Goal: Task Accomplishment & Management: Manage account settings

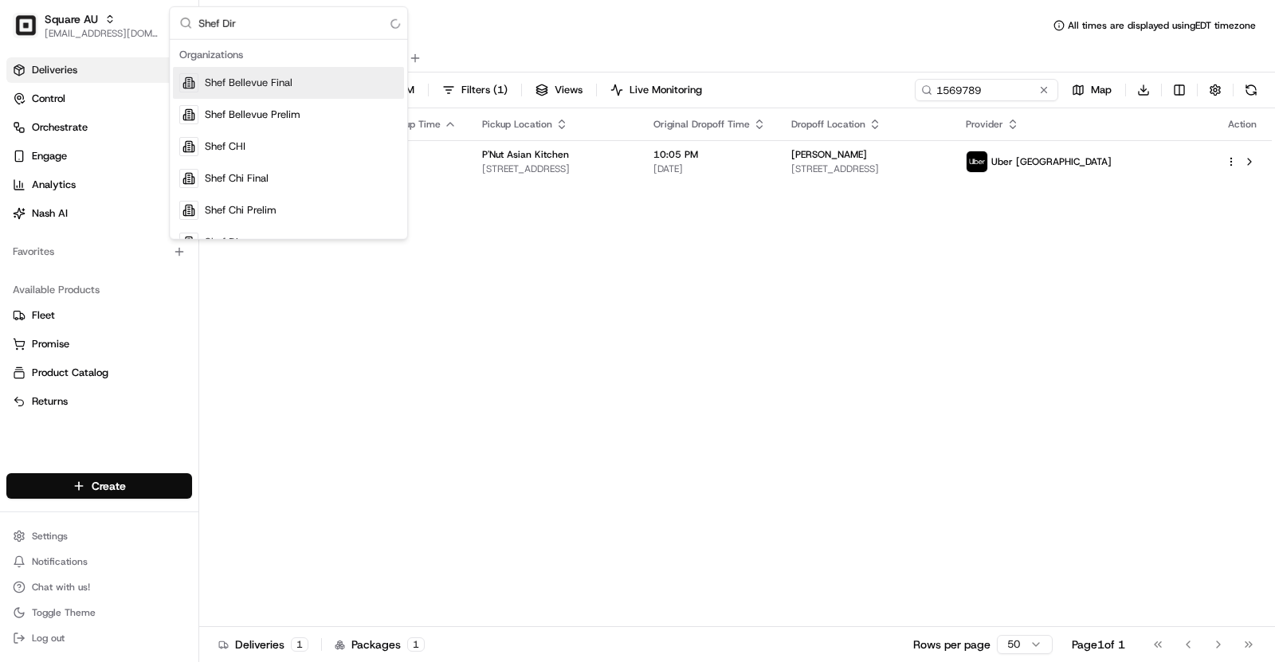
type input "Shef Dire"
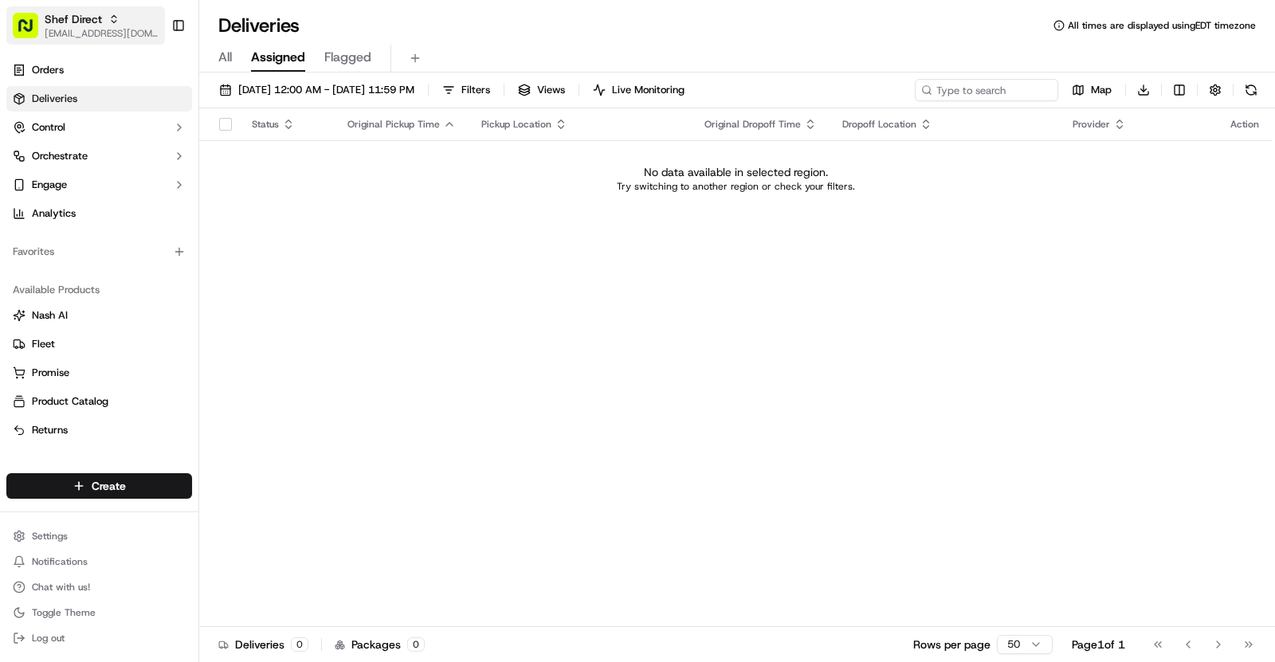
click at [57, 26] on span "Shef Direct" at bounding box center [73, 19] width 57 height 16
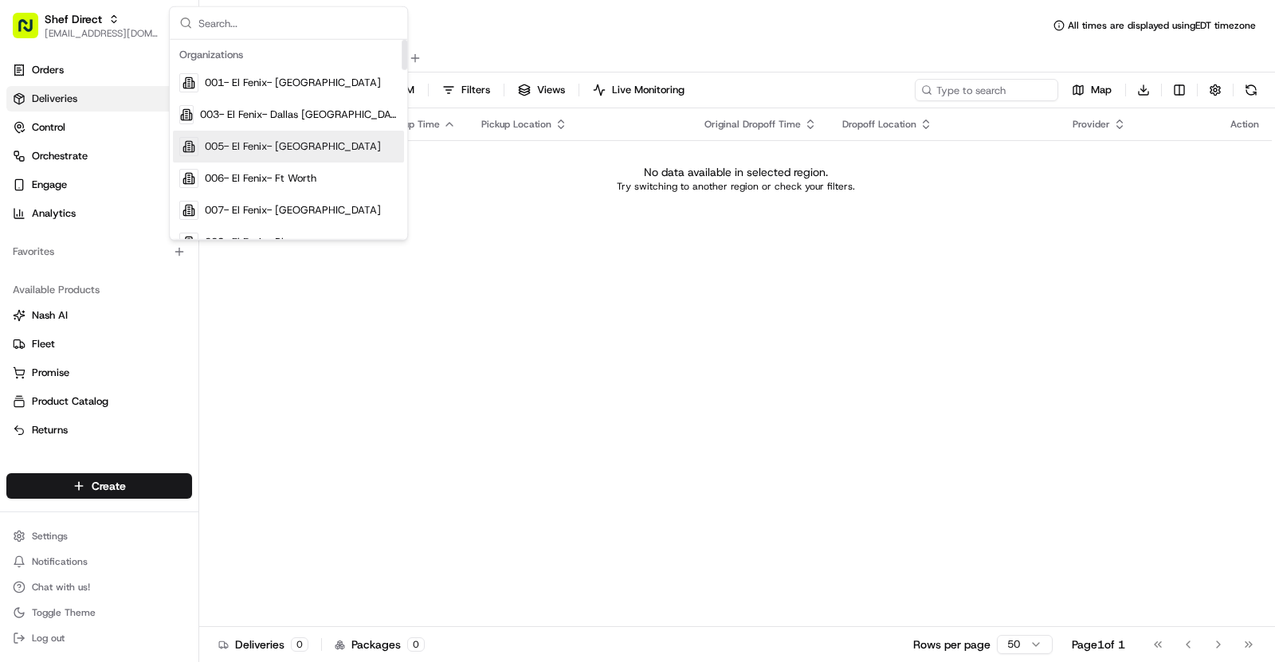
click at [552, 264] on div "Status Original Pickup Time Pickup Location Original Dropoff Time Dropoff Locat…" at bounding box center [735, 367] width 1073 height 519
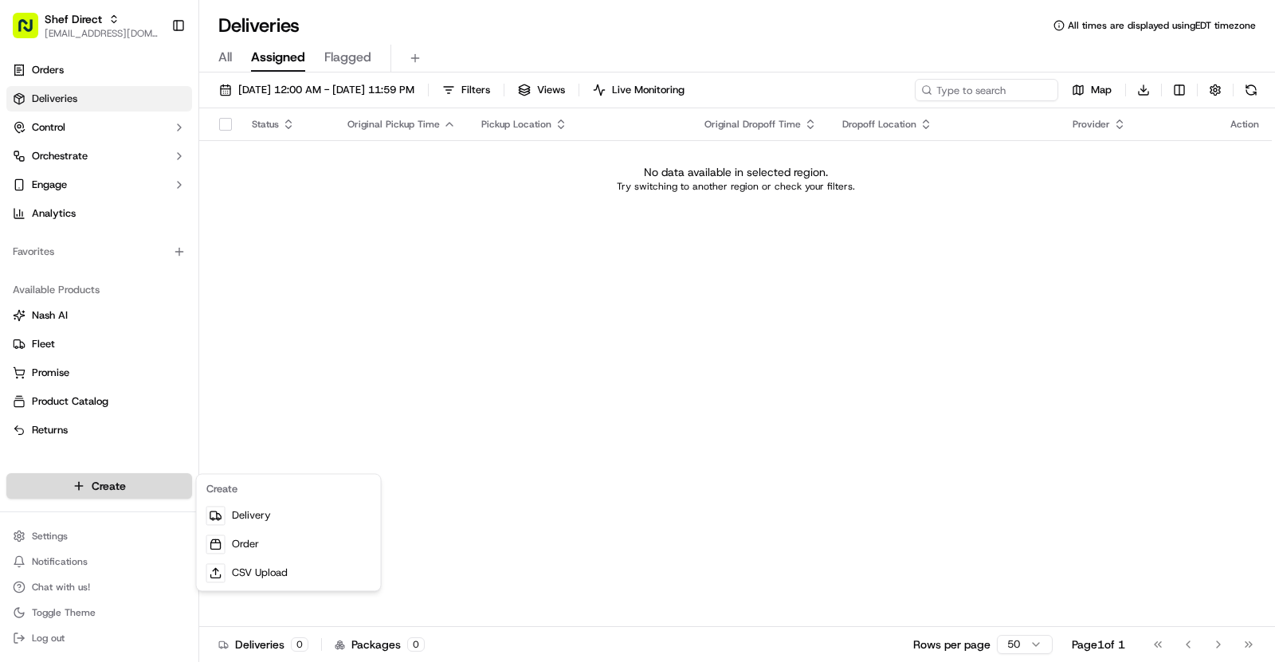
click at [138, 496] on html "Shef Direct asif@usenash.com Toggle Sidebar Orders Deliveries Control Orchestra…" at bounding box center [637, 331] width 1275 height 662
click at [289, 514] on link "Delivery" at bounding box center [289, 515] width 178 height 29
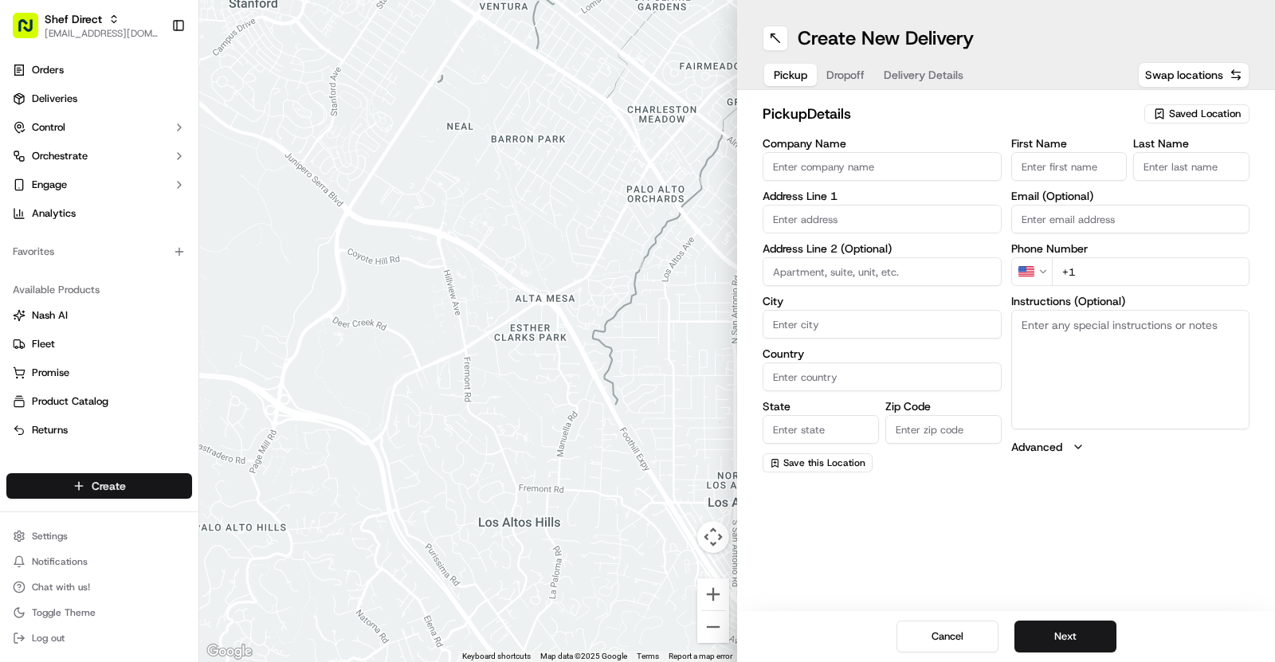
click at [88, 494] on html "Shef Direct asif@usenash.com Toggle Sidebar Orders Deliveries Control Orchestra…" at bounding box center [637, 331] width 1275 height 662
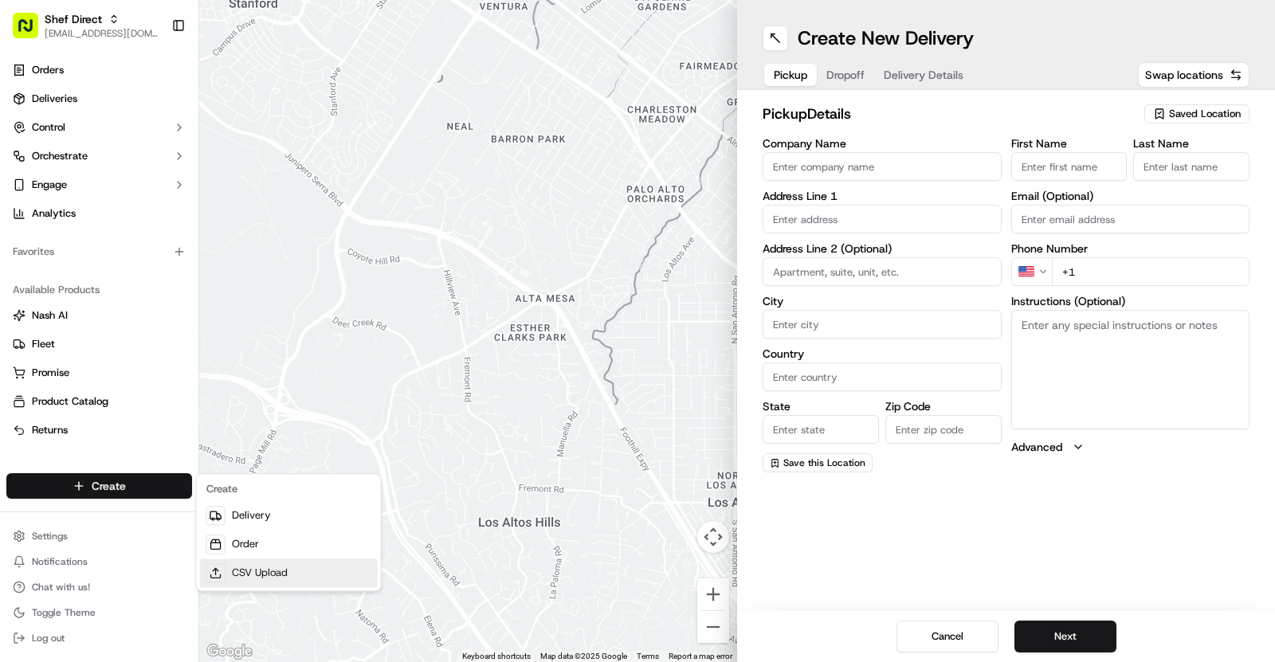
click at [290, 567] on link "CSV Upload" at bounding box center [289, 573] width 178 height 29
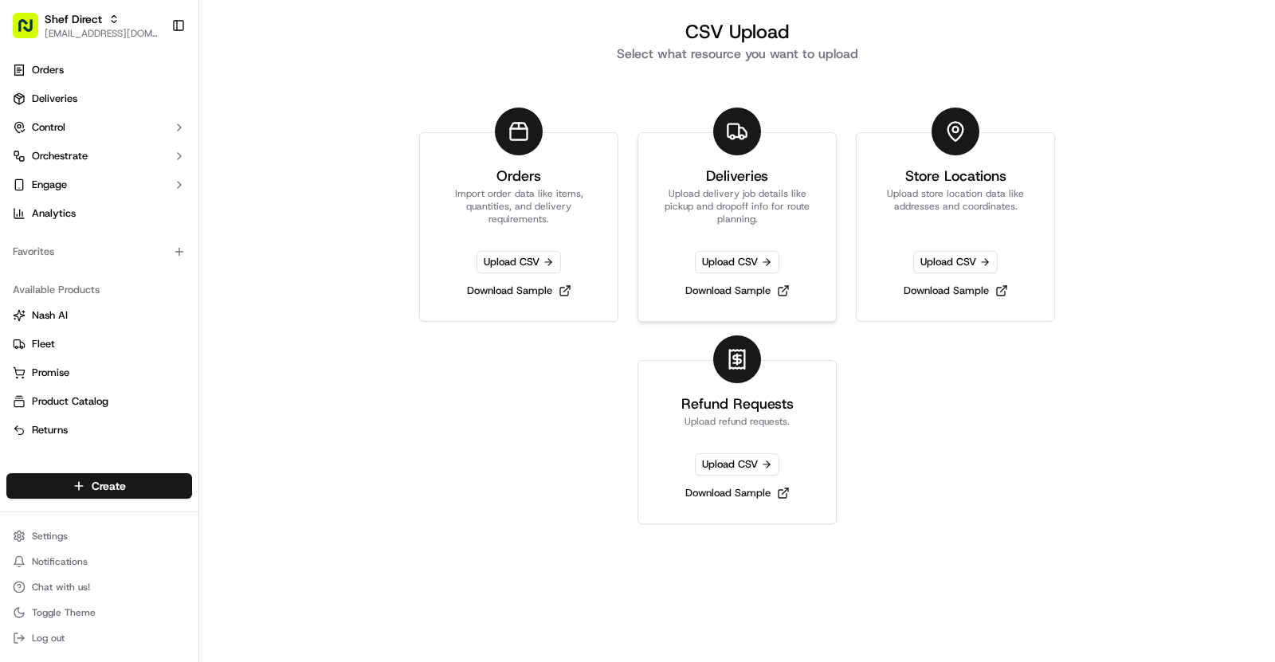
click at [730, 201] on p "Upload delivery job details like pickup and dropoff info for route planning." at bounding box center [737, 206] width 159 height 38
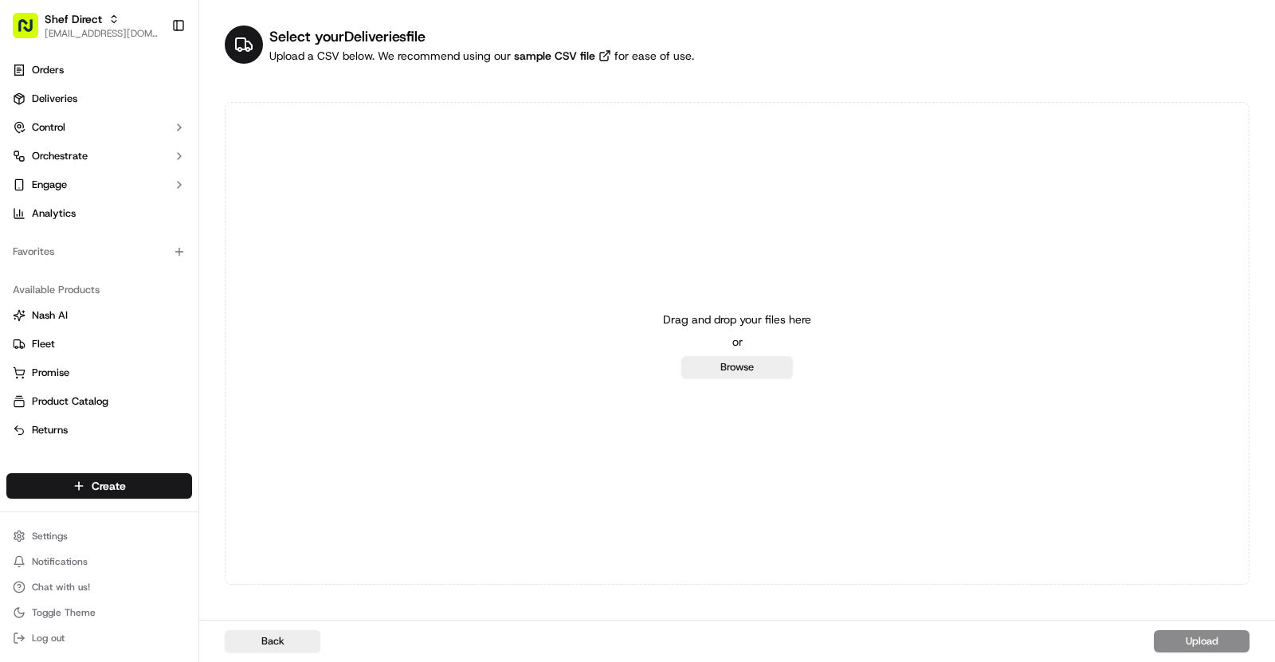
click at [808, 179] on div "Drag and drop your files here or Browse" at bounding box center [737, 343] width 1025 height 483
click at [1065, 208] on div "Drag and drop your files here or Browse" at bounding box center [737, 343] width 1025 height 483
click at [832, 190] on div "Drag and drop your files here or Browse" at bounding box center [737, 343] width 1025 height 483
click at [1080, 185] on div "Drag and drop your files here or Browse" at bounding box center [737, 343] width 1025 height 483
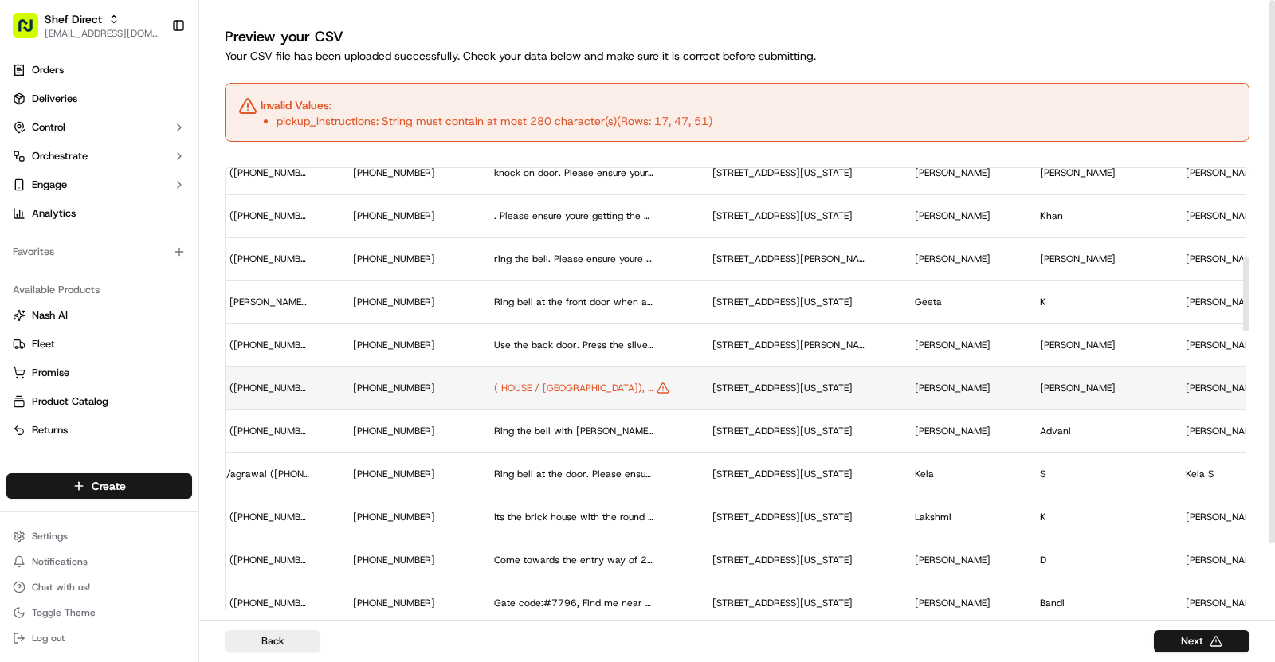
scroll to position [522, 1516]
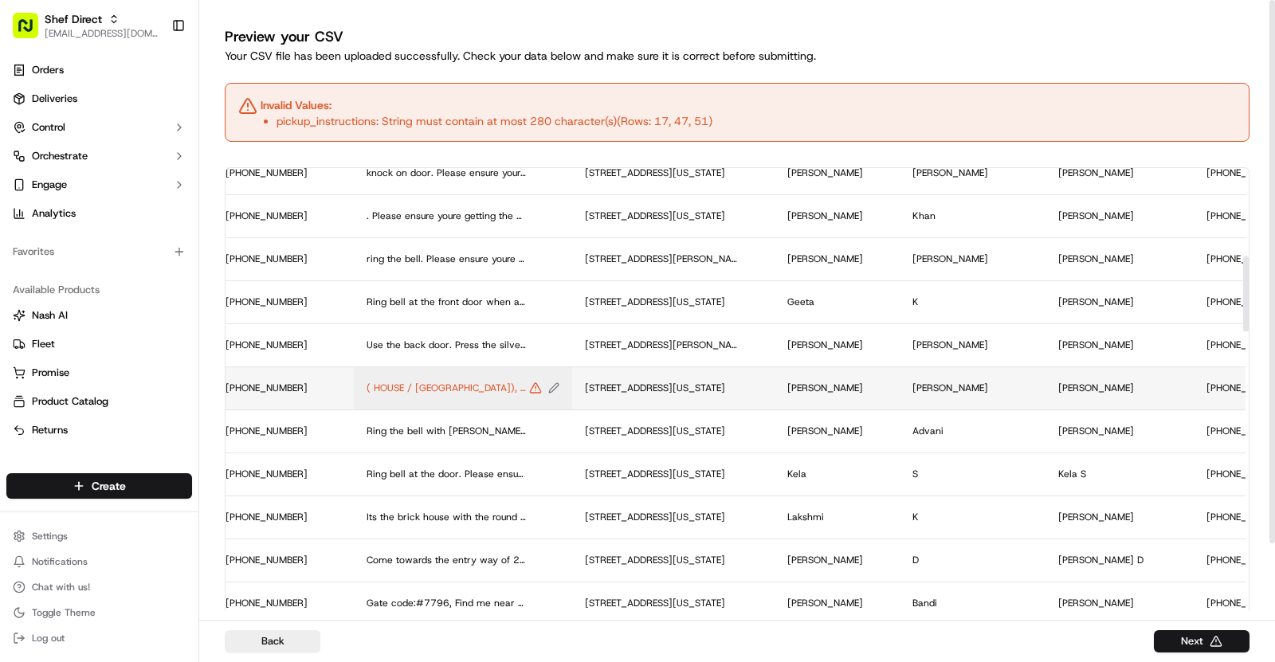
click at [367, 388] on span "( HOUSE / LA CASA in spanish), YELLOW house in residential area across soccer f…" at bounding box center [446, 388] width 159 height 13
click at [384, 395] on div at bounding box center [637, 331] width 1275 height 662
click at [548, 387] on icon "Edit pickup_instructions value" at bounding box center [553, 388] width 11 height 11
drag, startPoint x: 407, startPoint y: 366, endPoint x: 239, endPoint y: 378, distance: 168.6
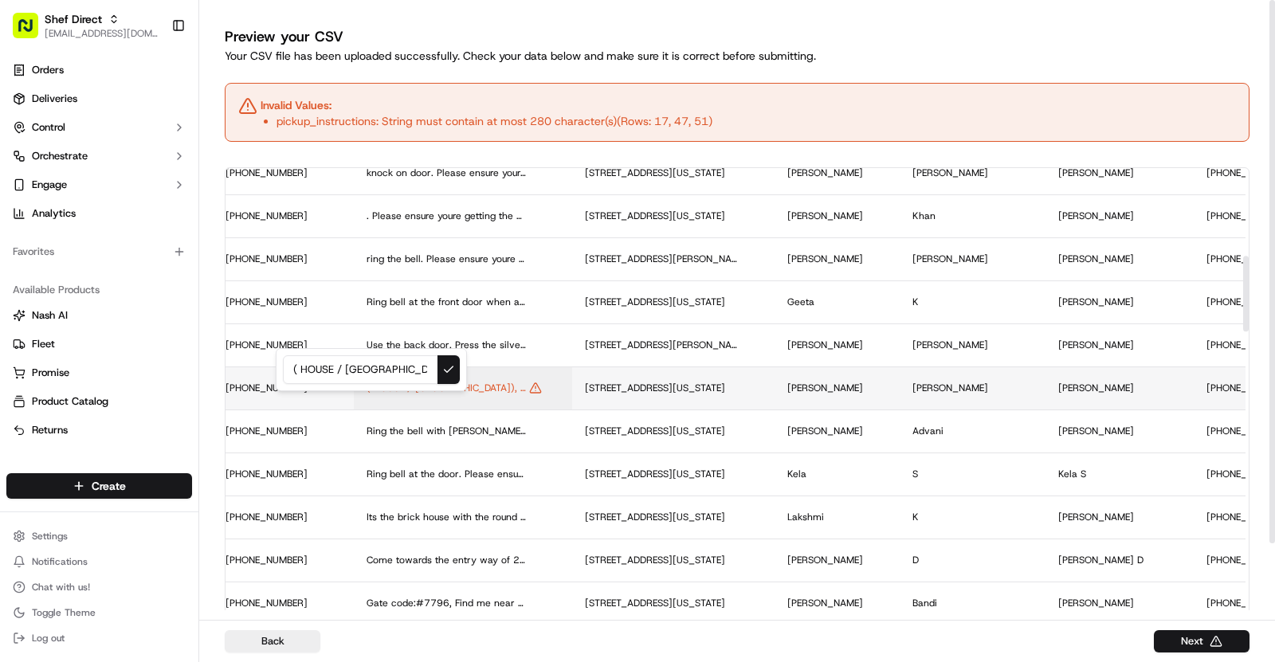
click at [276, 378] on div "( HOUSE / LA CASA in spanish), YELLOW house in residential area across soccer f…" at bounding box center [371, 369] width 191 height 43
drag, startPoint x: 413, startPoint y: 373, endPoint x: 267, endPoint y: 373, distance: 145.9
click at [276, 373] on div "( HOUSE / LA CASA in spanish), YELLOW house in residential area across soccer f…" at bounding box center [371, 369] width 191 height 43
drag, startPoint x: 327, startPoint y: 369, endPoint x: 248, endPoint y: 375, distance: 79.2
click at [276, 375] on div "anish), YELLOW house in residential area across soccer field, PARK ACROSS DRIVE…" at bounding box center [371, 369] width 191 height 43
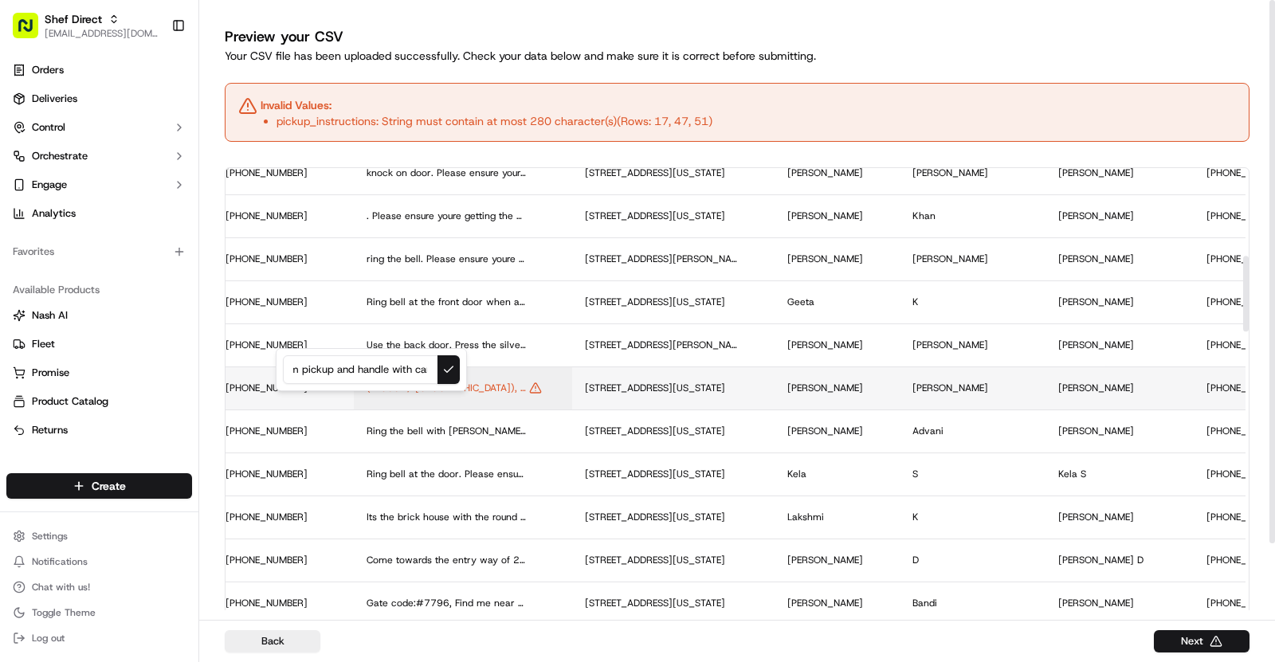
scroll to position [0, 1149]
drag, startPoint x: 337, startPoint y: 369, endPoint x: 434, endPoint y: 372, distance: 96.5
click at [434, 372] on input "YELLOW house in residential area across soccer field, PARK ACROSS DRIVEWAY ENTR…" at bounding box center [371, 370] width 177 height 29
type input "YELLOW house in residential area across soccer field, PARK ACROSS DRIVEWAY ENTR…"
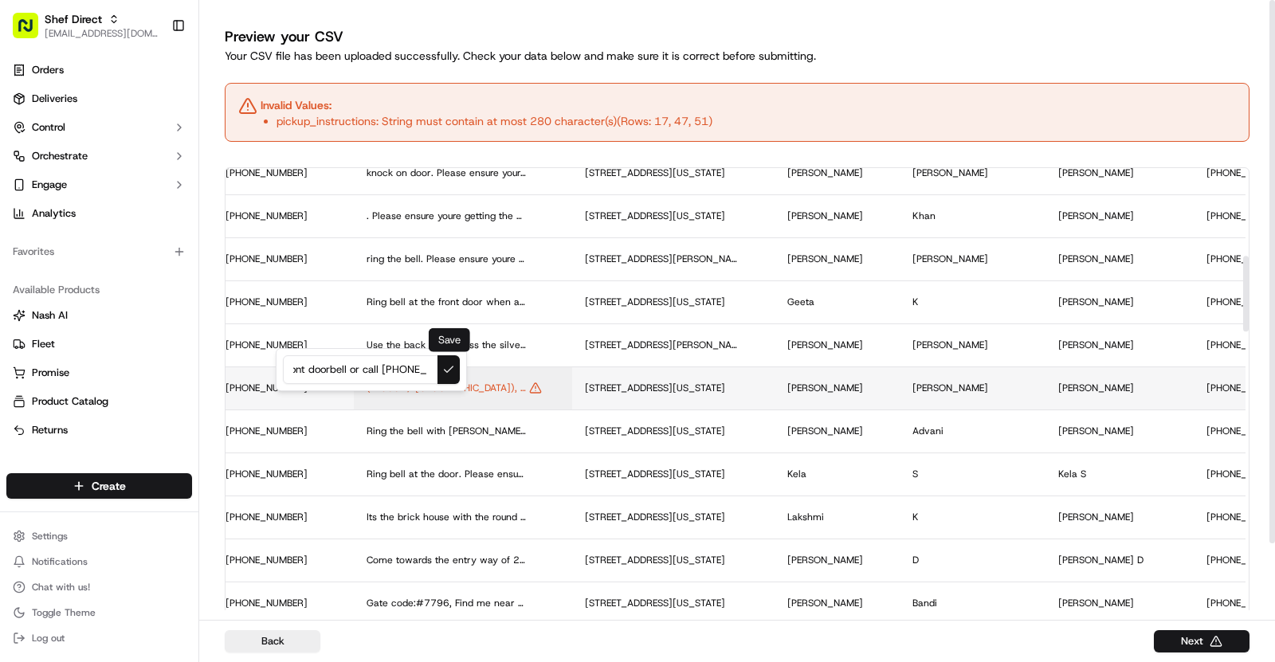
click at [450, 371] on button at bounding box center [449, 370] width 22 height 29
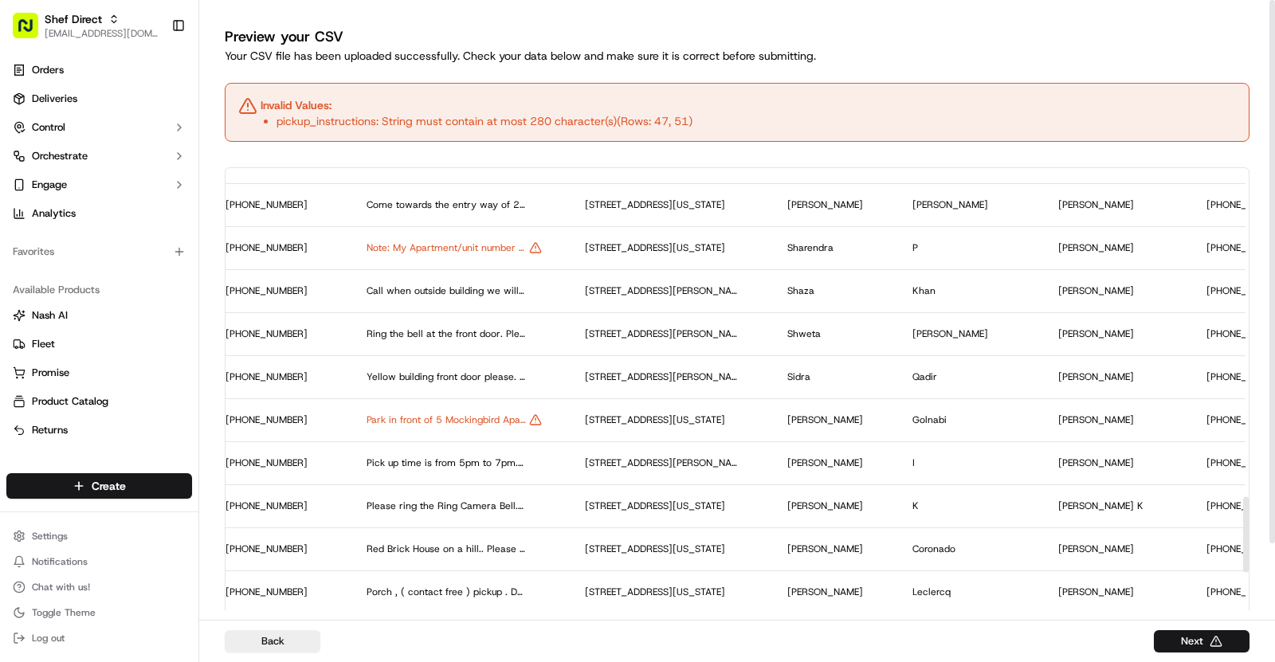
scroll to position [1926, 1516]
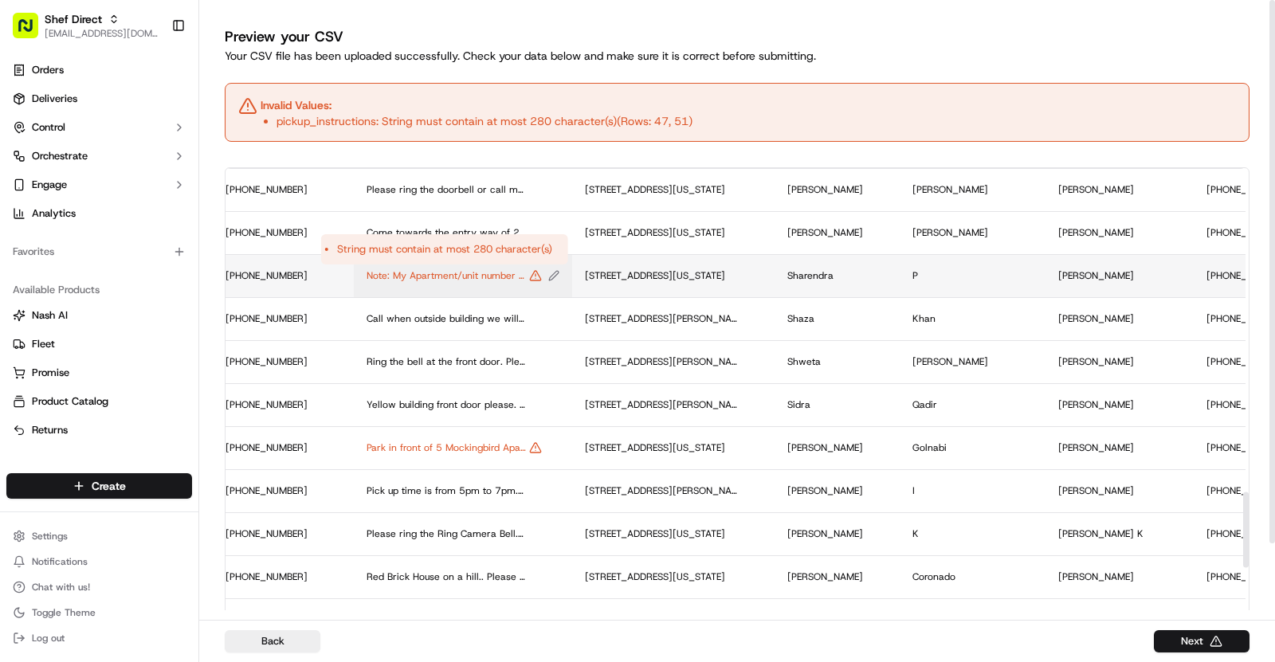
click at [548, 277] on icon "Edit pickup_instructions value" at bounding box center [553, 275] width 11 height 11
drag, startPoint x: 319, startPoint y: 261, endPoint x: 259, endPoint y: 261, distance: 59.8
click at [276, 261] on div "Note: My Apartment/unit number is O6. Take right from entrance and take another…" at bounding box center [371, 257] width 191 height 43
drag, startPoint x: 323, startPoint y: 258, endPoint x: 441, endPoint y: 261, distance: 118.0
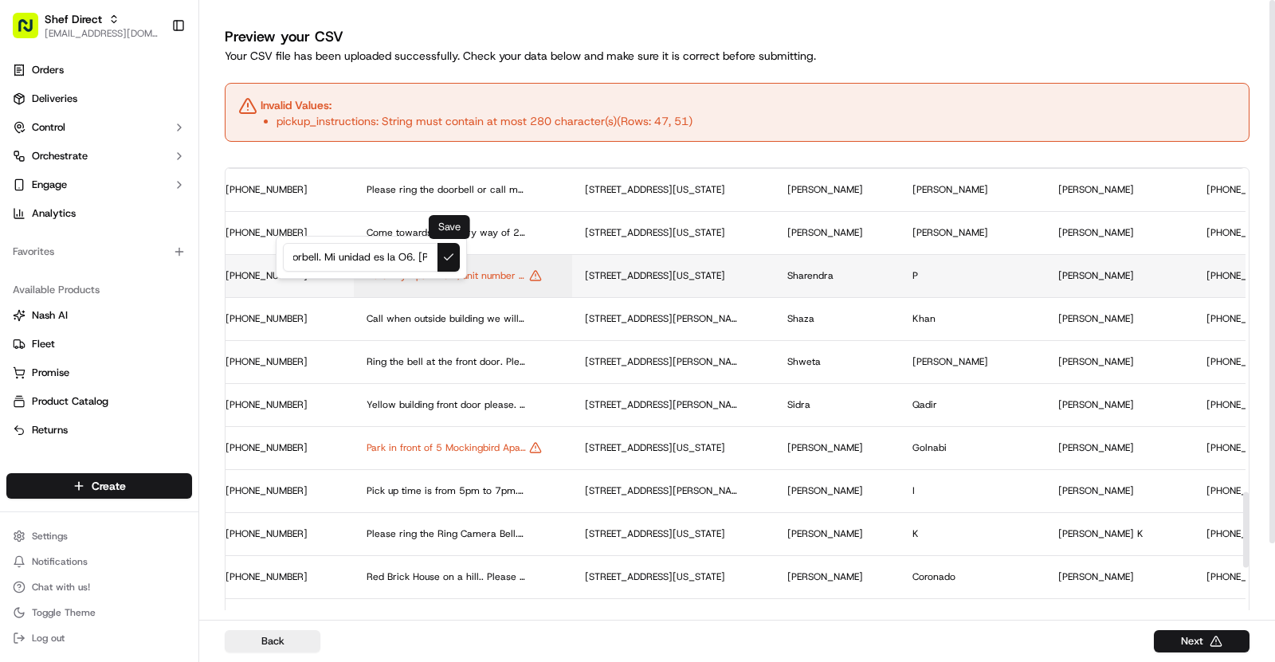
click at [441, 261] on div "My Apartment/unit number is O6. Take right from entrance and take another right…" at bounding box center [371, 257] width 177 height 29
drag, startPoint x: 324, startPoint y: 256, endPoint x: 489, endPoint y: 257, distance: 165.8
click at [467, 257] on div "My Apartment/unit number is O6. Take right from entrance and take another right…" at bounding box center [371, 257] width 191 height 43
type input "My Apartment/unit number is O6. Take right from entrance and take another right…"
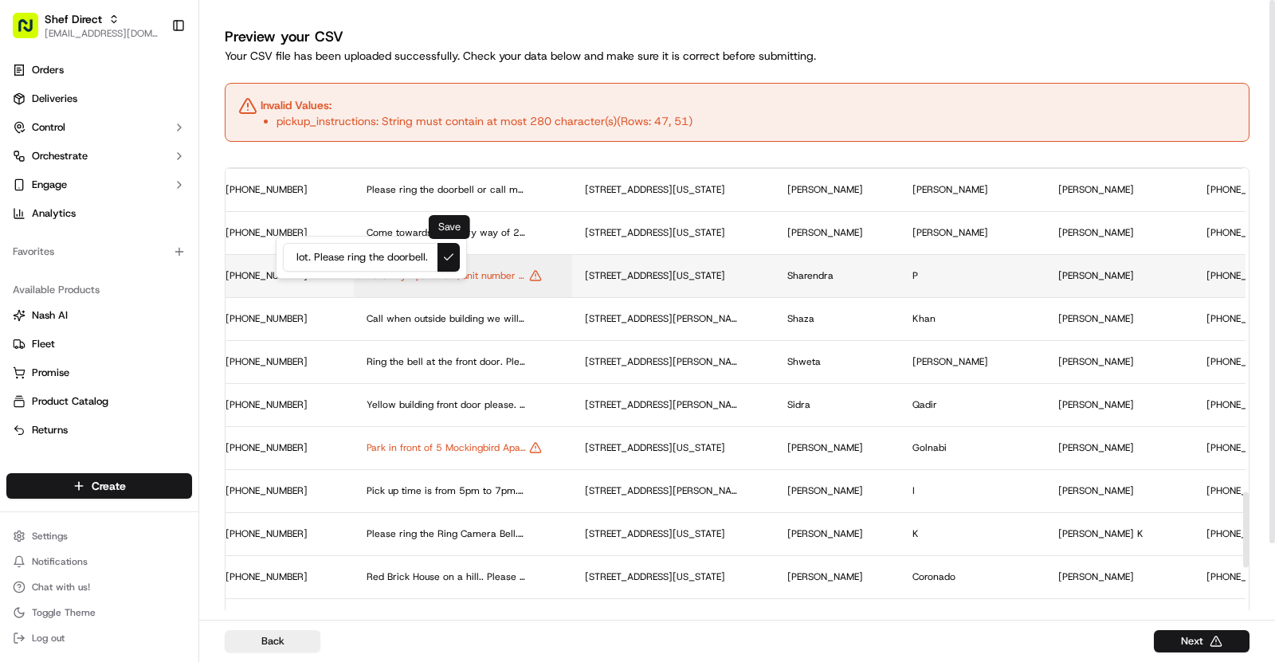
scroll to position [0, 0]
click at [448, 257] on button at bounding box center [449, 257] width 22 height 29
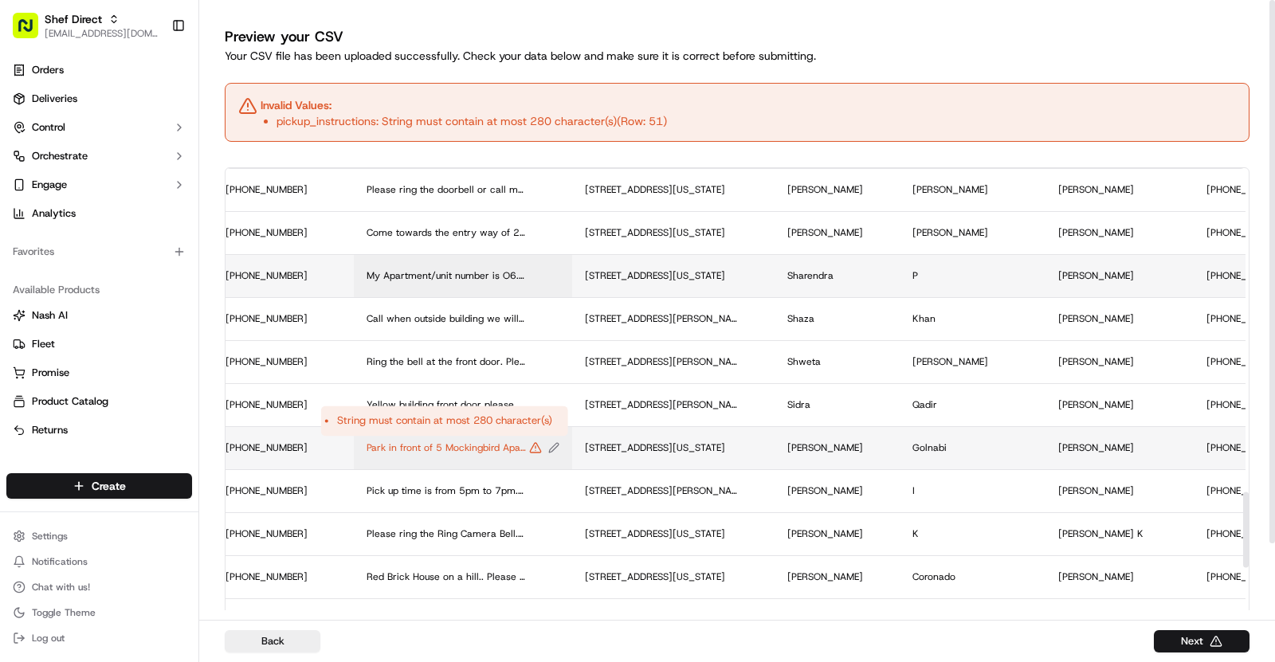
click at [548, 447] on icon "Edit pickup_instructions value" at bounding box center [553, 447] width 11 height 11
drag, startPoint x: 353, startPoint y: 430, endPoint x: 458, endPoint y: 437, distance: 105.4
click at [458, 437] on div "Park in front of 5 Mockingbird Apartments either spots in front of office or pa…" at bounding box center [371, 429] width 177 height 29
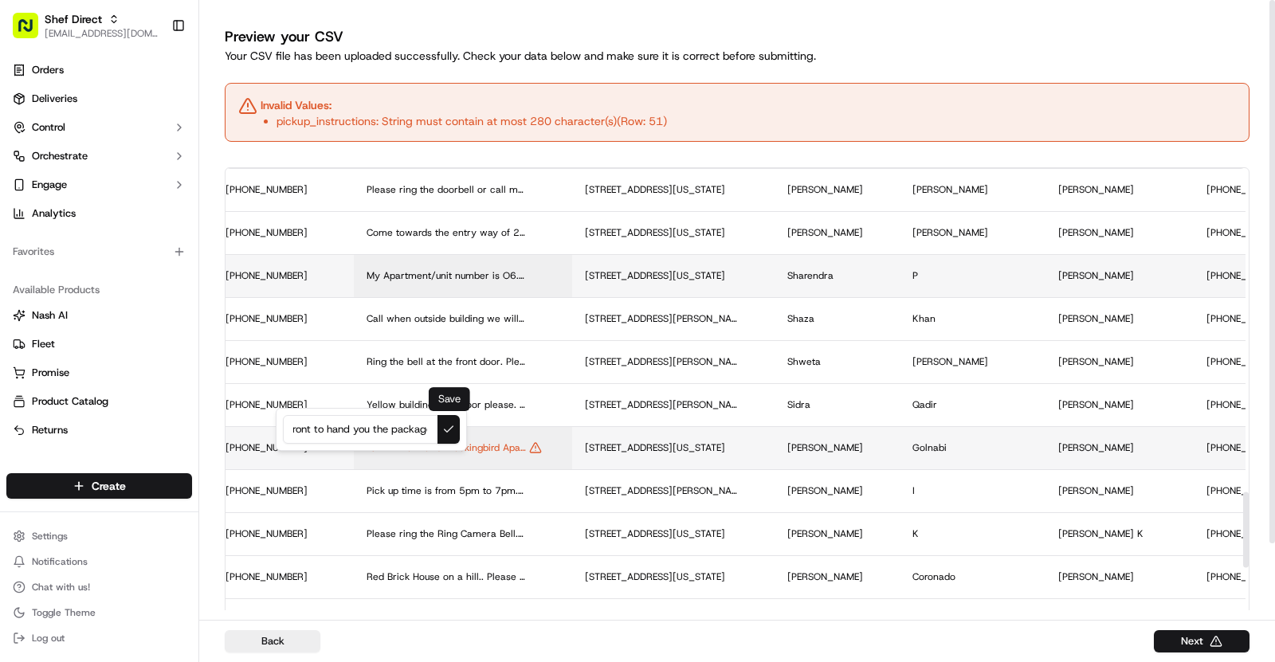
type input "Park in front of 5 Mockingbird Apartments either spots in front of office or pa…"
click at [455, 431] on button at bounding box center [449, 429] width 22 height 29
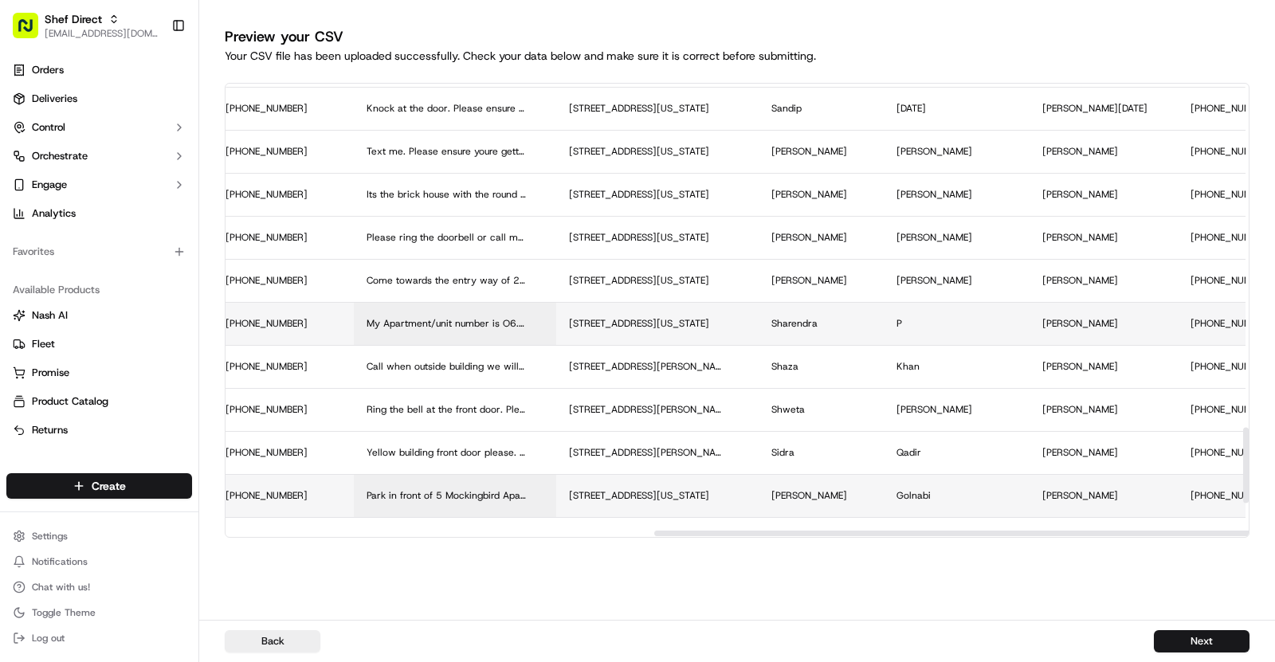
scroll to position [2044, 1516]
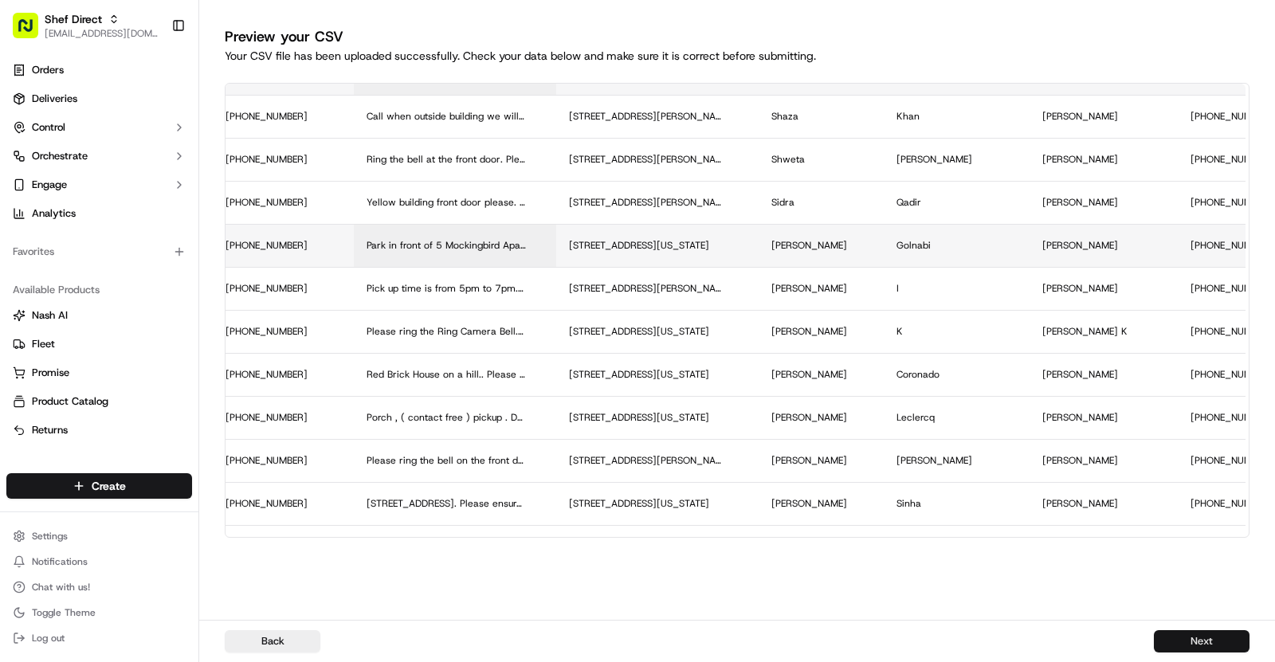
click at [1209, 643] on button "Next" at bounding box center [1202, 642] width 96 height 22
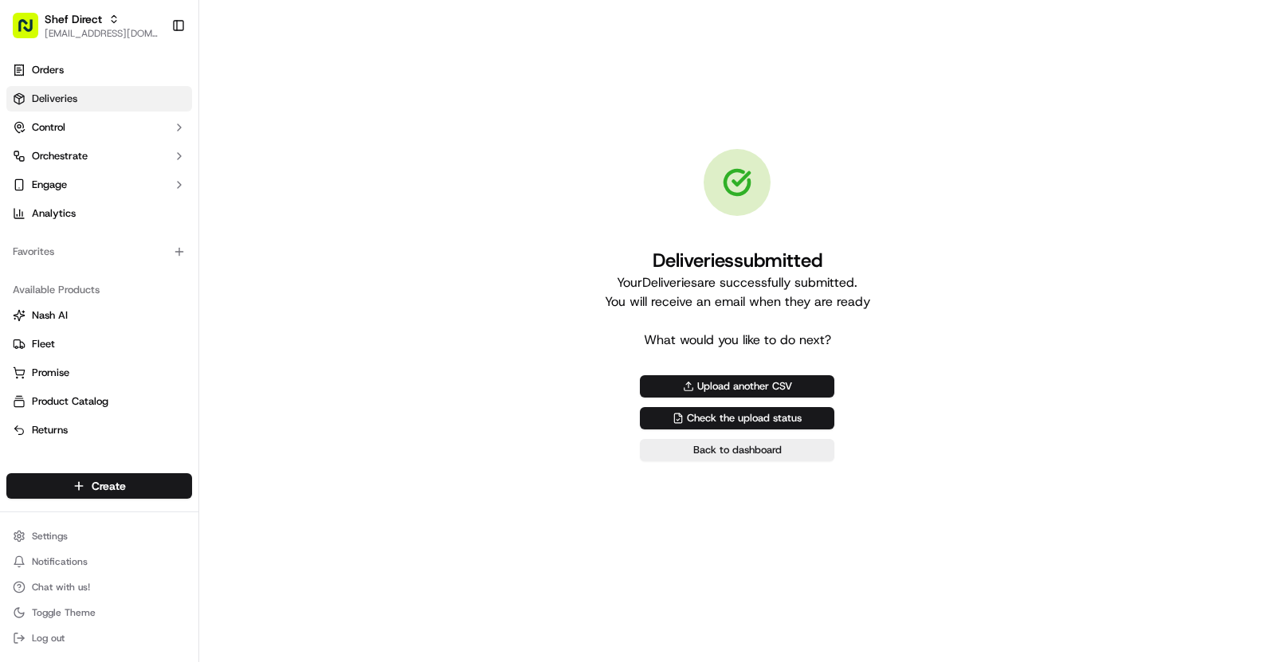
click at [56, 88] on link "Deliveries" at bounding box center [99, 99] width 186 height 26
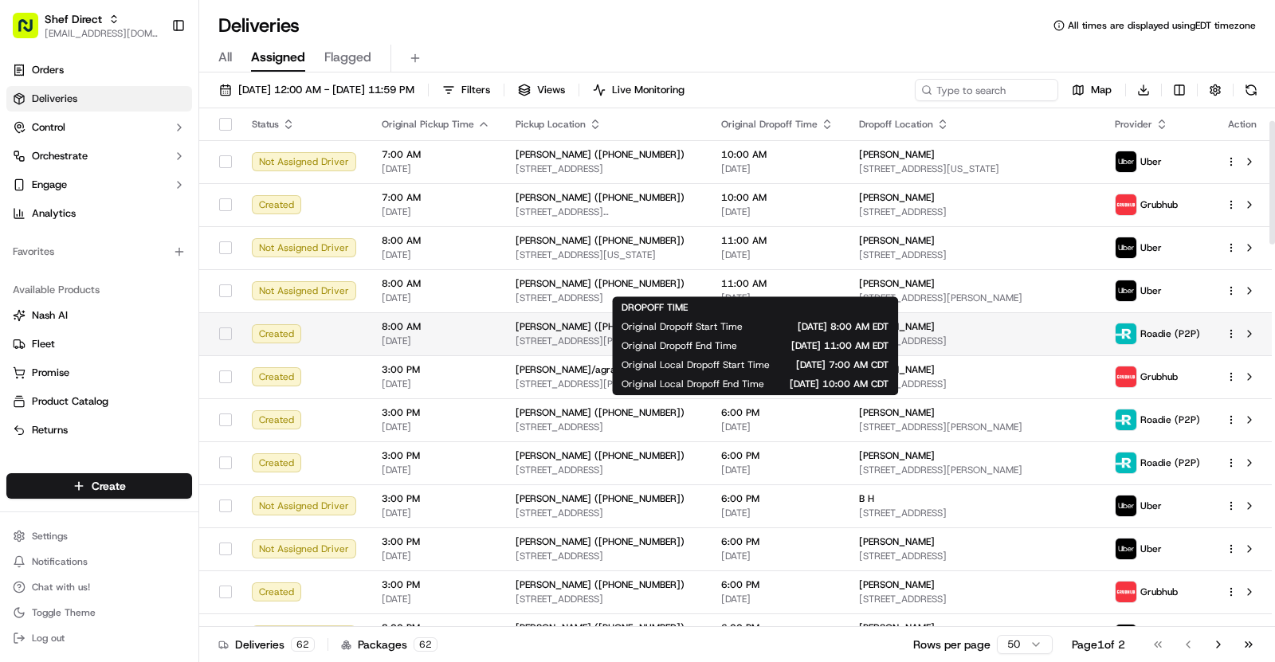
scroll to position [53, 0]
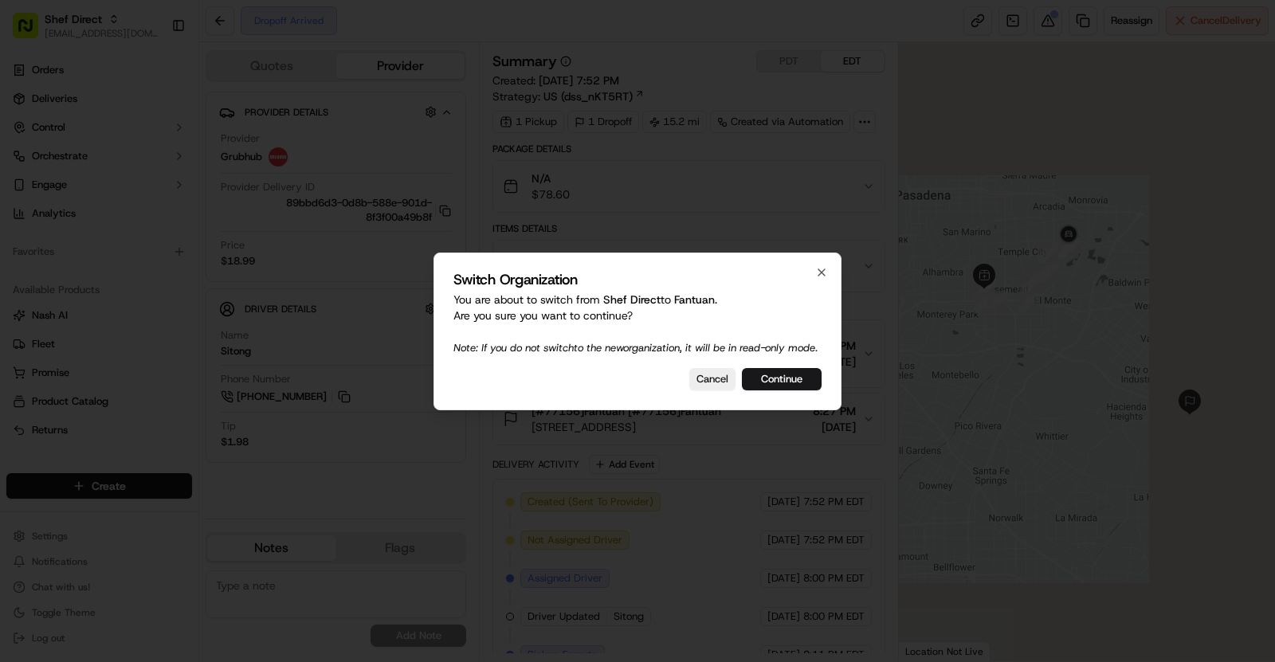
click at [777, 403] on div "Switch Organization You are about to switch from Shef Direct to Fantuan . Are y…" at bounding box center [638, 332] width 408 height 158
click at [777, 388] on button "Continue" at bounding box center [782, 379] width 80 height 22
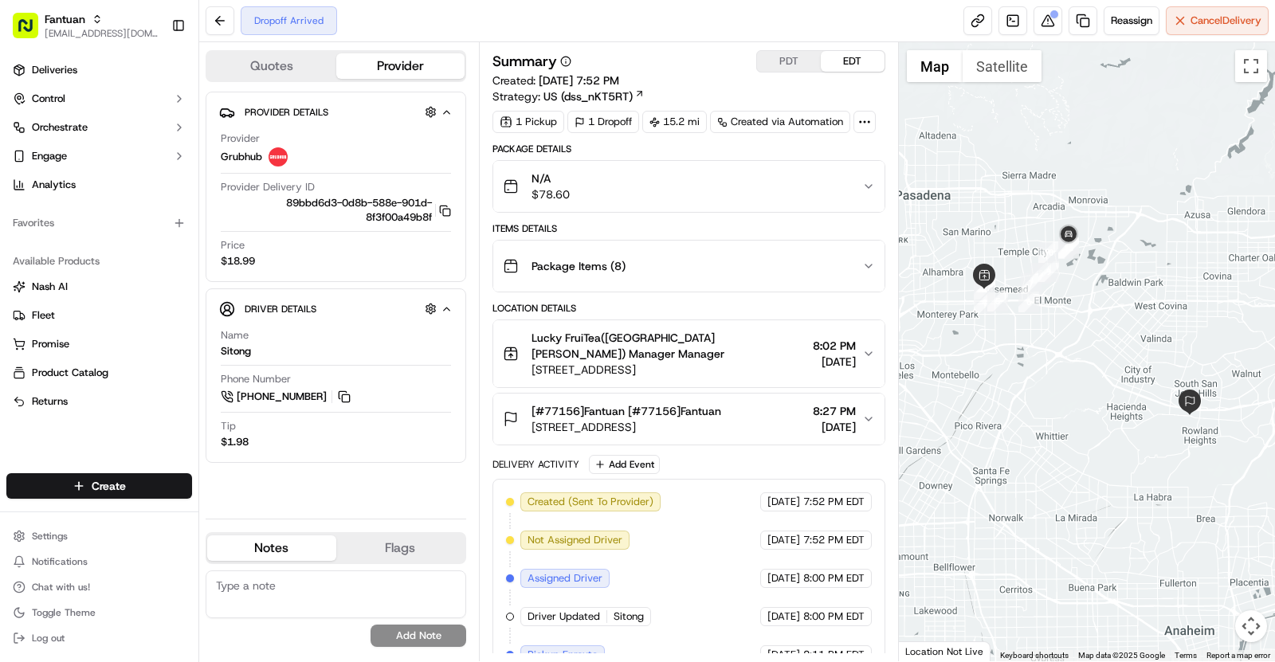
scroll to position [151, 0]
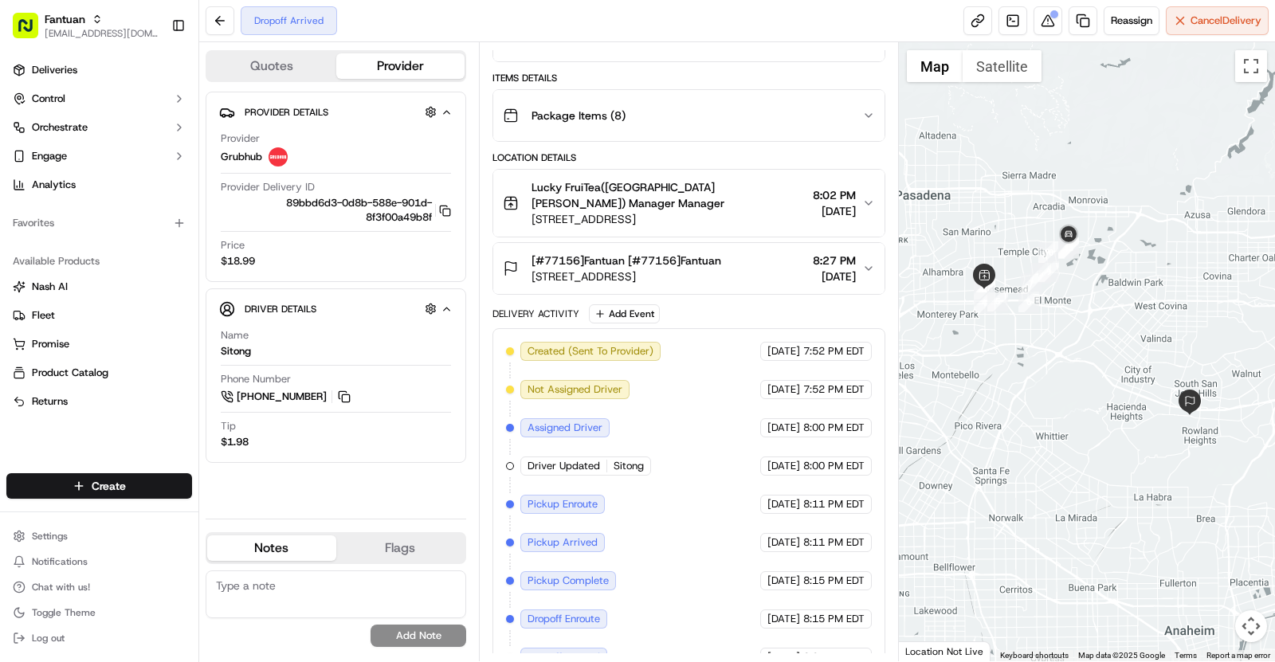
click at [721, 253] on div "[#77156]Fantuan [#77156]Fantuan" at bounding box center [627, 261] width 190 height 16
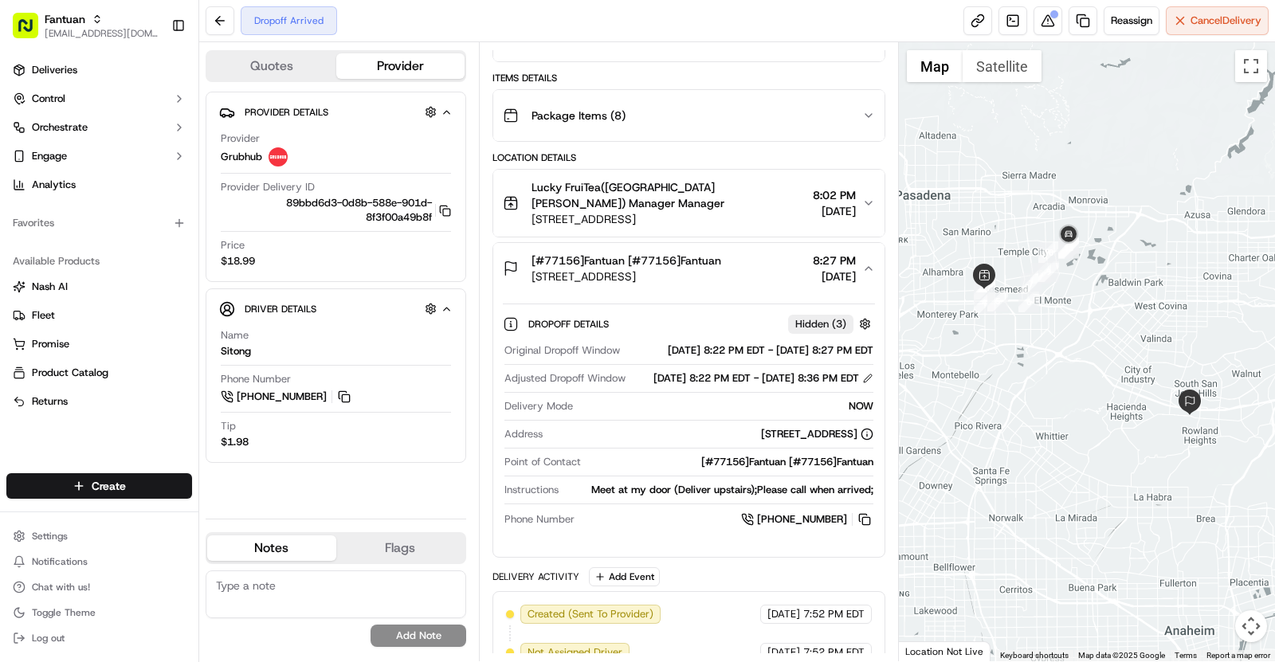
click at [721, 253] on div "[#77156]Fantuan [#77156]Fantuan" at bounding box center [627, 261] width 190 height 16
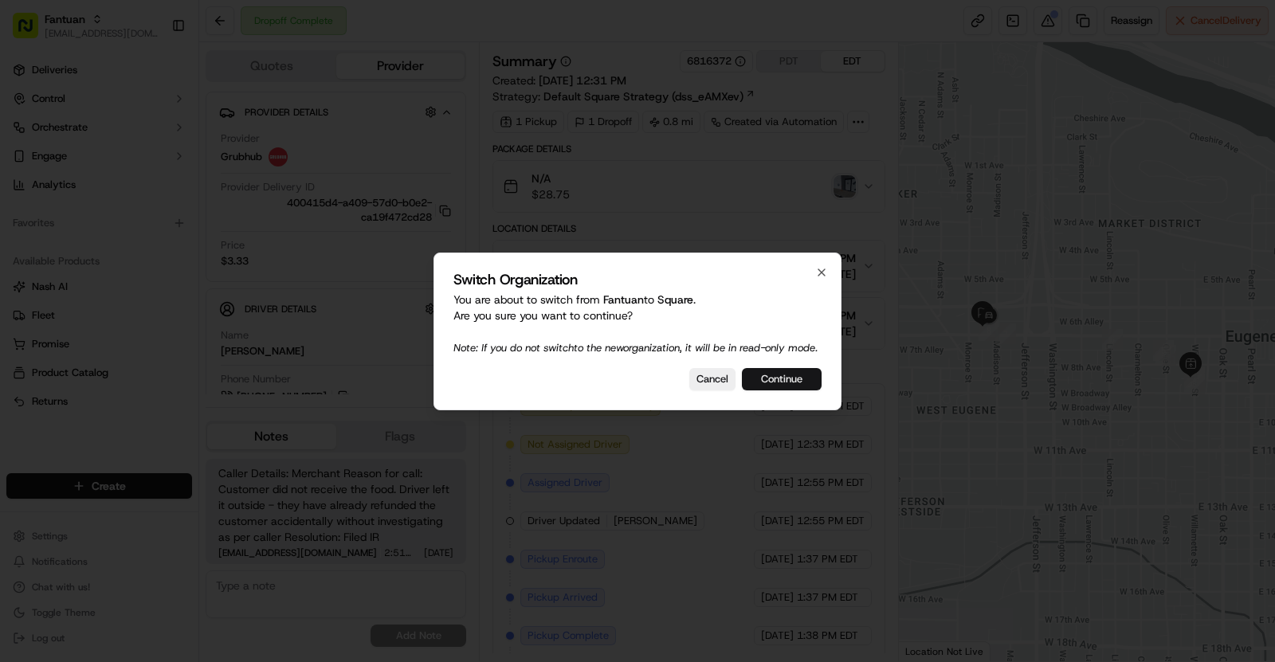
click at [802, 391] on button "Continue" at bounding box center [782, 379] width 80 height 22
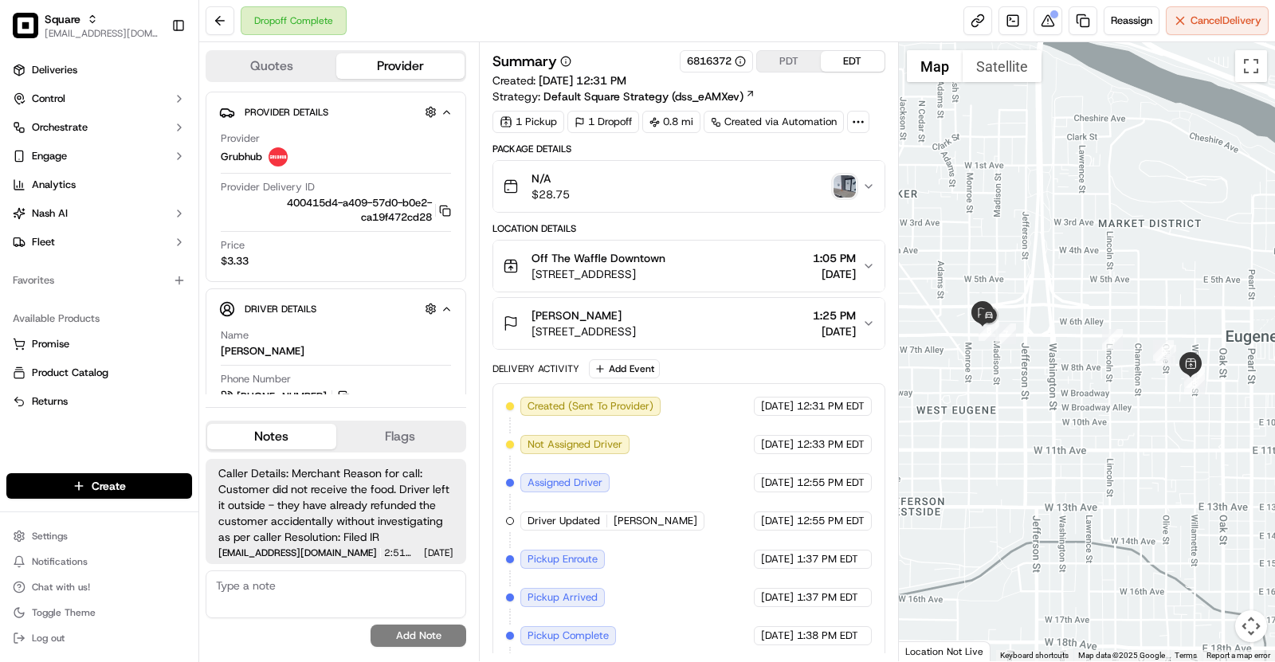
click at [843, 176] on img "button" at bounding box center [845, 186] width 22 height 22
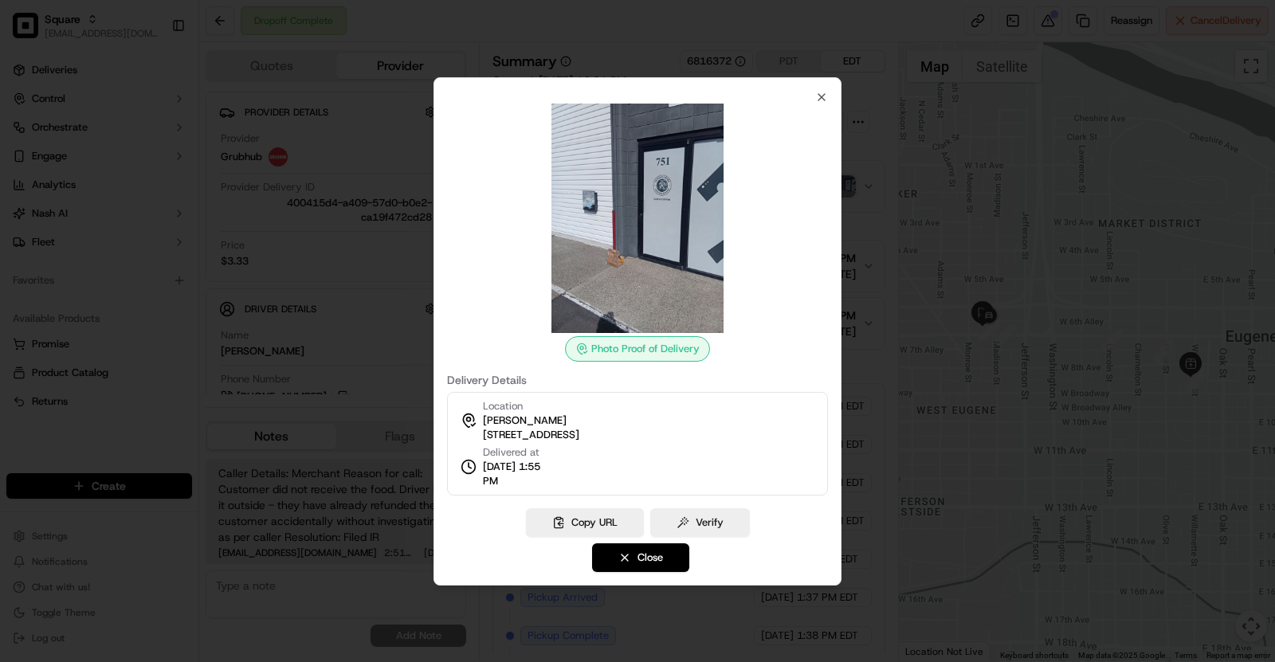
click at [962, 377] on div at bounding box center [637, 331] width 1275 height 662
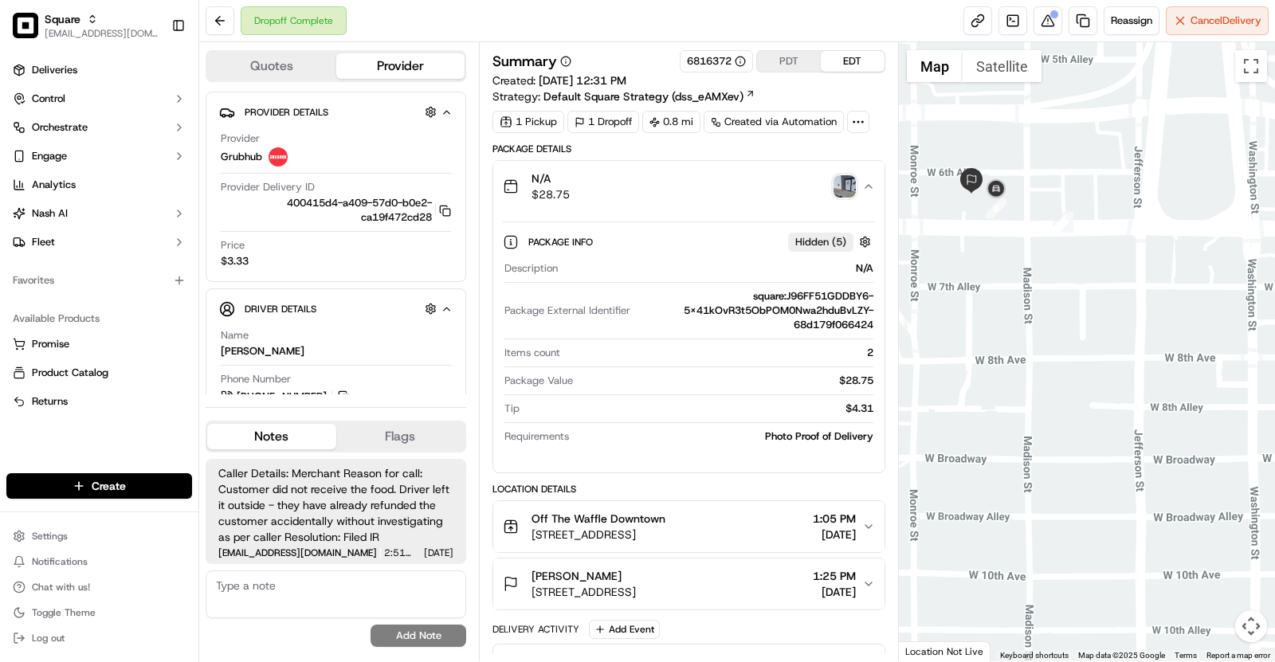
drag, startPoint x: 967, startPoint y: 240, endPoint x: 1002, endPoint y: 286, distance: 58.0
click at [1002, 285] on div at bounding box center [1087, 351] width 377 height 619
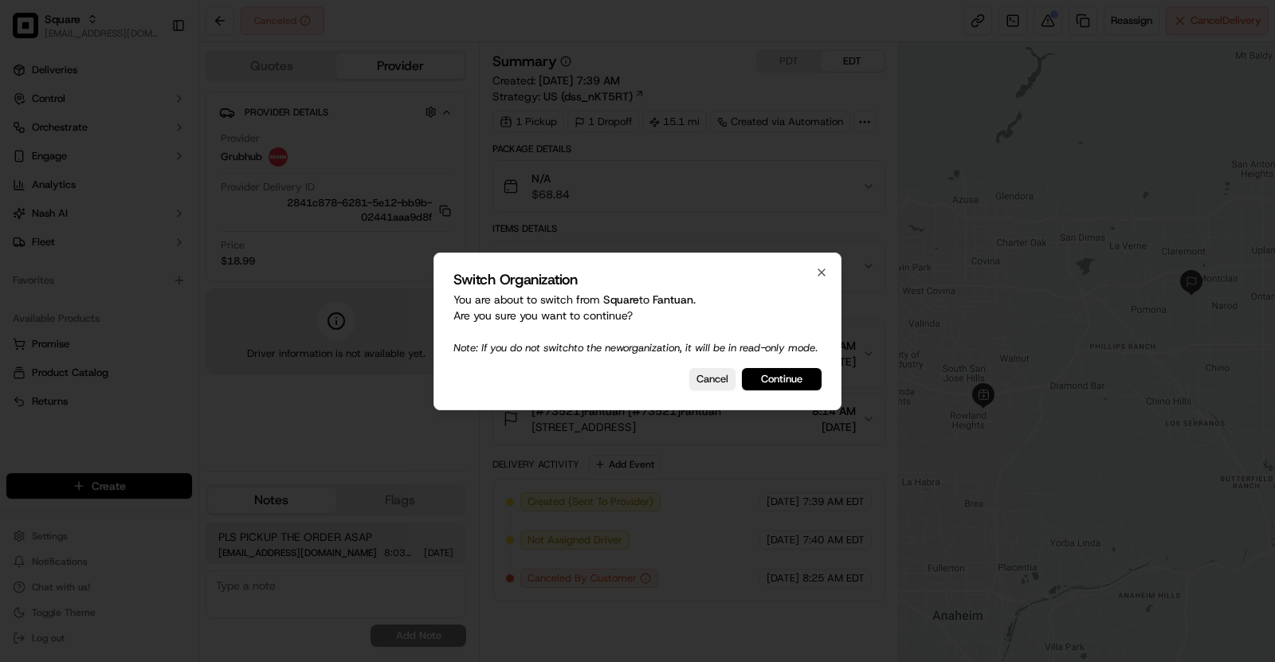
click at [802, 398] on div "Switch Organization You are about to switch from Square to Fantuan . Are you su…" at bounding box center [638, 332] width 408 height 158
click at [775, 391] on button "Continue" at bounding box center [782, 379] width 80 height 22
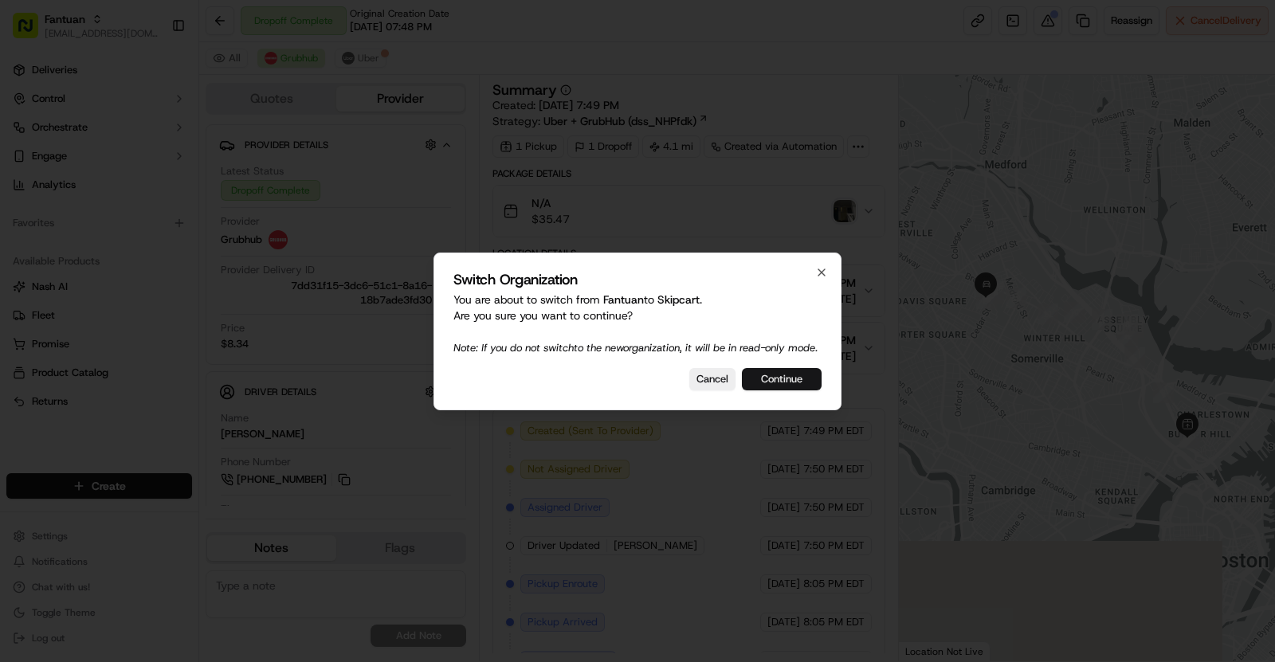
click at [768, 381] on button "Continue" at bounding box center [782, 379] width 80 height 22
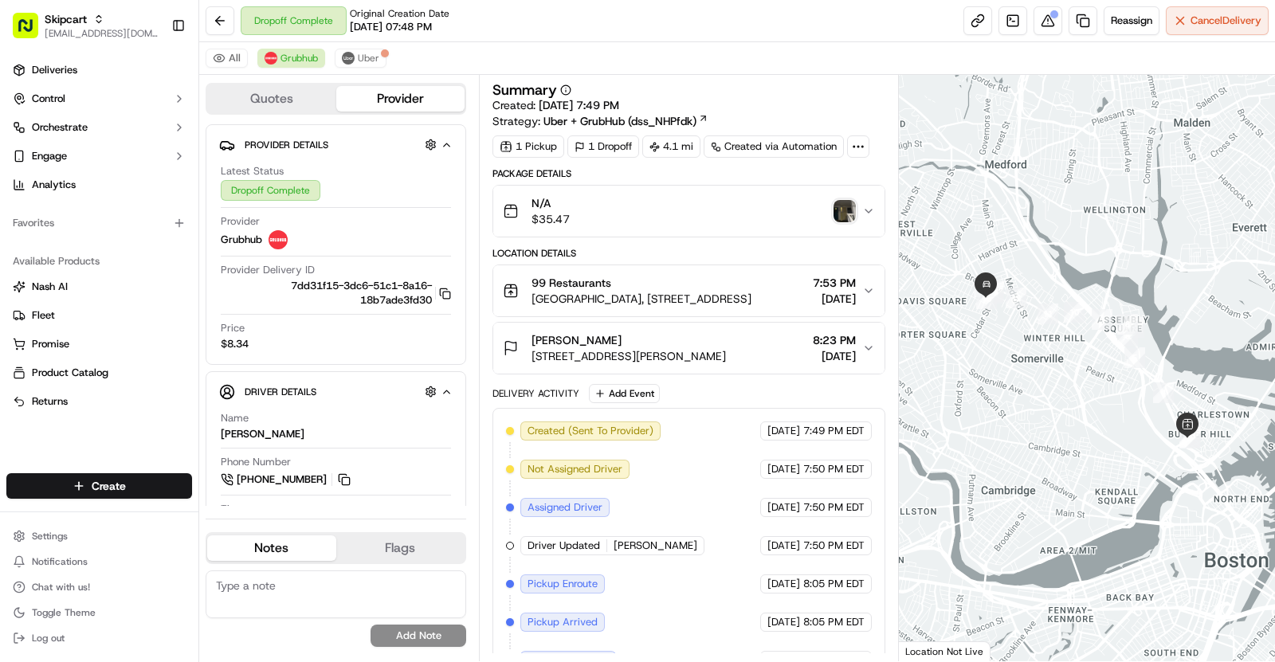
click at [835, 212] on img "button" at bounding box center [845, 211] width 22 height 22
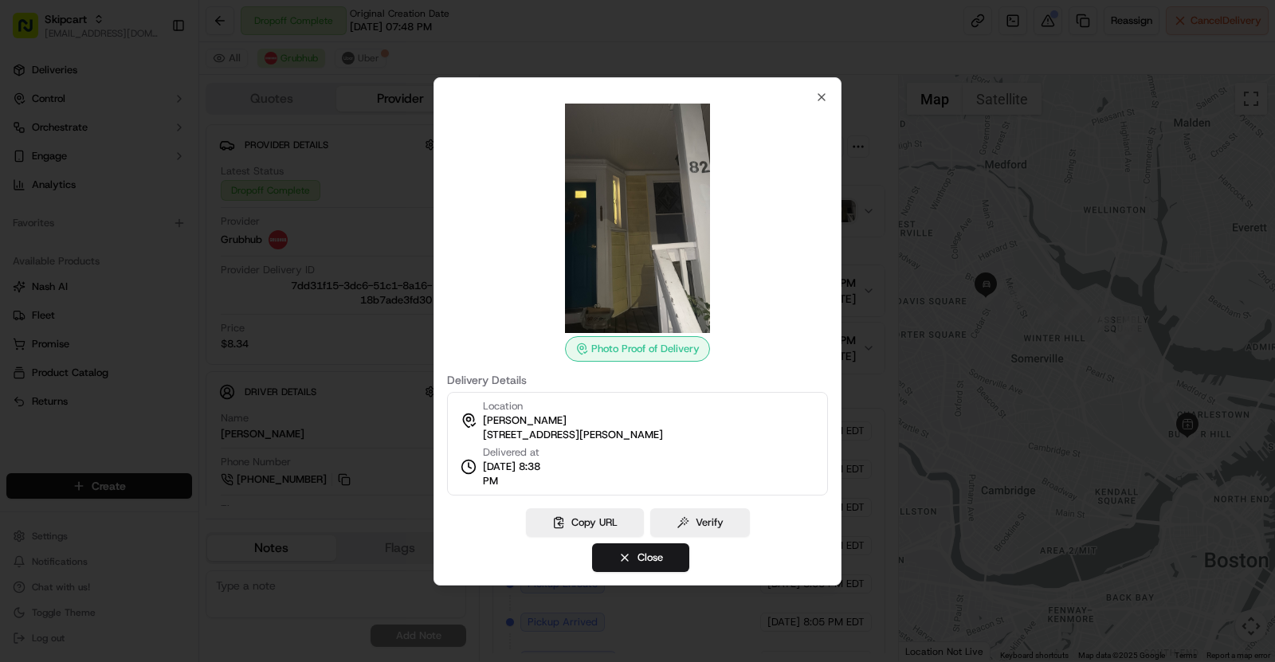
click at [888, 342] on div at bounding box center [637, 331] width 1275 height 662
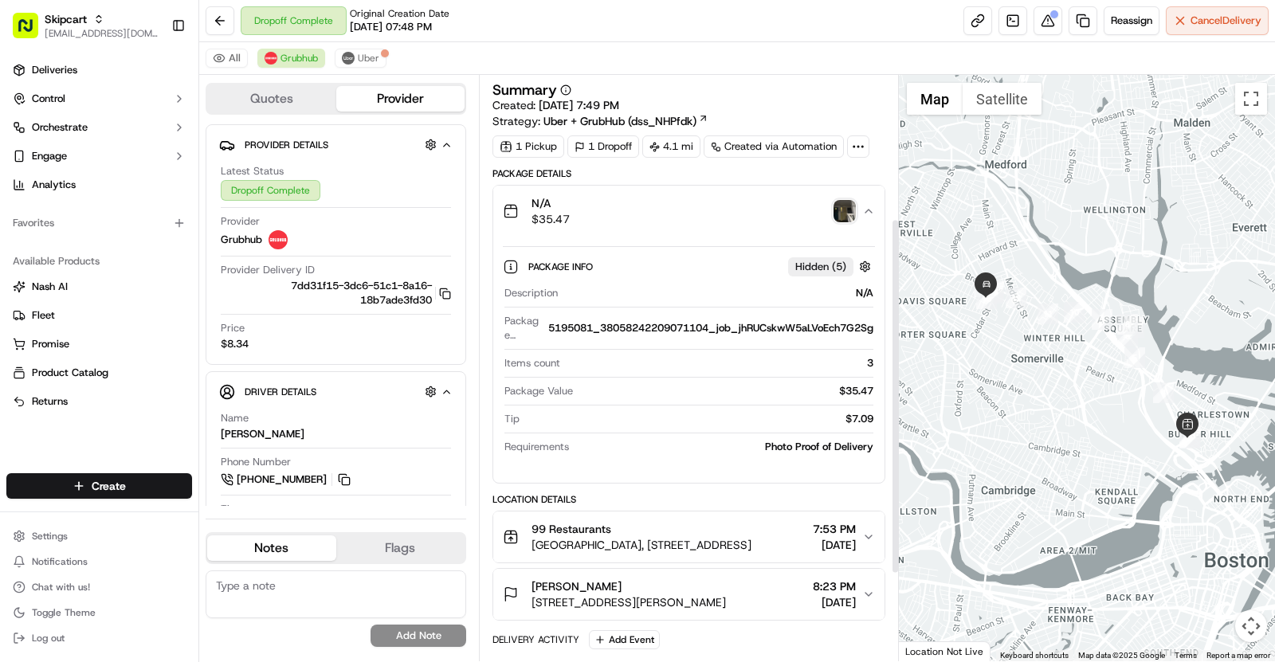
scroll to position [379, 0]
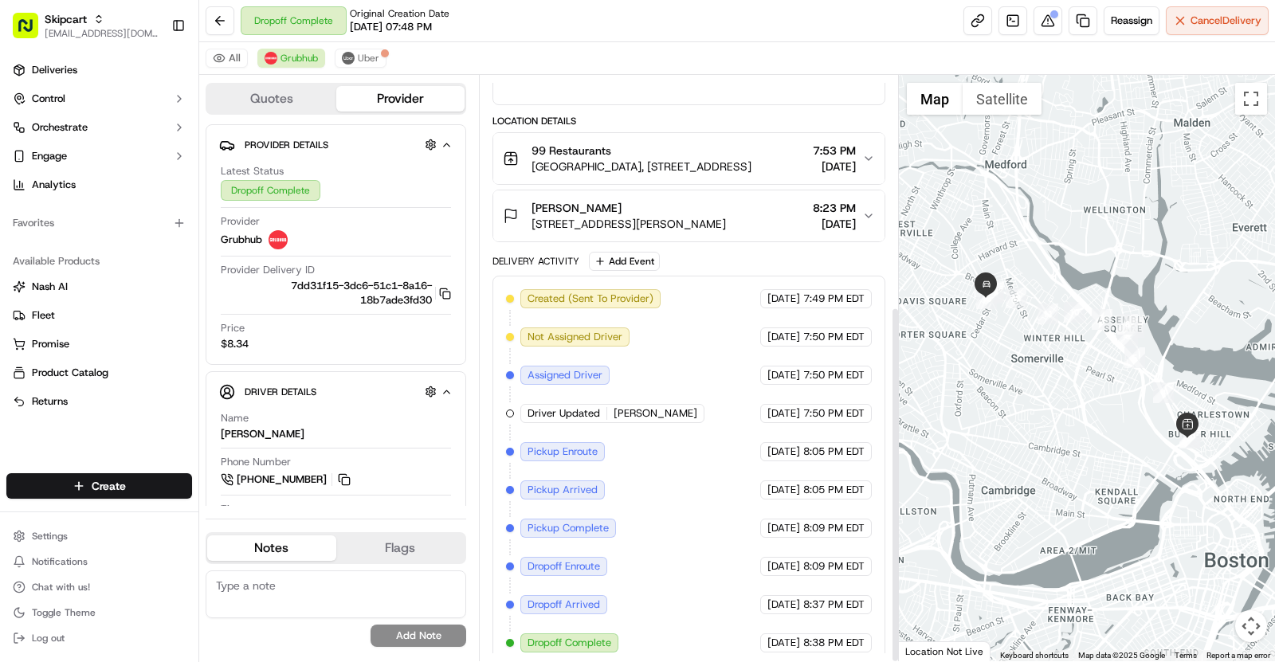
click at [667, 230] on button "Abby Fenn 82 Prichard Ave #2, Somerville, MA 02144, USA 8:23 PM 09/12/2025" at bounding box center [688, 216] width 391 height 51
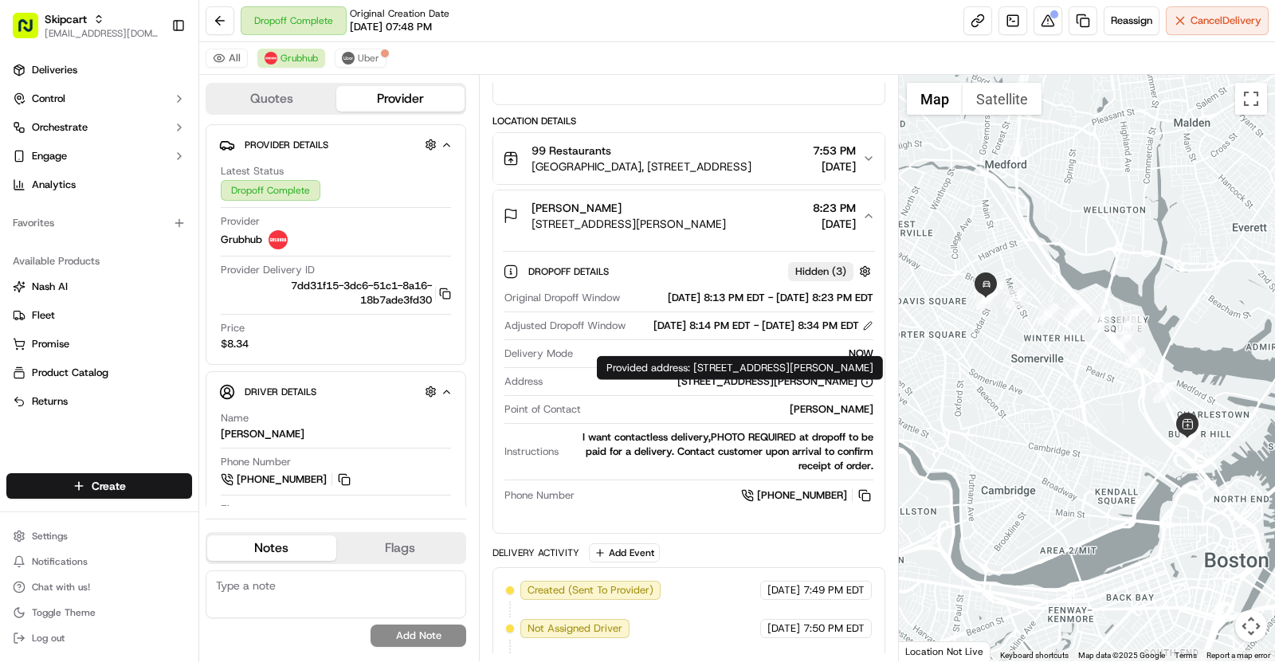
drag, startPoint x: 606, startPoint y: 407, endPoint x: 851, endPoint y: 407, distance: 244.7
click at [851, 389] on div "82 Prichard Ave #2, Somerville, MA 02144, USA" at bounding box center [711, 382] width 324 height 14
copy div "82 Prichard Ave #2, Somerville, MA 02144, US"
copy div "82 Prichard Ave #2, Somerville, MA 02144, USA"
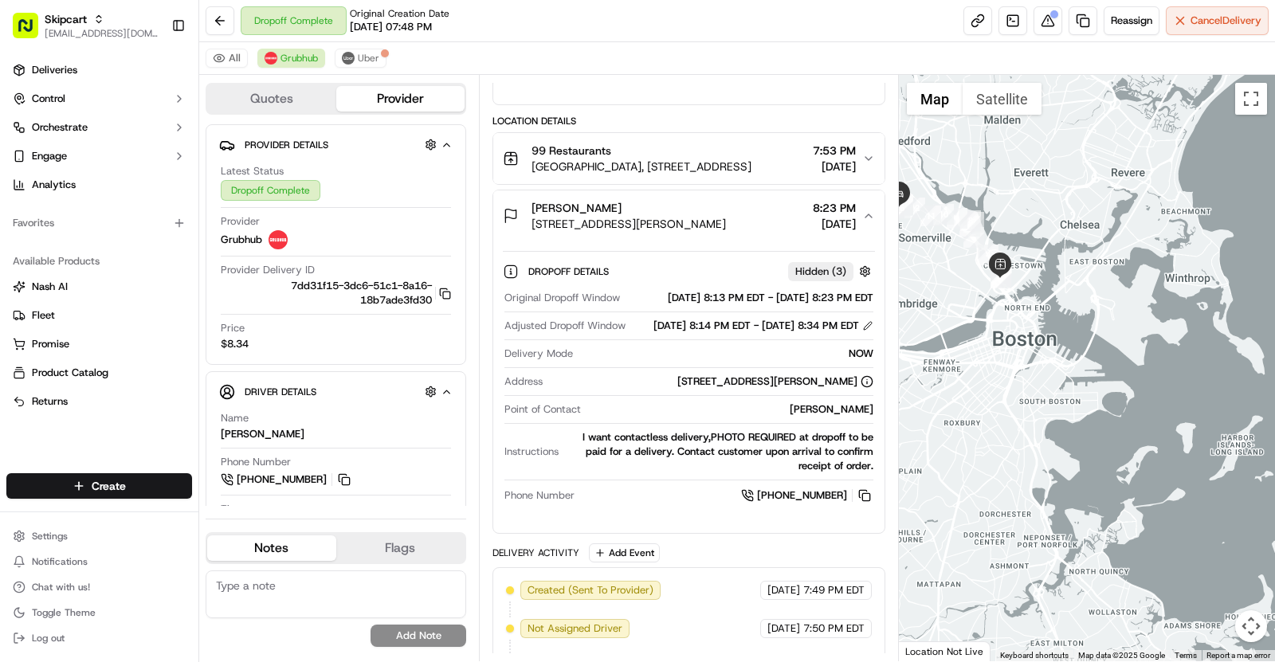
drag, startPoint x: 1061, startPoint y: 403, endPoint x: 971, endPoint y: 289, distance: 144.7
click at [971, 289] on div at bounding box center [1087, 368] width 377 height 587
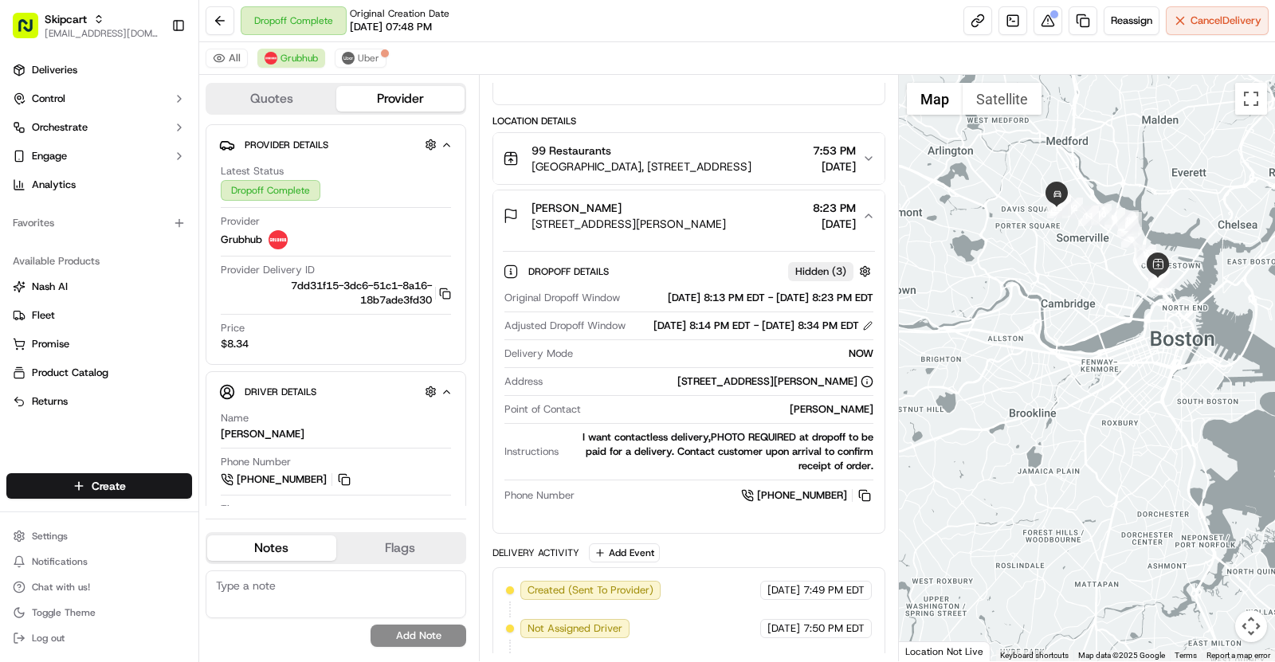
drag, startPoint x: 997, startPoint y: 218, endPoint x: 1247, endPoint y: 216, distance: 249.5
click at [1247, 216] on div at bounding box center [1087, 368] width 377 height 587
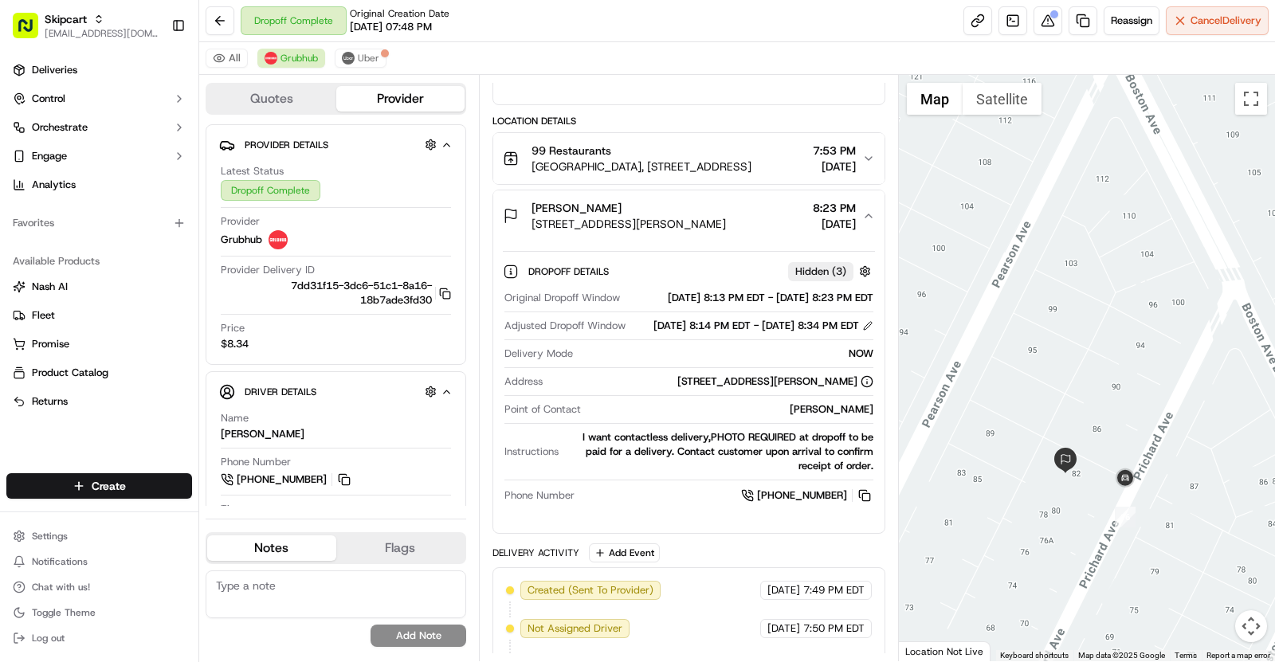
drag, startPoint x: 1114, startPoint y: 560, endPoint x: 1079, endPoint y: 498, distance: 71.4
click at [1077, 498] on div at bounding box center [1087, 368] width 377 height 587
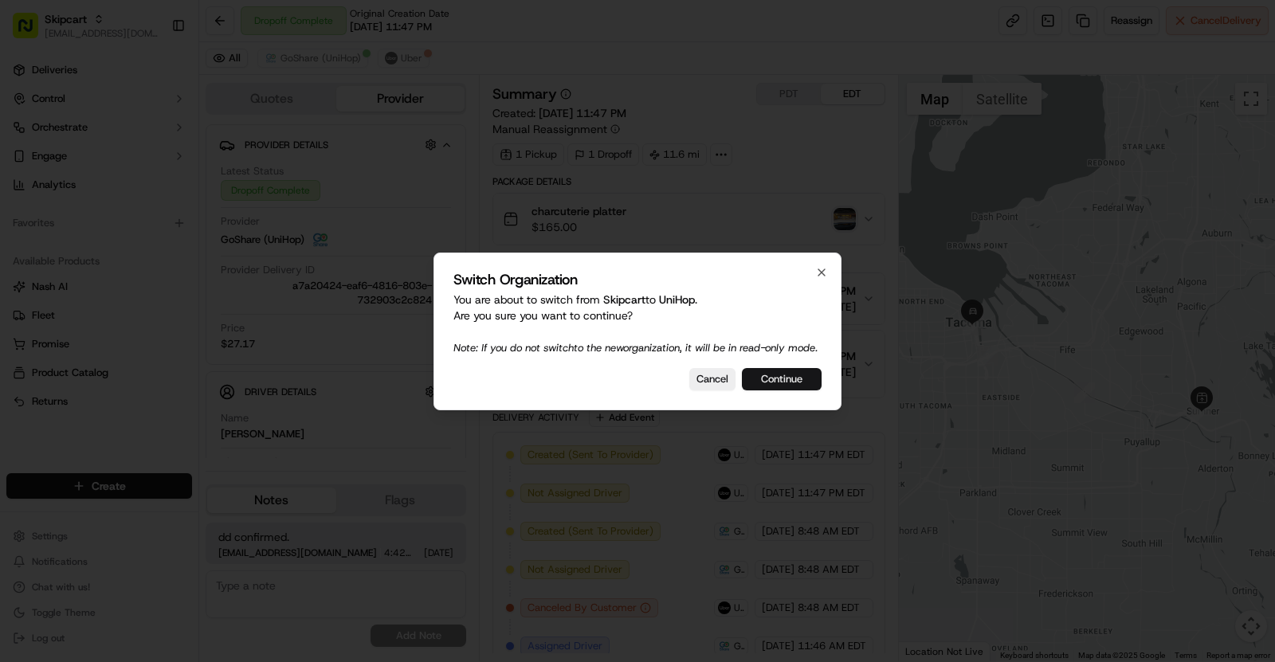
click at [787, 377] on button "Continue" at bounding box center [782, 379] width 80 height 22
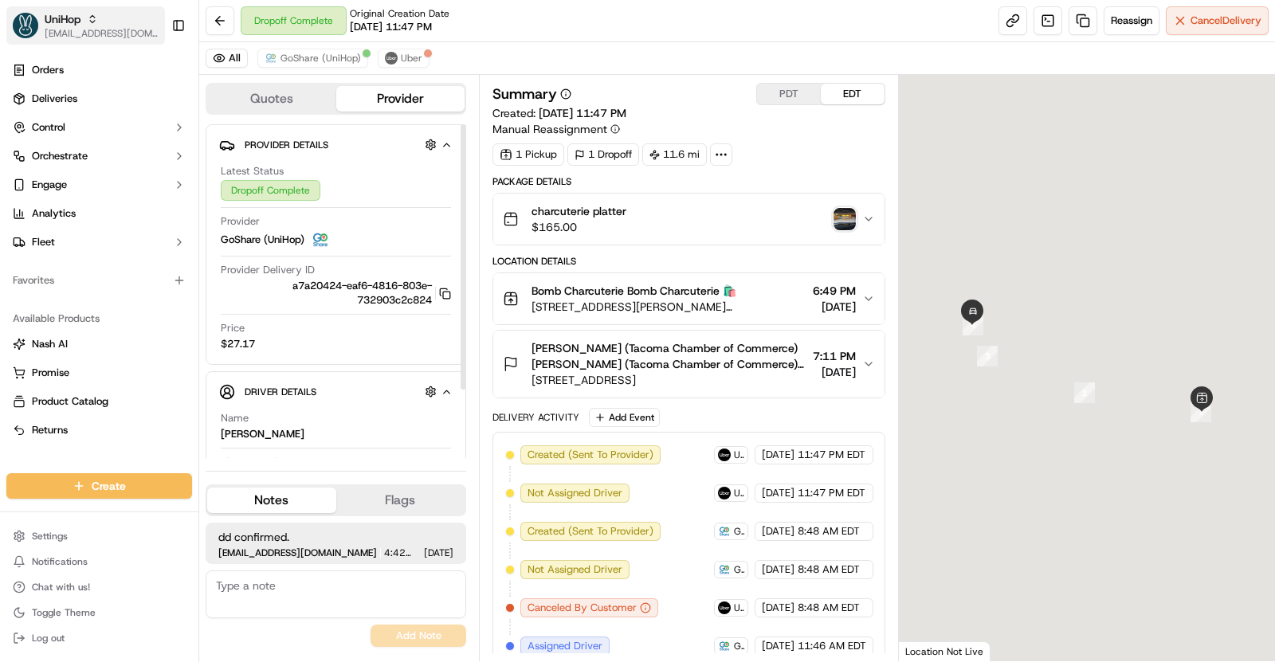
click at [91, 22] on icon "button" at bounding box center [92, 19] width 11 height 11
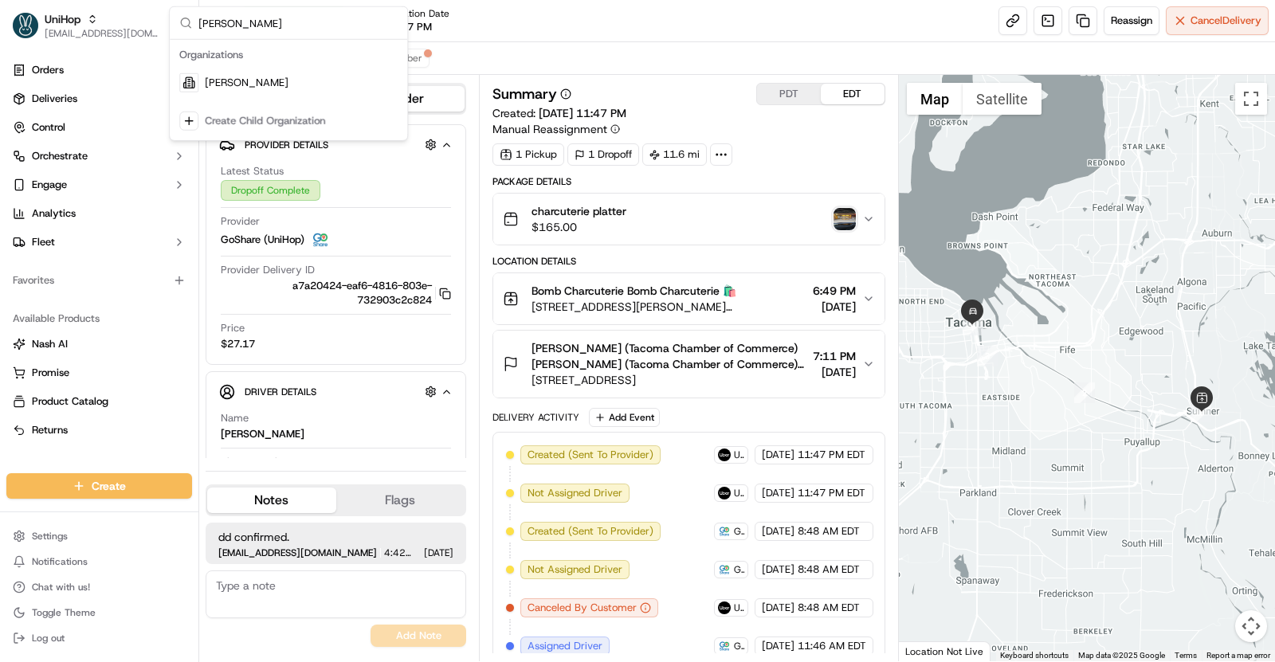
type input "[PERSON_NAME]"
click at [298, 83] on div "[PERSON_NAME]" at bounding box center [288, 83] width 231 height 32
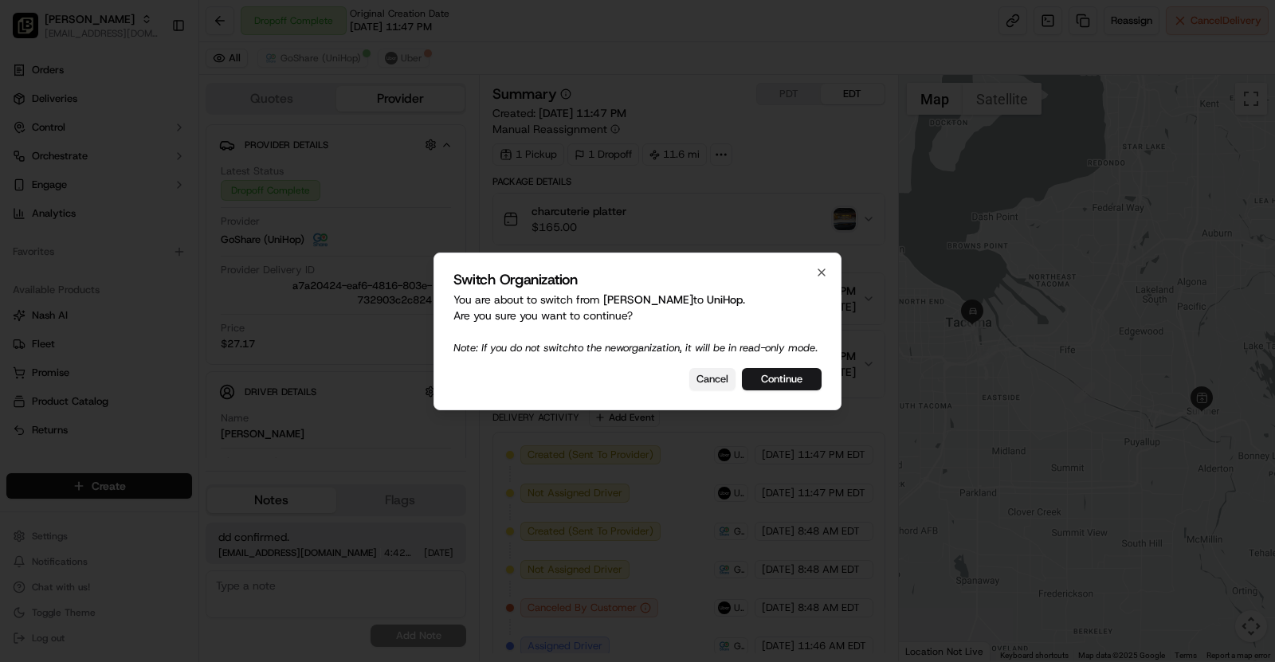
click at [717, 391] on button "Cancel" at bounding box center [713, 379] width 46 height 22
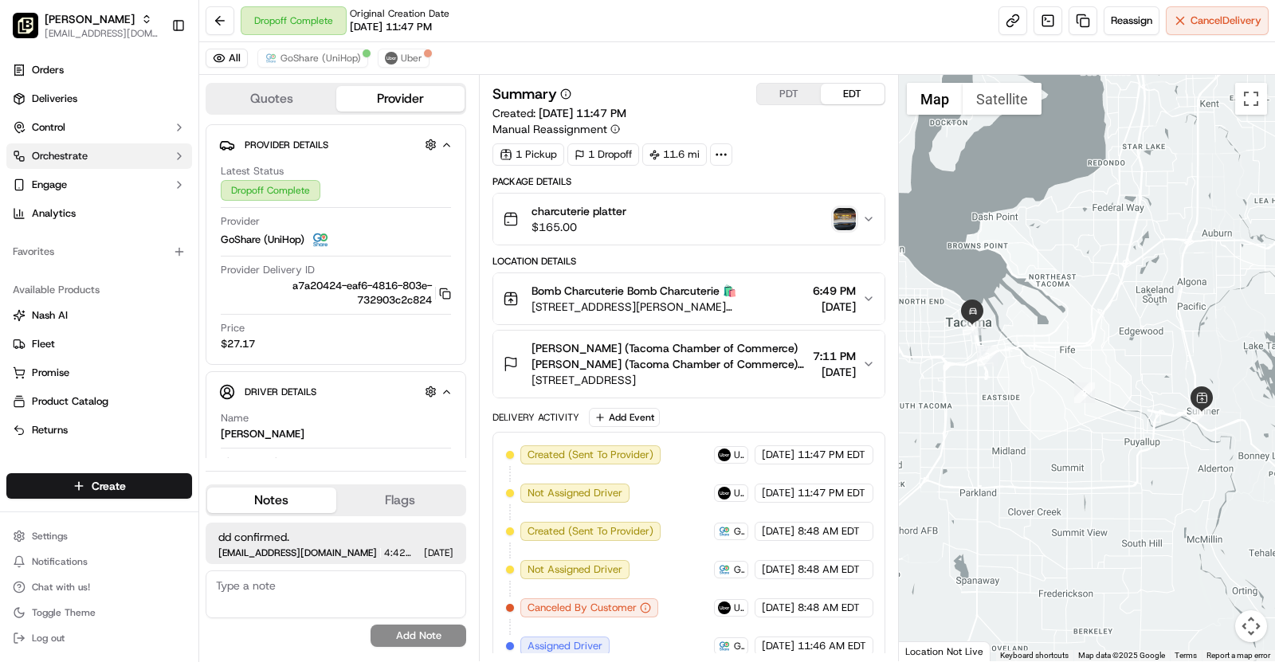
click at [88, 157] on button "Orchestrate" at bounding box center [99, 156] width 186 height 26
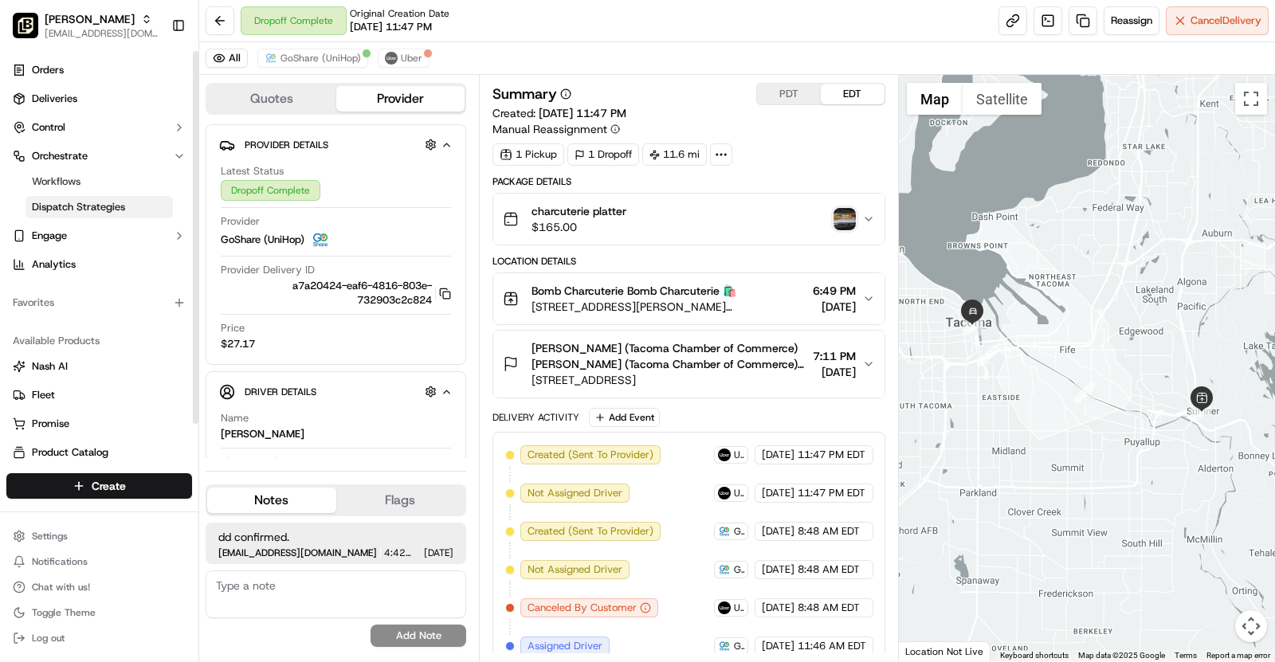
click at [112, 204] on span "Dispatch Strategies" at bounding box center [78, 207] width 93 height 14
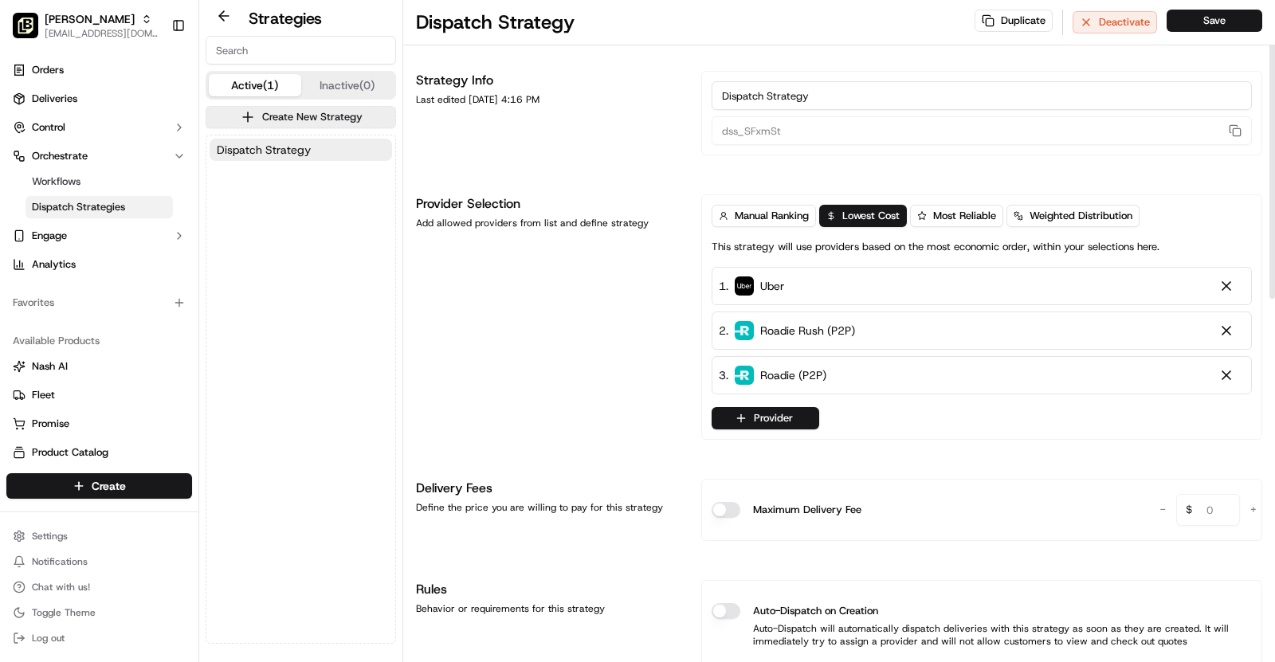
click at [337, 91] on button "Inactive (0)" at bounding box center [347, 85] width 92 height 22
click at [242, 91] on button "Active (1)" at bounding box center [255, 85] width 92 height 22
click at [296, 120] on button "Create New Strategy" at bounding box center [301, 117] width 191 height 22
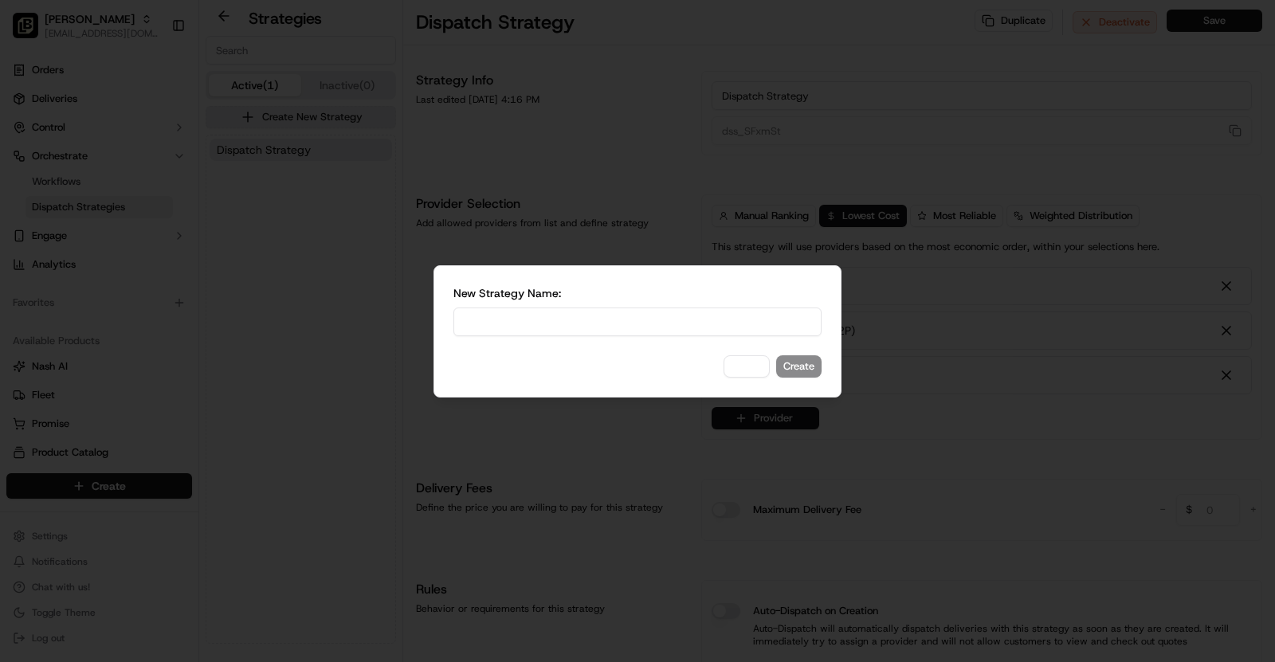
click at [563, 320] on input at bounding box center [638, 322] width 368 height 29
click at [595, 109] on div at bounding box center [637, 331] width 1275 height 662
click at [753, 371] on button "Cancel" at bounding box center [747, 367] width 46 height 22
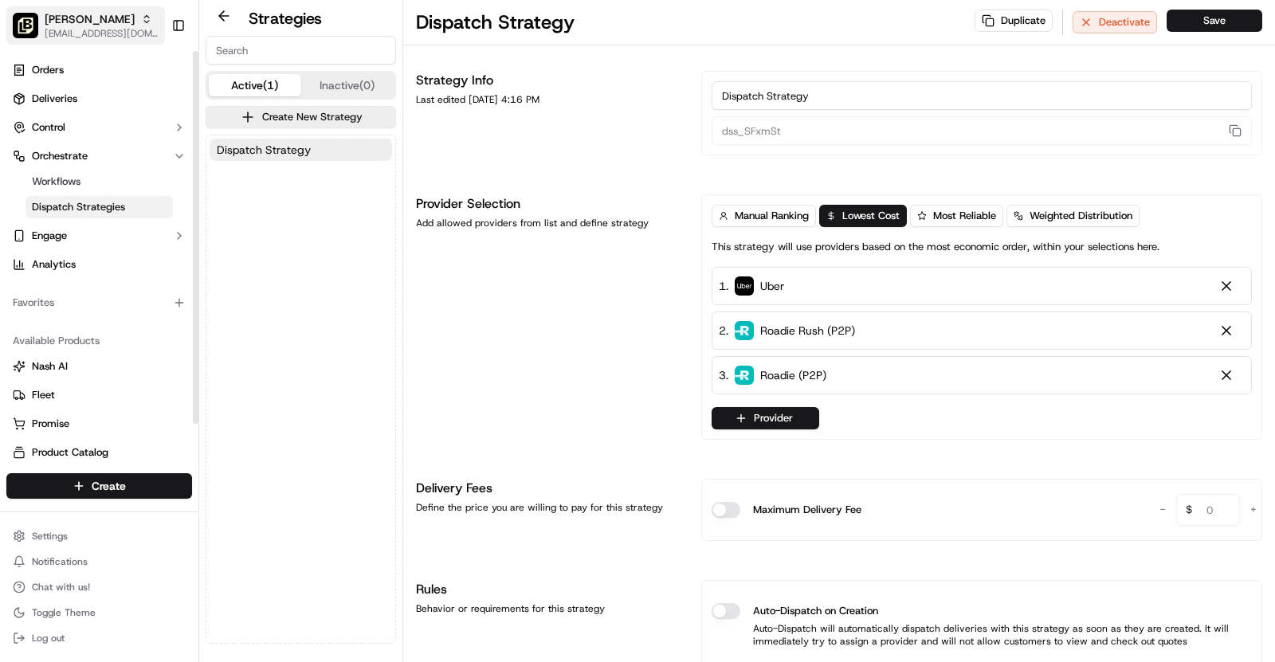
click at [81, 26] on span "[PERSON_NAME]" at bounding box center [90, 19] width 90 height 16
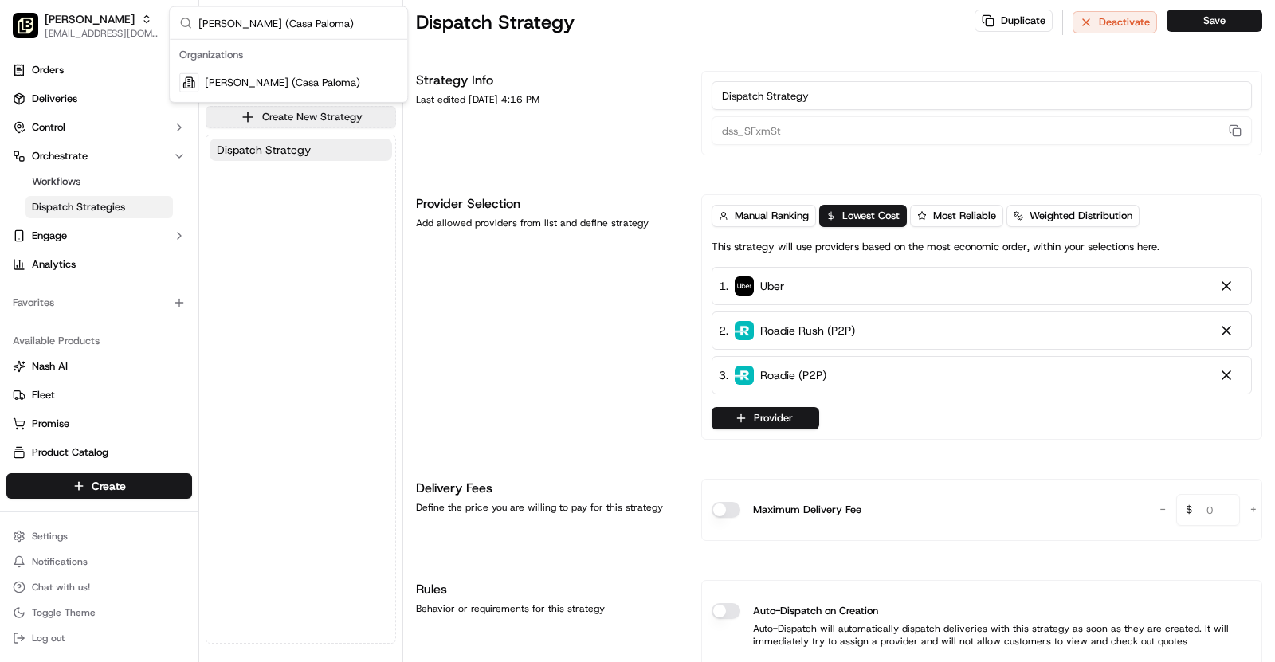
type input "Pei Wei (Casa Paloma)"
click at [326, 78] on div "Pei Wei (Casa Paloma)" at bounding box center [288, 83] width 231 height 32
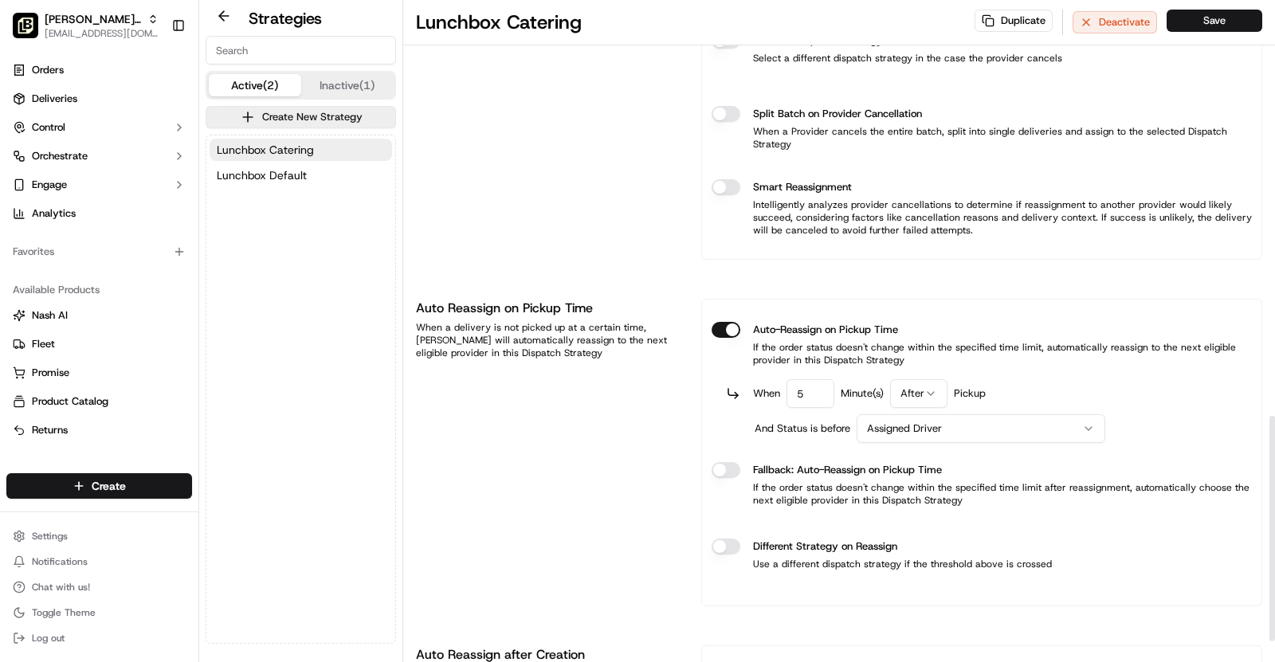
scroll to position [1185, 0]
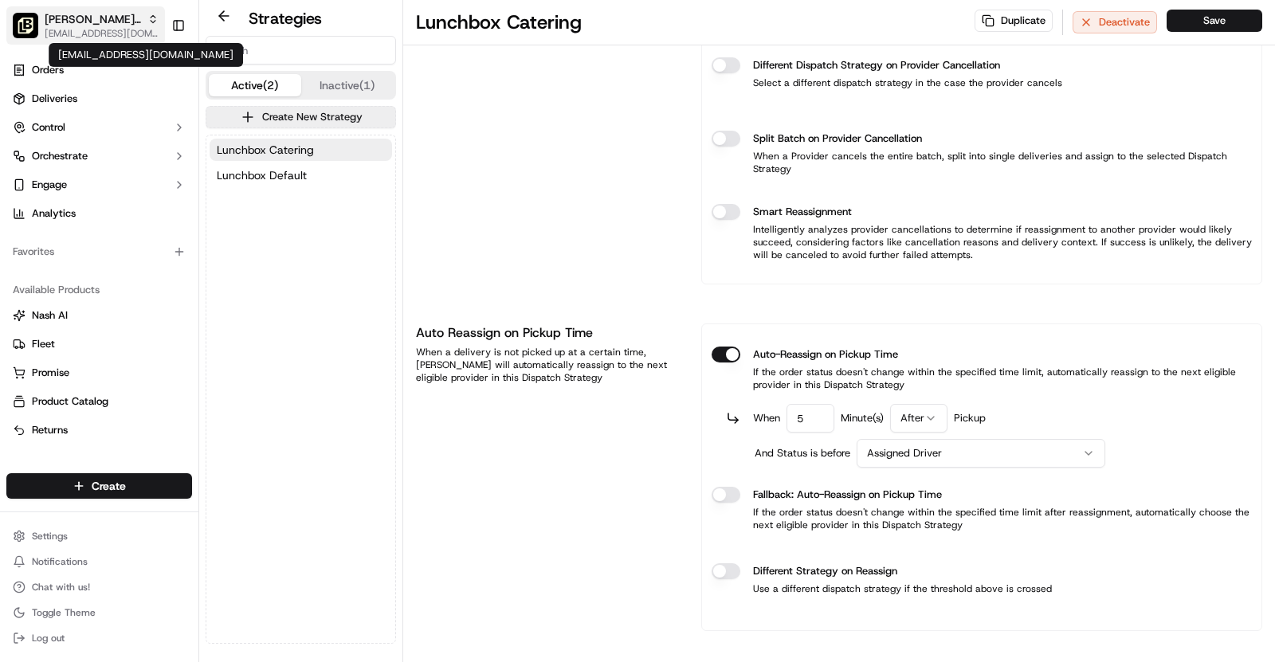
click at [77, 28] on span "[EMAIL_ADDRESS][DOMAIN_NAME]" at bounding box center [102, 33] width 114 height 13
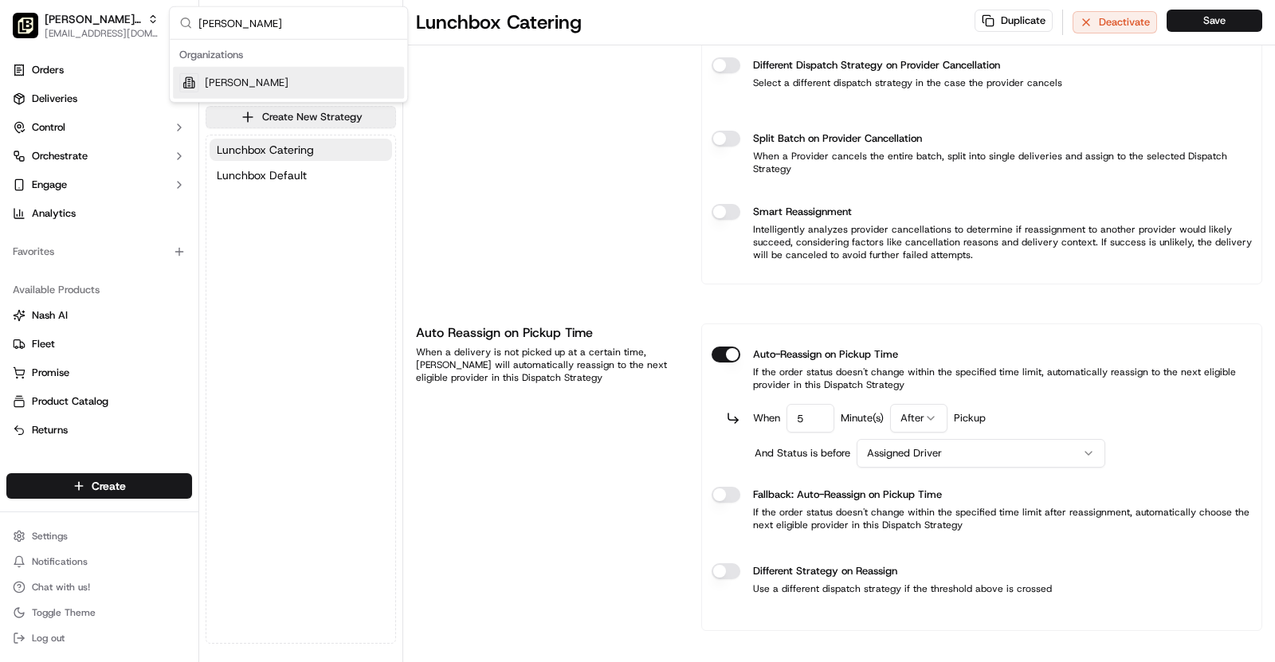
type input "[PERSON_NAME]"
click at [320, 84] on div "[PERSON_NAME]" at bounding box center [288, 83] width 231 height 32
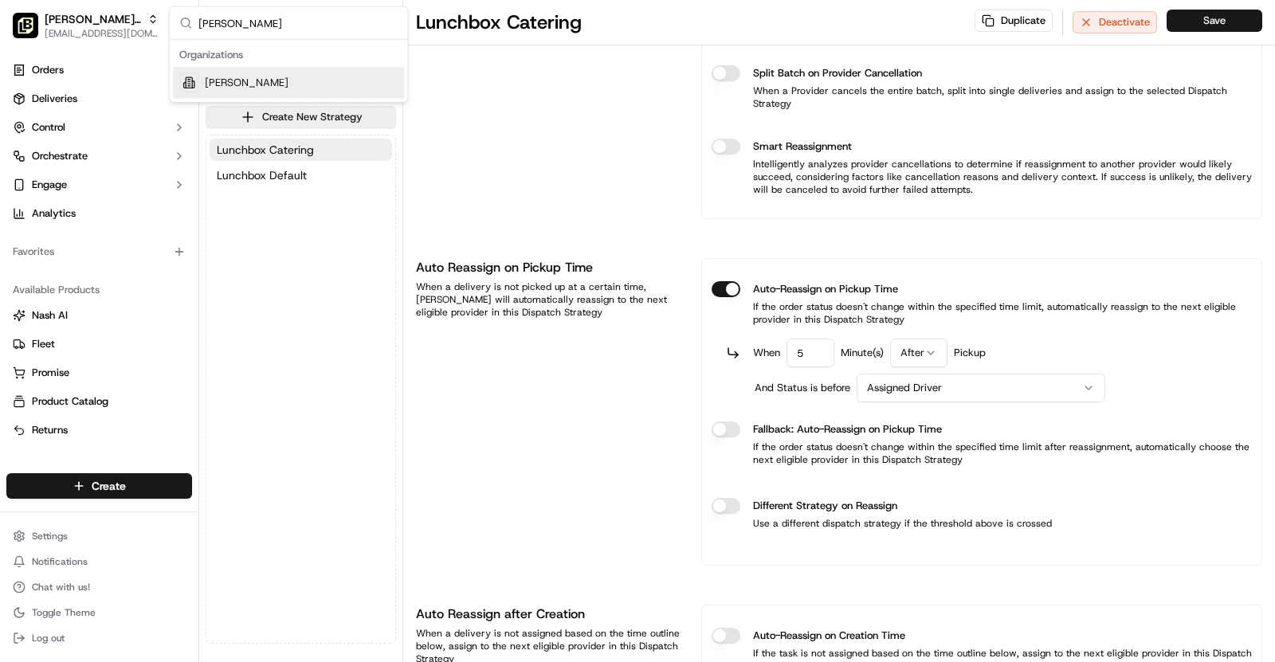
scroll to position [1120, 0]
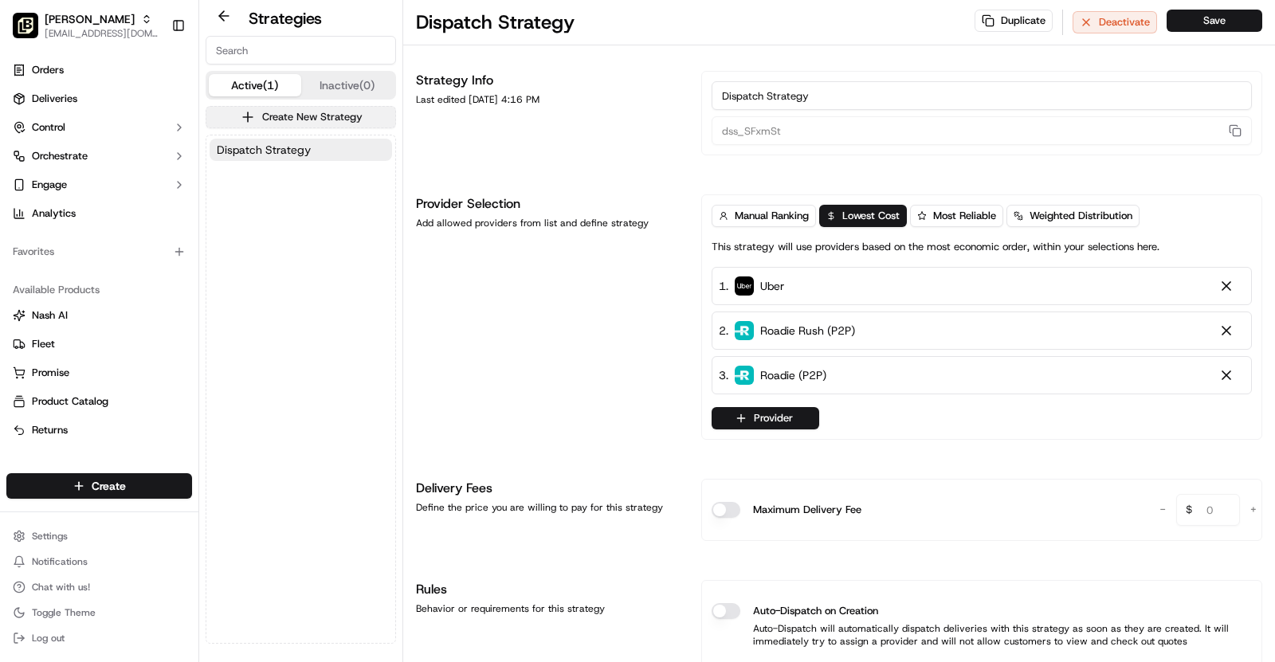
click at [281, 120] on button "Create New Strategy" at bounding box center [301, 117] width 191 height 22
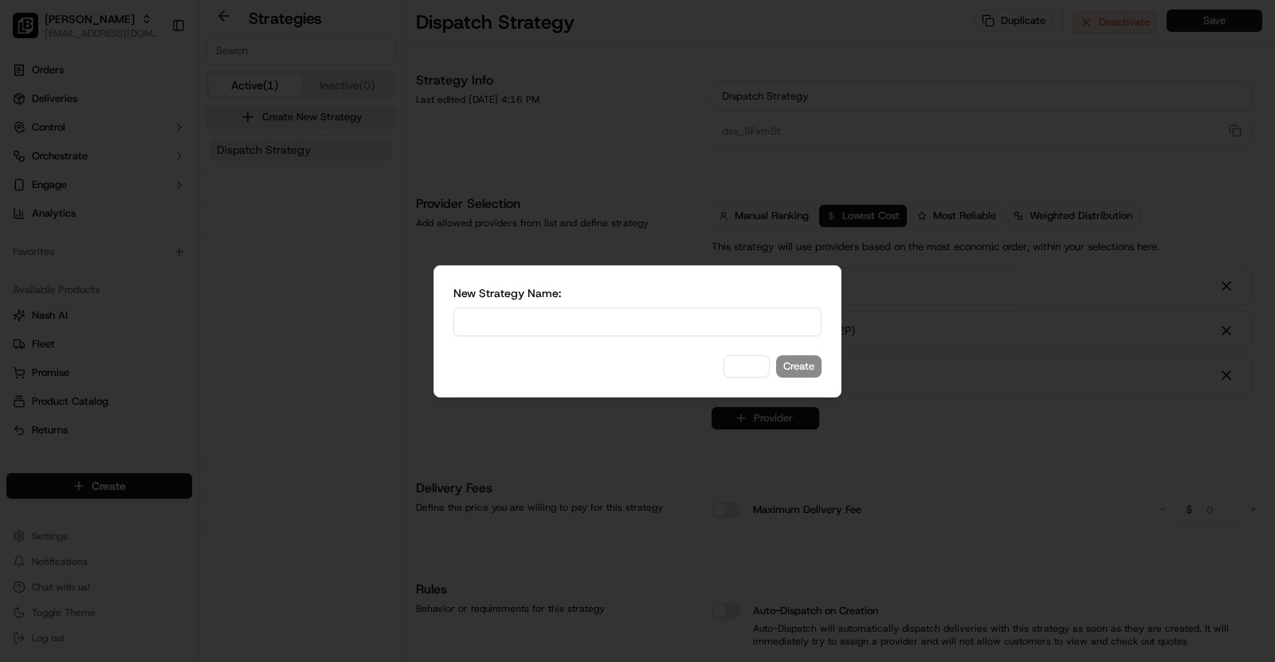
click at [277, 245] on div at bounding box center [637, 331] width 1275 height 662
click at [758, 371] on button "Cancel" at bounding box center [747, 367] width 46 height 22
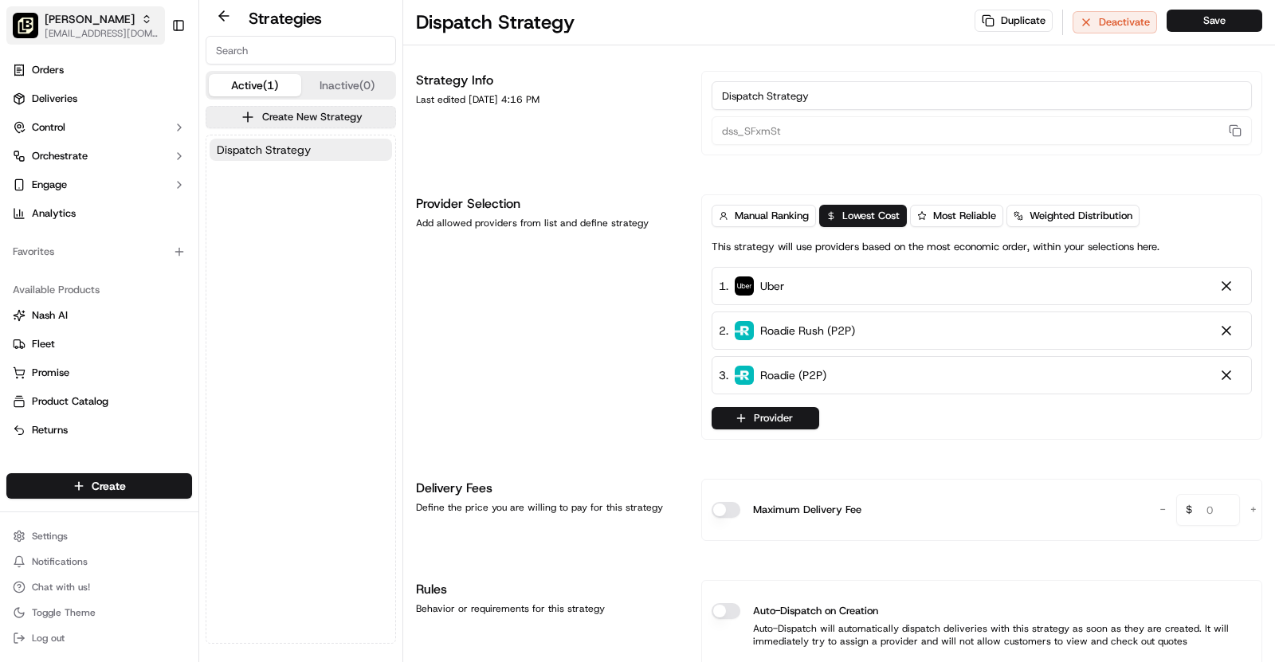
click at [116, 6] on button "[PERSON_NAME] [PERSON_NAME][EMAIL_ADDRESS][DOMAIN_NAME]" at bounding box center [85, 25] width 159 height 38
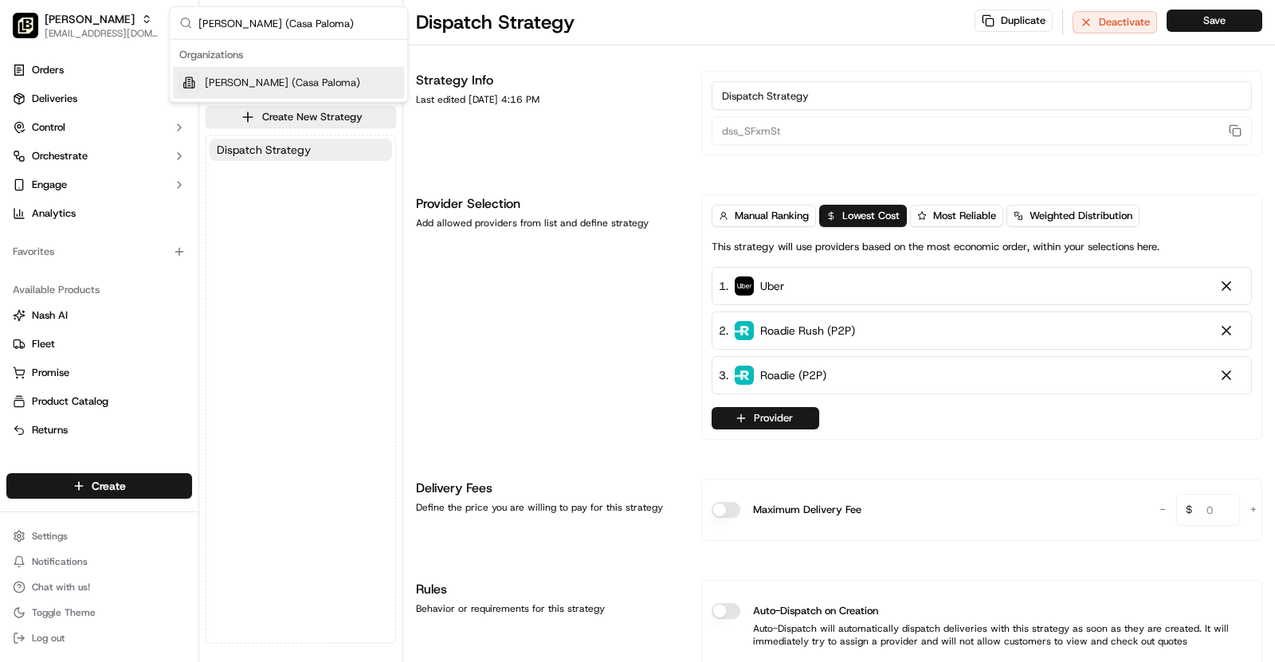
type input "Pei Wei (Casa Paloma)"
click at [324, 80] on div "Pei Wei (Casa Paloma)" at bounding box center [288, 83] width 231 height 32
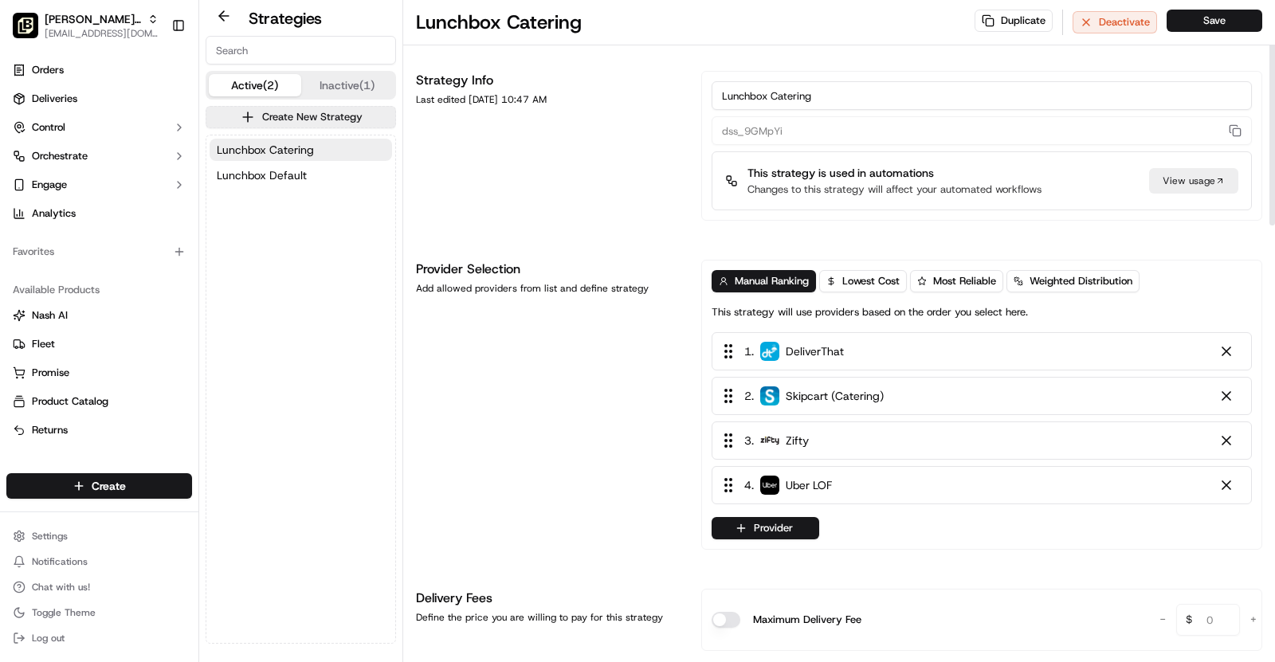
drag, startPoint x: 851, startPoint y: 93, endPoint x: 667, endPoint y: 96, distance: 184.2
click at [667, 96] on div "Strategy Info Last edited Sep 20, 2025 10:47 AM Lunchbox Catering dss_9GMpYi Th…" at bounding box center [839, 146] width 847 height 150
click at [131, 27] on span "[EMAIL_ADDRESS][DOMAIN_NAME]" at bounding box center [102, 33] width 114 height 13
type input "[PERSON_NAME]"
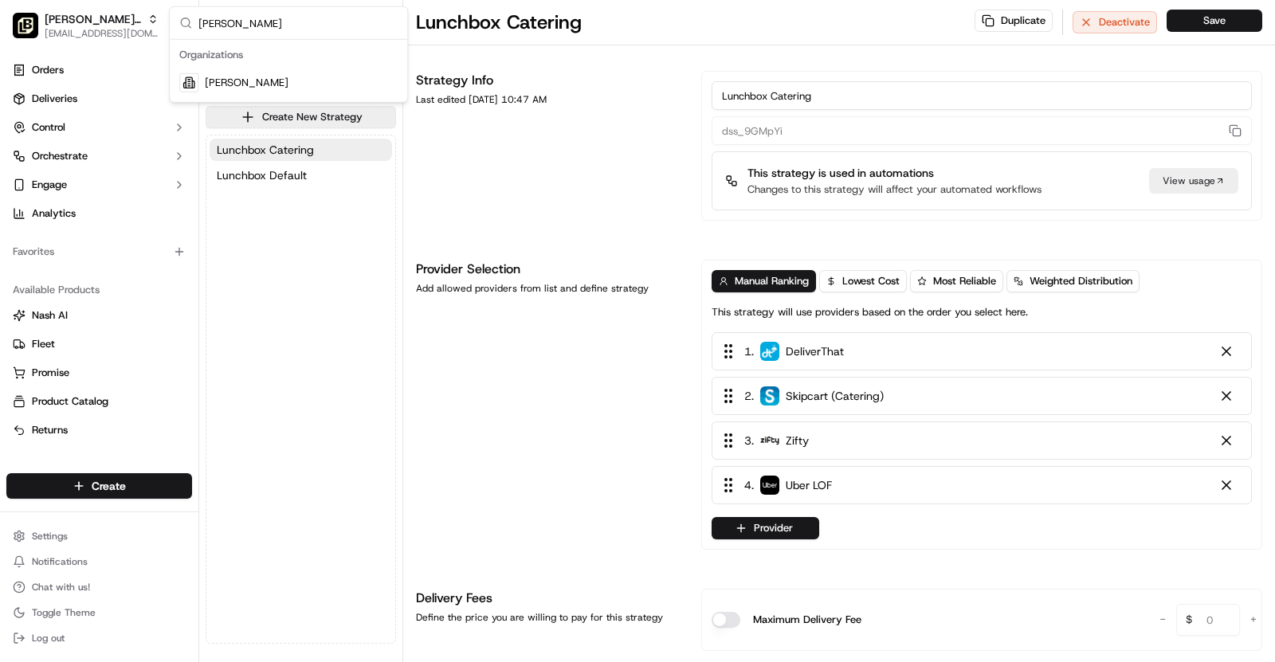
click at [326, 80] on div "[PERSON_NAME]" at bounding box center [288, 83] width 231 height 32
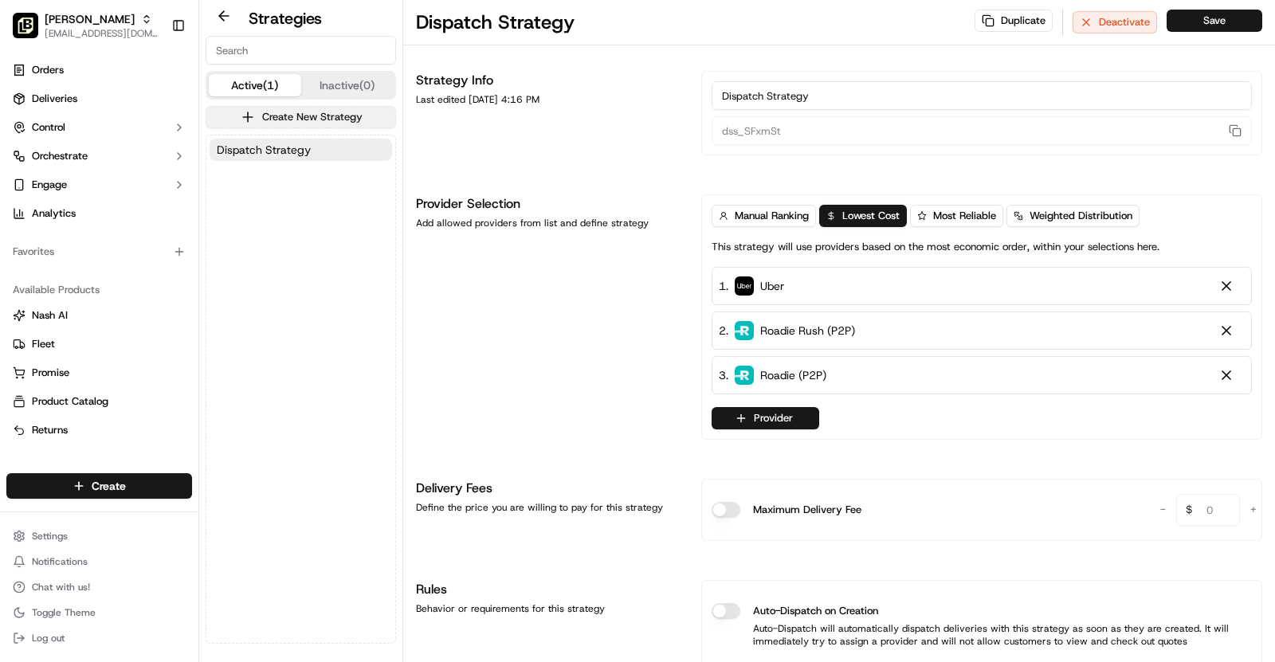
click at [274, 110] on button "Create New Strategy" at bounding box center [301, 117] width 191 height 22
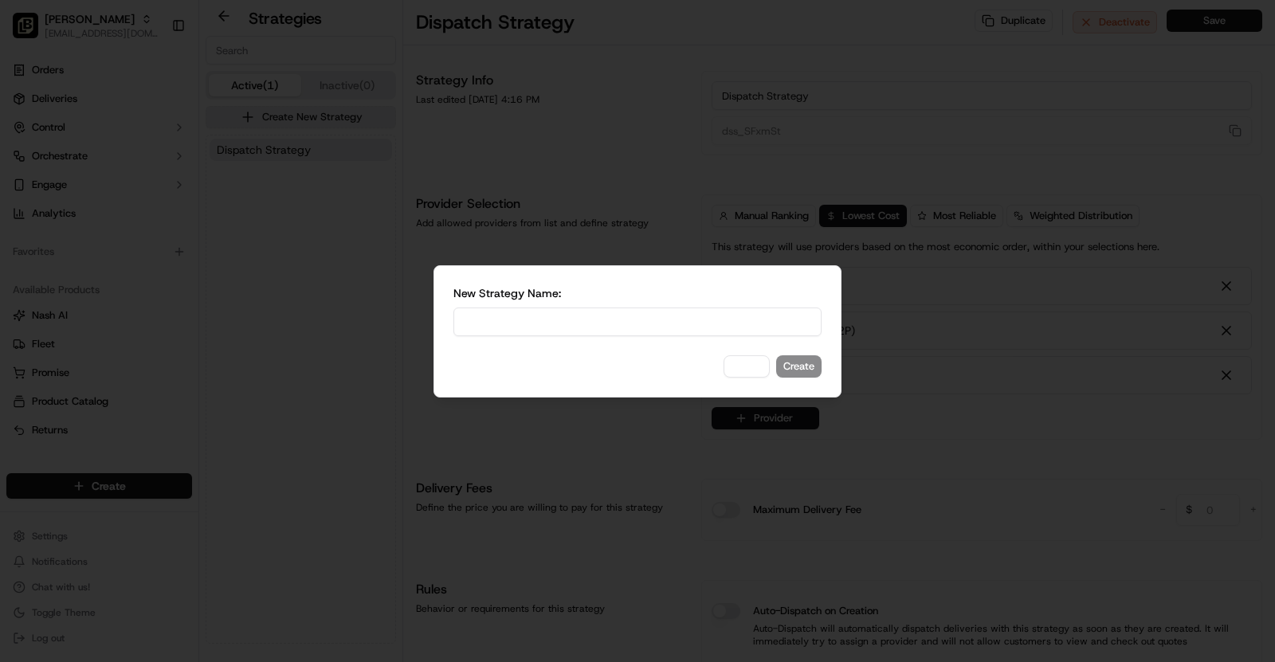
click at [534, 332] on input at bounding box center [638, 322] width 368 height 29
type input "Lunchbox Catering"
click at [813, 369] on button "Create" at bounding box center [798, 367] width 45 height 22
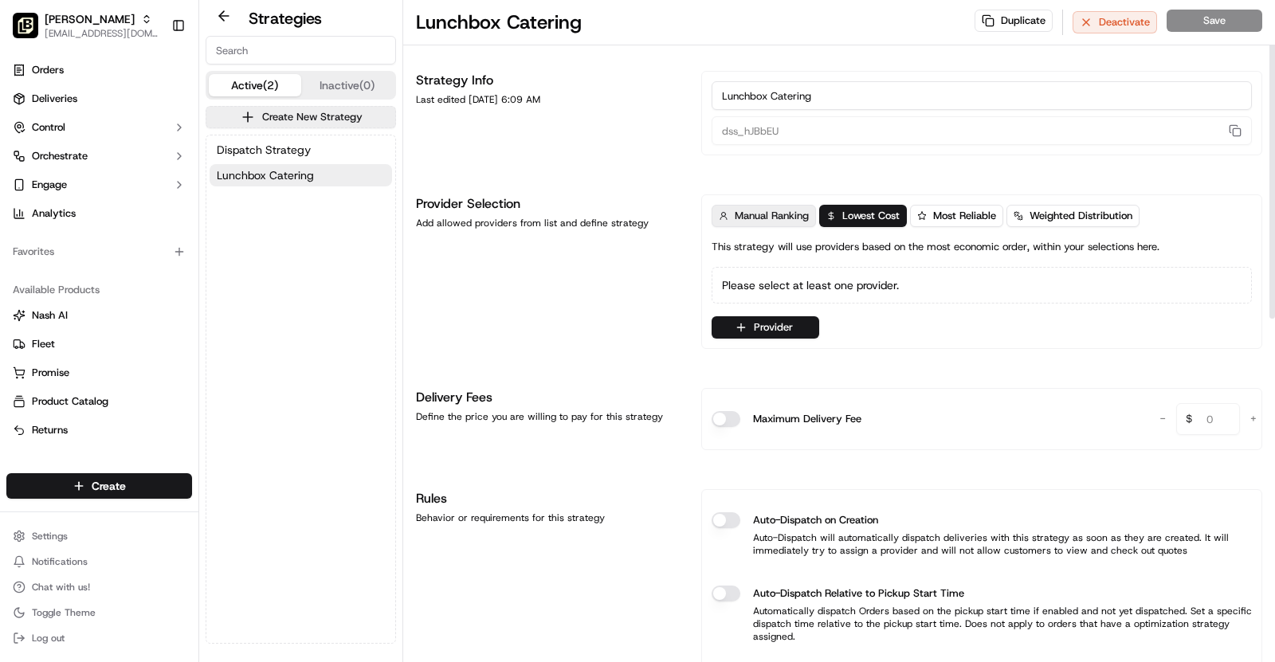
click at [779, 215] on span "Manual Ranking" at bounding box center [772, 216] width 74 height 14
click at [788, 280] on div "Please select at least one provider." at bounding box center [982, 285] width 540 height 37
click at [756, 319] on button "Provider" at bounding box center [766, 327] width 108 height 22
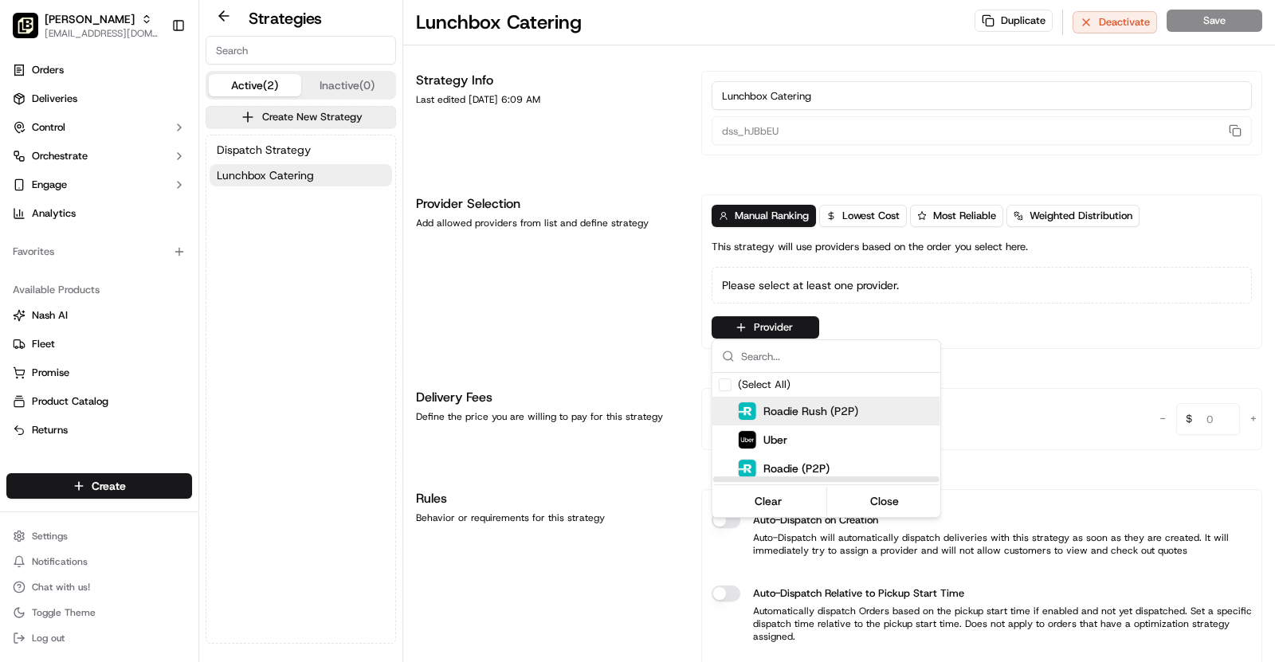
click at [595, 322] on html "Pei Wei - Owasso asif@usenash.com Toggle Sidebar Orders Deliveries Control Orch…" at bounding box center [637, 331] width 1275 height 662
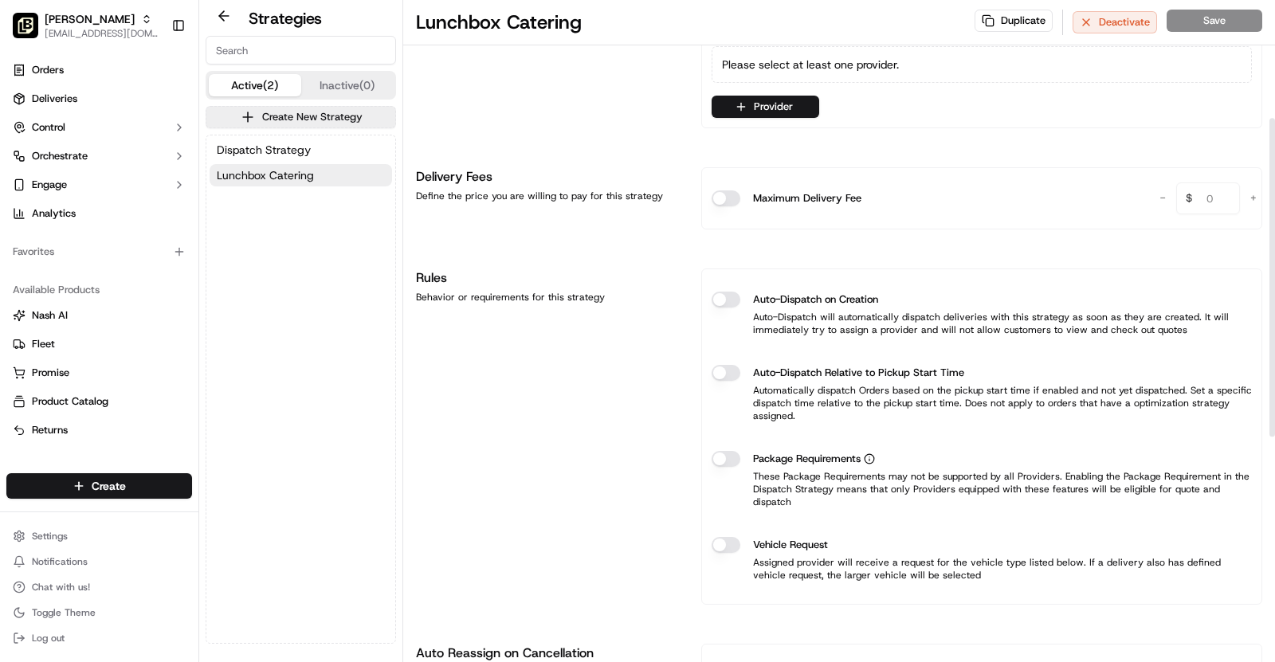
scroll to position [261, 0]
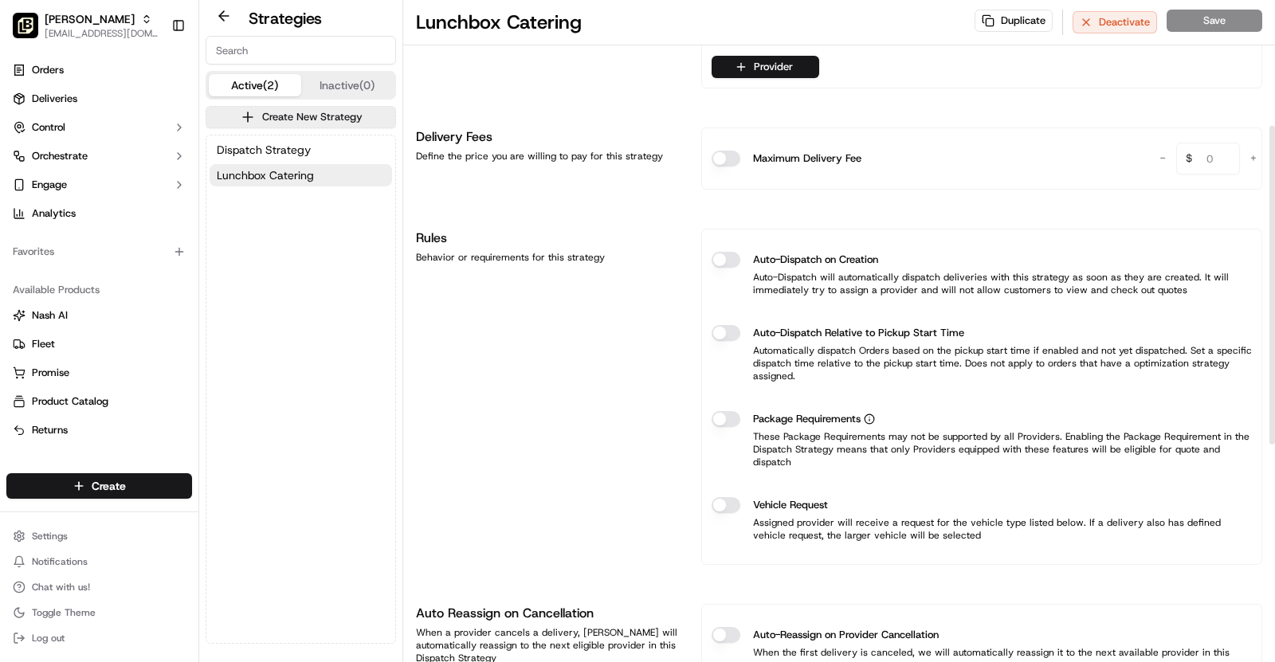
click at [733, 415] on button "Package Requirements" at bounding box center [726, 419] width 29 height 16
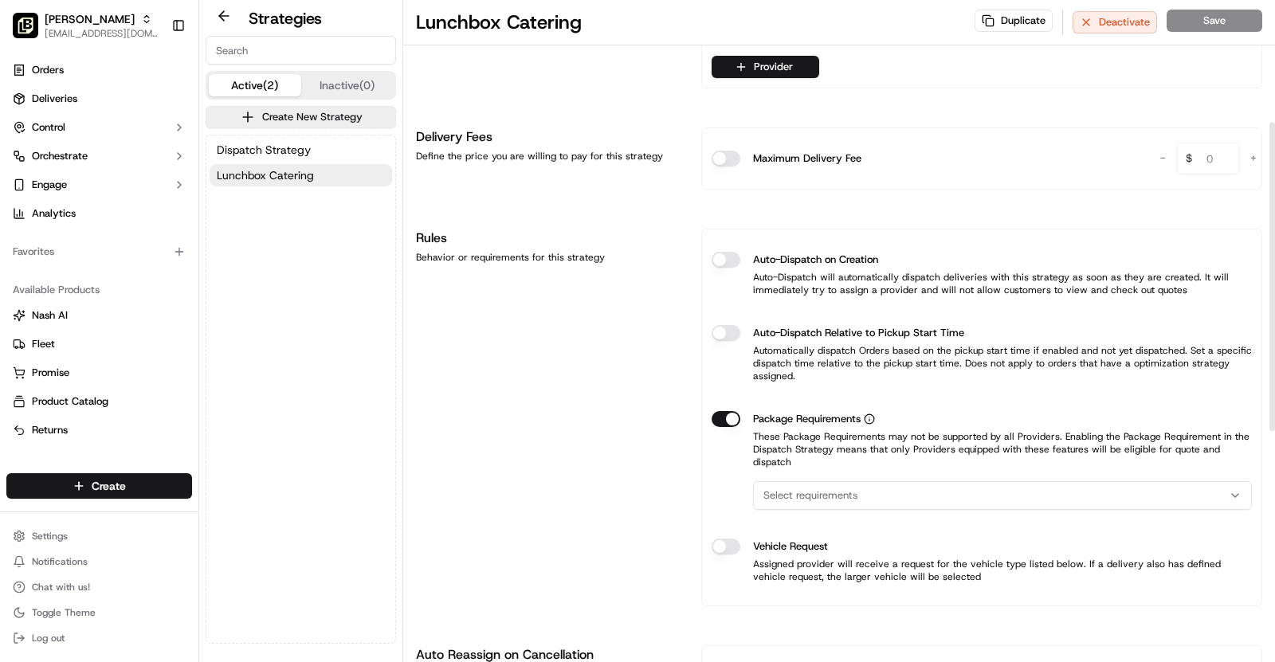
click at [845, 489] on span "Select requirements" at bounding box center [811, 496] width 94 height 14
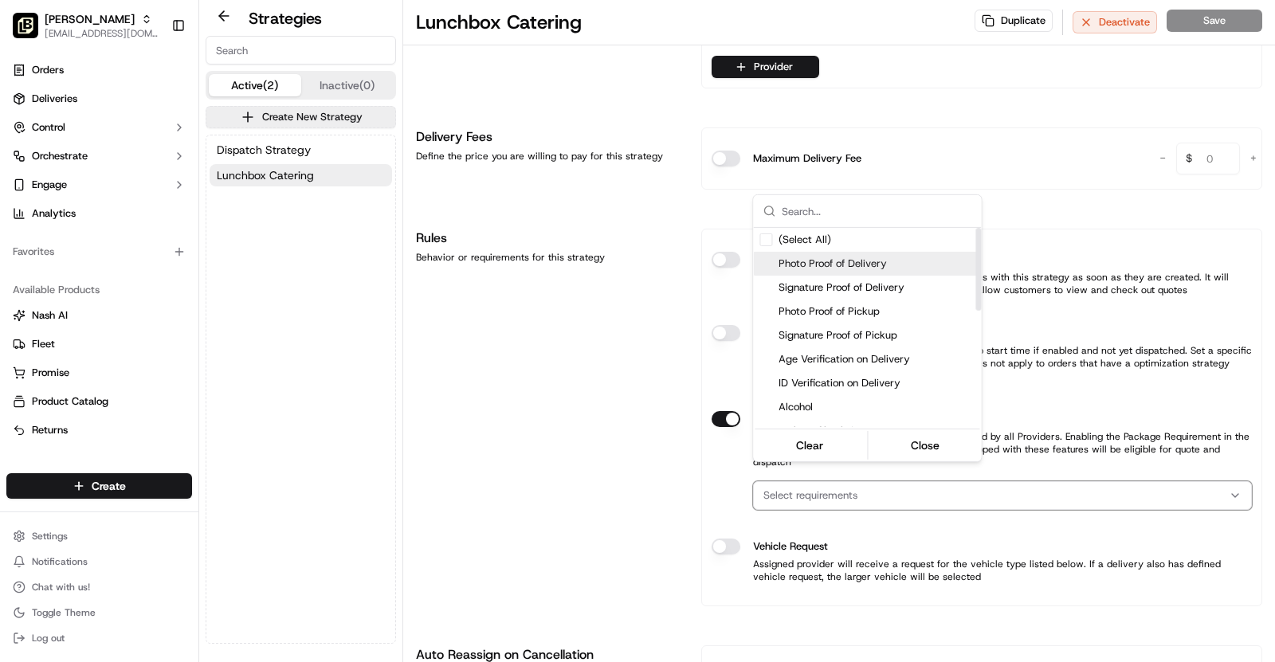
click at [874, 265] on span "Photo Proof of Delivery" at bounding box center [877, 264] width 196 height 14
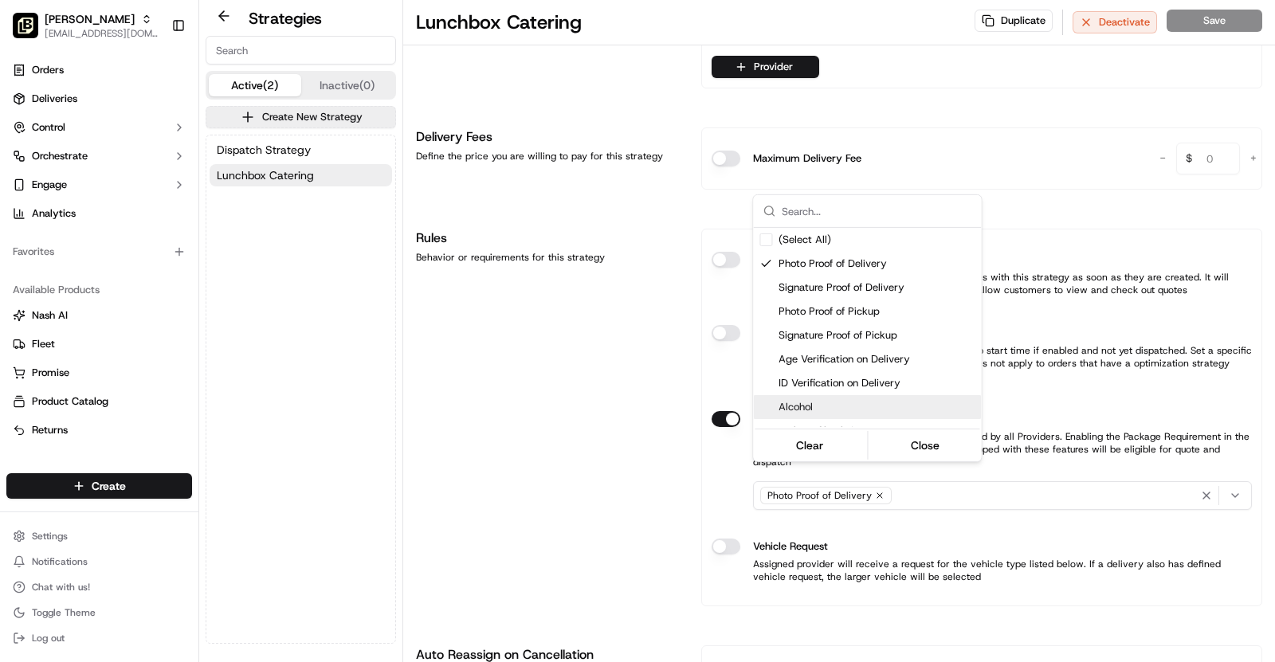
click at [738, 524] on html "Pei Wei - Owasso asif@usenash.com Toggle Sidebar Orders Deliveries Control Orch…" at bounding box center [637, 331] width 1275 height 662
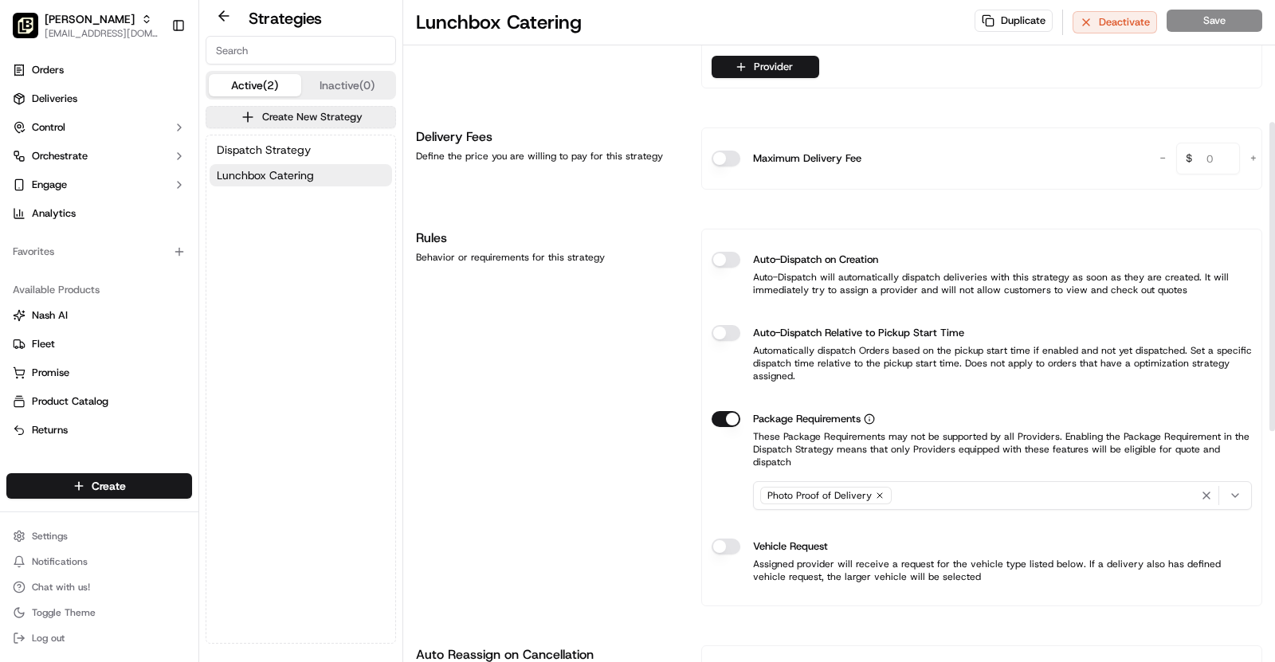
click at [737, 539] on button "Vehicle Request" at bounding box center [726, 547] width 29 height 16
click at [814, 584] on html "Pei Wei - Owasso asif@usenash.com Toggle Sidebar Orders Deliveries Control Orch…" at bounding box center [637, 331] width 1275 height 662
click at [542, 502] on div "Rules Behavior or requirements for this strategy" at bounding box center [549, 438] width 266 height 419
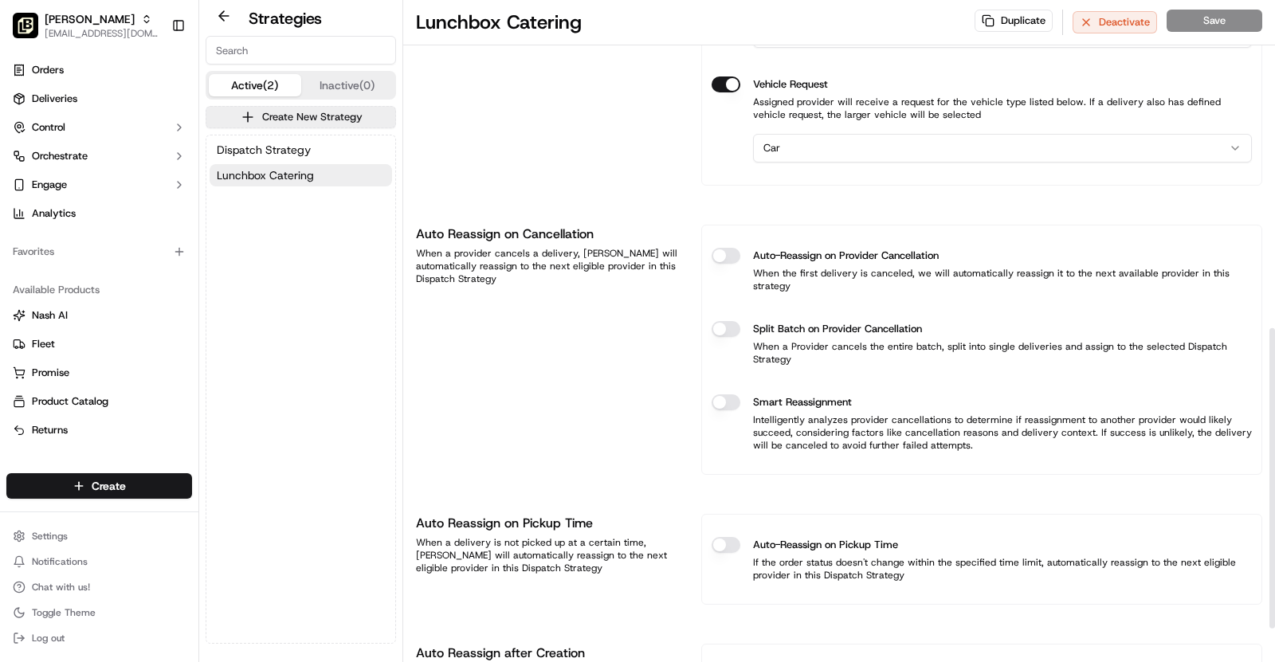
scroll to position [724, 0]
click at [736, 247] on button "Auto-Reassign on Provider Cancellation" at bounding box center [726, 255] width 29 height 16
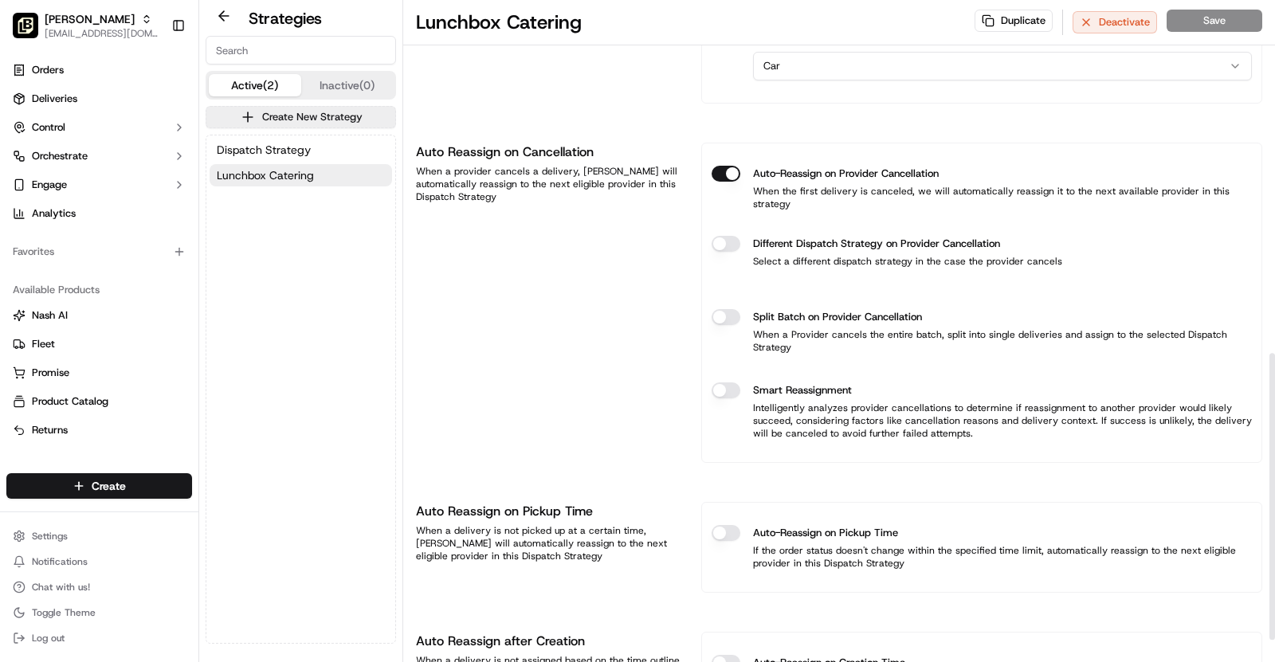
scroll to position [867, 0]
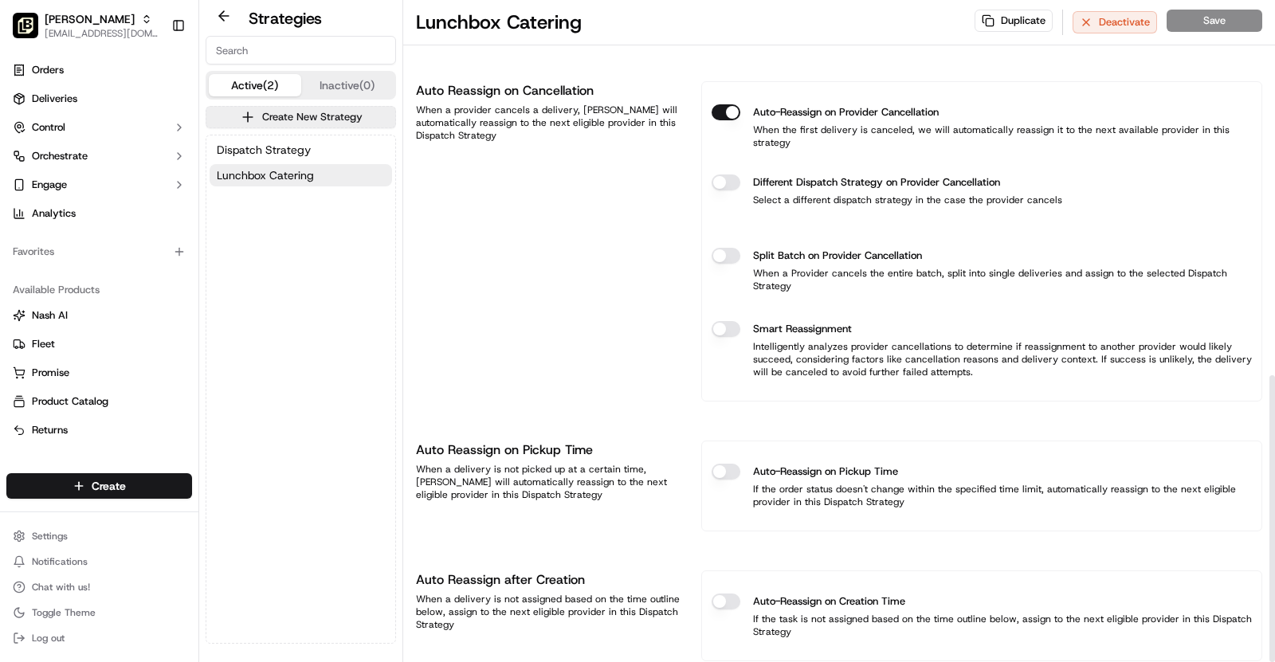
click at [1210, 27] on div "Duplicate Deactivate Save" at bounding box center [1119, 23] width 288 height 26
click at [500, 257] on div "Auto Reassign on Cancellation When a provider cancels a delivery, Nash will aut…" at bounding box center [549, 241] width 266 height 320
click at [302, 139] on button "Dispatch Strategy" at bounding box center [301, 150] width 183 height 22
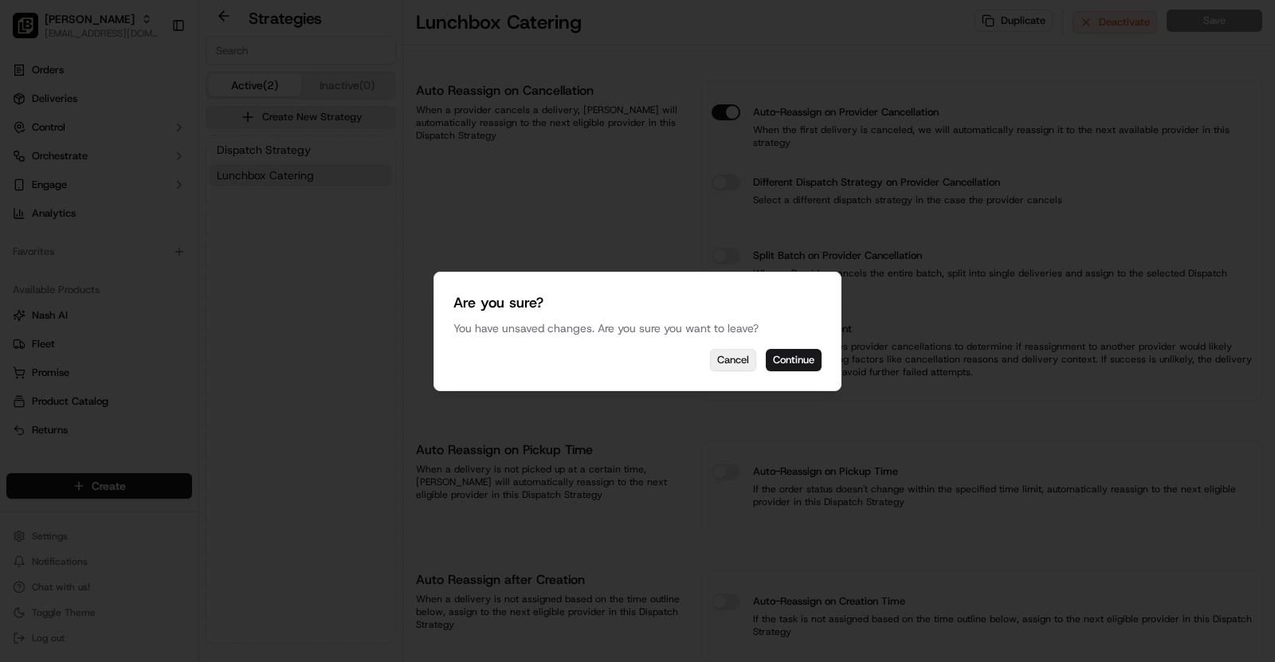
click at [741, 362] on button "Cancel" at bounding box center [733, 360] width 46 height 22
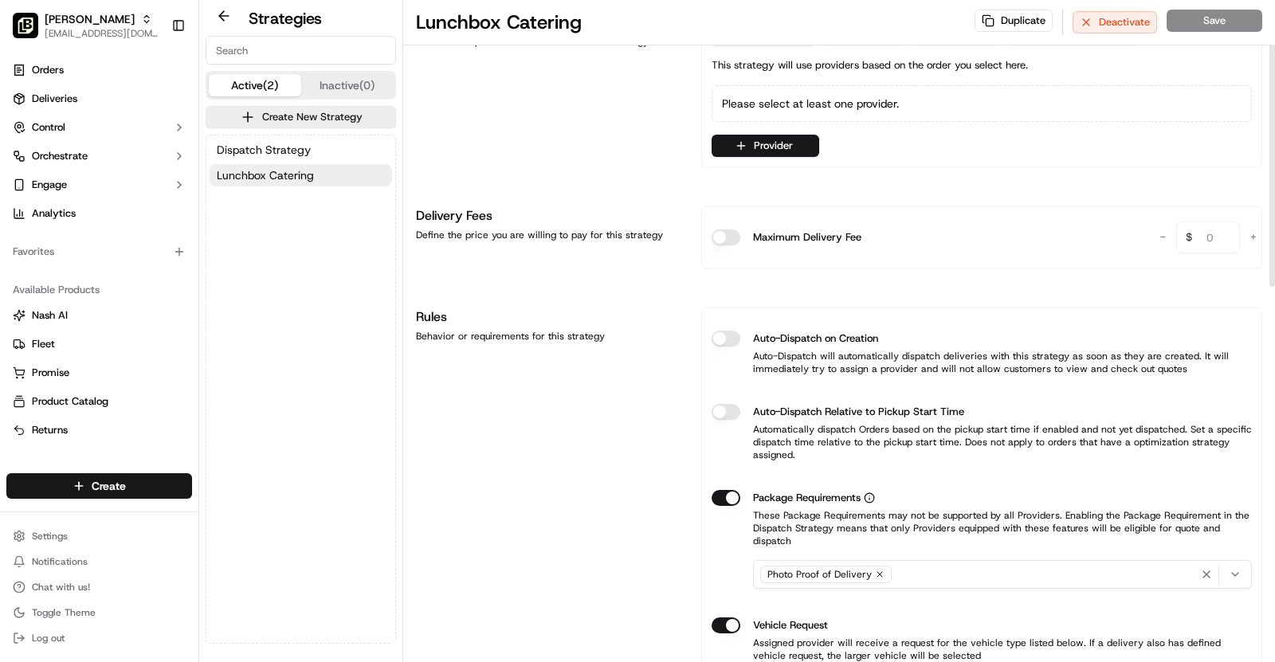
scroll to position [0, 0]
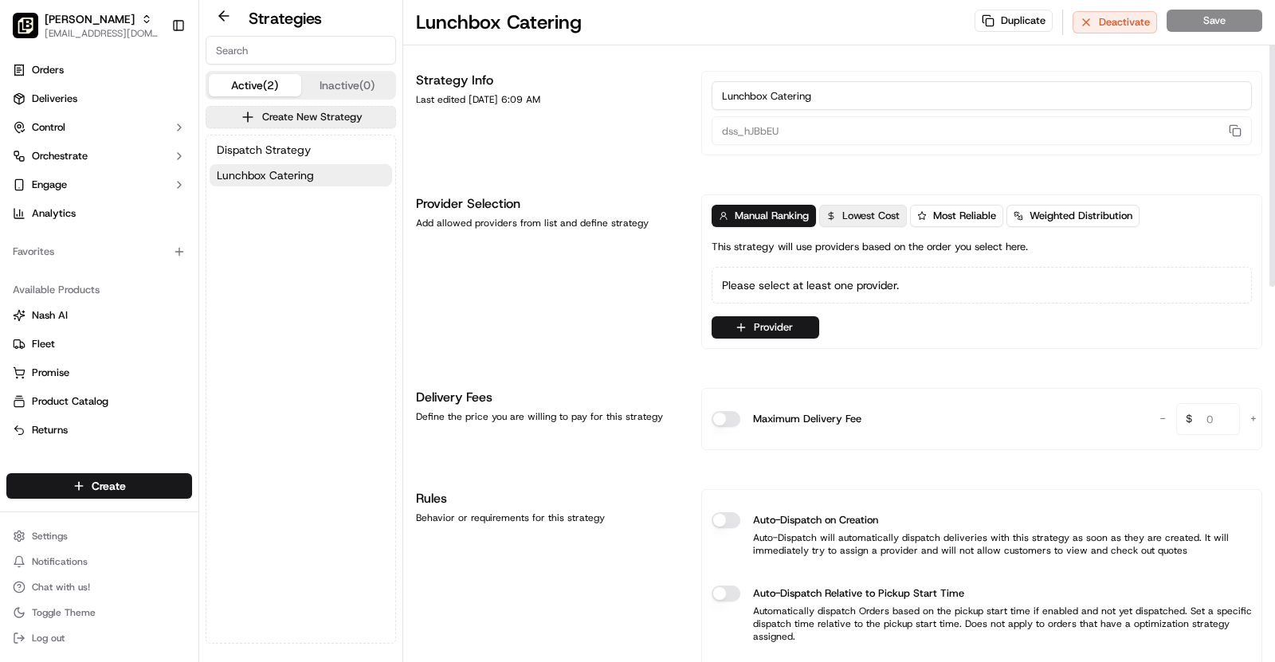
click at [867, 222] on button "Lowest Cost" at bounding box center [863, 216] width 88 height 22
click at [780, 219] on span "Manual Ranking" at bounding box center [772, 216] width 74 height 14
click at [878, 215] on span "Lowest Cost" at bounding box center [871, 216] width 57 height 14
click at [774, 211] on span "Manual Ranking" at bounding box center [772, 216] width 74 height 14
click at [1209, 18] on div "Duplicate Deactivate Save" at bounding box center [1119, 23] width 288 height 26
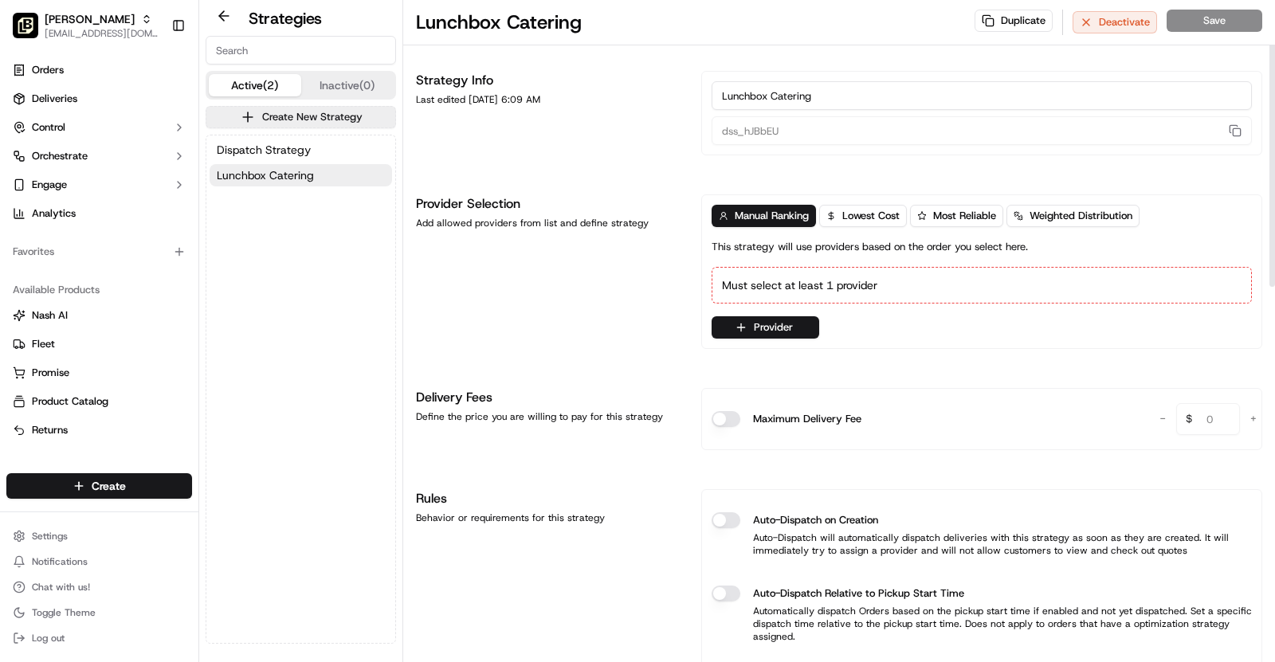
click at [870, 281] on div "Must select at least 1 provider" at bounding box center [982, 285] width 540 height 37
click at [747, 305] on div "Manual Ranking Lowest Cost Most Reliable Weighted Distribution This strategy wi…" at bounding box center [982, 272] width 540 height 134
click at [747, 322] on button "Provider" at bounding box center [766, 327] width 108 height 22
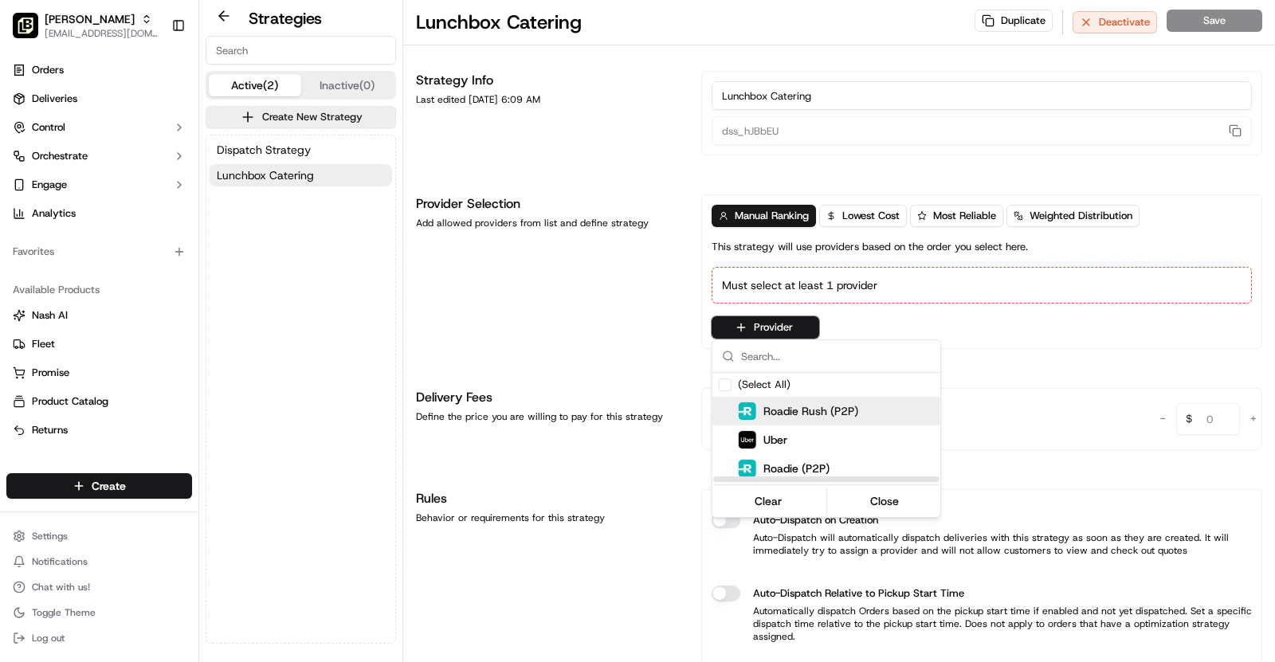
click at [832, 416] on span "Roadie Rush (P2P)" at bounding box center [811, 411] width 95 height 16
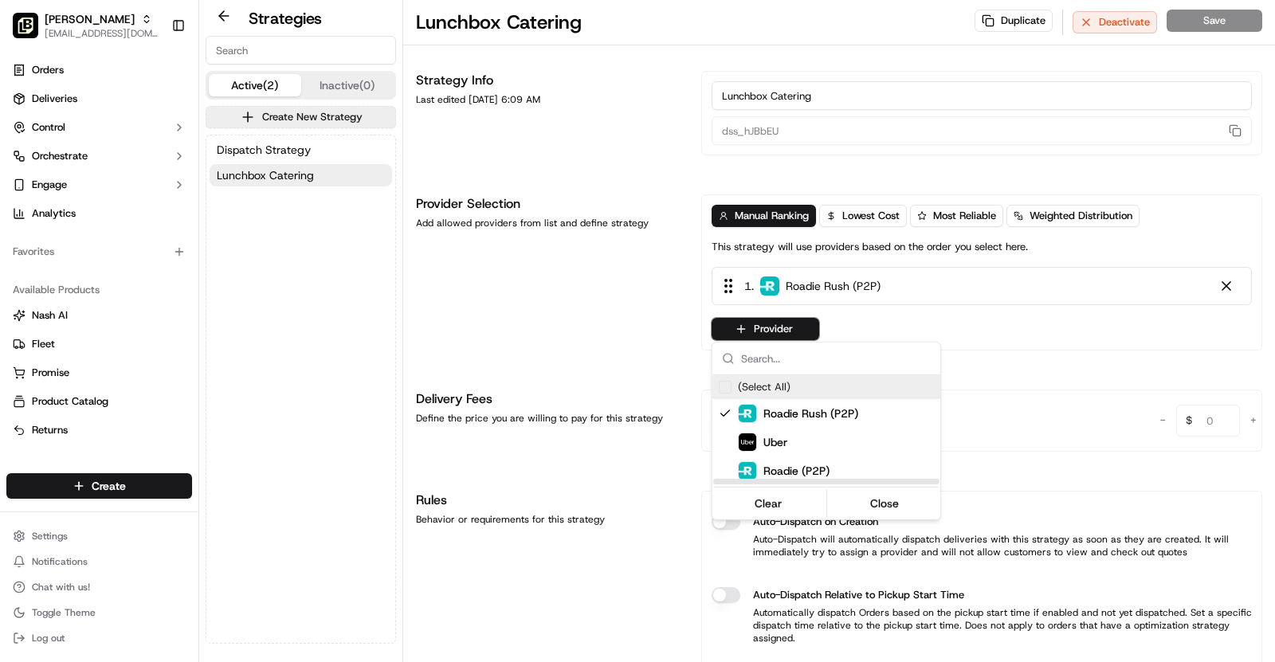
click at [791, 331] on html "Pei Wei - Owasso asif@usenash.com Toggle Sidebar Orders Deliveries Control Orch…" at bounding box center [637, 331] width 1275 height 662
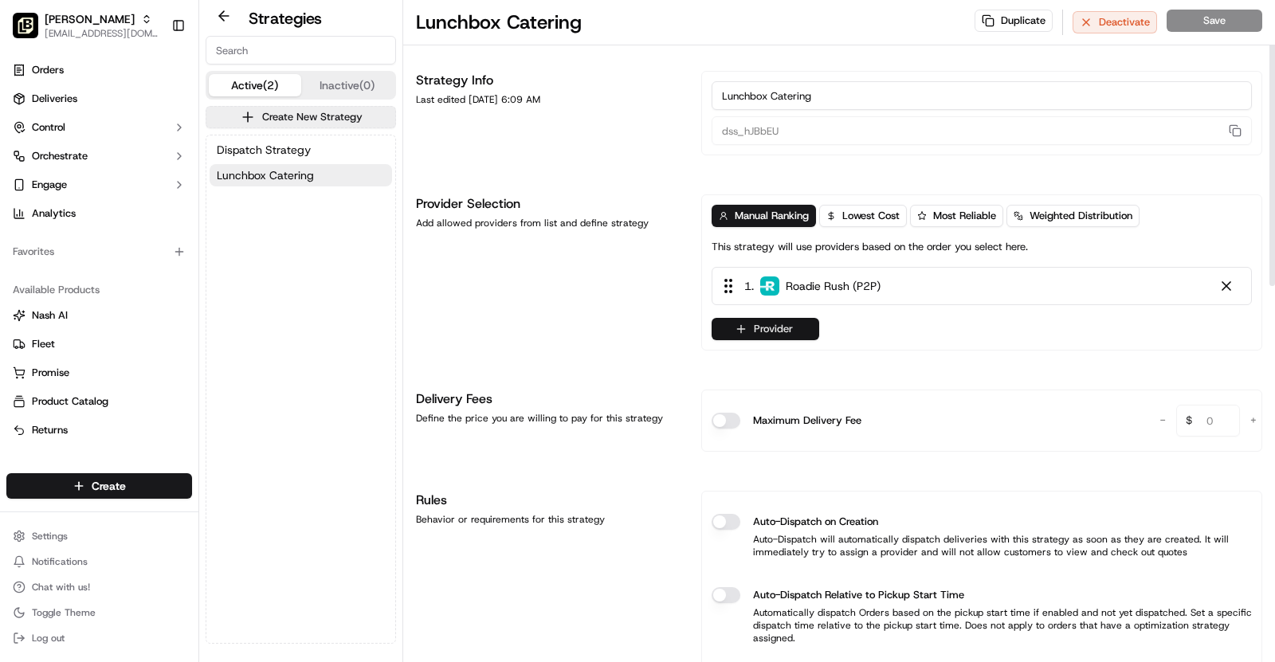
click at [788, 320] on button "Provider" at bounding box center [766, 329] width 108 height 22
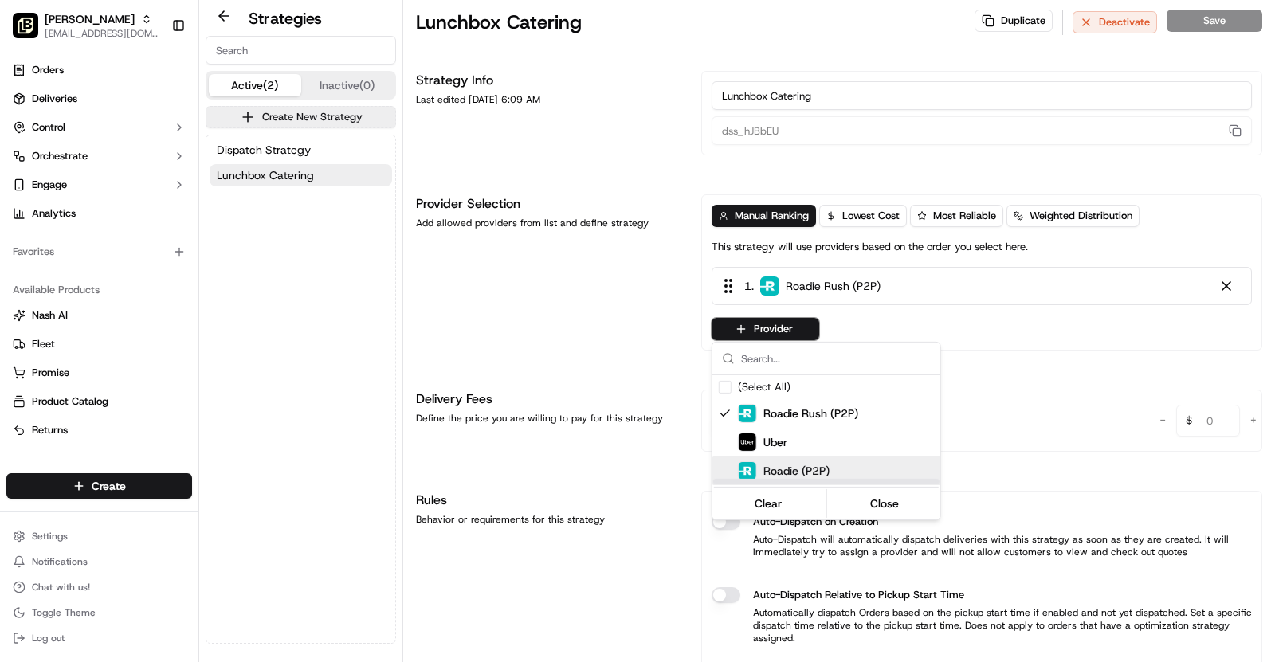
click at [821, 459] on div "Roadie (P2P)" at bounding box center [856, 471] width 287 height 29
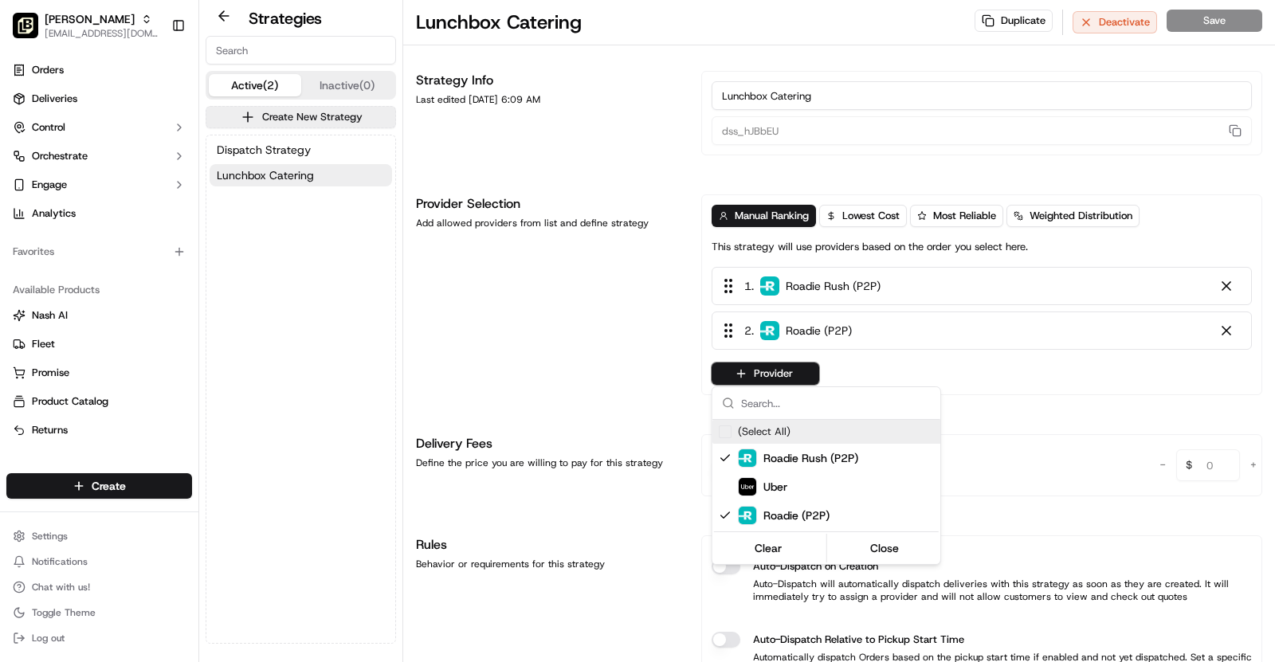
click at [794, 364] on html "Pei Wei - Owasso asif@usenash.com Toggle Sidebar Orders Deliveries Control Orch…" at bounding box center [637, 331] width 1275 height 662
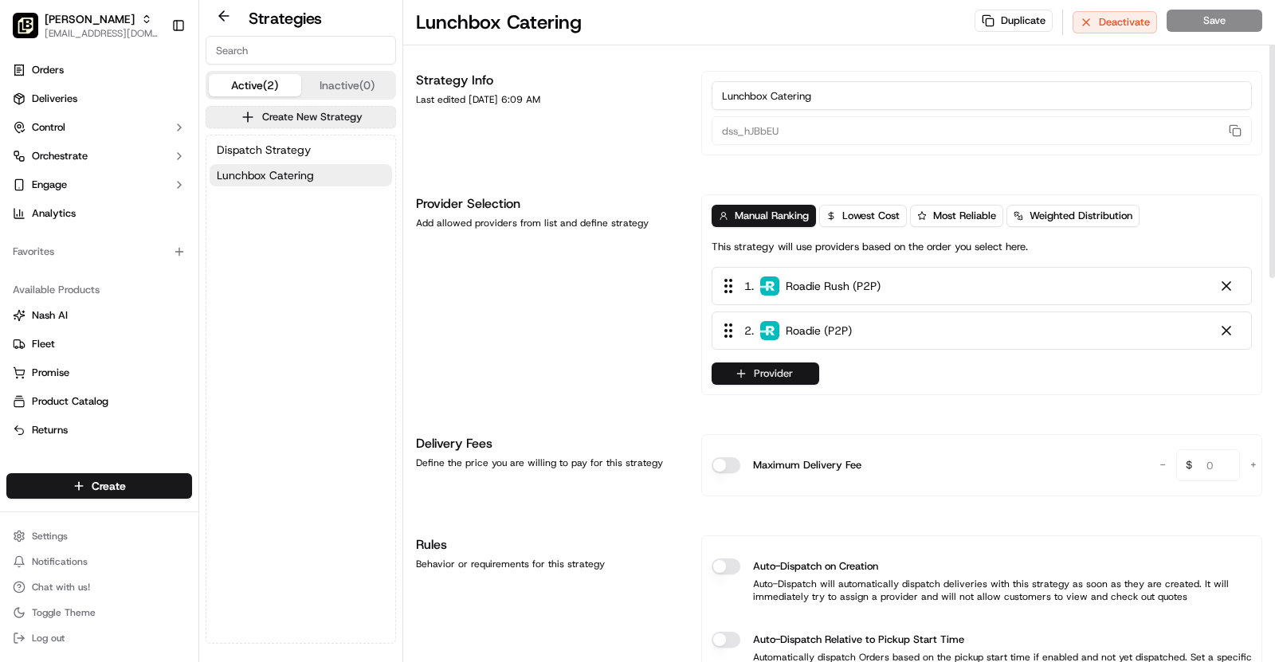
click at [794, 371] on button "Provider" at bounding box center [766, 374] width 108 height 22
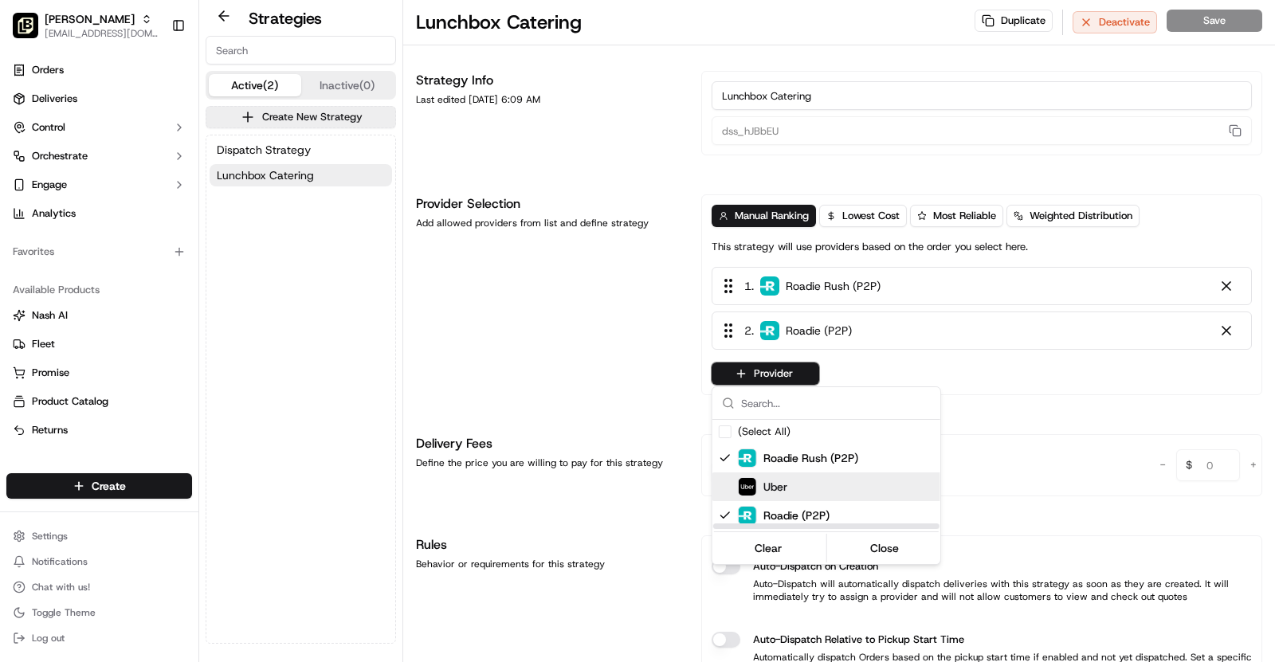
click at [802, 485] on div "Uber" at bounding box center [865, 486] width 255 height 19
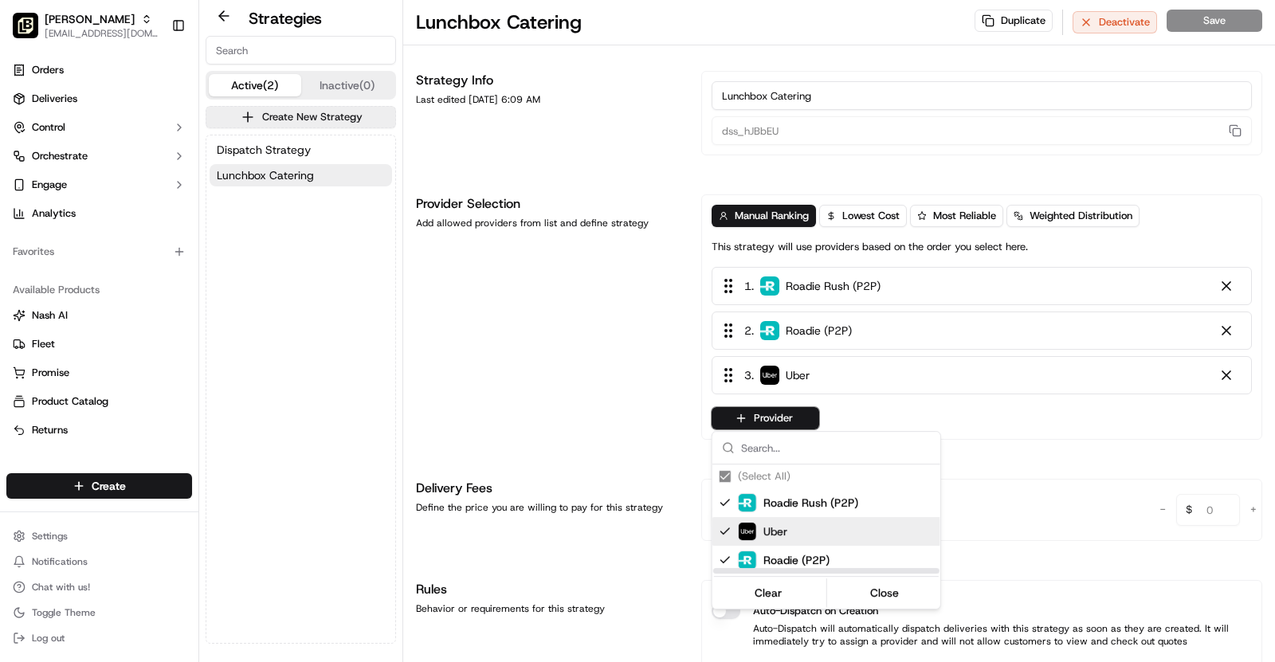
click at [607, 335] on html "Pei Wei - Owasso asif@usenash.com Toggle Sidebar Orders Deliveries Control Orch…" at bounding box center [637, 331] width 1275 height 662
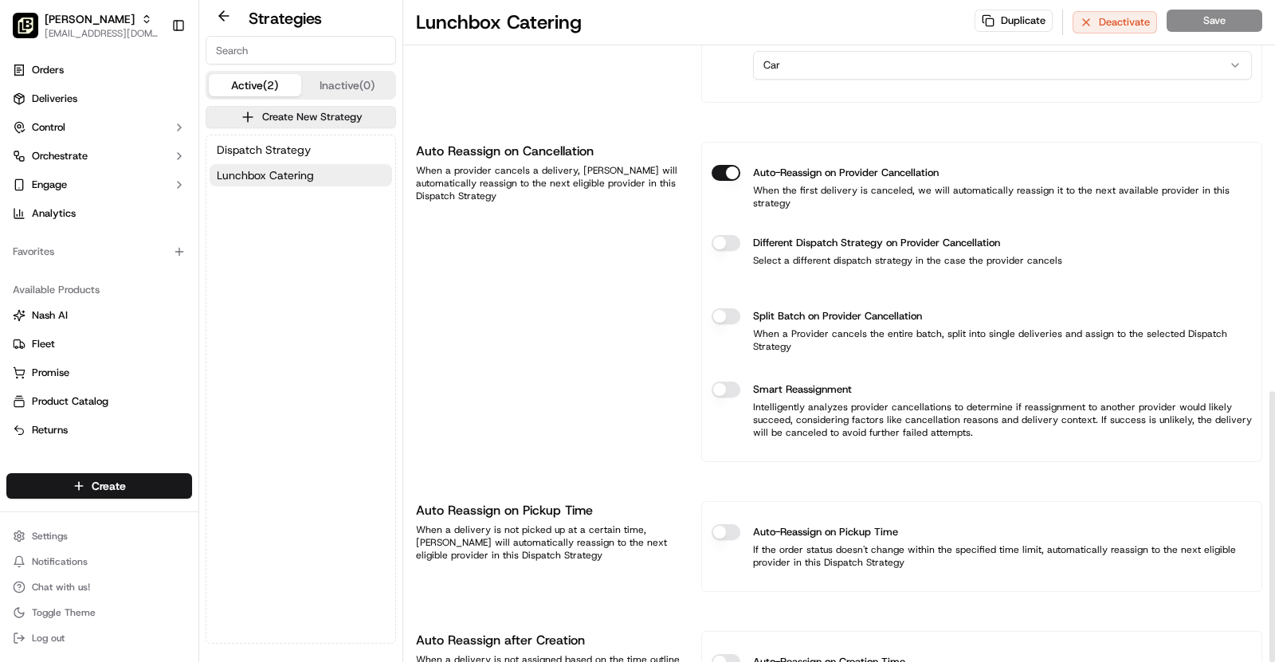
scroll to position [957, 0]
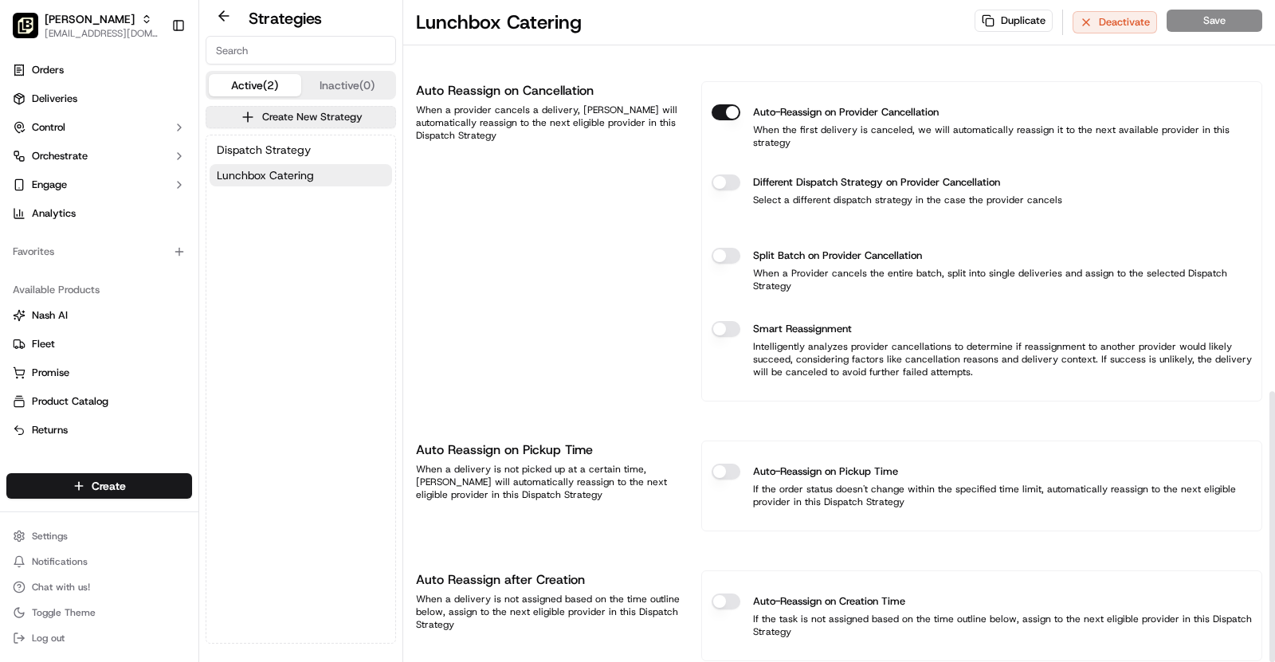
click at [1208, 23] on div "Duplicate Deactivate Save" at bounding box center [1119, 23] width 288 height 26
click at [302, 144] on span "Dispatch Strategy" at bounding box center [264, 150] width 94 height 16
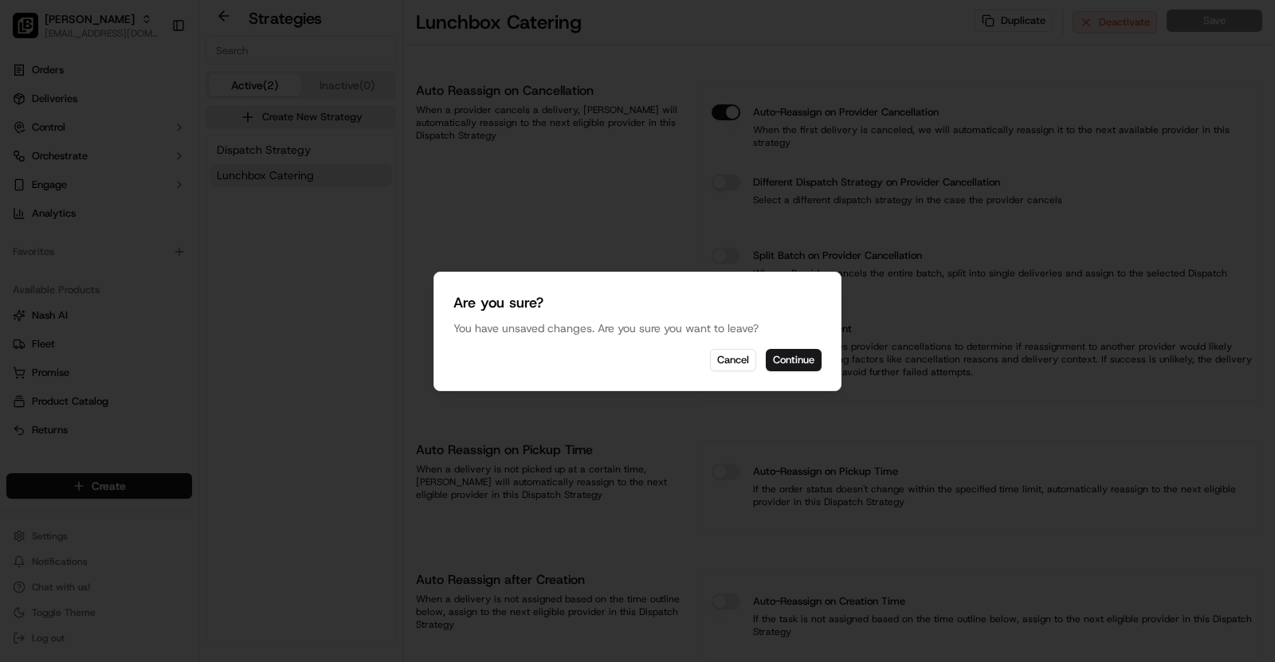
click at [729, 373] on div "Are you sure? You have unsaved changes. Are you sure you want to leave? Cancel …" at bounding box center [638, 332] width 408 height 120
click at [733, 364] on button "Cancel" at bounding box center [733, 360] width 46 height 22
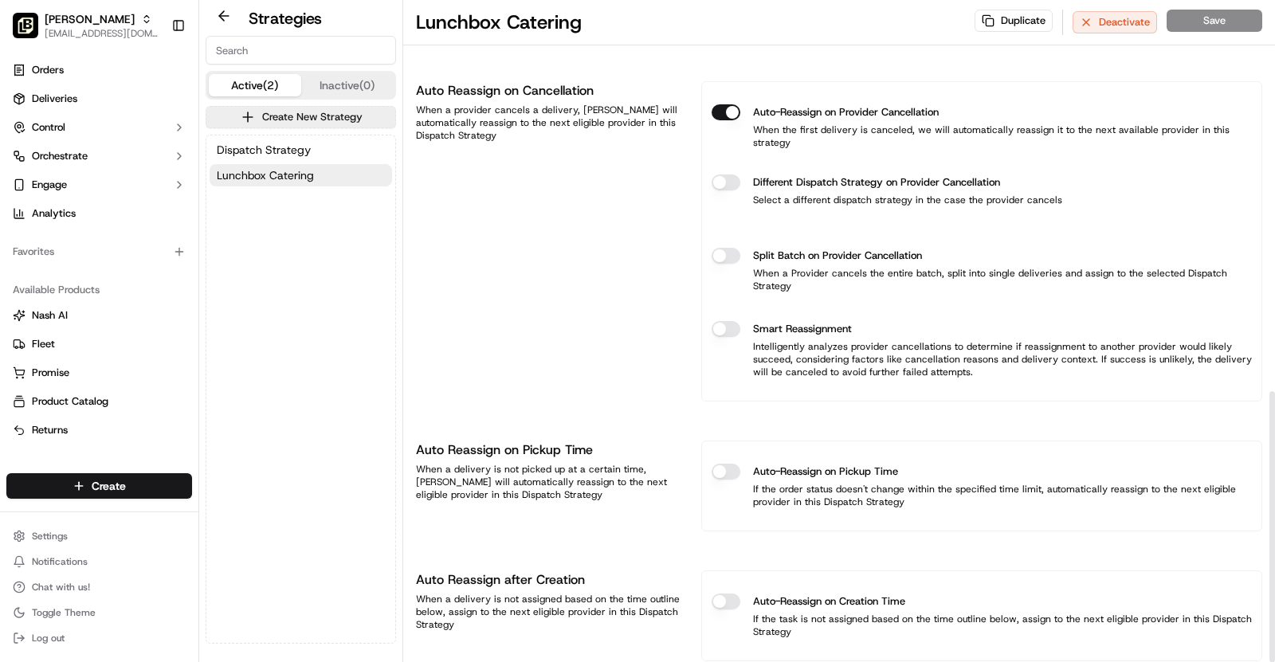
click at [1187, 21] on div "Duplicate Deactivate Save" at bounding box center [1119, 23] width 288 height 26
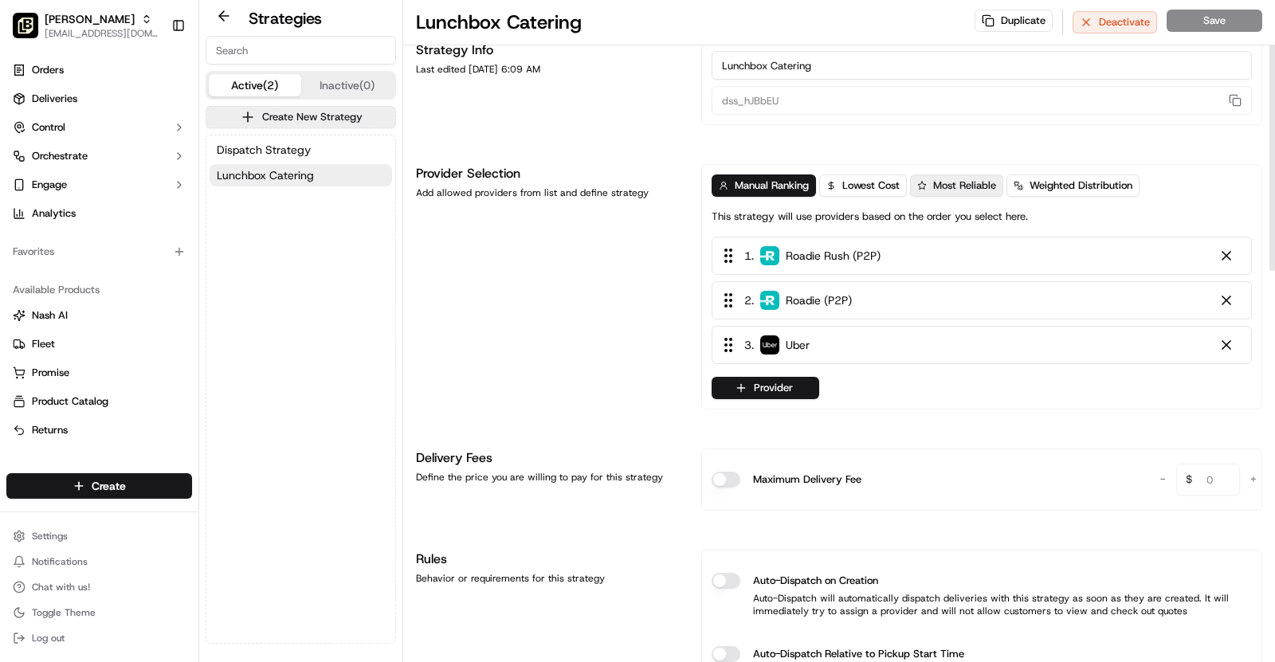
scroll to position [0, 0]
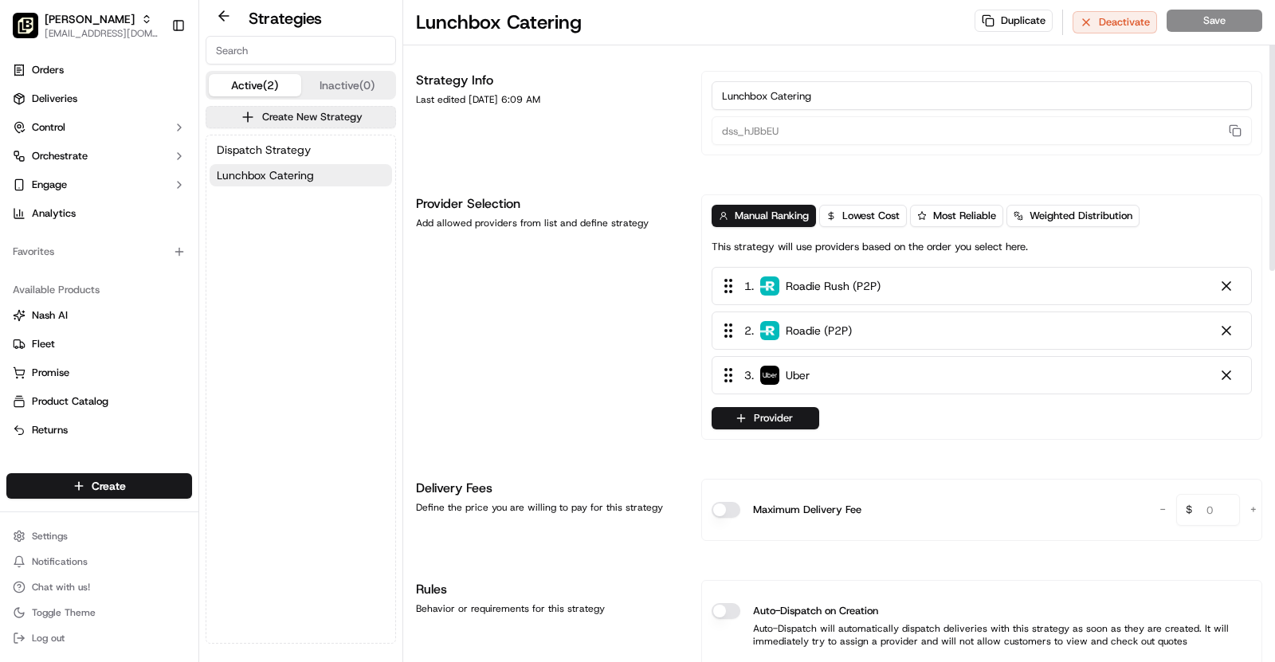
click at [848, 100] on input "Lunchbox Catering" at bounding box center [982, 95] width 540 height 29
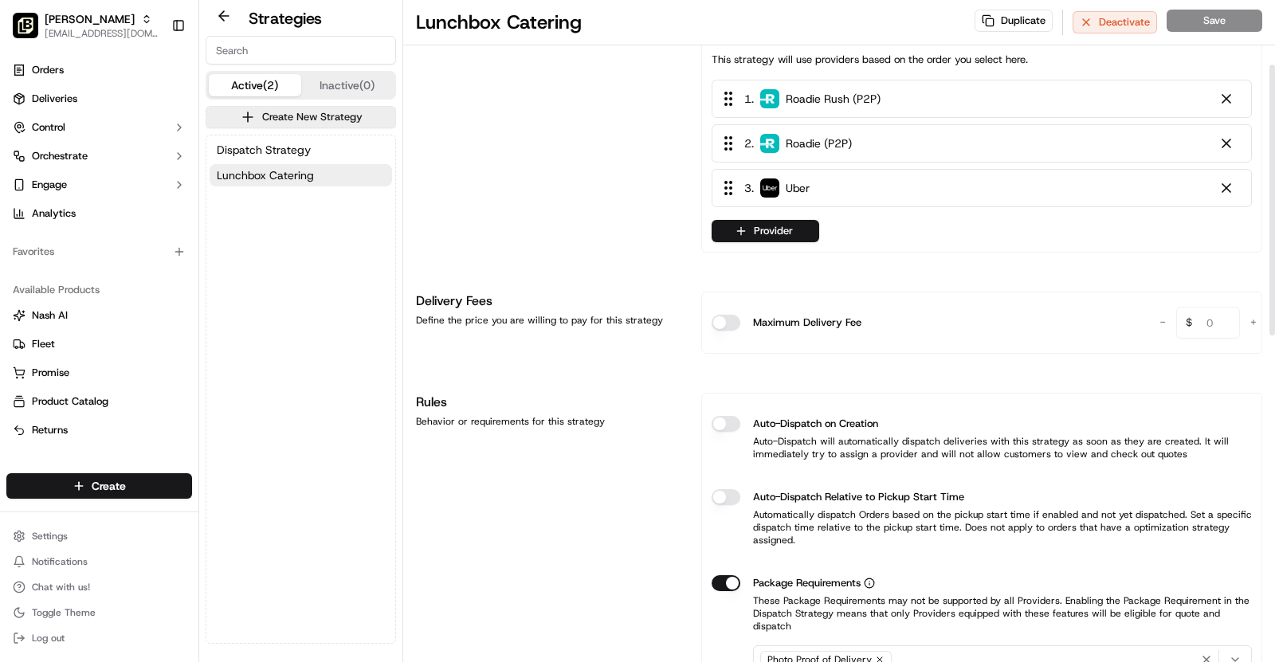
scroll to position [200, 0]
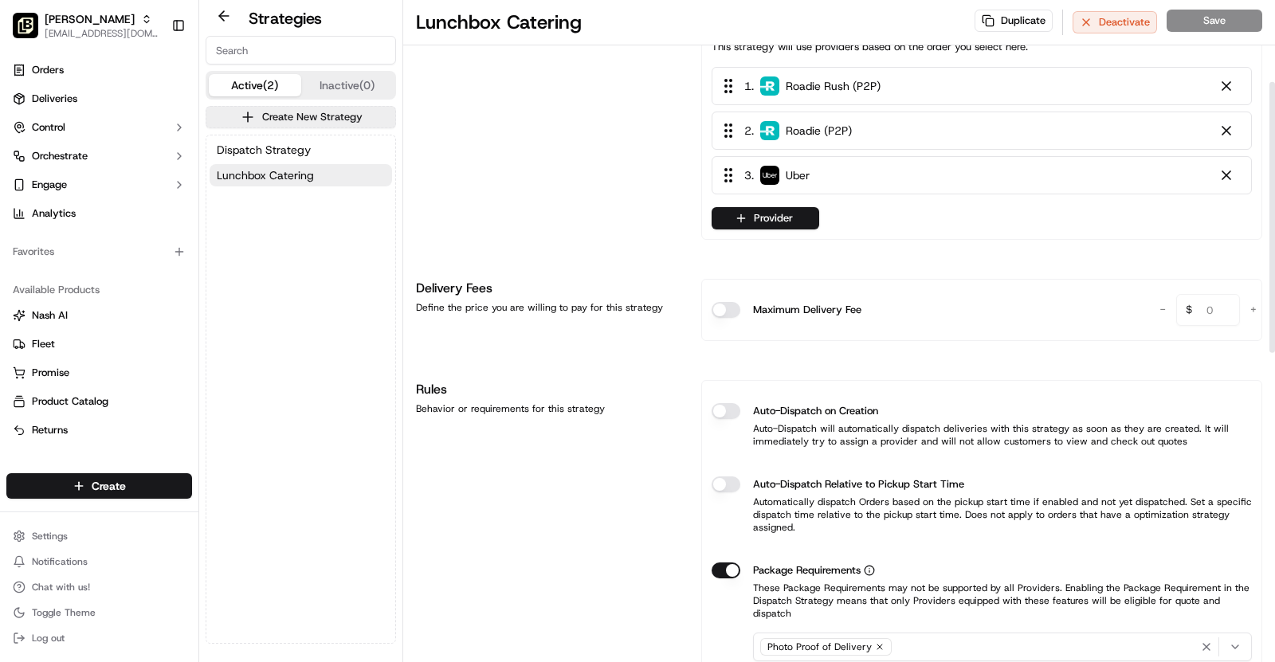
click at [734, 410] on button "Auto-Dispatch on Creation" at bounding box center [726, 411] width 29 height 16
click at [717, 411] on button "Auto-Dispatch on Creation" at bounding box center [726, 411] width 29 height 16
click at [1205, 22] on button "Save" at bounding box center [1215, 21] width 96 height 22
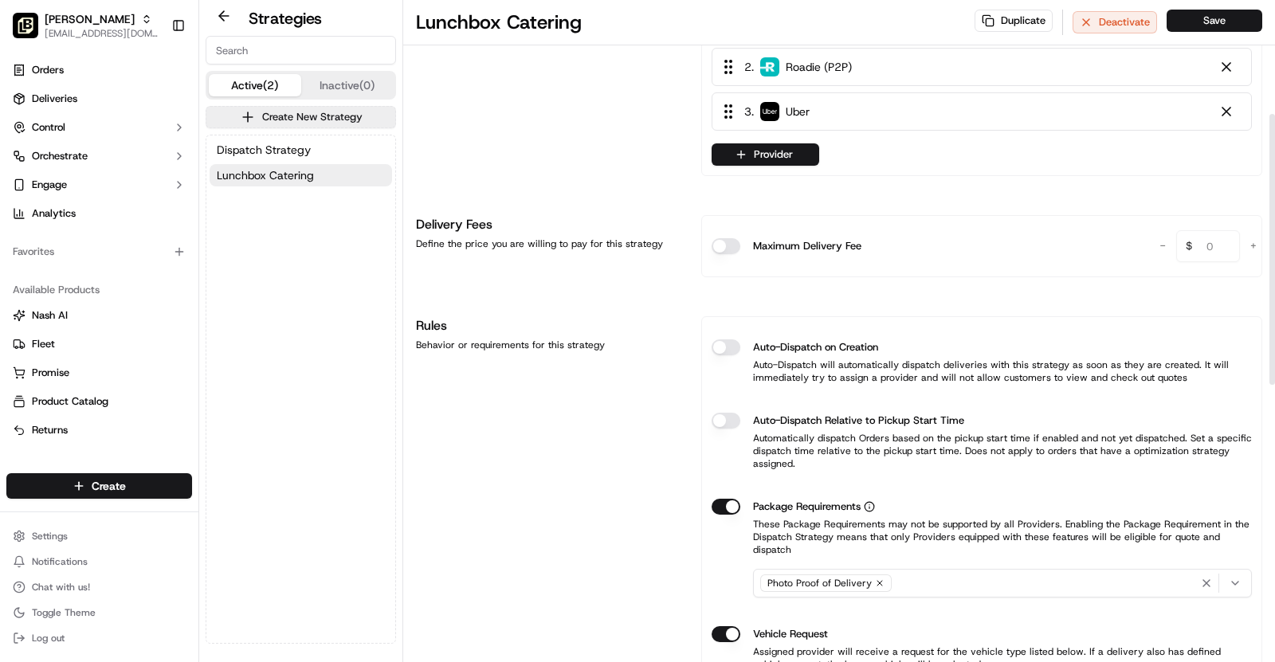
scroll to position [281, 0]
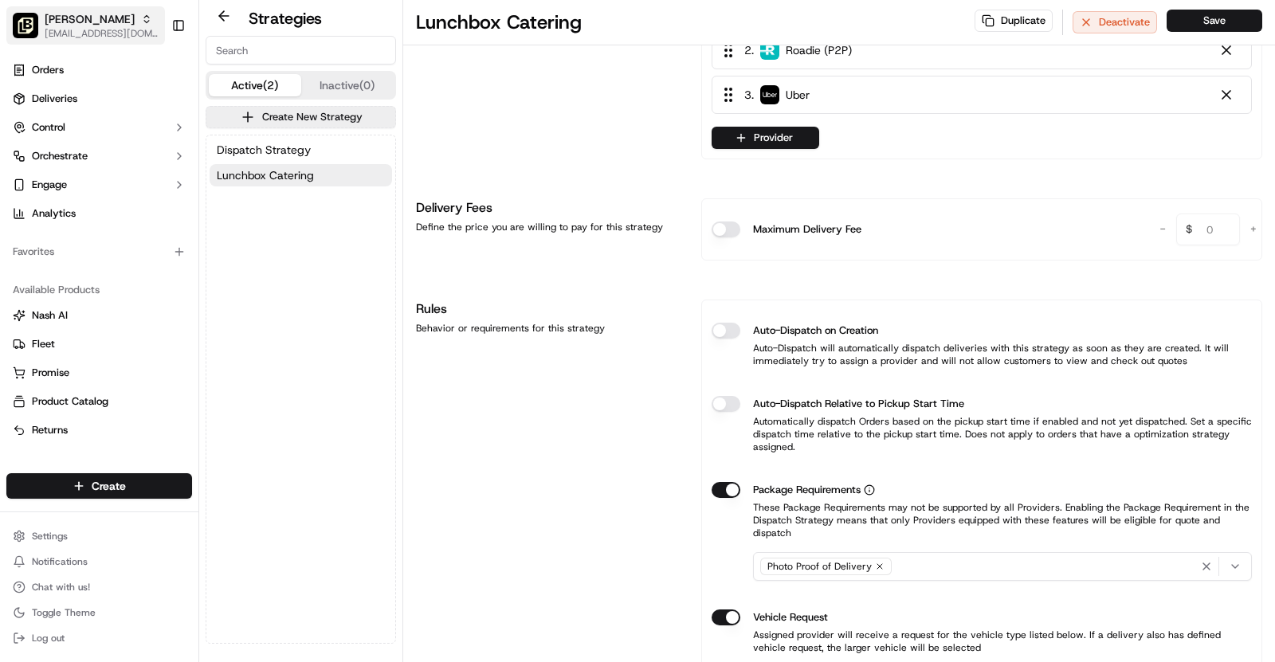
click at [104, 14] on span "[PERSON_NAME]" at bounding box center [90, 19] width 90 height 16
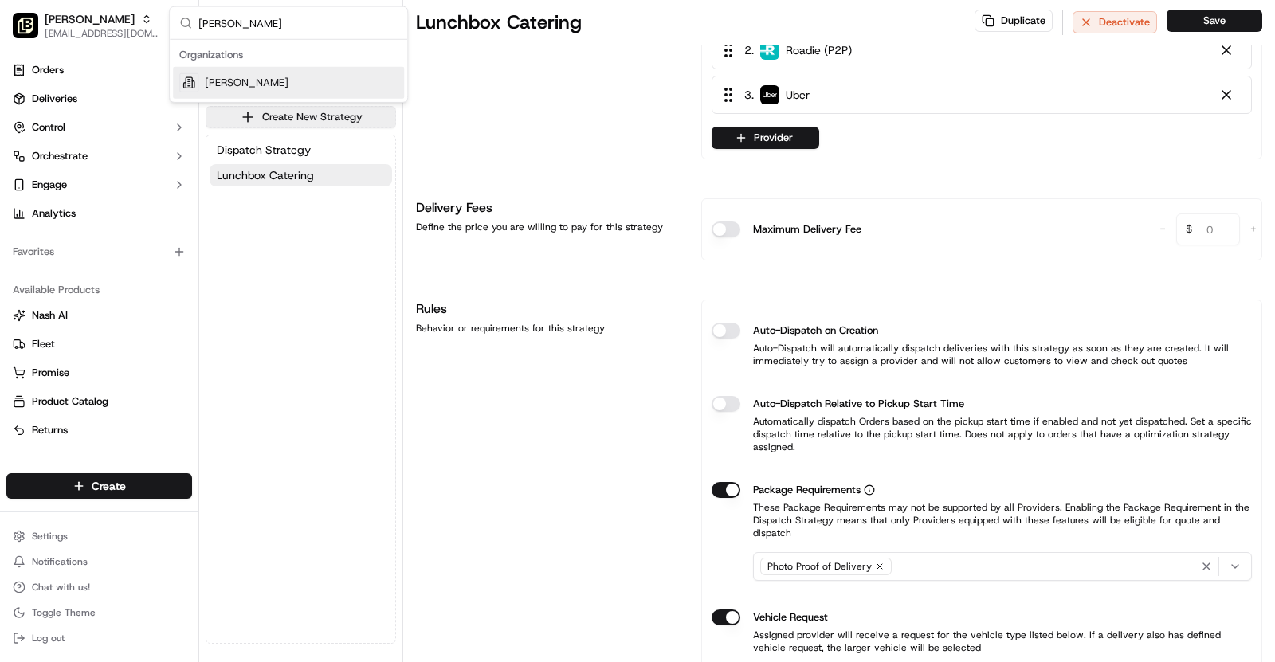
type input "Pei Wei - Denton"
click at [285, 74] on div "Pei Wei - Denton" at bounding box center [288, 83] width 231 height 32
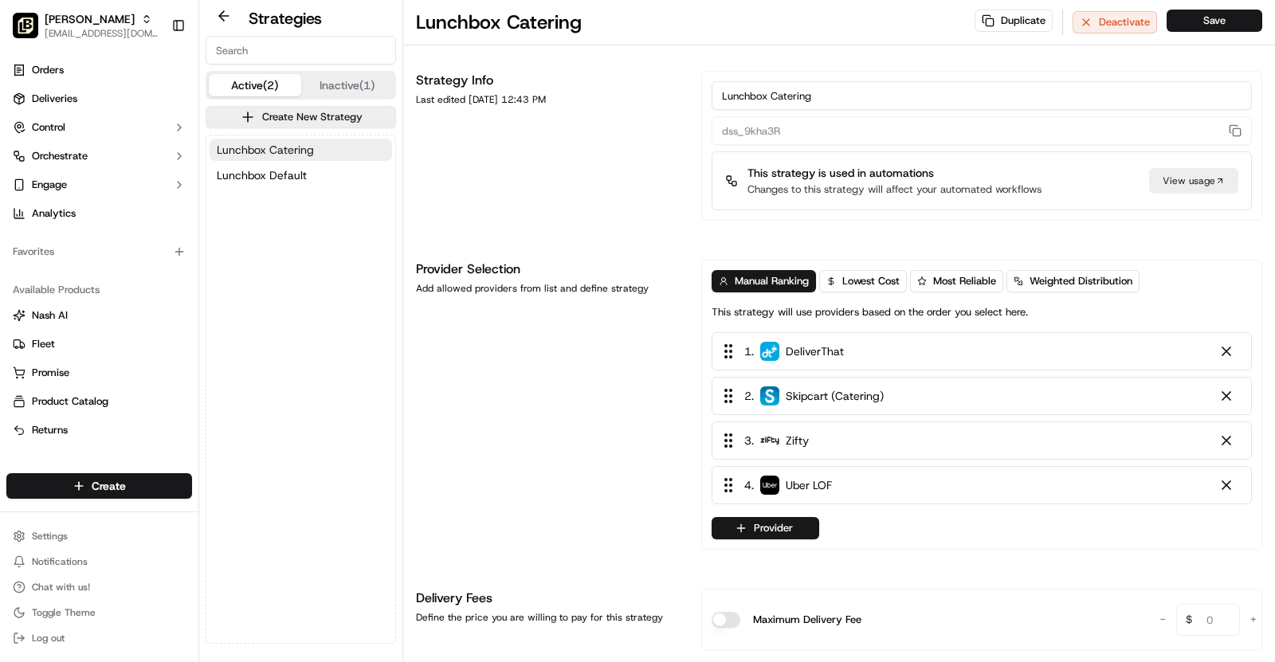
click at [273, 151] on span "Lunchbox Catering" at bounding box center [265, 150] width 97 height 16
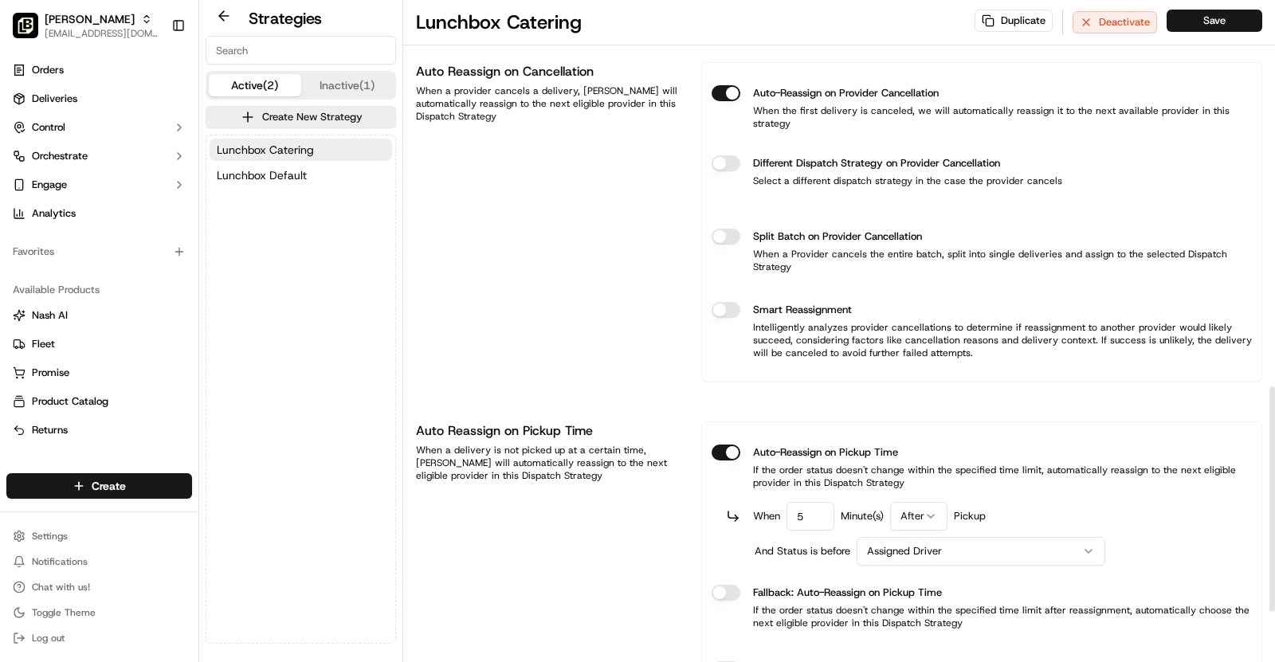
scroll to position [1142, 0]
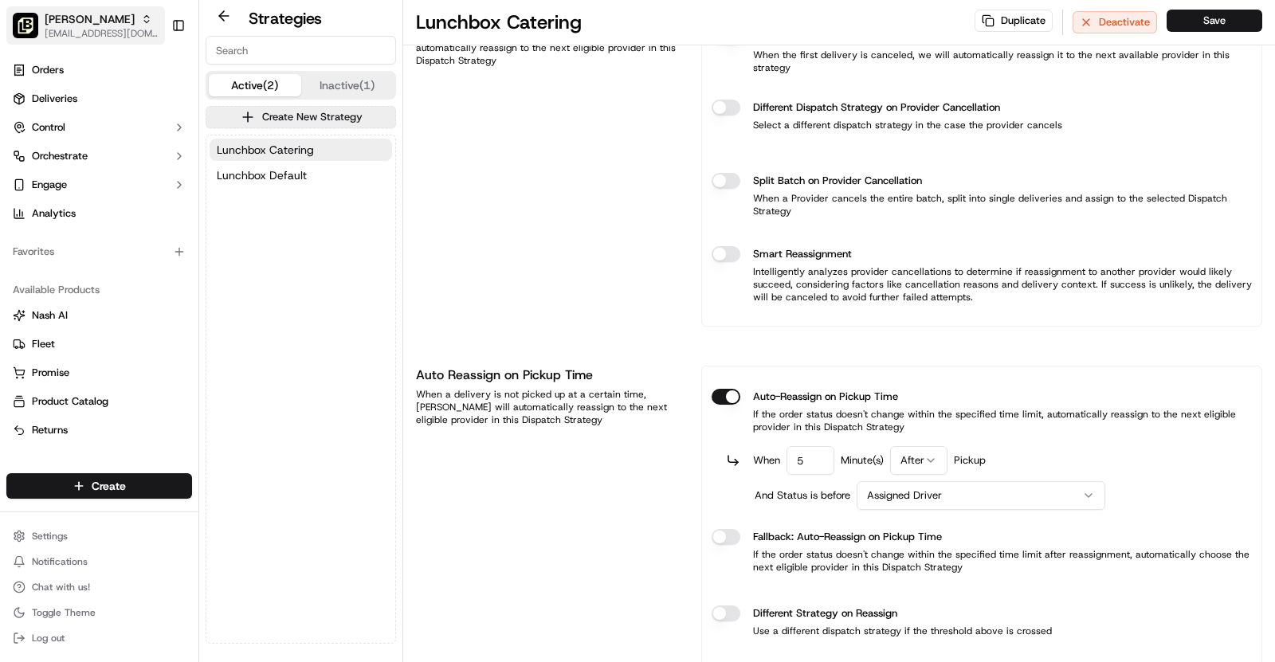
click at [124, 29] on span "[EMAIL_ADDRESS][DOMAIN_NAME]" at bounding box center [102, 33] width 114 height 13
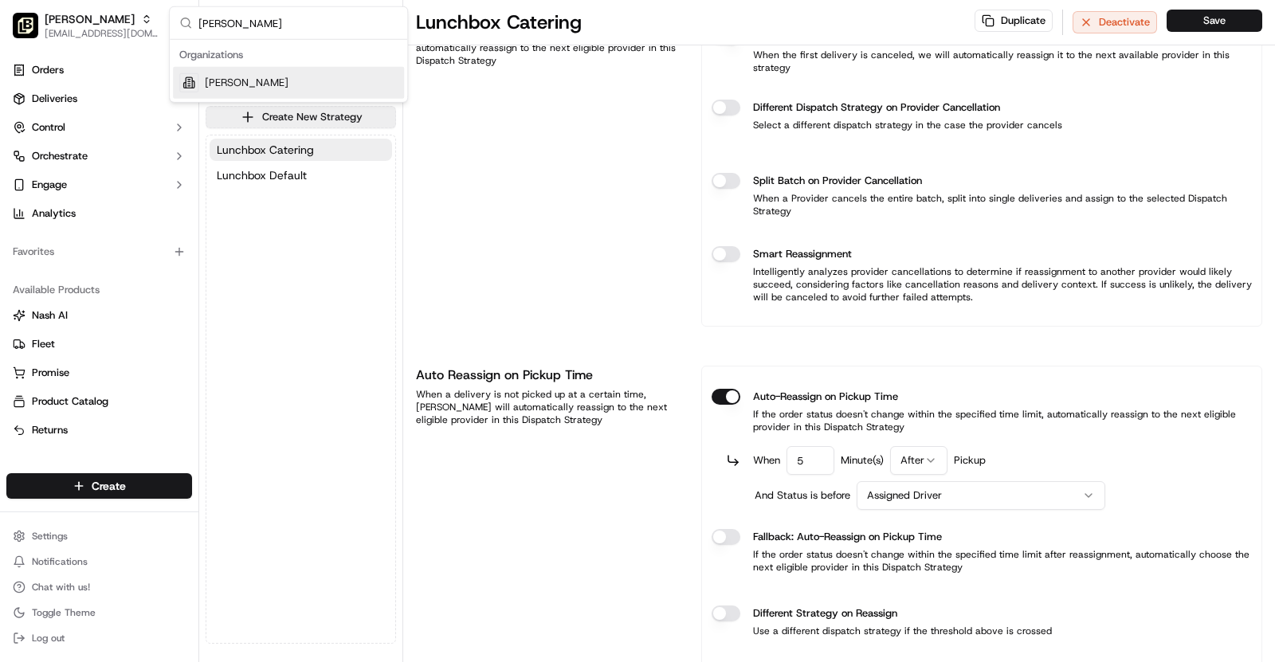
type input "[PERSON_NAME]"
click at [313, 82] on div "[PERSON_NAME]" at bounding box center [288, 83] width 231 height 32
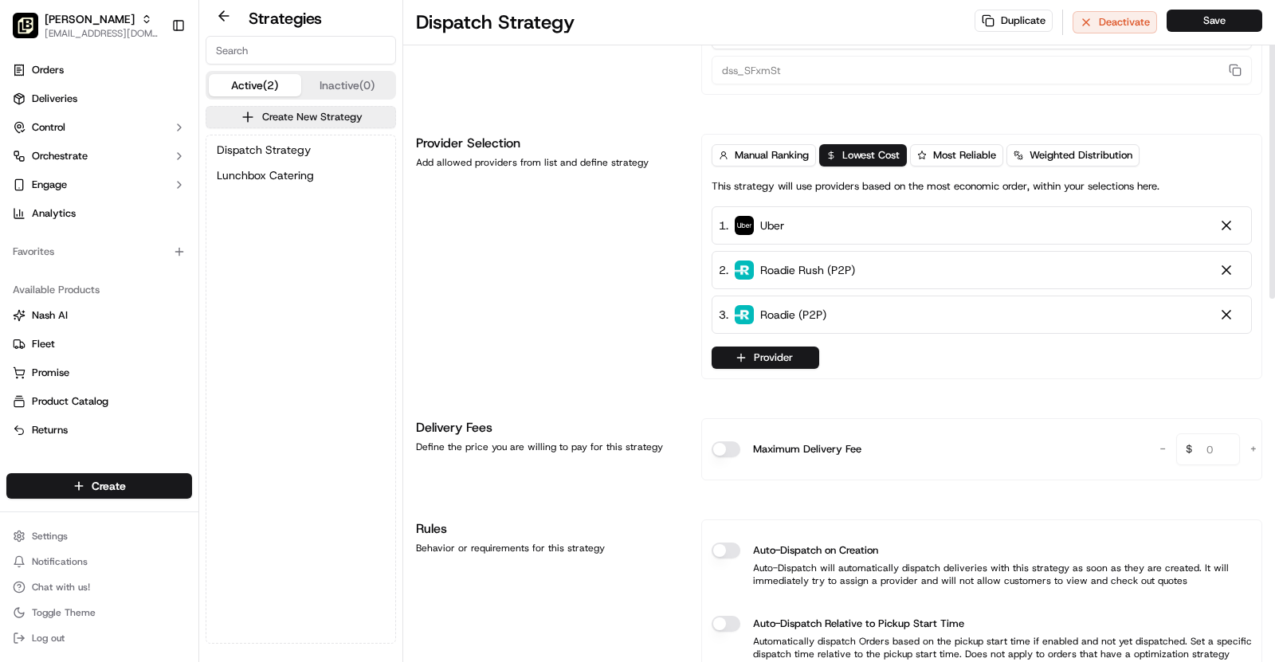
scroll to position [0, 0]
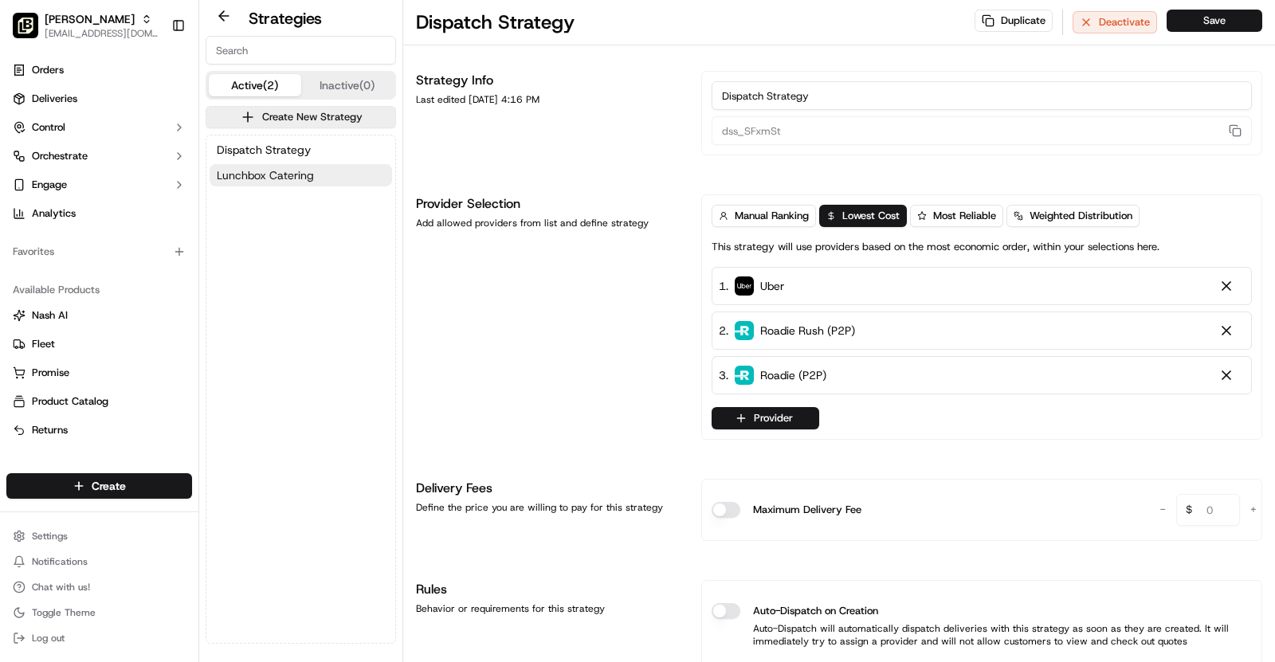
click at [331, 171] on button "Lunchbox Catering" at bounding box center [301, 175] width 183 height 22
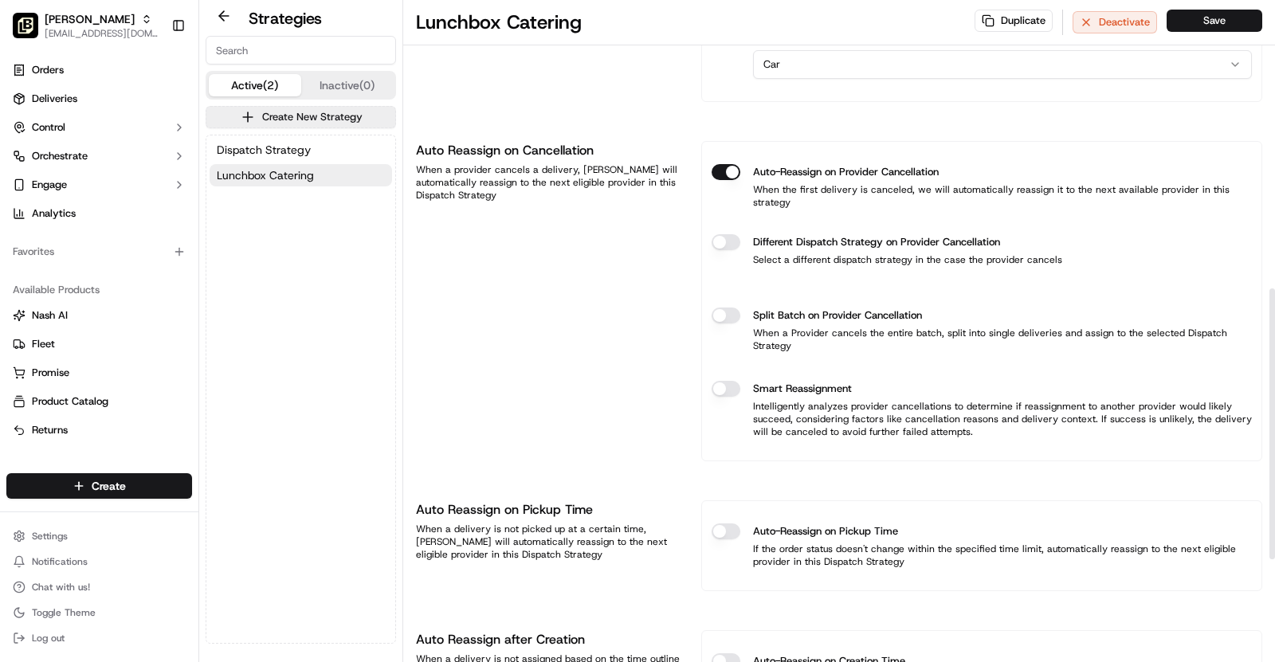
scroll to position [957, 0]
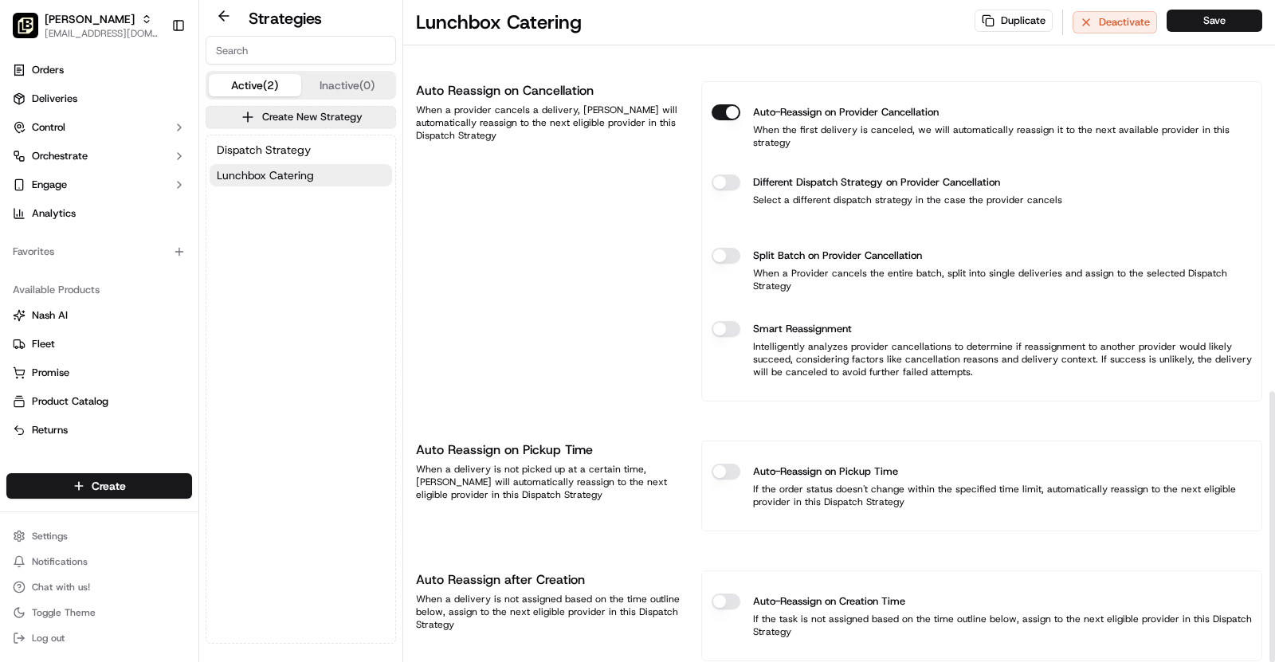
click at [729, 464] on button "Auto-Reassign on Pickup Time" at bounding box center [726, 472] width 29 height 16
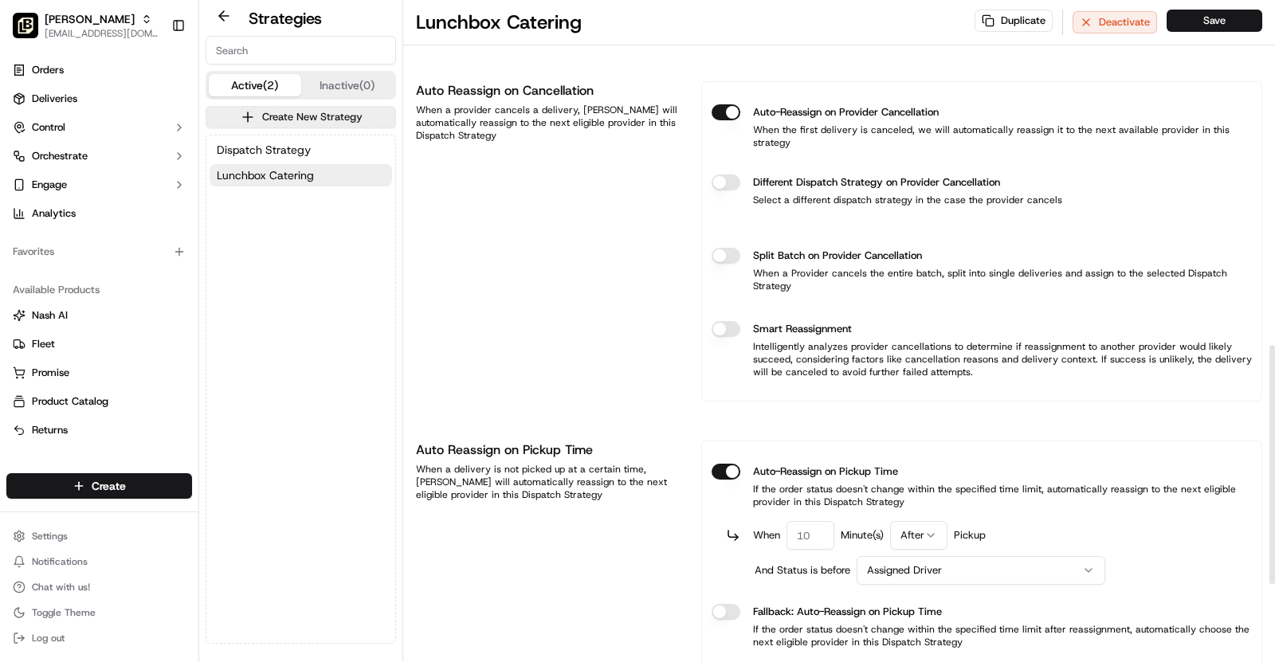
click at [815, 521] on input "number" at bounding box center [811, 535] width 48 height 29
type input "5"
click at [1227, 14] on button "Save" at bounding box center [1215, 21] width 96 height 22
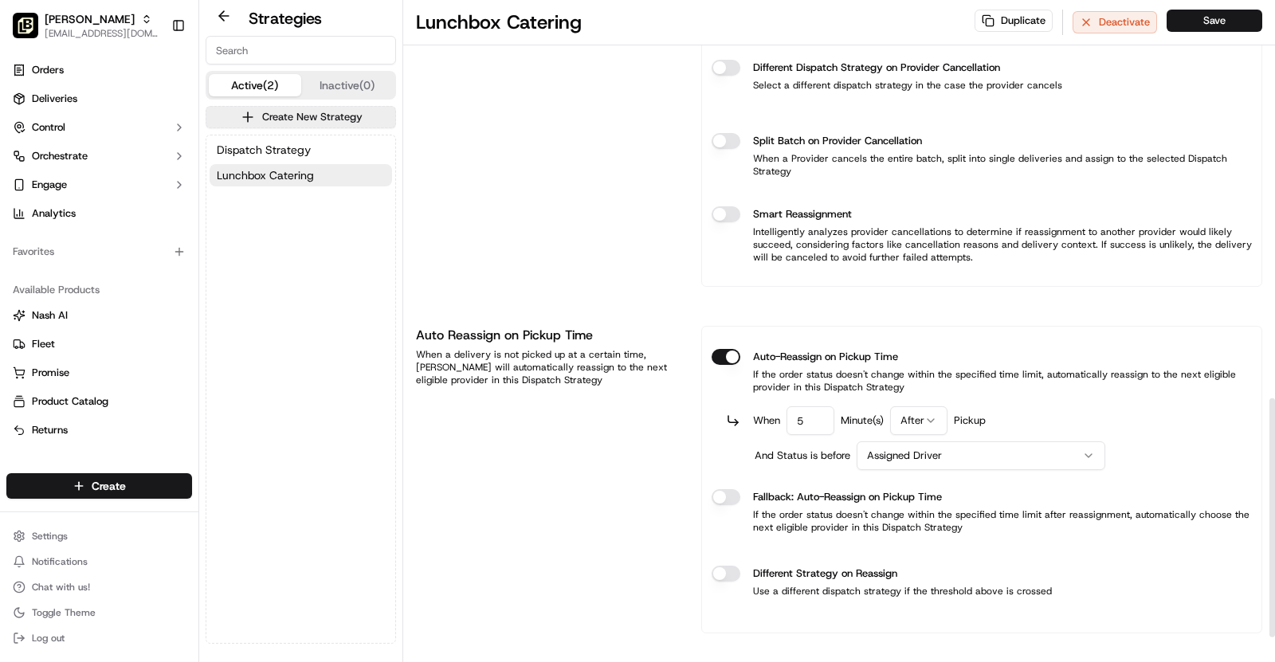
scroll to position [1174, 0]
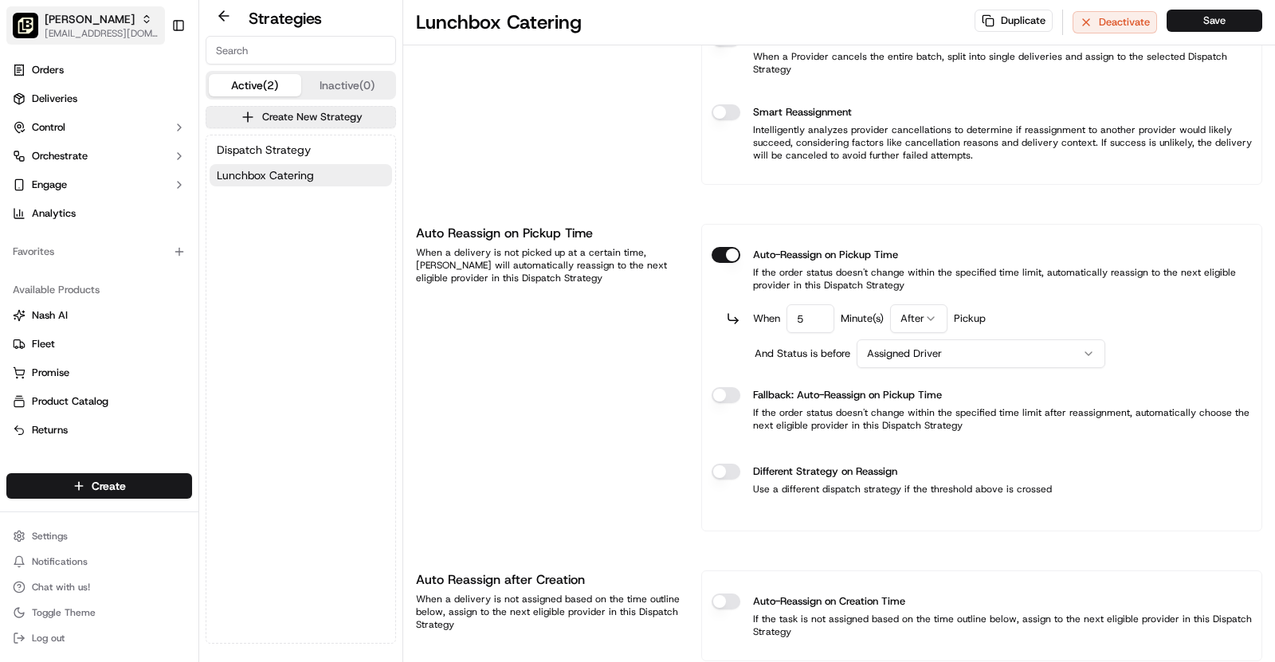
click at [132, 33] on span "[EMAIL_ADDRESS][DOMAIN_NAME]" at bounding box center [102, 33] width 114 height 13
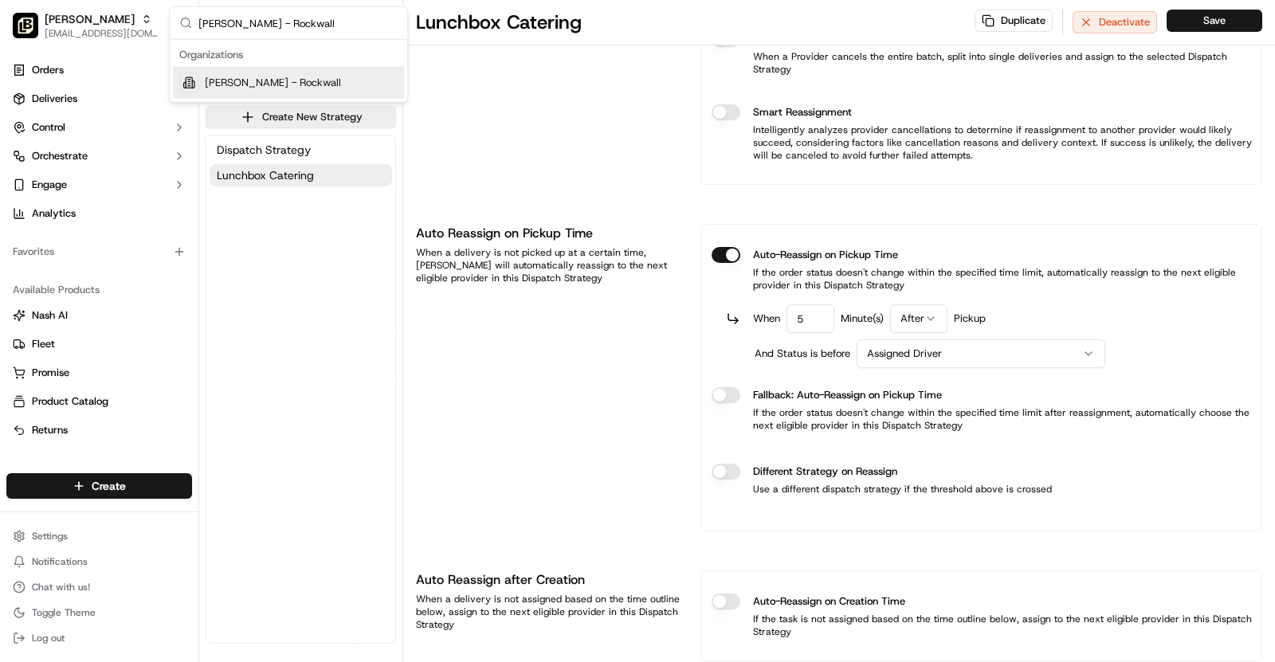
type input "[PERSON_NAME] - Rockwall"
click at [305, 77] on div "[PERSON_NAME] - Rockwall" at bounding box center [288, 83] width 231 height 32
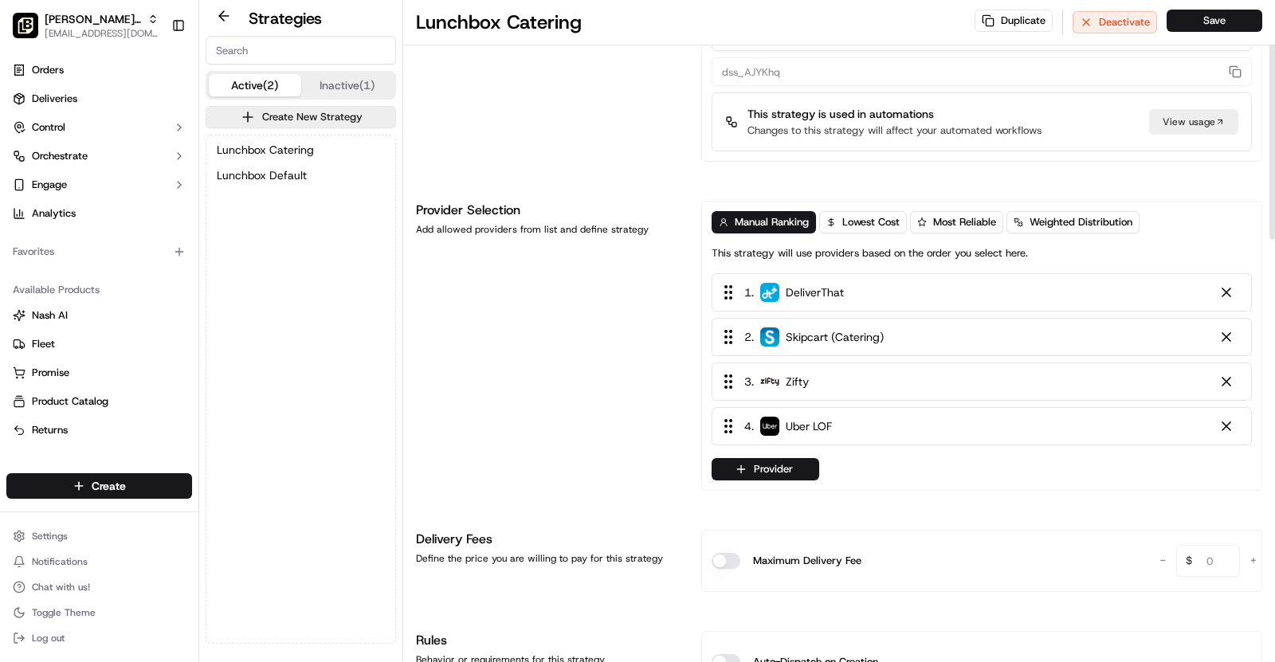
scroll to position [0, 0]
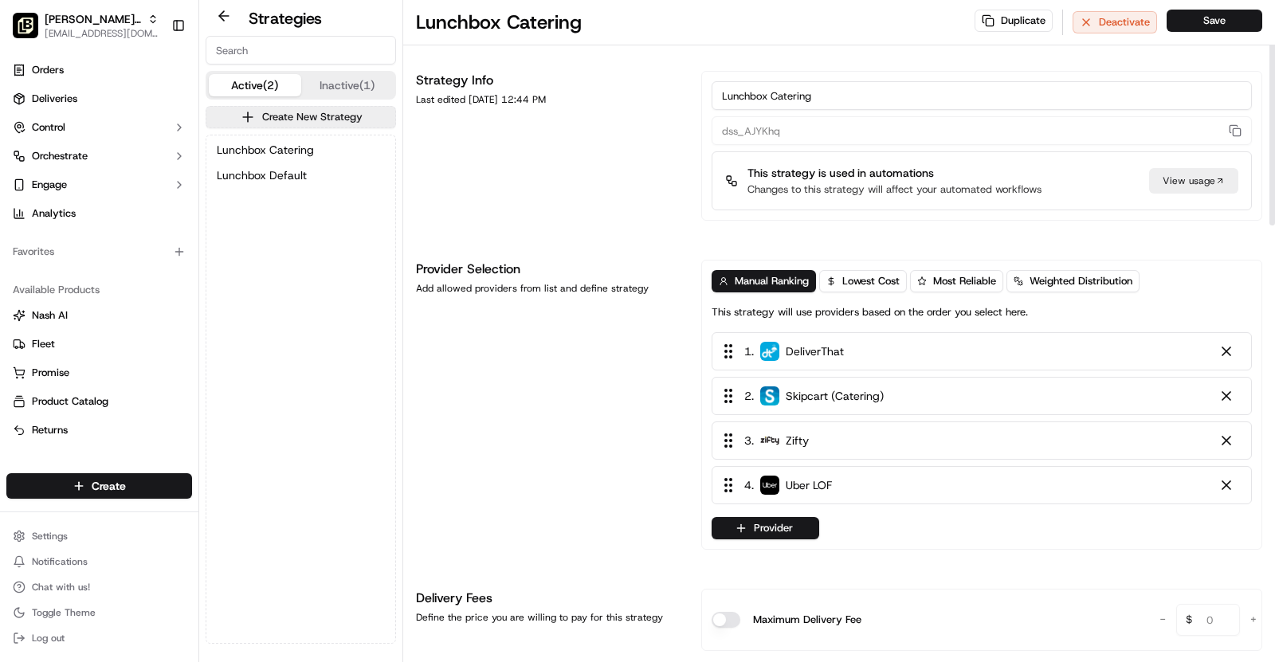
click at [1181, 175] on div "View usage" at bounding box center [1193, 181] width 89 height 26
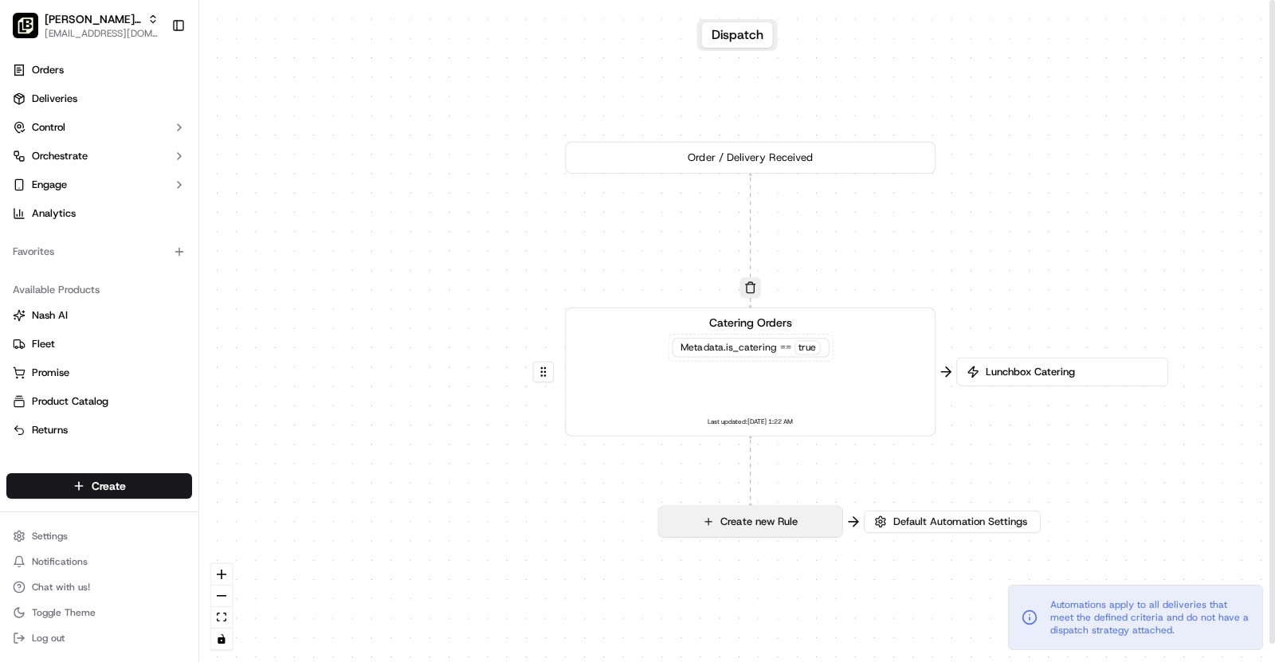
click at [822, 516] on button "Create new Rule" at bounding box center [749, 522] width 183 height 30
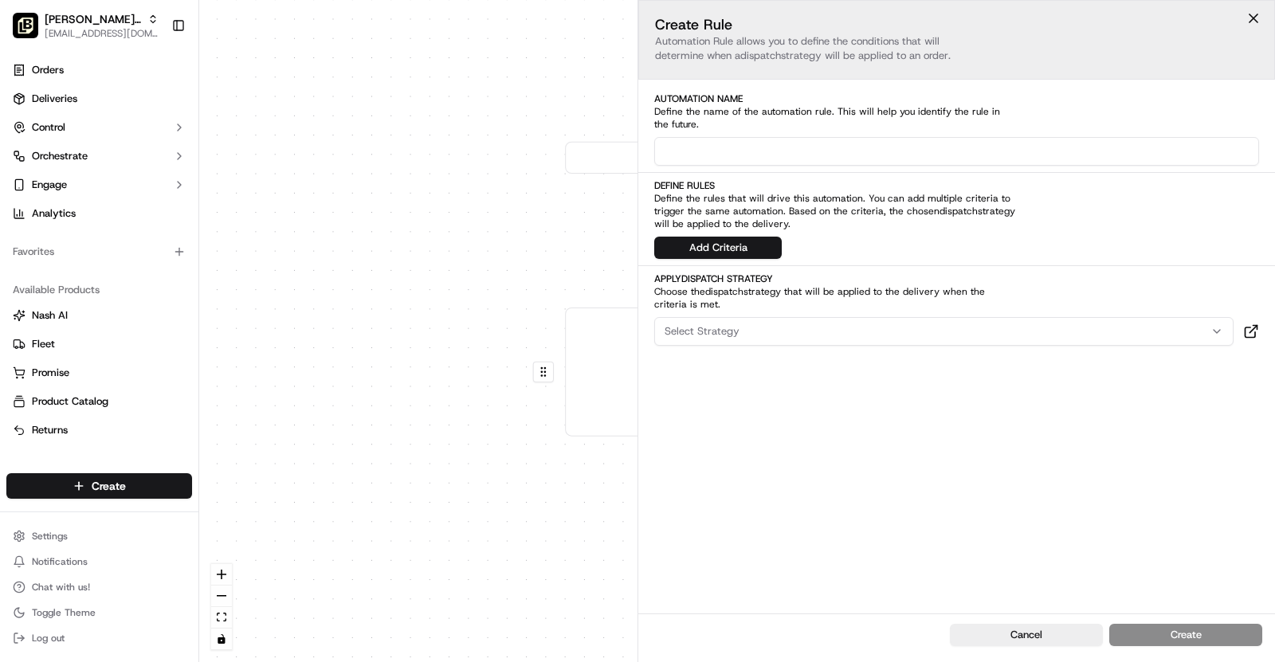
click at [458, 436] on div "0 0 Order / Delivery Received Catering Orders Metadata .is_catering == true Las…" at bounding box center [737, 331] width 1076 height 662
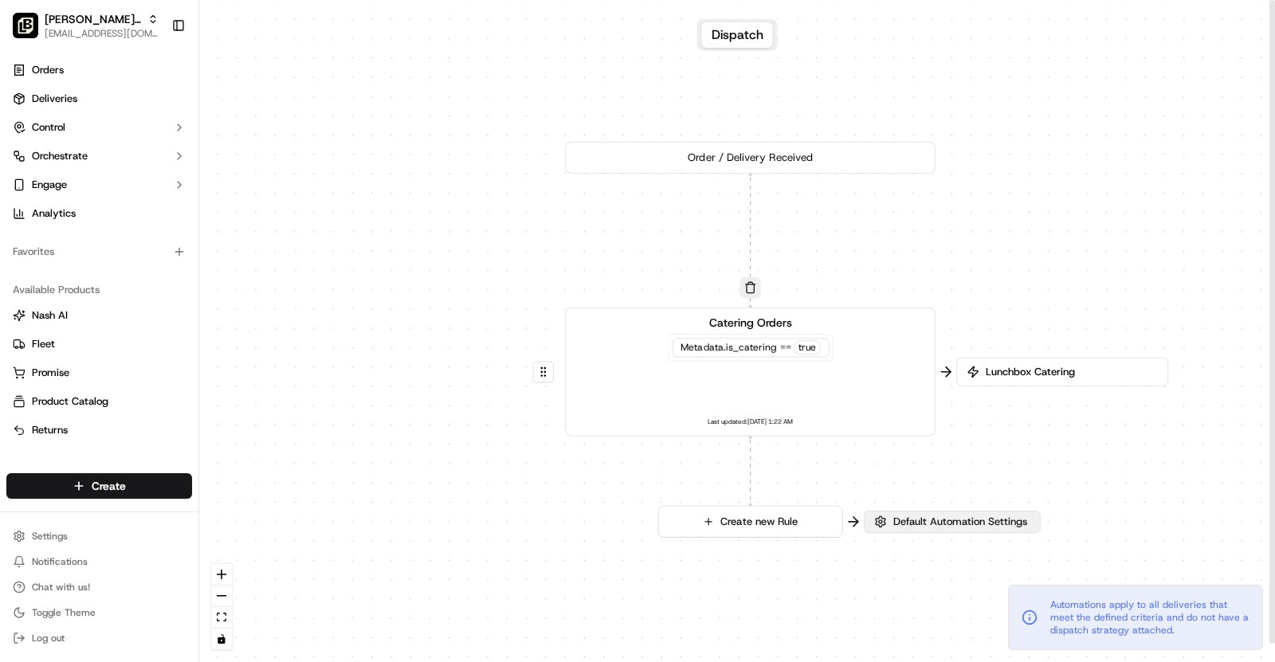
click at [928, 521] on span "Default Automation Settings" at bounding box center [960, 522] width 140 height 14
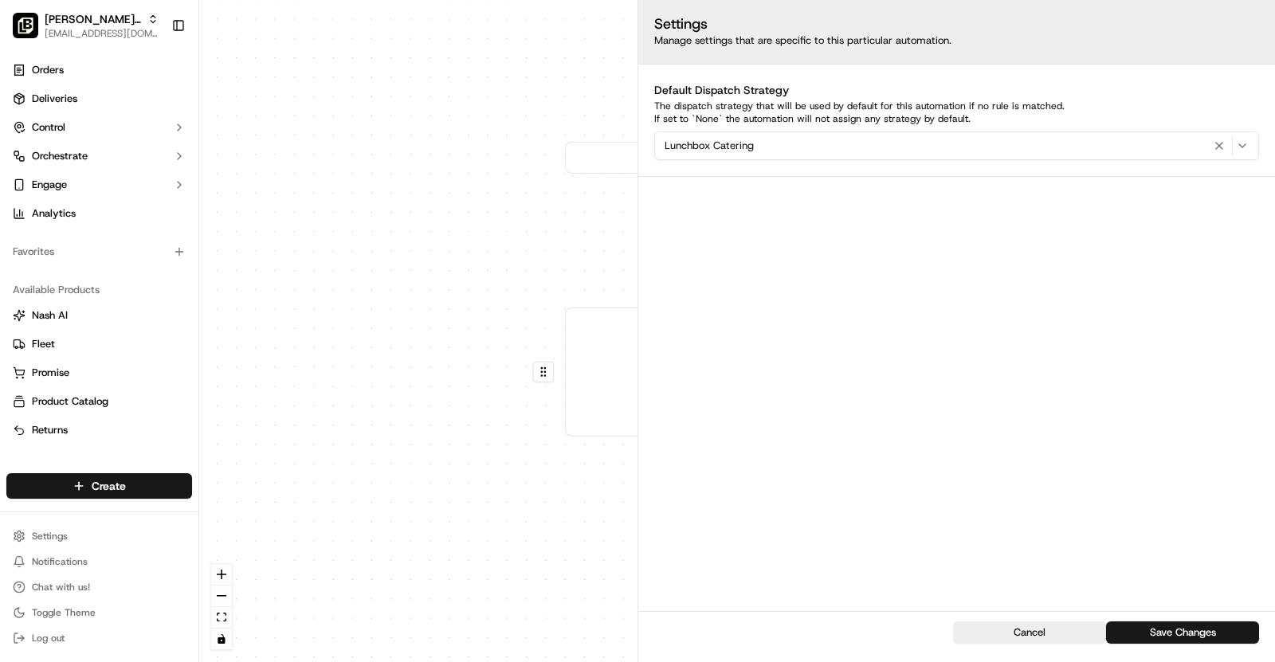
click at [1244, 143] on icon "button" at bounding box center [1242, 146] width 13 height 13
click at [363, 289] on html "Pei Wei - Rockwall asif@usenash.com Toggle Sidebar Orders Deliveries Control Or…" at bounding box center [637, 331] width 1275 height 662
click at [432, 265] on div "0 0 Order / Delivery Received Catering Orders Metadata .is_catering == true Las…" at bounding box center [737, 331] width 1076 height 662
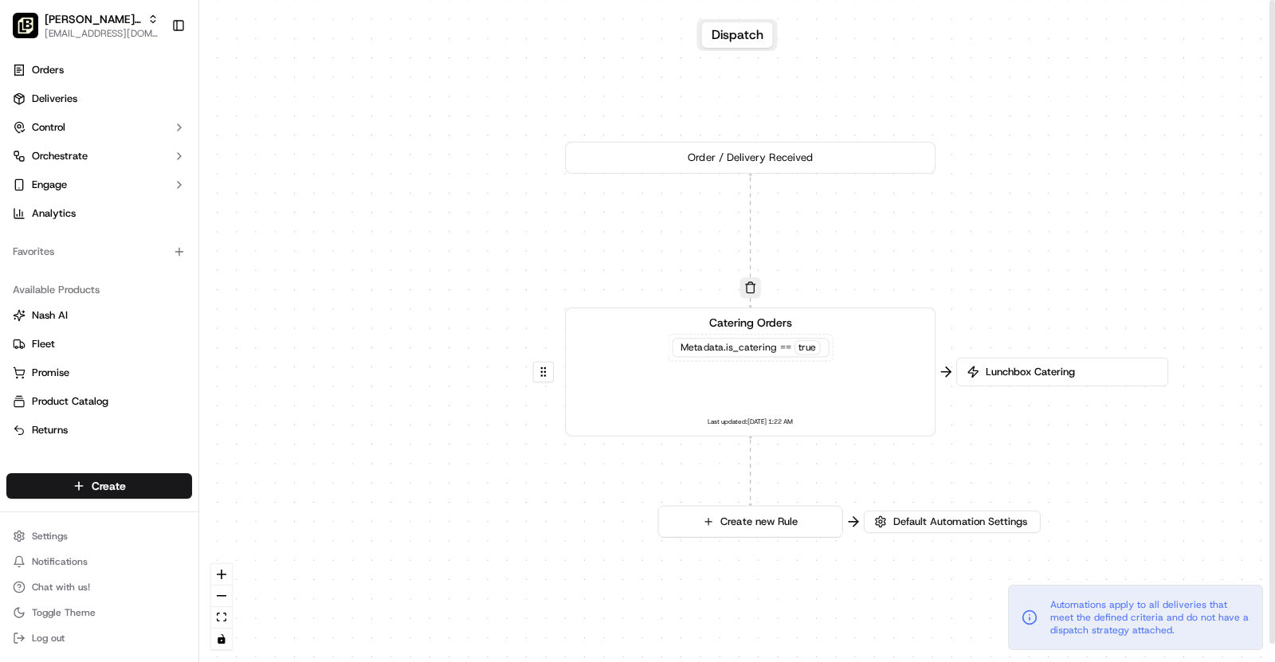
click at [811, 359] on div "Catering Orders Metadata .is_catering == true Last updated: 05/15/2025 1:22 AM" at bounding box center [751, 372] width 344 height 115
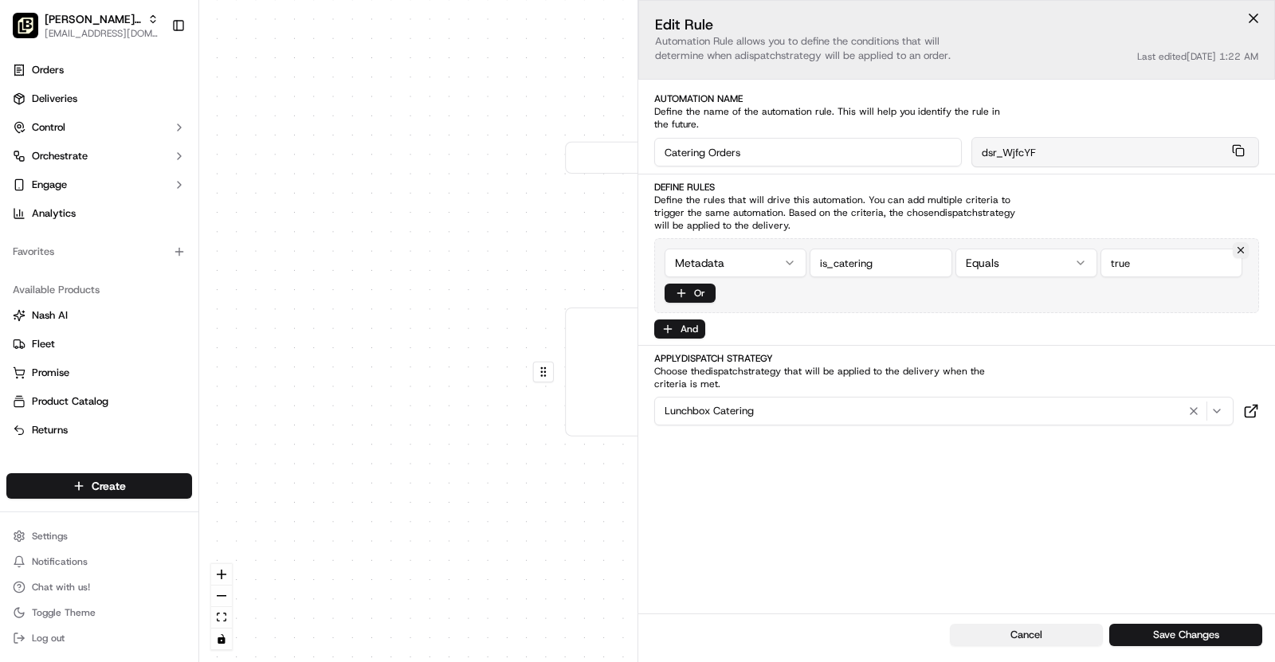
click at [1053, 635] on button "Cancel" at bounding box center [1026, 635] width 153 height 22
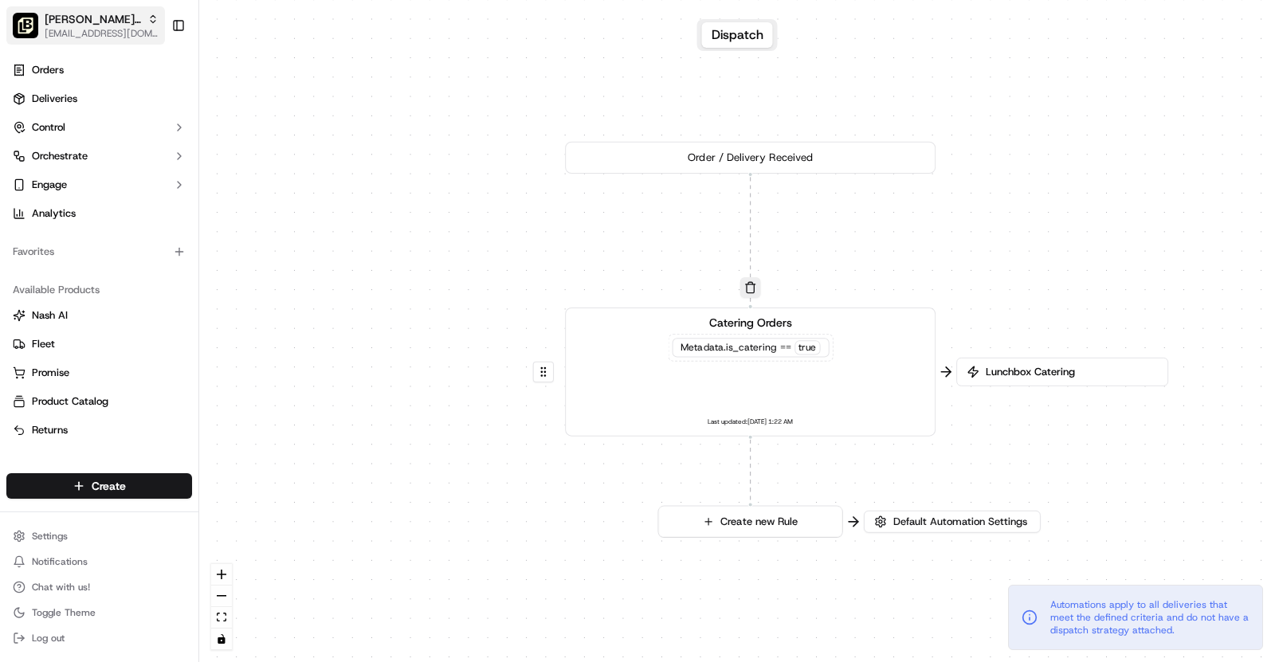
click at [113, 31] on span "[EMAIL_ADDRESS][DOMAIN_NAME]" at bounding box center [102, 33] width 114 height 13
type input "[PERSON_NAME]"
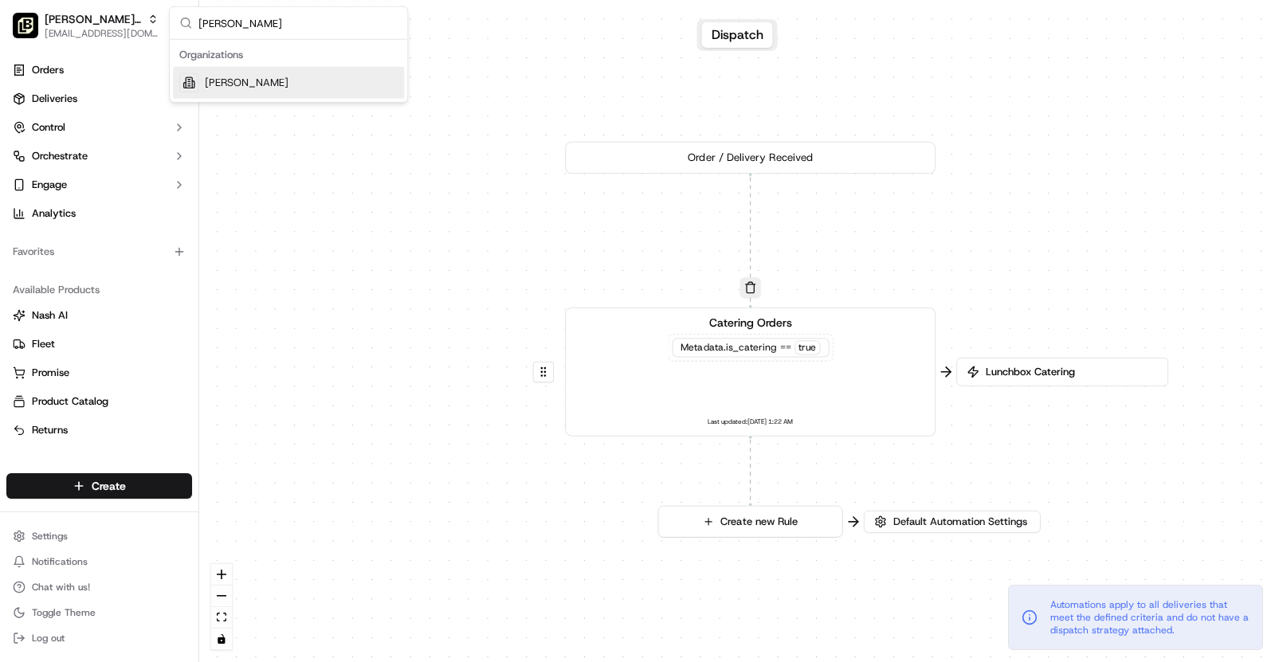
click at [307, 77] on div "[PERSON_NAME]" at bounding box center [288, 83] width 231 height 32
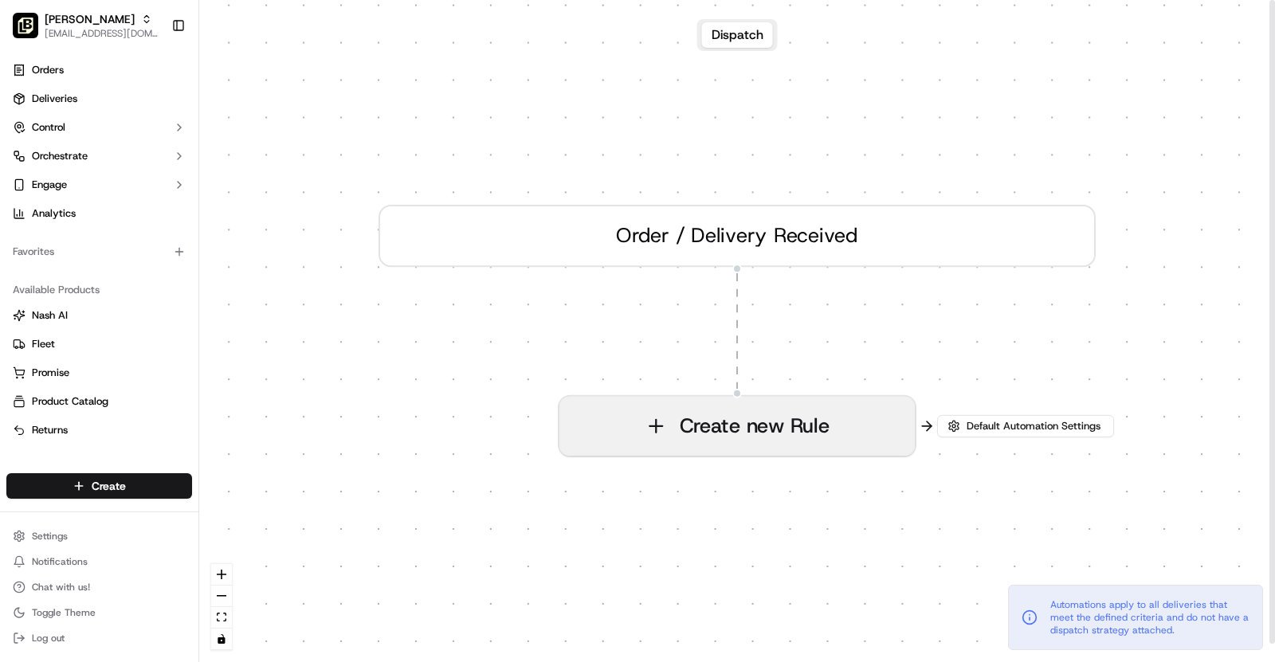
click at [778, 438] on button "Create new Rule" at bounding box center [738, 426] width 356 height 59
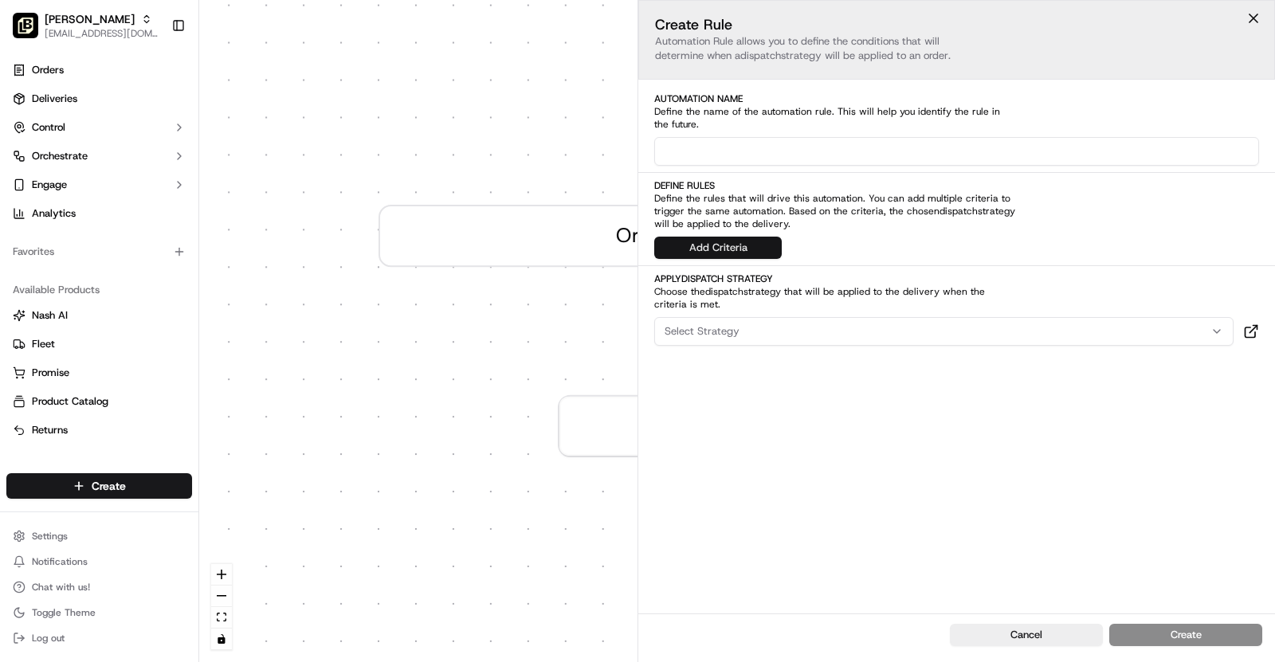
click at [733, 238] on button "Add Criteria" at bounding box center [718, 248] width 128 height 22
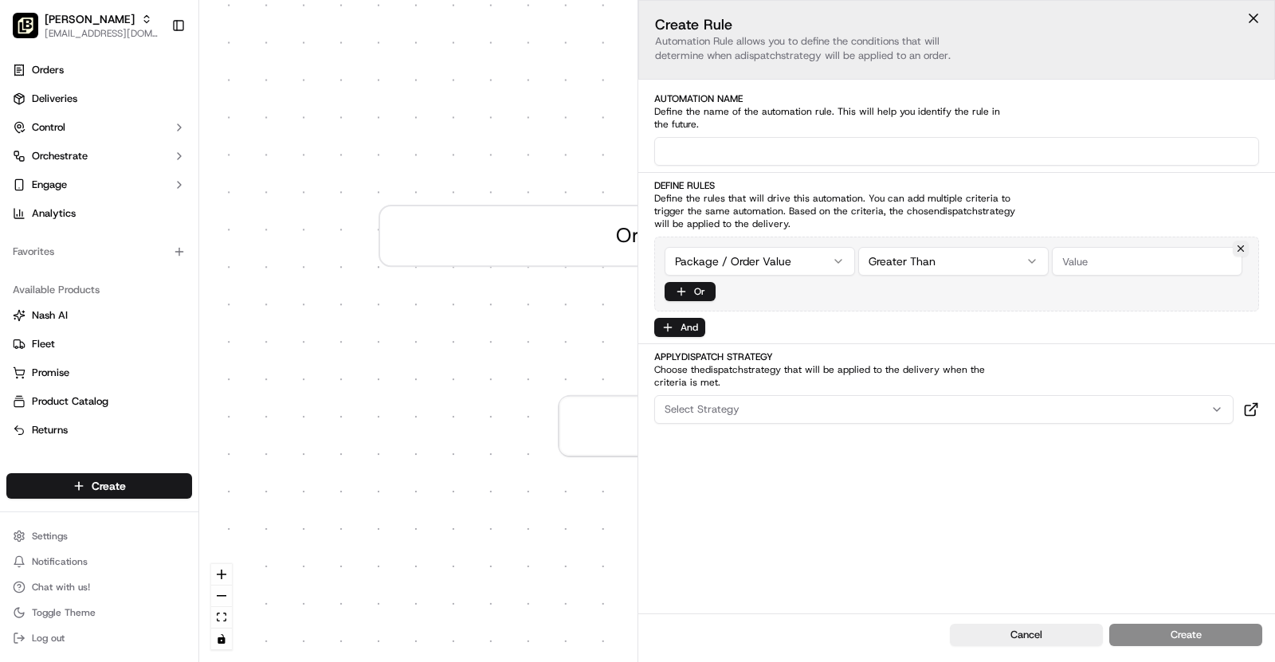
click at [774, 254] on div "0 Order / Delivery Received Create new Rule Default Automation Settings Automat…" at bounding box center [737, 331] width 1076 height 662
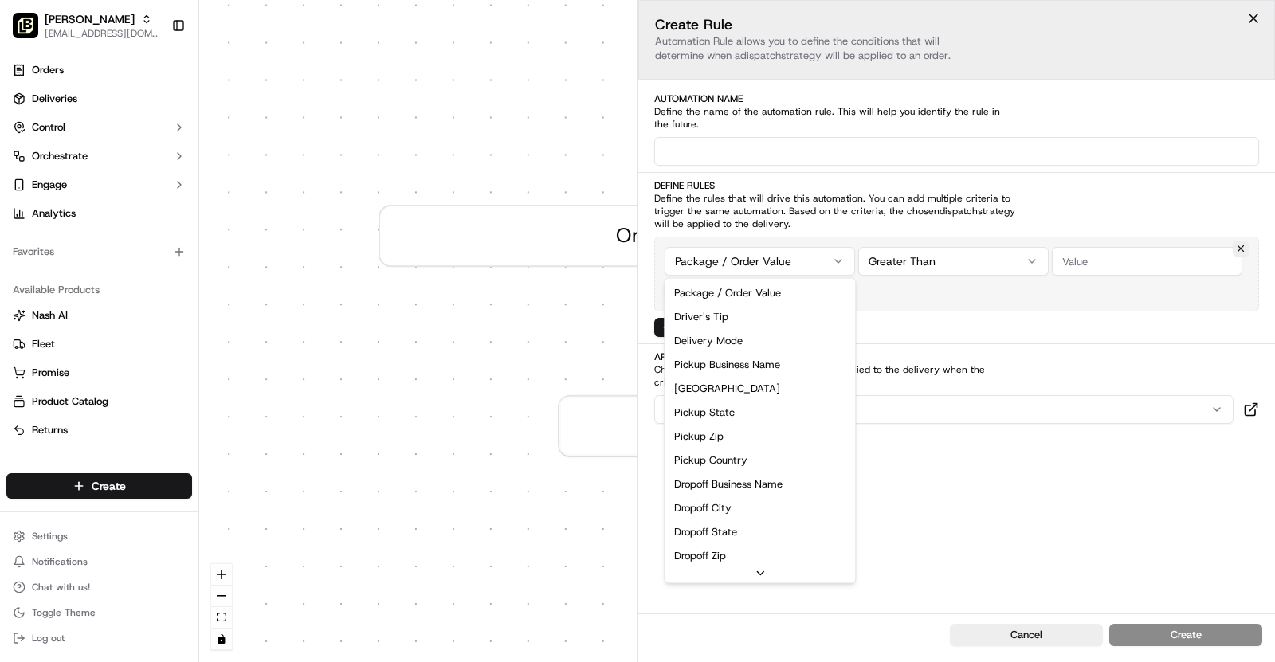
scroll to position [254, 0]
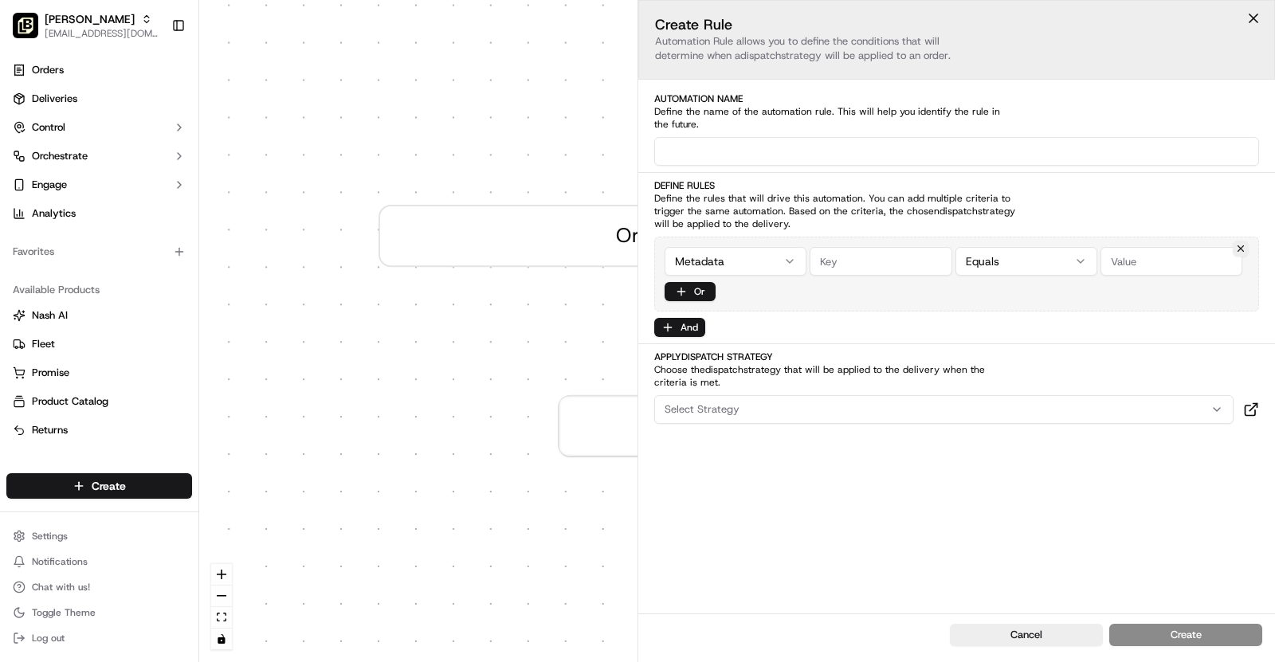
click at [856, 247] on input "string" at bounding box center [881, 261] width 142 height 29
type input "is_catering"
click at [1138, 261] on input "string" at bounding box center [1172, 261] width 142 height 29
type input "true"
click at [899, 411] on div "Select Strategy" at bounding box center [944, 410] width 572 height 14
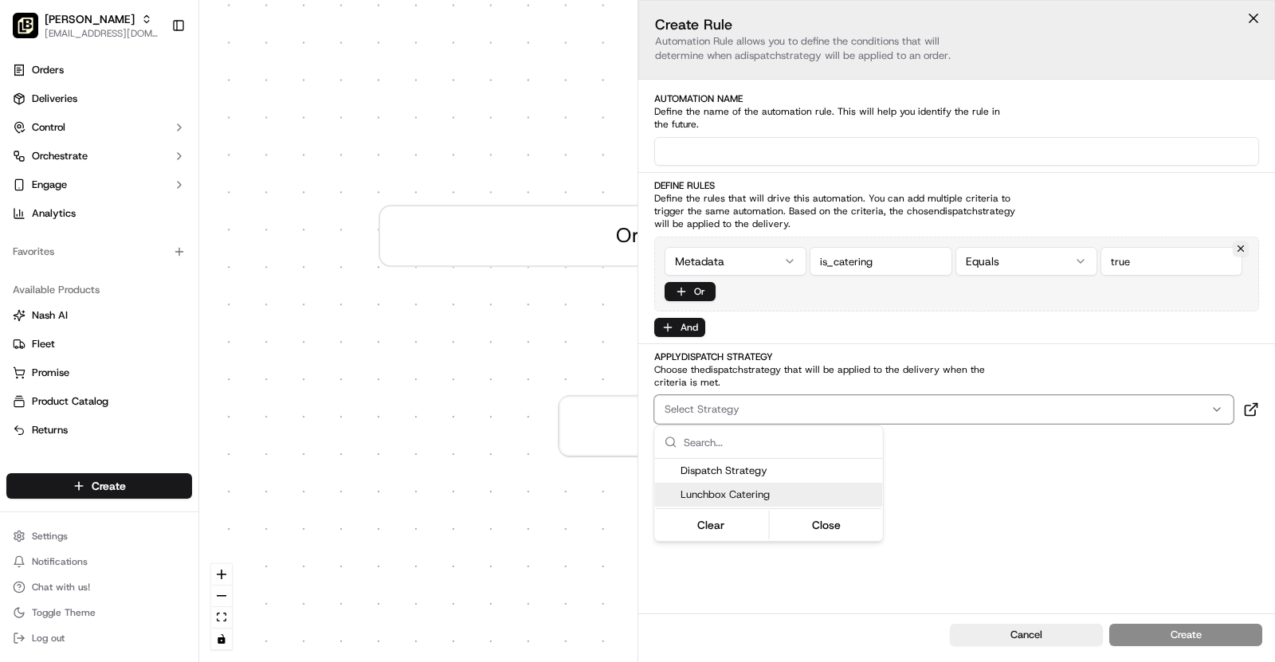
click at [812, 485] on div "Lunchbox Catering" at bounding box center [769, 495] width 228 height 24
click at [1010, 485] on html "Pei Wei - Owasso asif@usenash.com Toggle Sidebar Orders Deliveries Control Orch…" at bounding box center [637, 331] width 1275 height 662
click at [743, 156] on input at bounding box center [956, 151] width 605 height 29
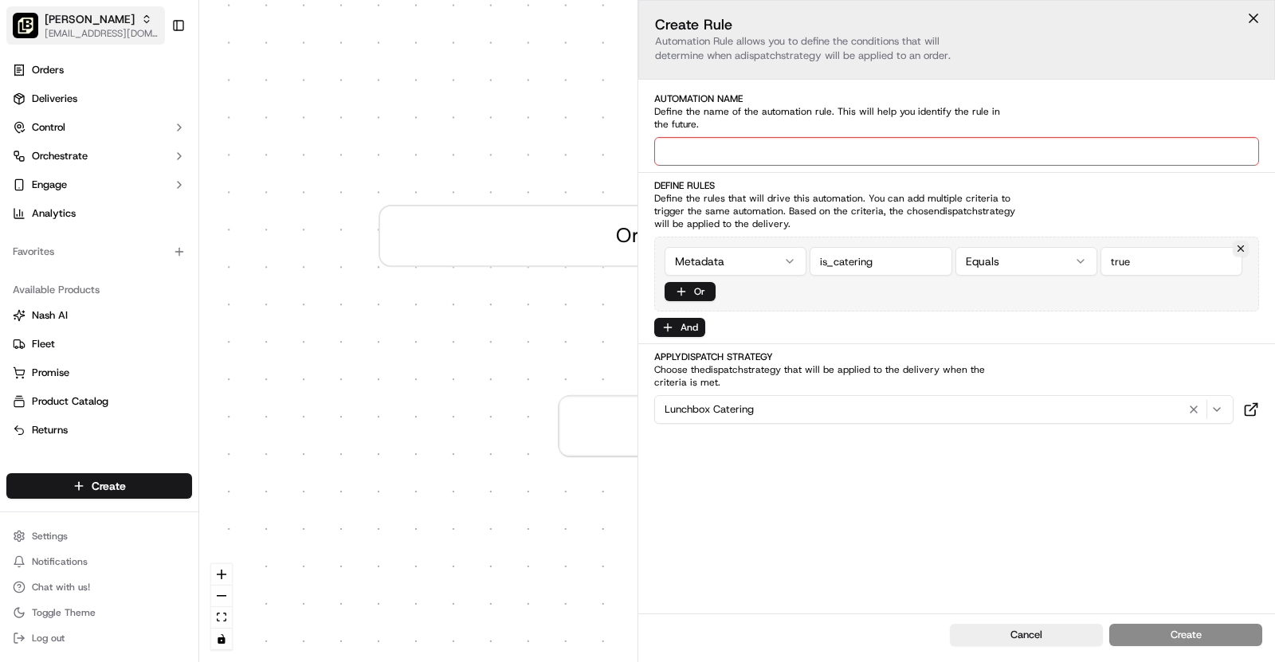
click at [106, 14] on span "[PERSON_NAME]" at bounding box center [90, 19] width 90 height 16
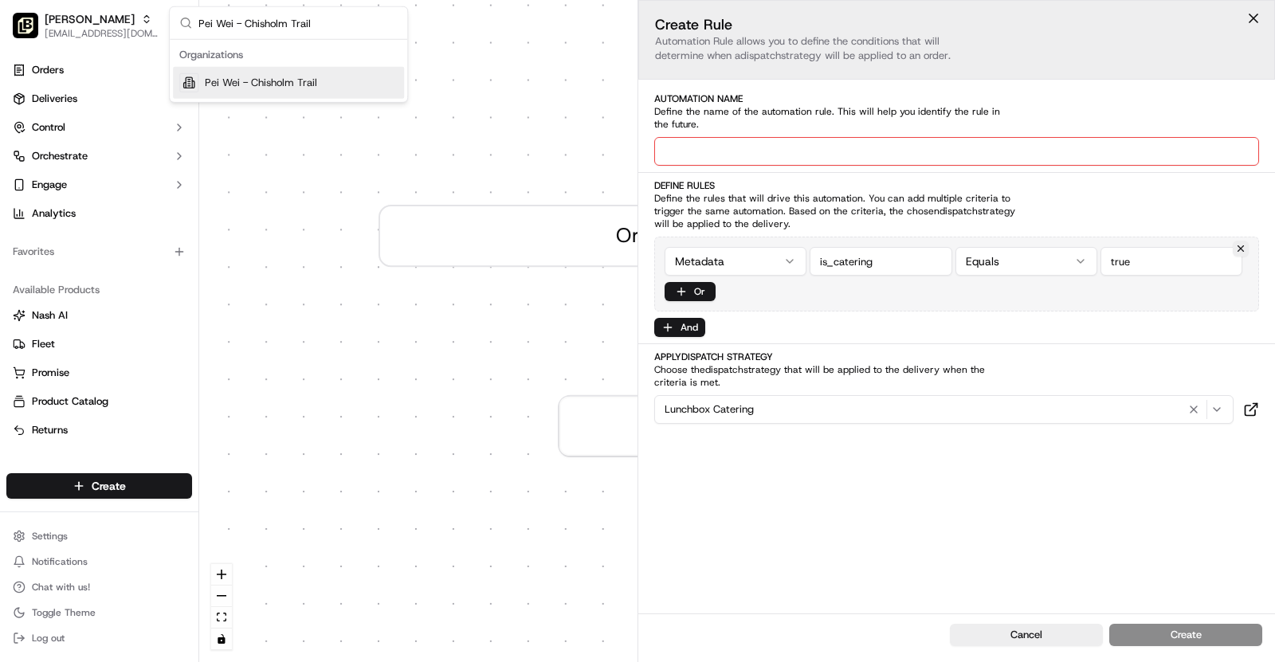
type input "Pei Wei - Chisholm Trail"
click at [276, 84] on span "Pei Wei - Chisholm Trail" at bounding box center [261, 83] width 112 height 14
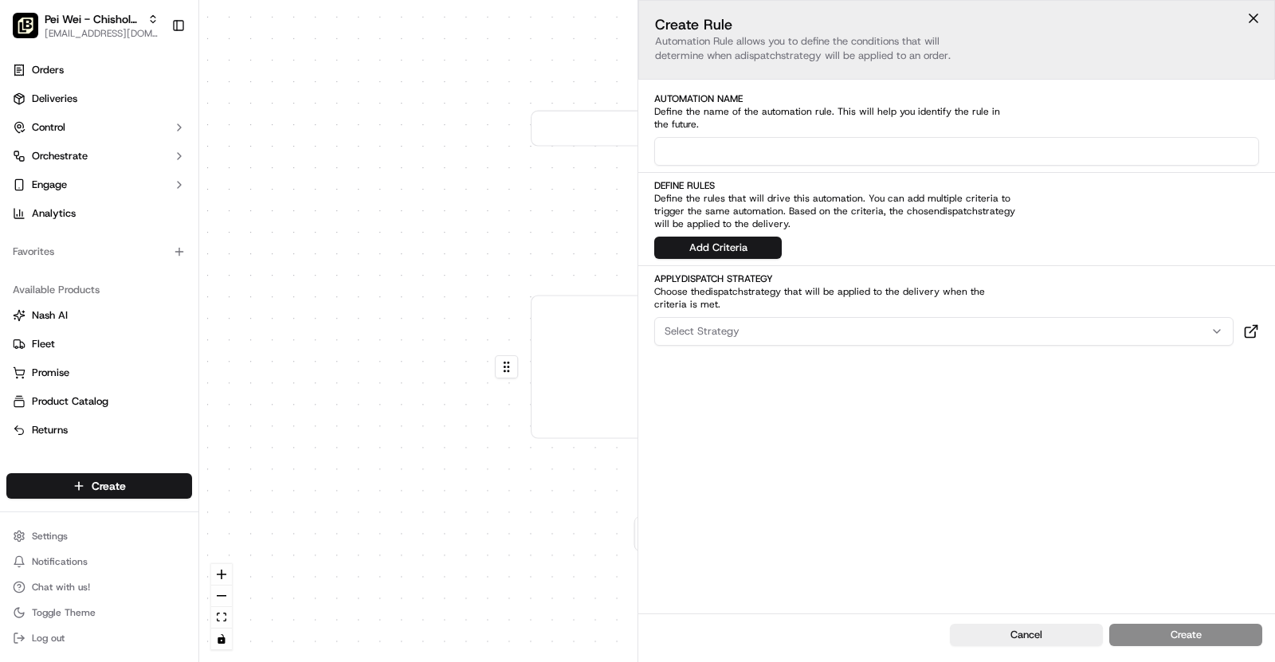
click at [490, 219] on div "0 0 Order / Delivery Received Catering Orders Metadata .is_catering == true Las…" at bounding box center [737, 331] width 1076 height 662
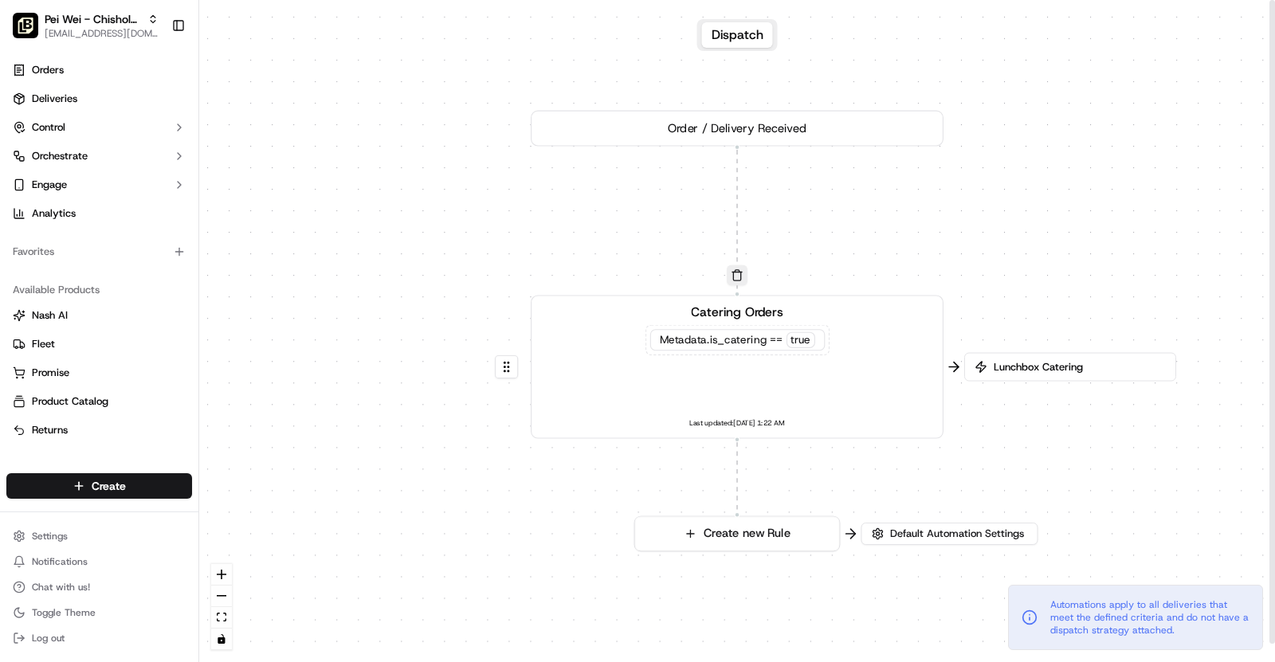
click at [904, 347] on div "Catering Orders Metadata .is_catering == true Last updated: 05/15/2025 1:22 AM" at bounding box center [737, 368] width 383 height 128
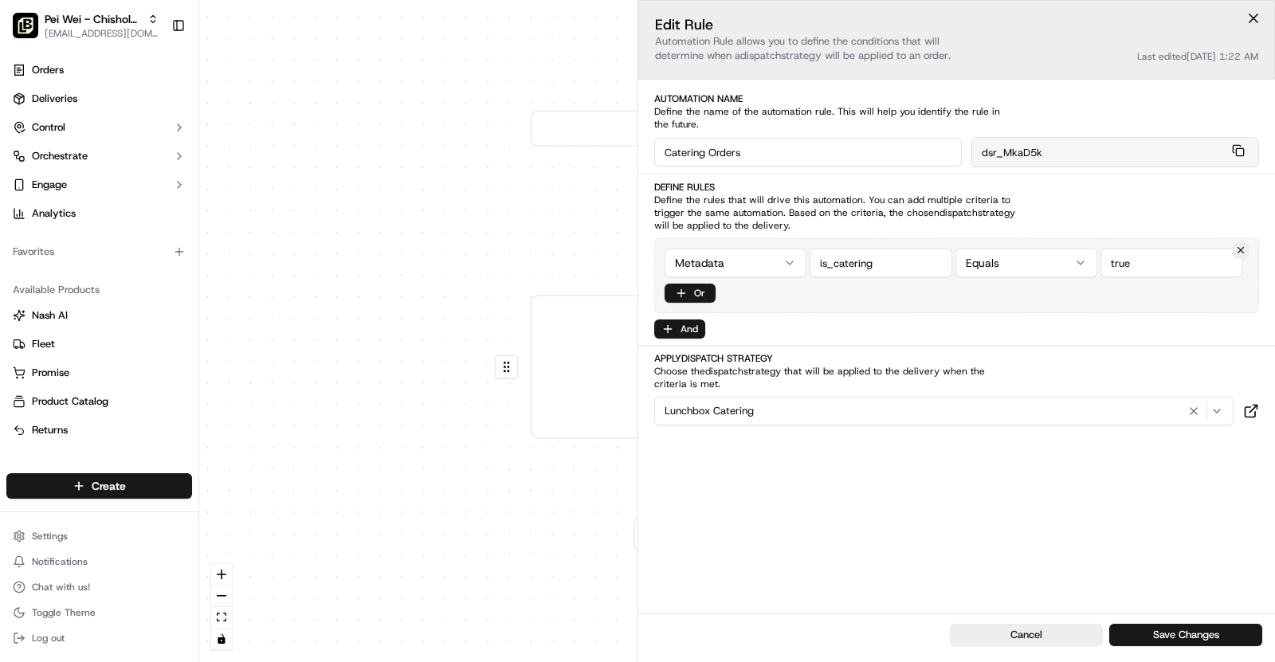
drag, startPoint x: 753, startPoint y: 159, endPoint x: 642, endPoint y: 151, distance: 111.9
click at [642, 151] on div "Automation Name Define the name of the automation rule. This will help you iden…" at bounding box center [957, 129] width 637 height 75
click at [96, 25] on span "Pei Wei - Chisholm Trail" at bounding box center [93, 19] width 96 height 16
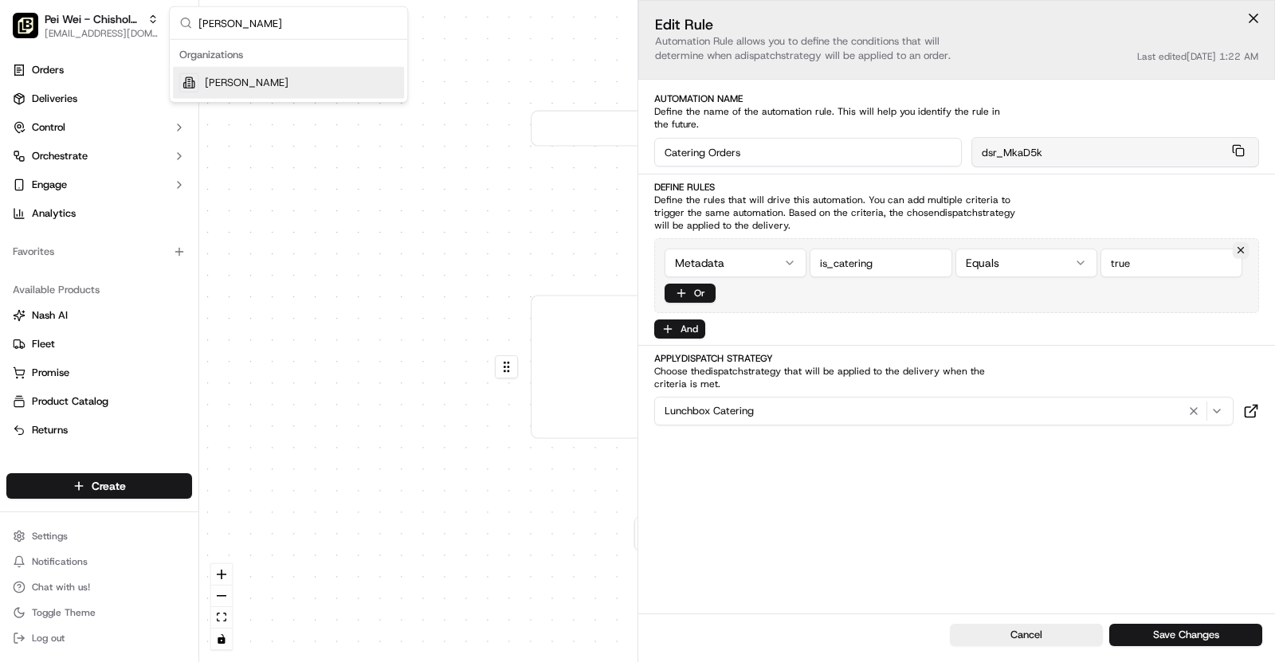
type input "[PERSON_NAME]"
click at [293, 80] on div "[PERSON_NAME]" at bounding box center [288, 83] width 231 height 32
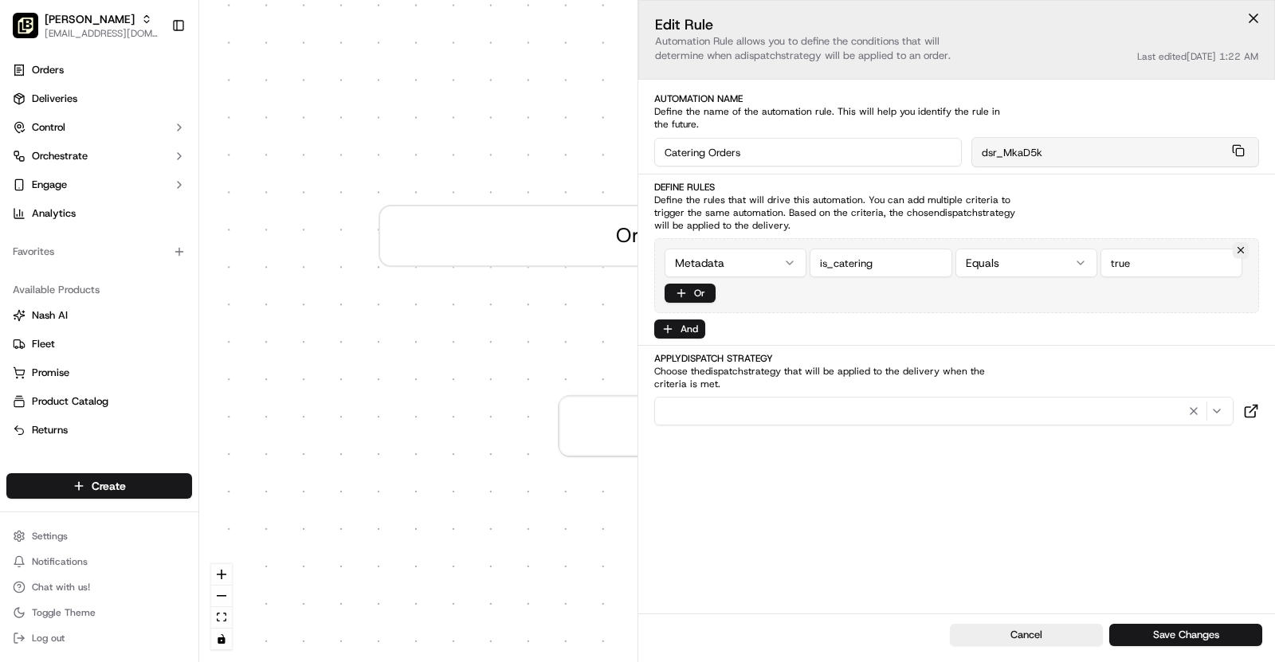
click at [786, 397] on button "button" at bounding box center [944, 411] width 580 height 29
click at [761, 493] on span "Lunchbox Catering" at bounding box center [779, 496] width 196 height 14
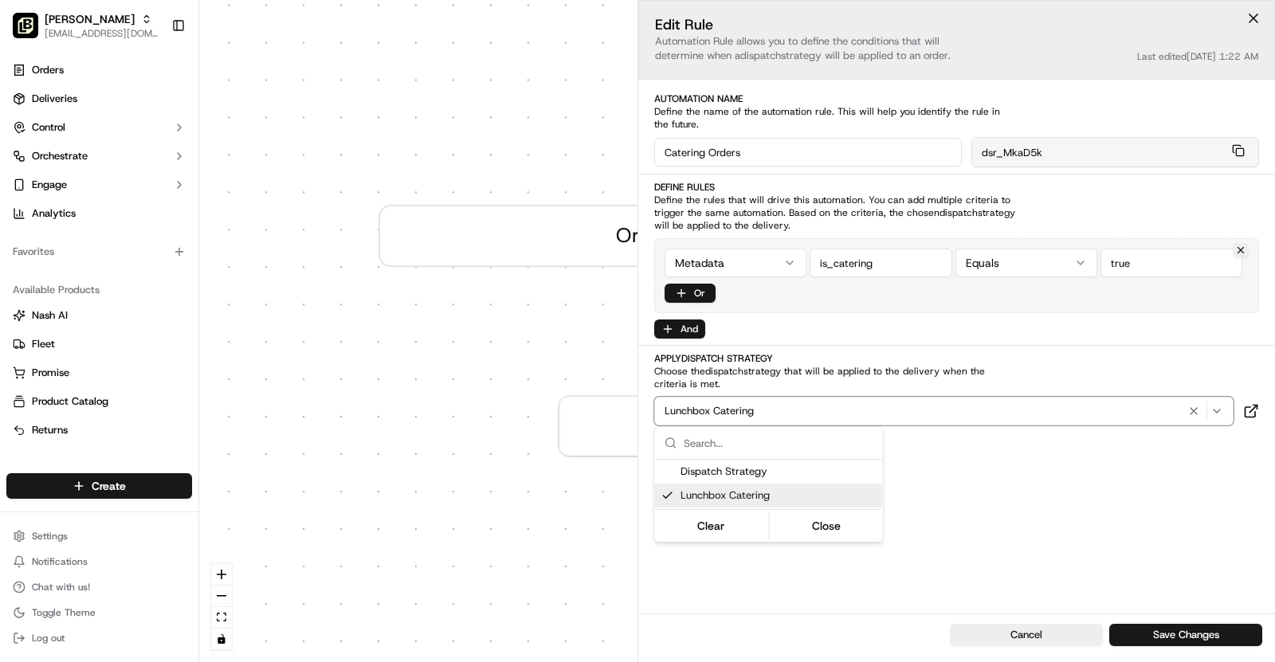
click at [1045, 479] on html "Pei Wei - Owasso asif@usenash.com Toggle Sidebar Orders Deliveries Control Orch…" at bounding box center [637, 331] width 1275 height 662
click at [1191, 635] on button "Save Changes" at bounding box center [1186, 635] width 153 height 22
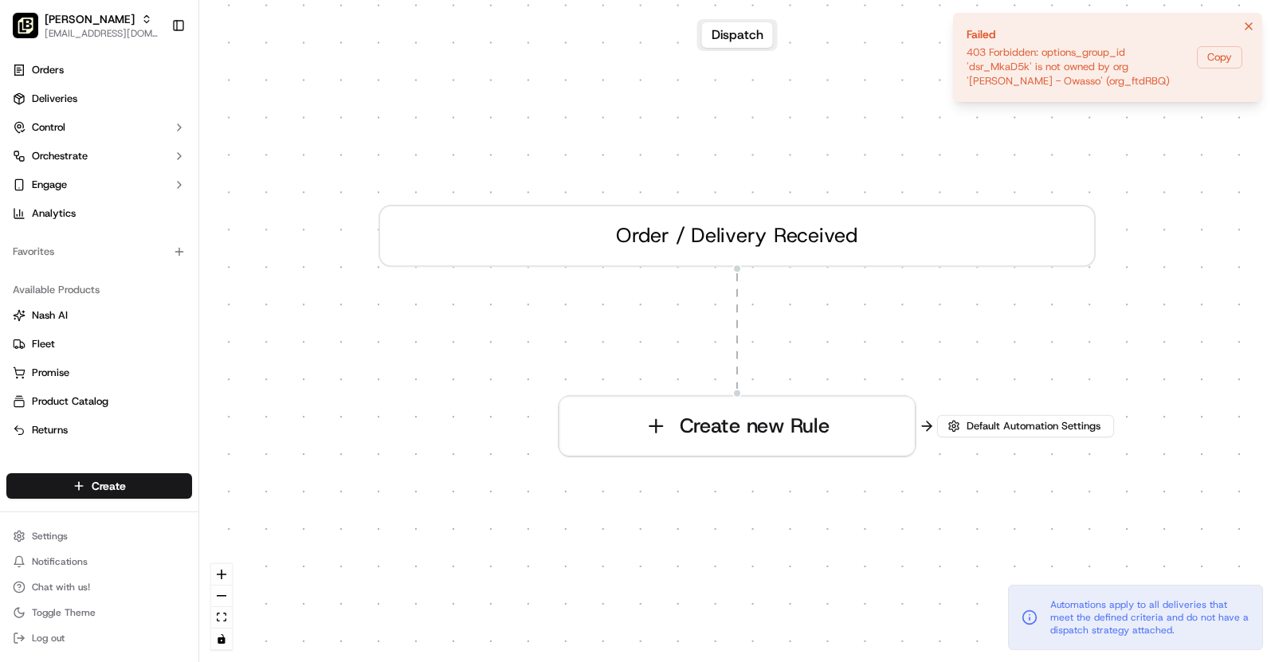
click at [1252, 26] on icon "Notifications (F8)" at bounding box center [1249, 26] width 13 height 13
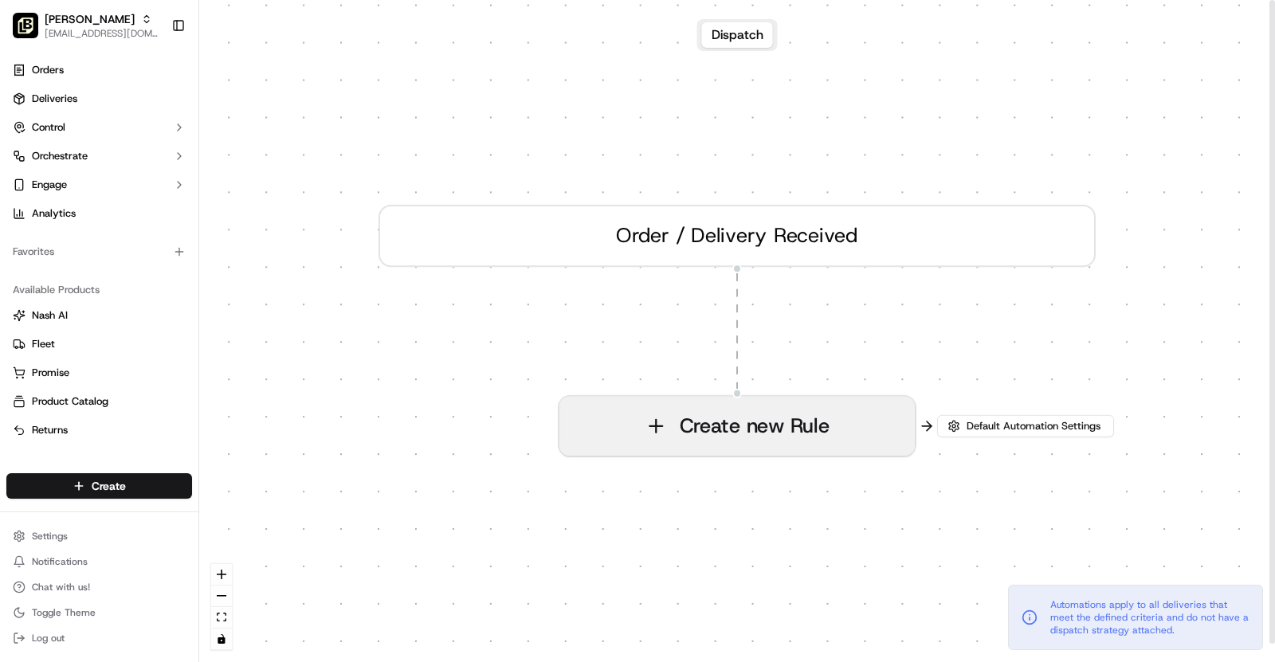
click at [799, 427] on button "Create new Rule" at bounding box center [738, 426] width 356 height 59
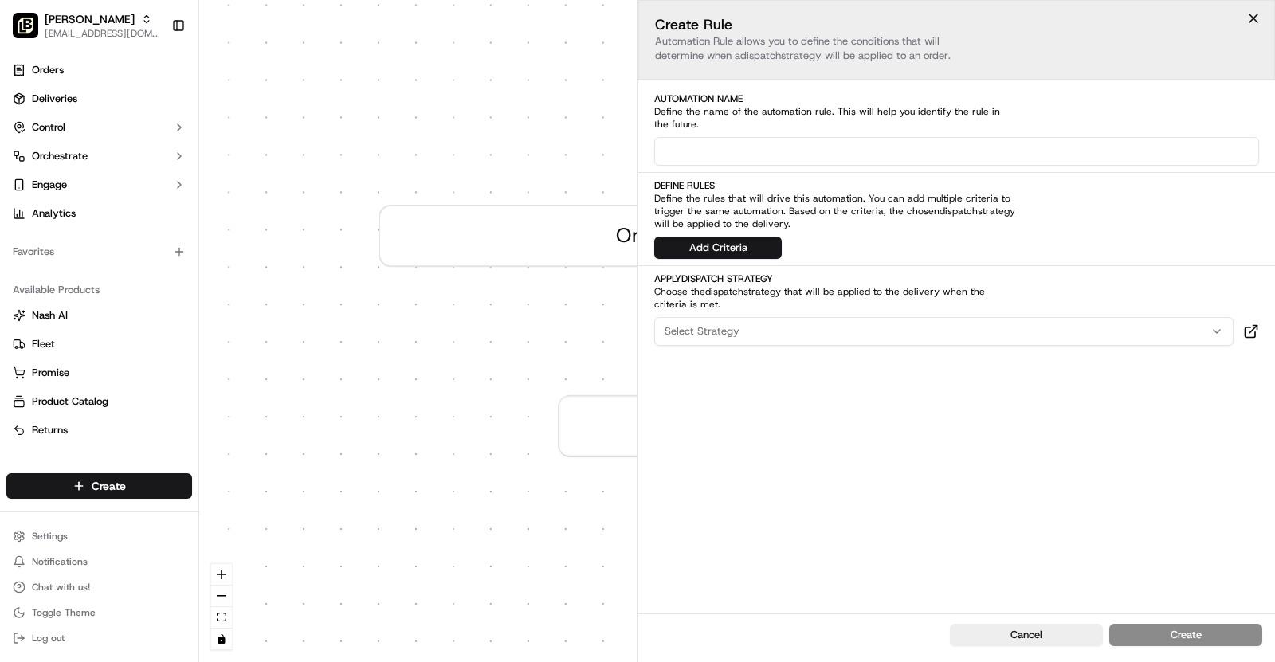
click at [713, 154] on input at bounding box center [956, 151] width 605 height 29
type input "Catering Orders"
click at [710, 242] on button "Add Criteria" at bounding box center [718, 248] width 128 height 22
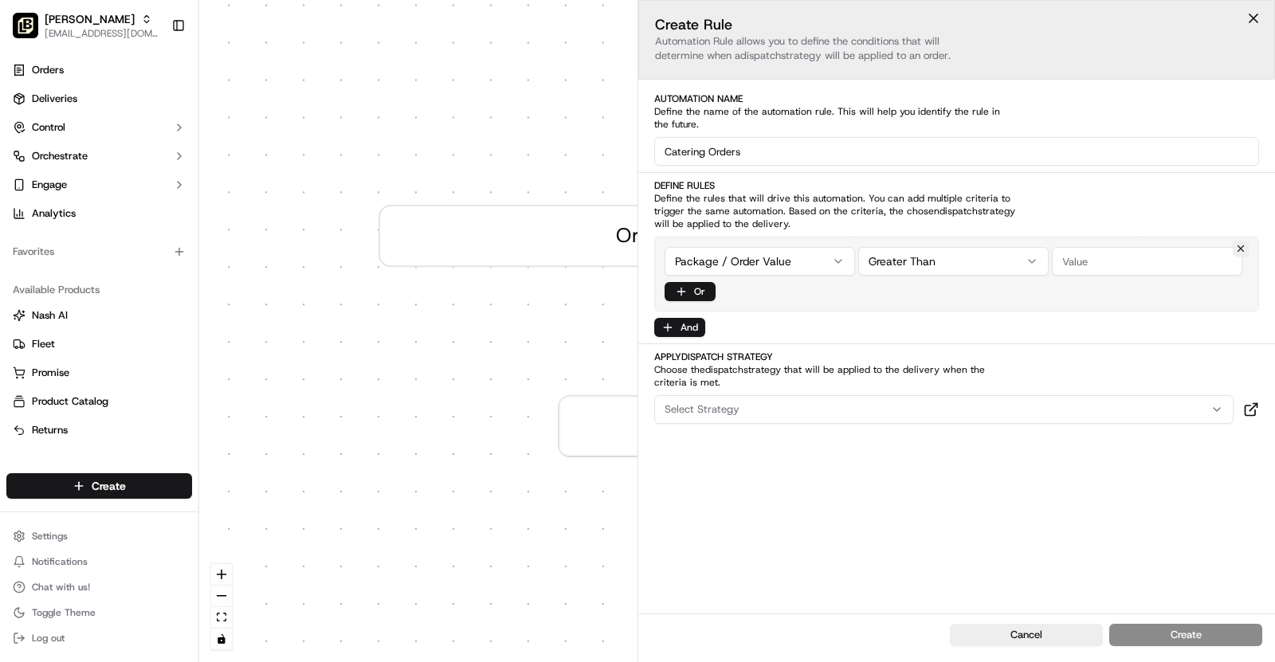
click at [745, 263] on div "0 Order / Delivery Received Create new Rule Default Automation Settings Automat…" at bounding box center [737, 331] width 1076 height 662
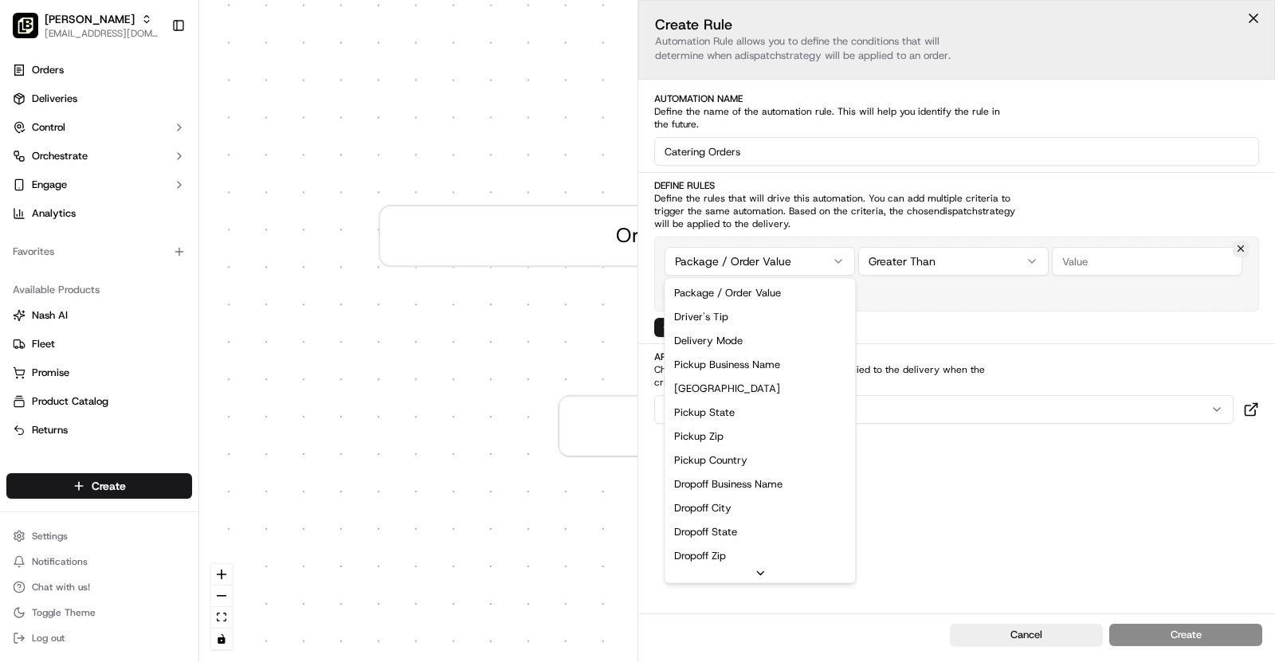
scroll to position [254, 0]
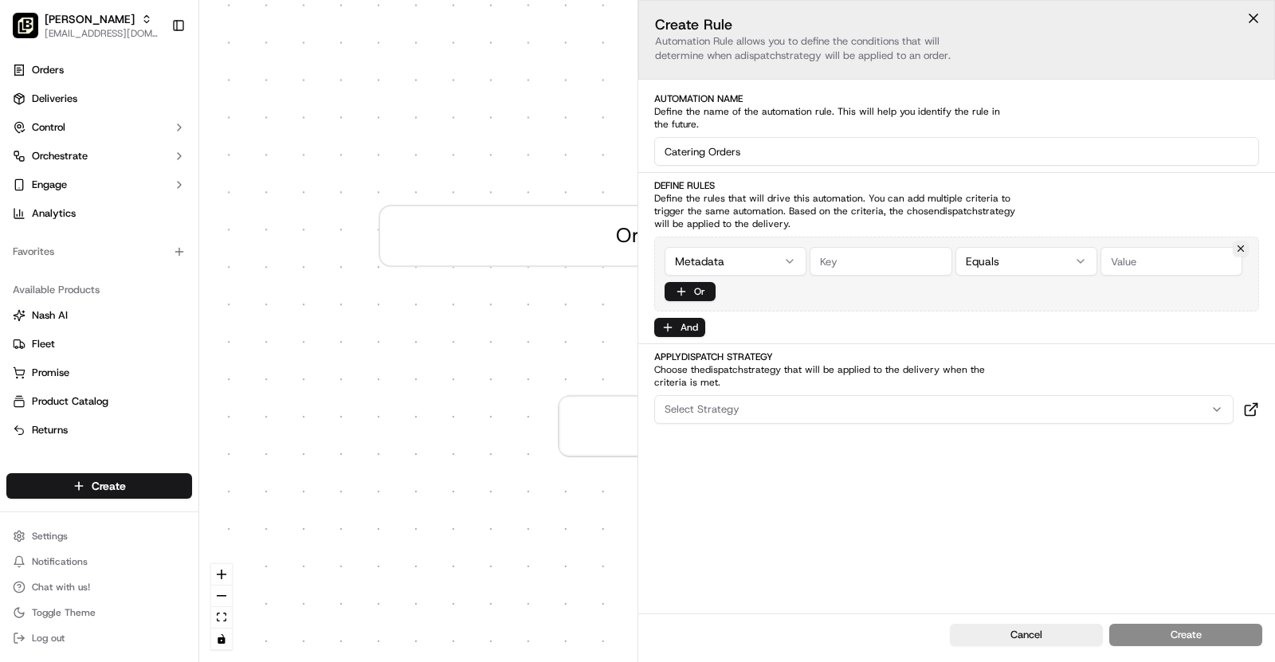
click at [848, 253] on input "string" at bounding box center [881, 261] width 142 height 29
type input "is_catering"
click at [1134, 255] on input "string" at bounding box center [1172, 261] width 142 height 29
type input "true"
click at [827, 403] on div "Select Strategy" at bounding box center [944, 410] width 572 height 14
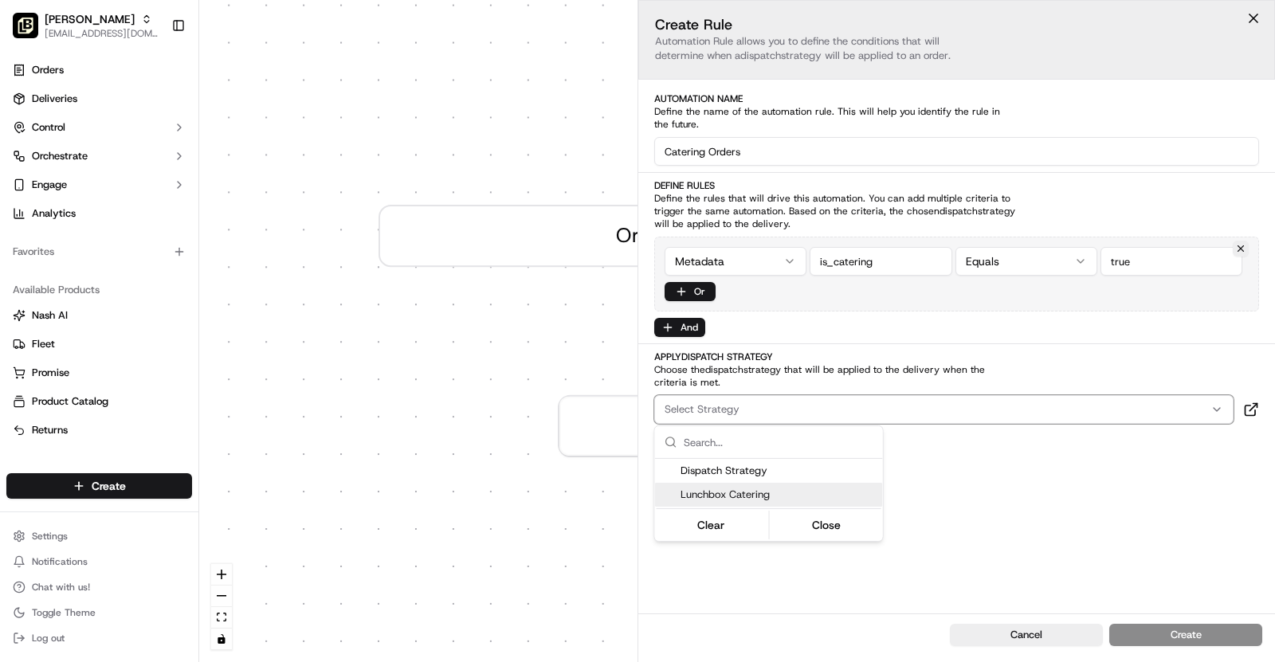
click at [760, 497] on span "Lunchbox Catering" at bounding box center [779, 495] width 196 height 14
click at [1088, 529] on html "[PERSON_NAME] - Owasso [EMAIL_ADDRESS][DOMAIN_NAME] Toggle Sidebar Orders Deliv…" at bounding box center [637, 331] width 1275 height 662
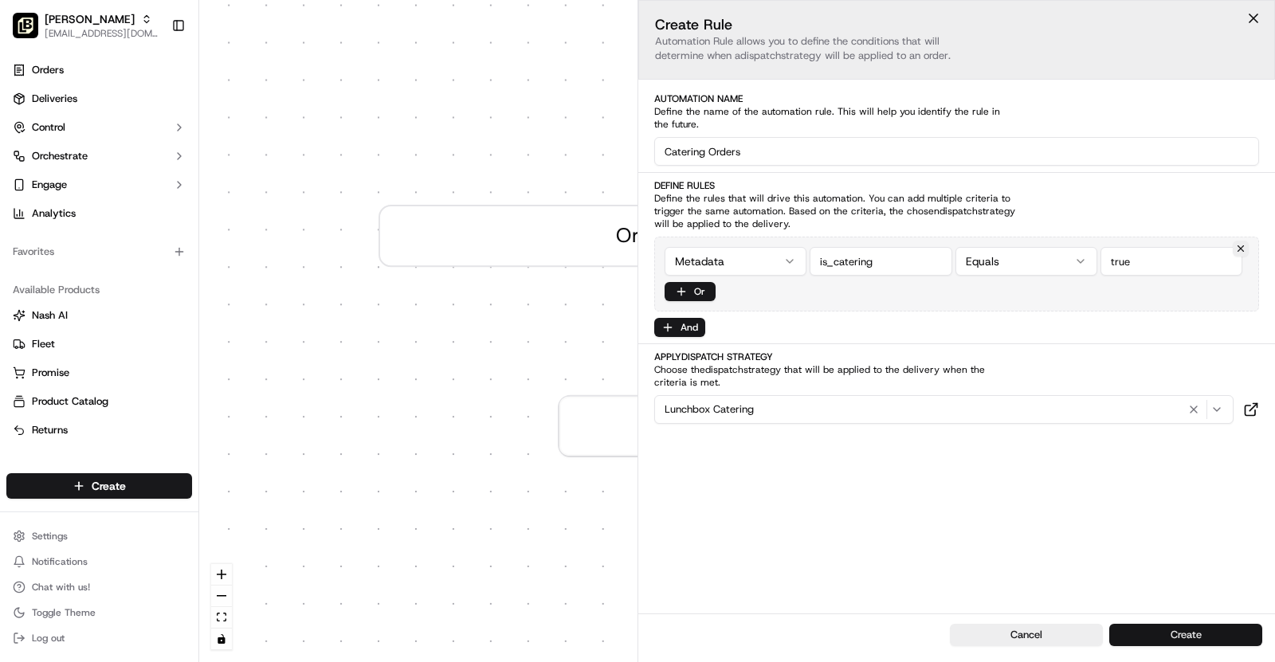
click at [1161, 626] on button "Create" at bounding box center [1186, 635] width 153 height 22
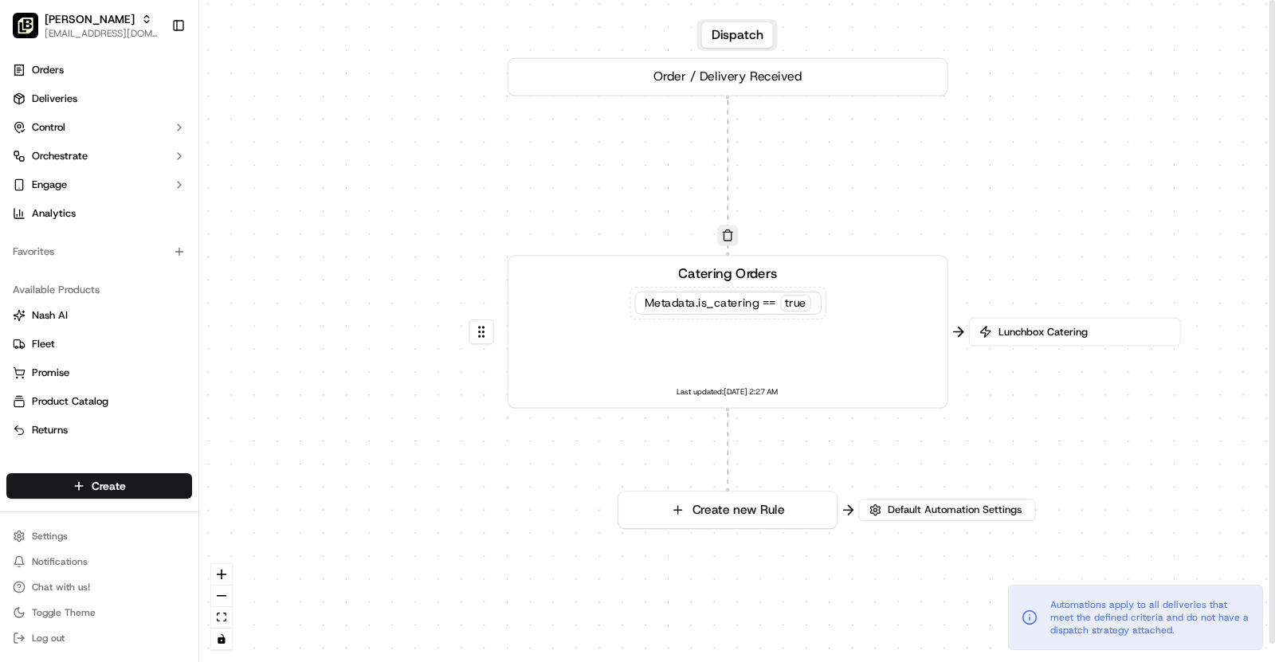
drag, startPoint x: 831, startPoint y: 444, endPoint x: 824, endPoint y: 209, distance: 235.2
click at [824, 209] on div "0 0 Order / Delivery Received Catering Orders Metadata .is_catering == true Las…" at bounding box center [737, 331] width 1076 height 662
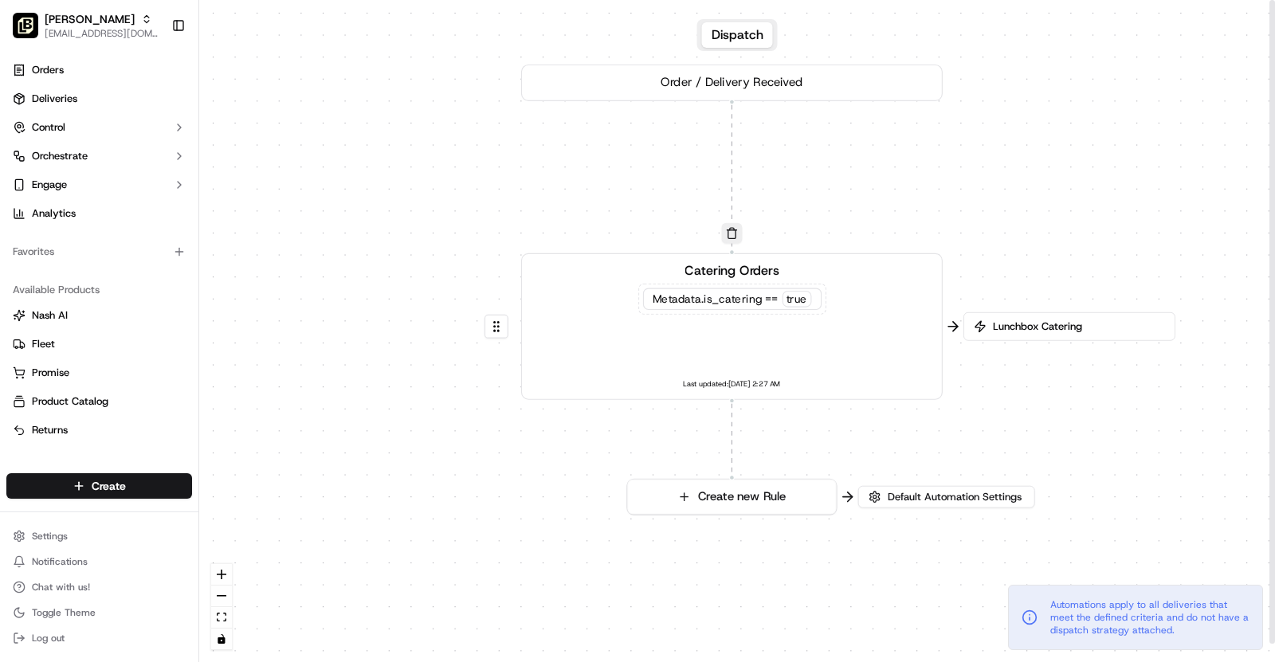
click at [1006, 324] on span "Lunchbox Catering" at bounding box center [1077, 327] width 175 height 14
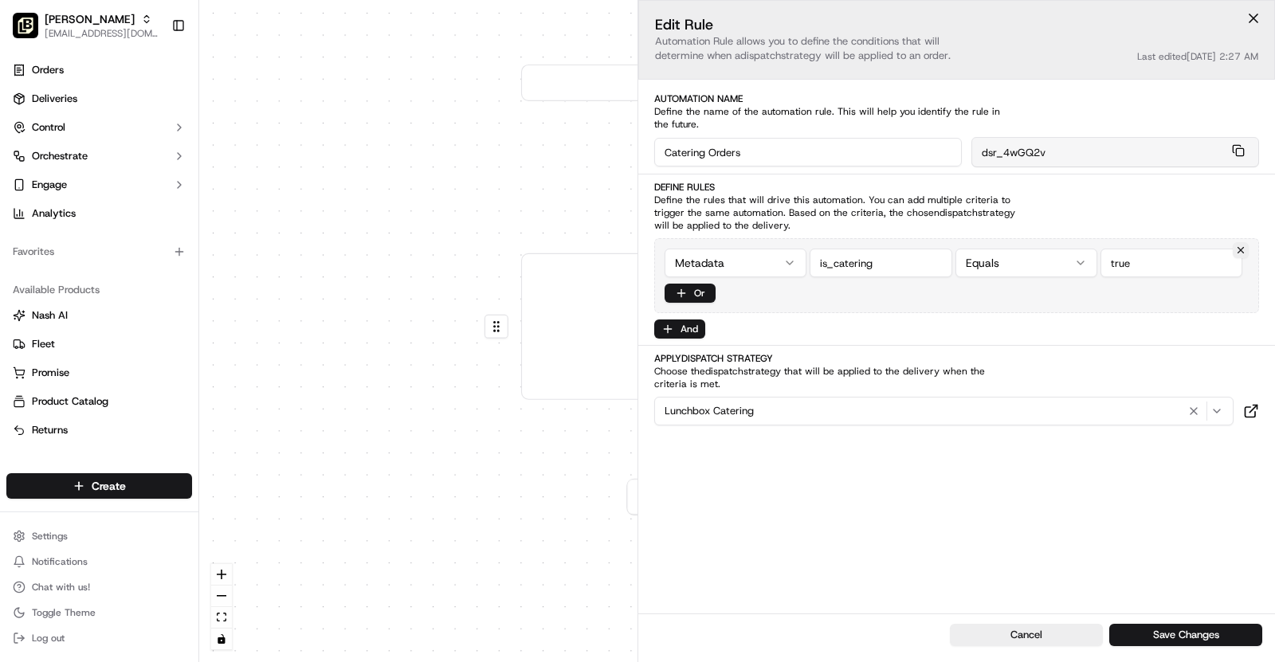
click at [383, 312] on div "0 0 Order / Delivery Received Catering Orders Metadata .is_catering == true Las…" at bounding box center [737, 331] width 1076 height 662
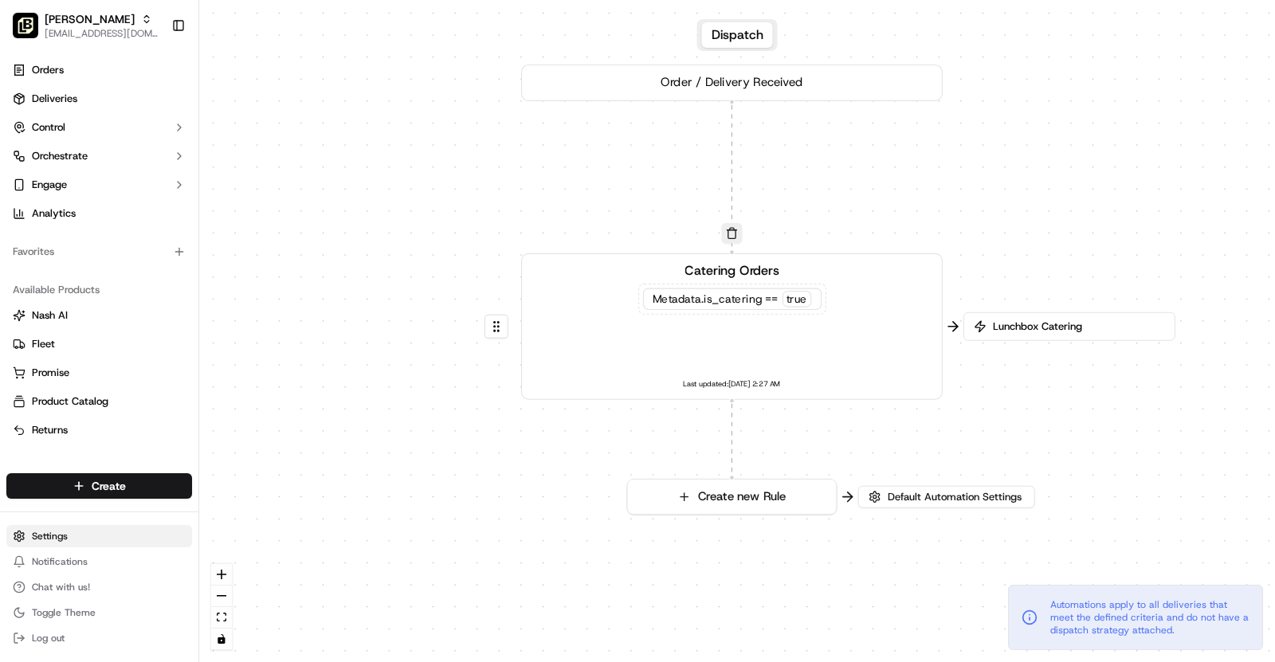
click at [75, 542] on html "[PERSON_NAME] - Owasso [EMAIL_ADDRESS][DOMAIN_NAME] Toggle Sidebar Orders Deliv…" at bounding box center [637, 331] width 1275 height 662
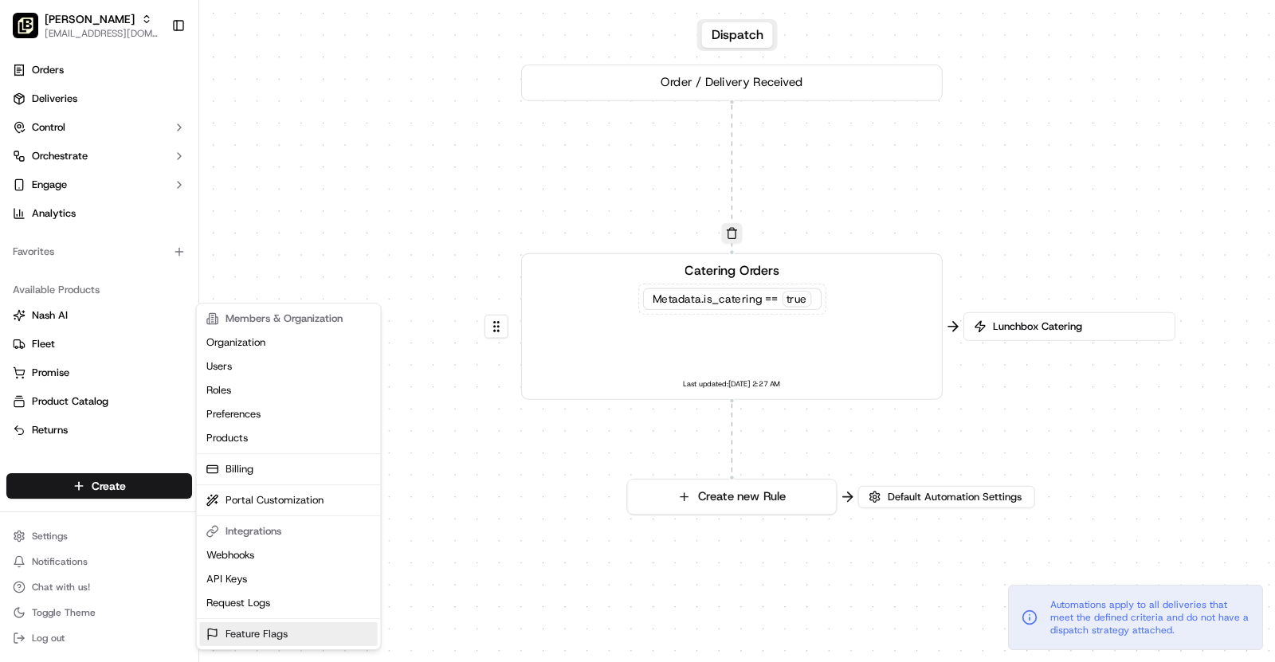
click at [262, 627] on link "Feature Flags" at bounding box center [289, 635] width 178 height 24
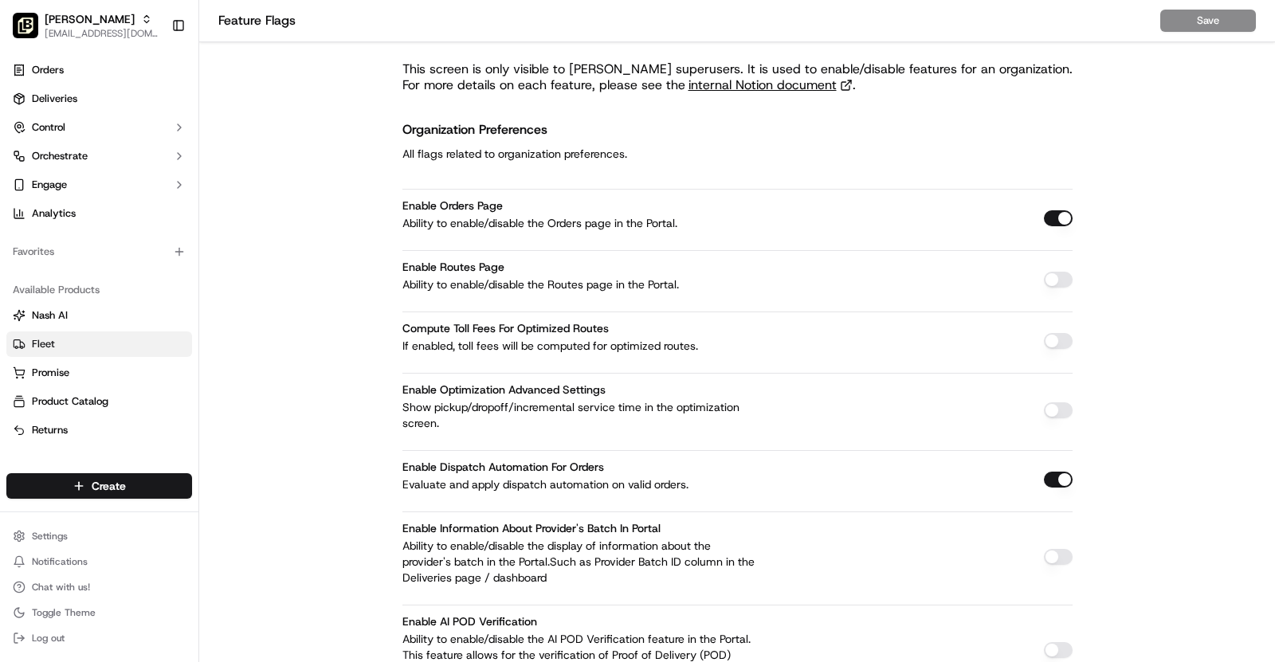
click at [88, 348] on link "Fleet" at bounding box center [99, 344] width 173 height 14
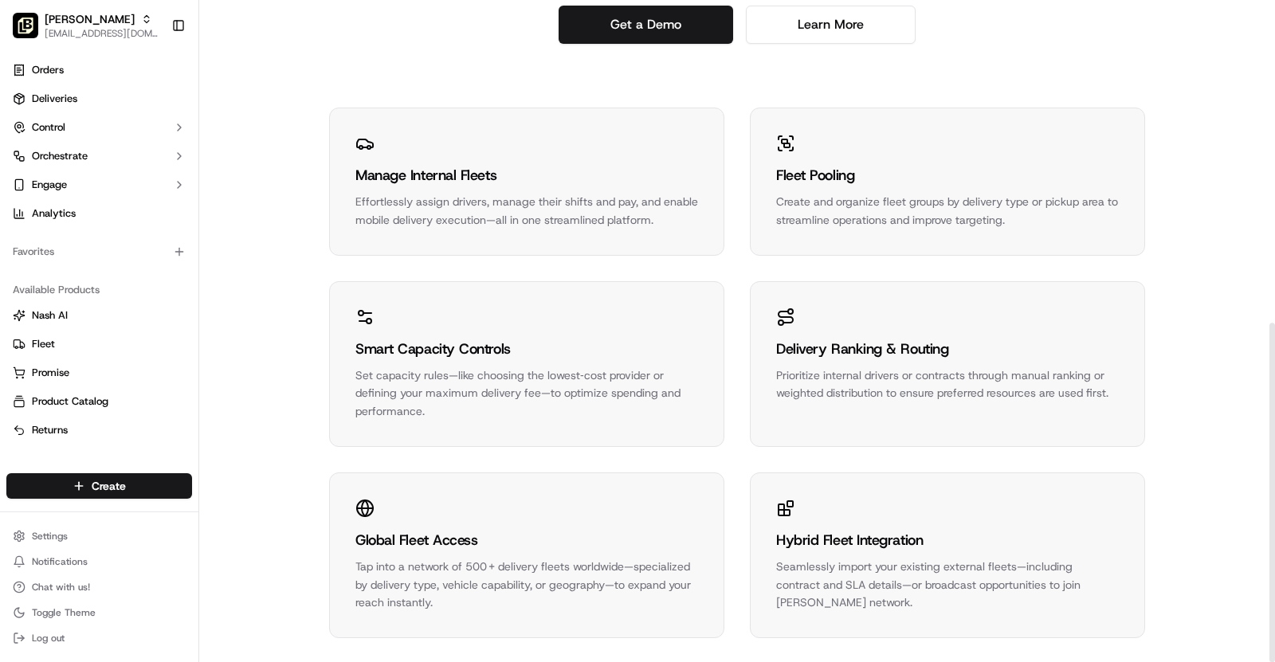
scroll to position [631, 0]
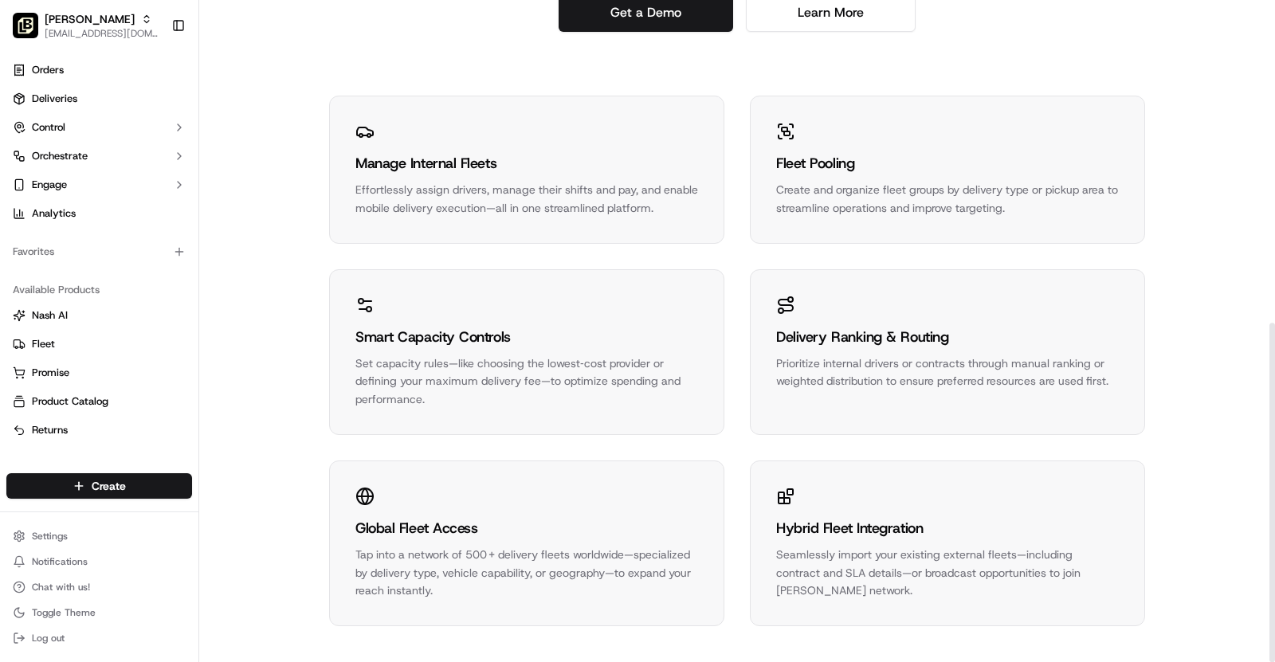
click at [519, 548] on div "Tap into a network of 500 + delivery fleets worldwide—specialized by delivery t…" at bounding box center [527, 573] width 343 height 54
click at [431, 523] on div "Global Fleet Access" at bounding box center [527, 528] width 343 height 22
click at [367, 501] on circle at bounding box center [365, 497] width 16 height 16
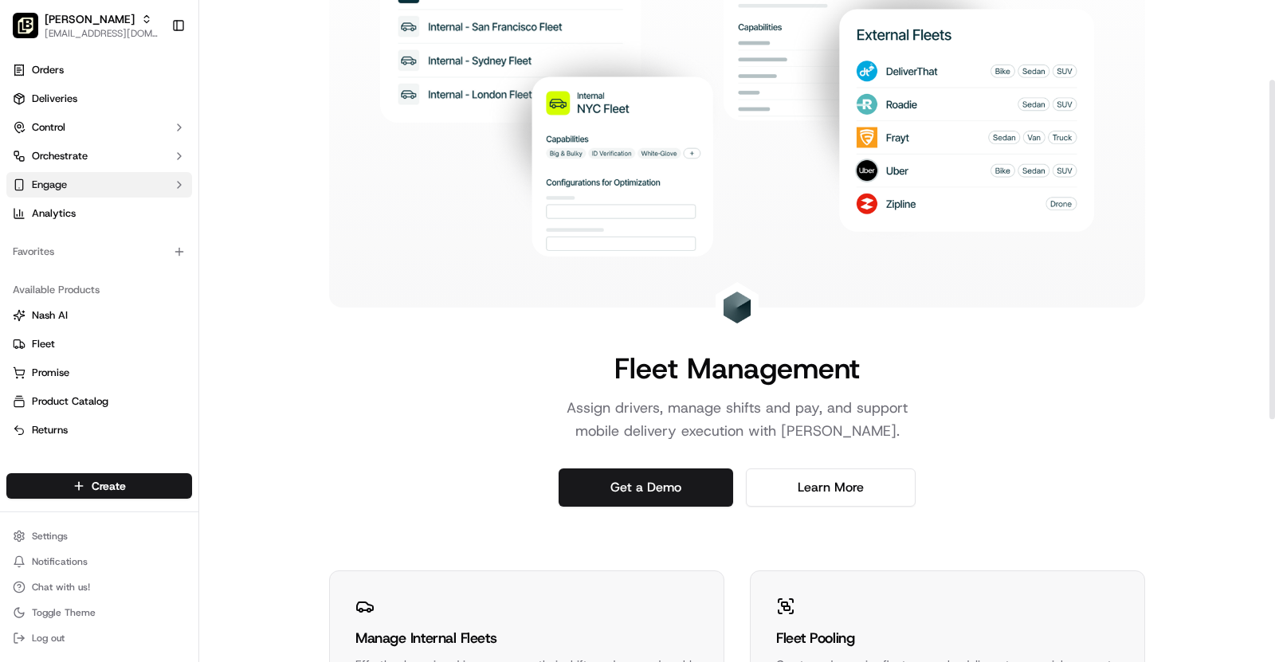
click at [96, 182] on button "Engage" at bounding box center [99, 185] width 186 height 26
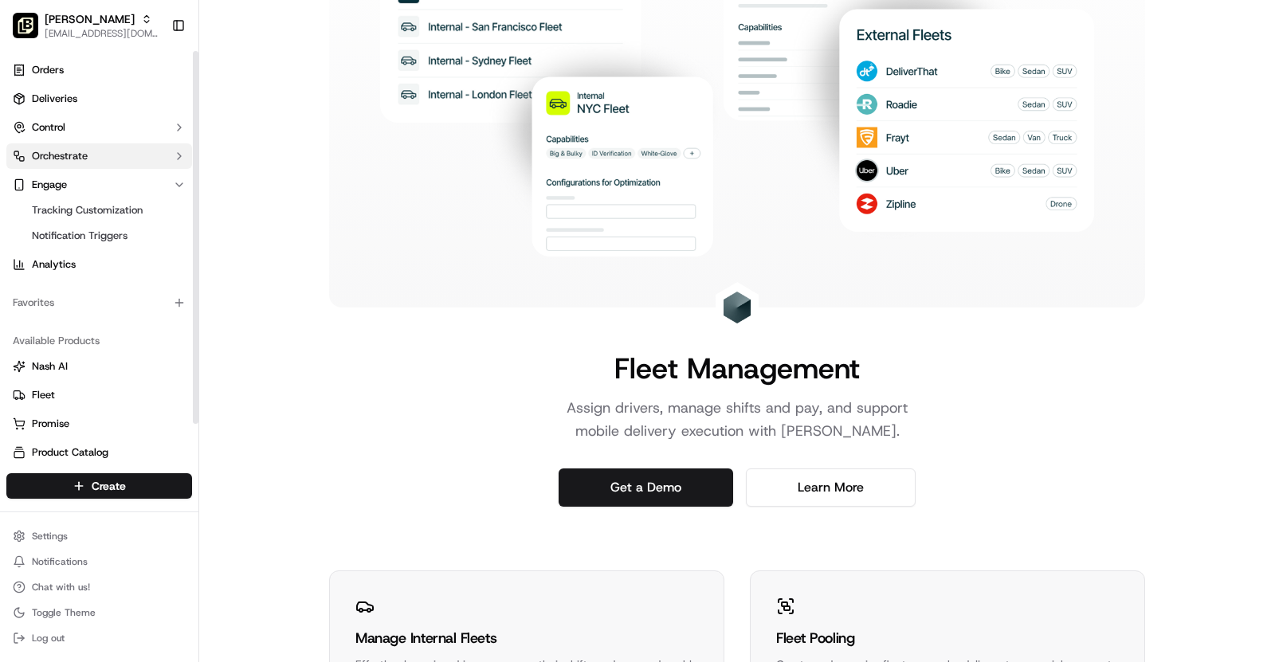
click at [66, 159] on span "Orchestrate" at bounding box center [60, 156] width 56 height 14
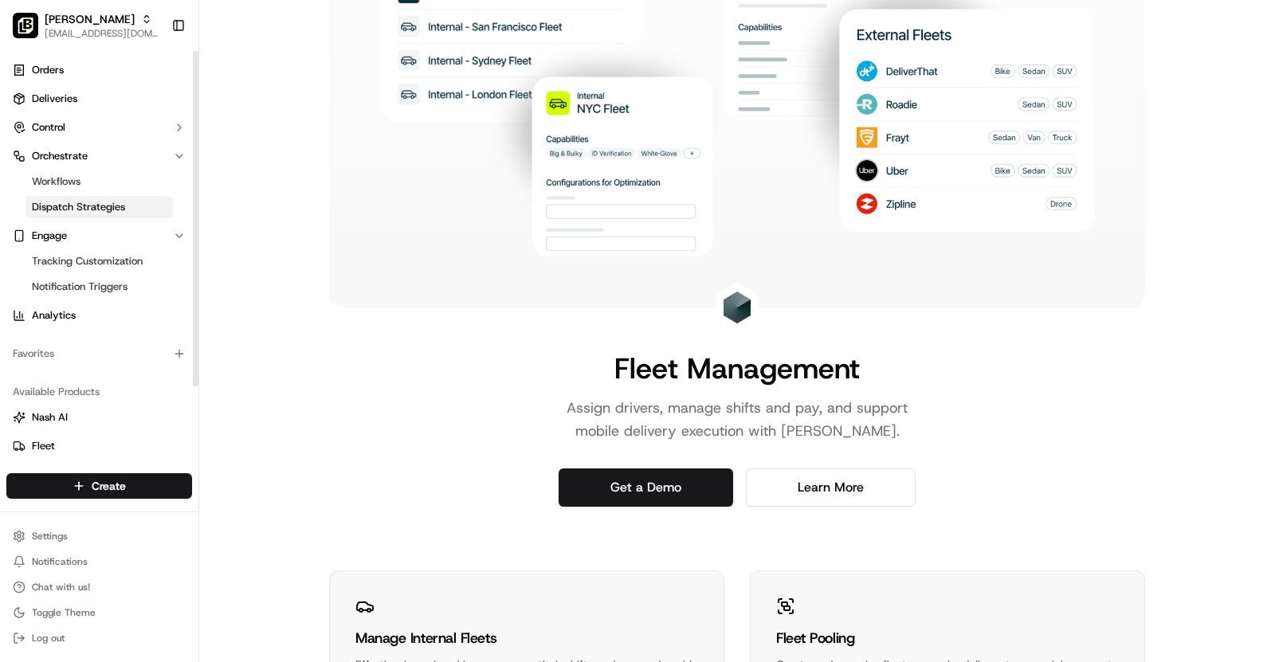
click at [85, 210] on span "Dispatch Strategies" at bounding box center [78, 207] width 93 height 14
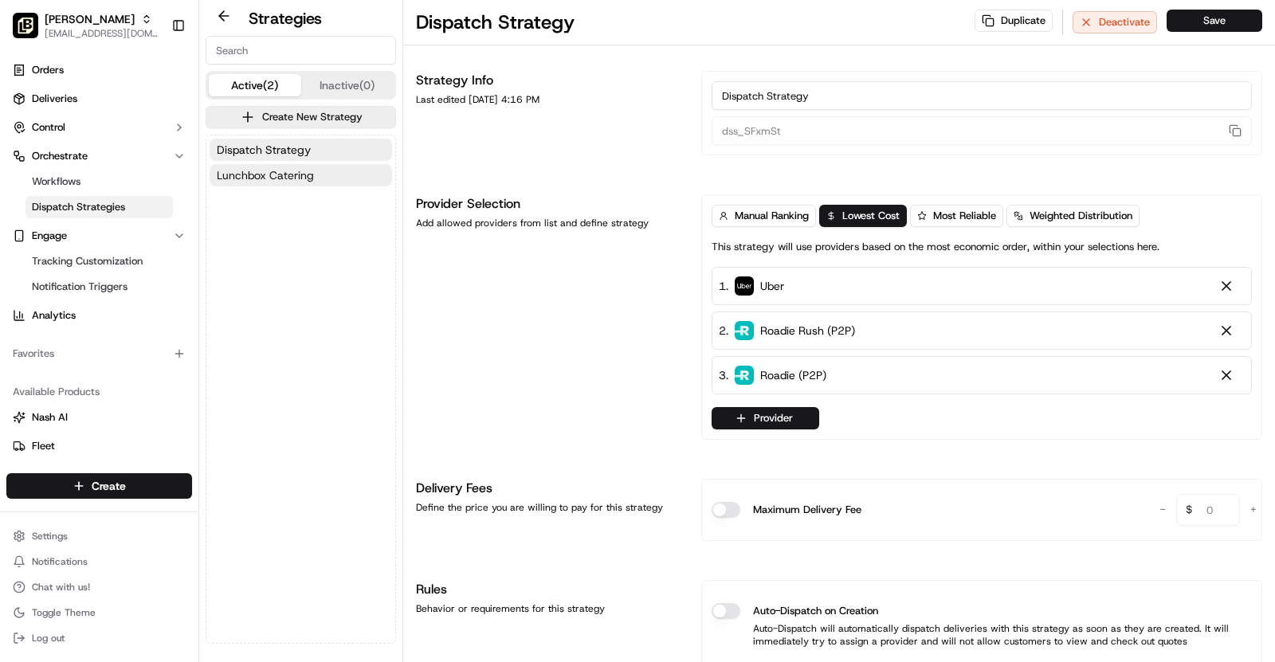
click at [280, 181] on span "Lunchbox Catering" at bounding box center [265, 175] width 97 height 16
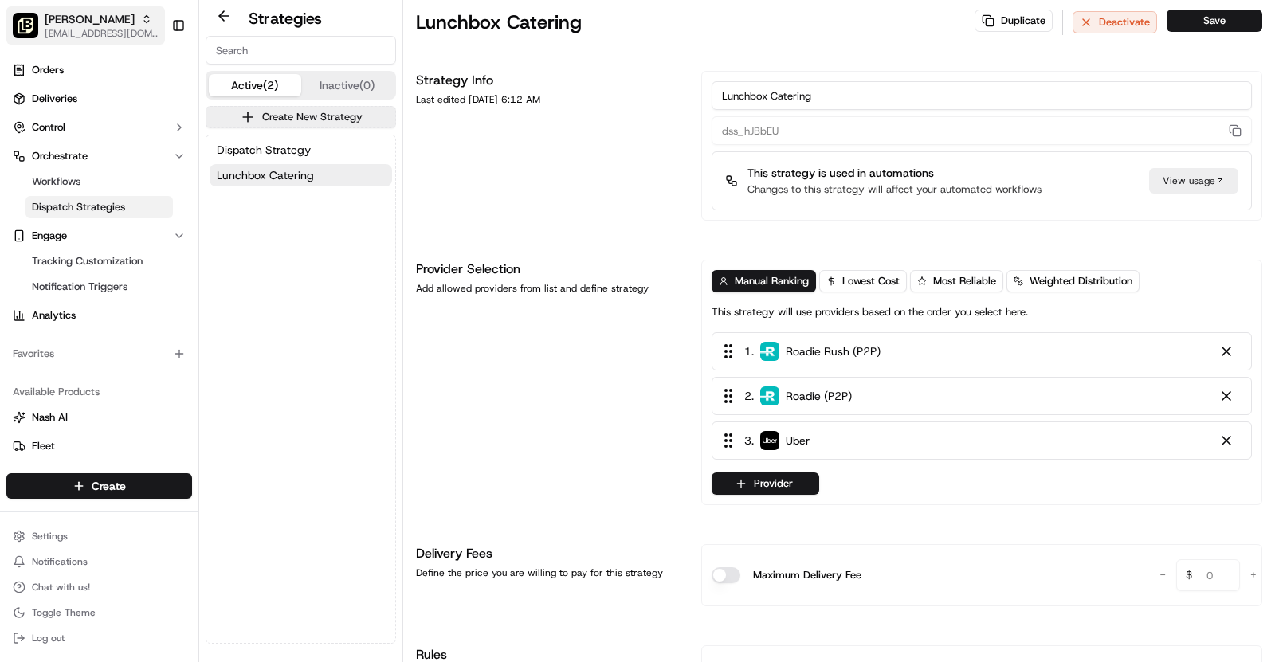
click at [111, 19] on span "[PERSON_NAME]" at bounding box center [90, 19] width 90 height 16
type input "Pei Wei - Chisholm Trail"
click at [312, 82] on span "Pei Wei - Chisholm Trail" at bounding box center [261, 83] width 112 height 14
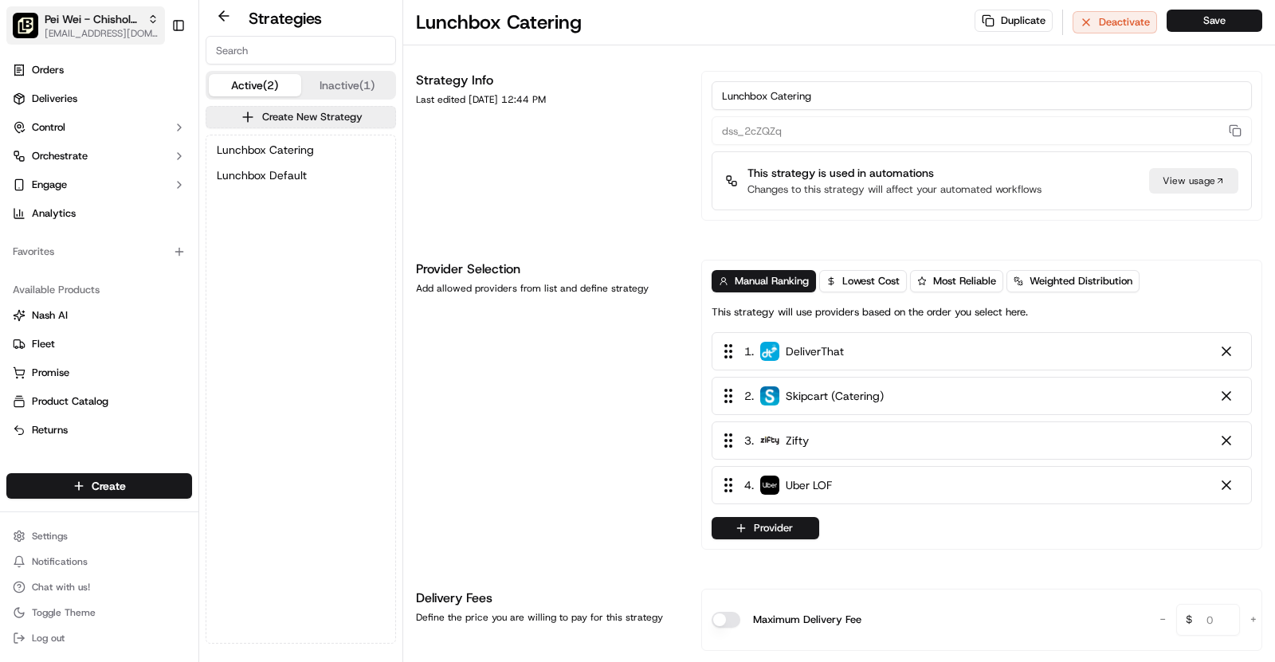
click at [100, 24] on span "Pei Wei - Chisholm Trail" at bounding box center [93, 19] width 96 height 16
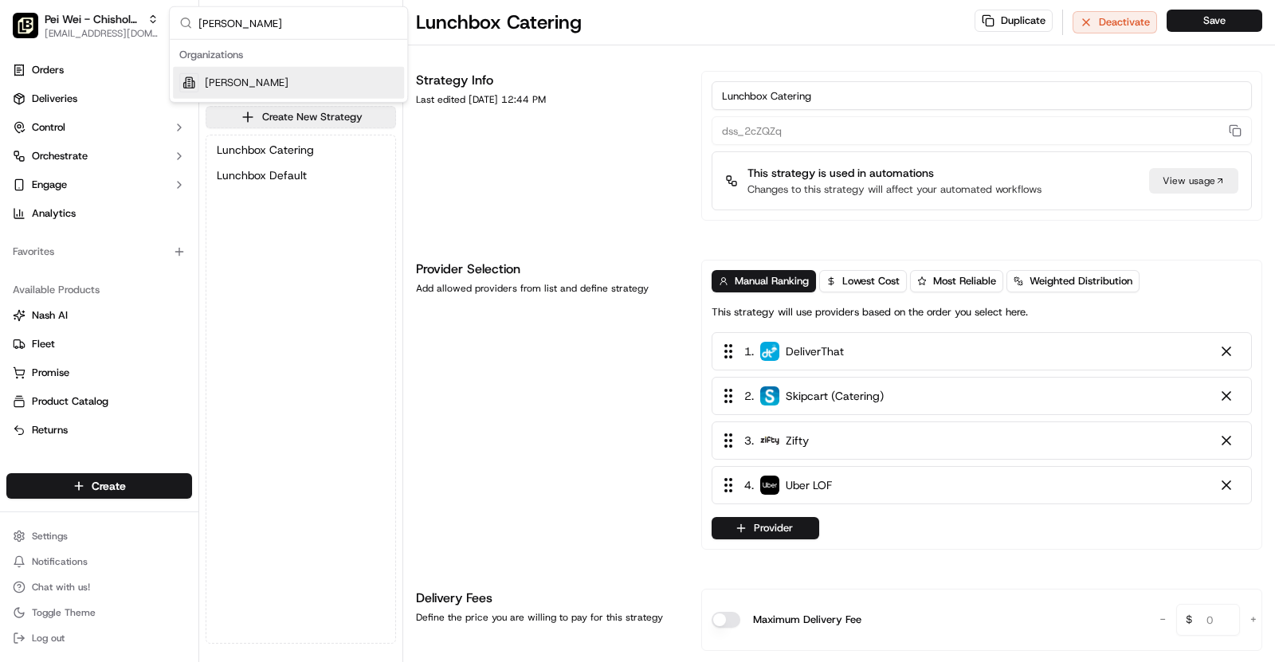
type input "[PERSON_NAME]"
click at [291, 76] on div "[PERSON_NAME]" at bounding box center [288, 83] width 231 height 32
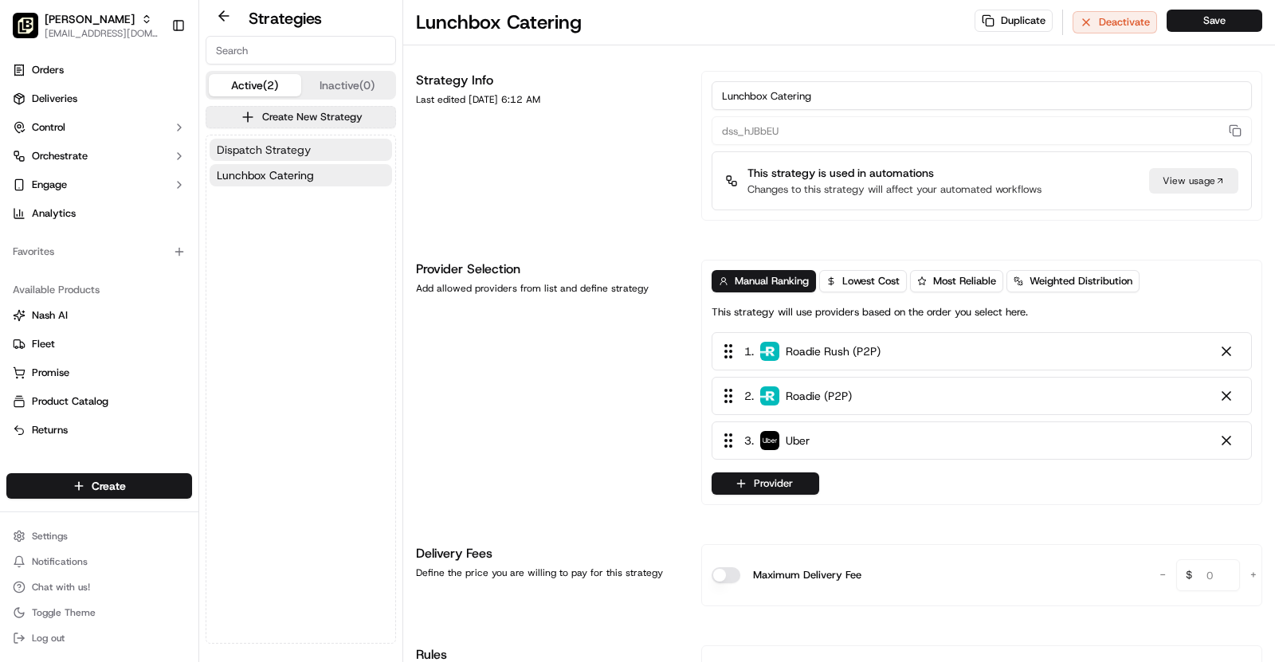
click at [325, 147] on button "Dispatch Strategy" at bounding box center [301, 150] width 183 height 22
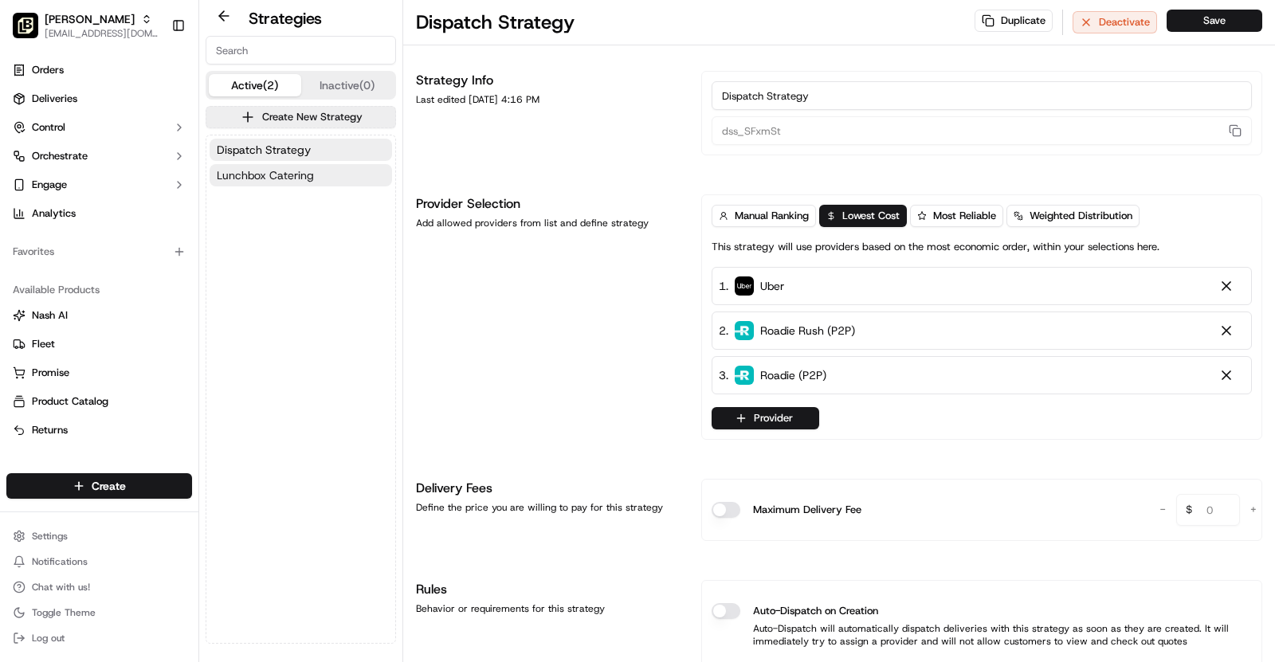
click at [325, 166] on button "Lunchbox Catering" at bounding box center [301, 175] width 183 height 22
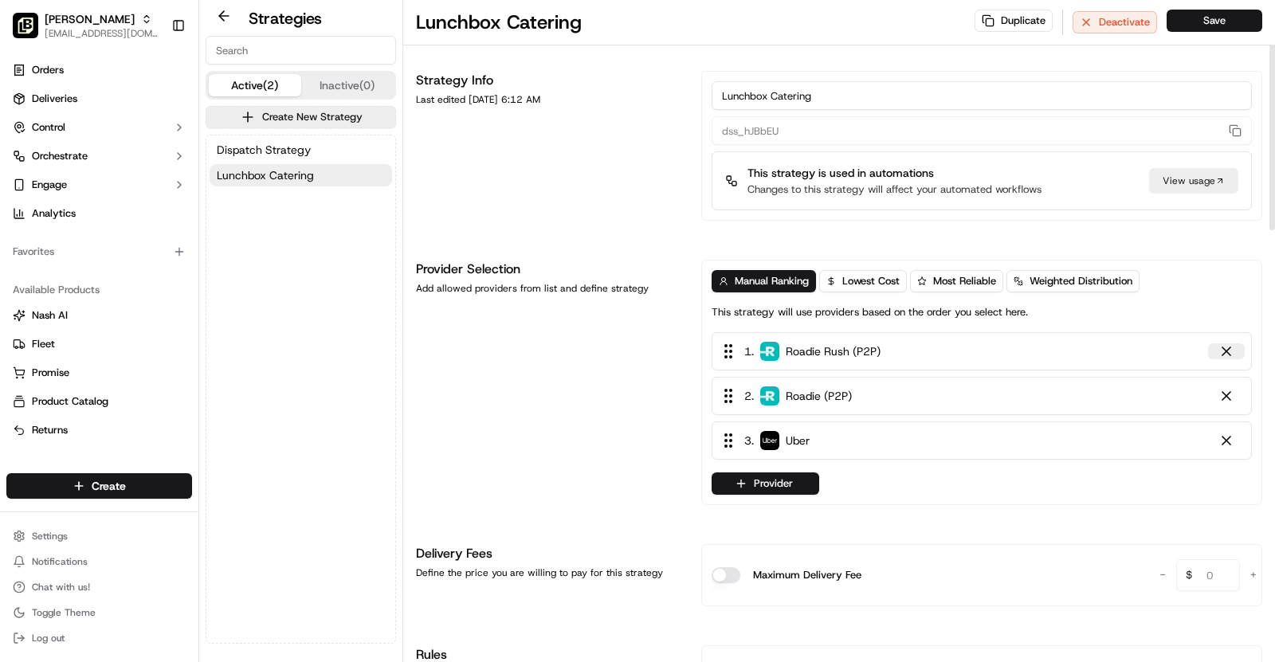
click at [1232, 348] on div at bounding box center [1227, 352] width 16 height 16
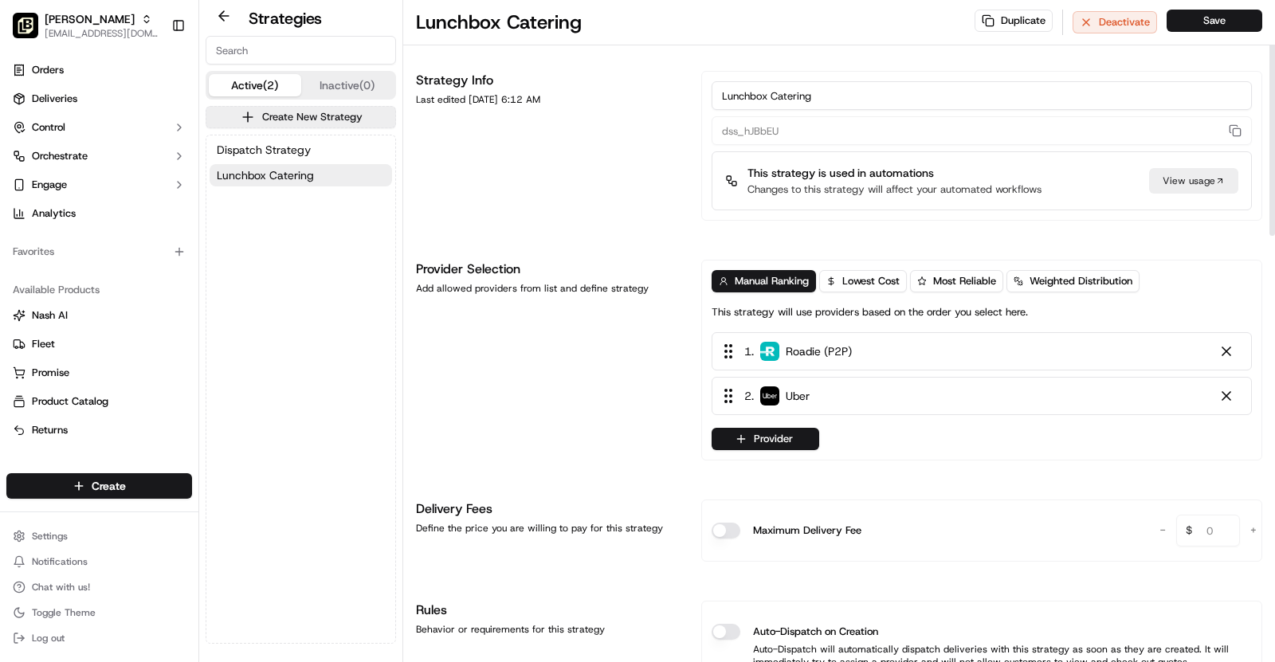
click at [1232, 348] on div at bounding box center [1227, 352] width 16 height 16
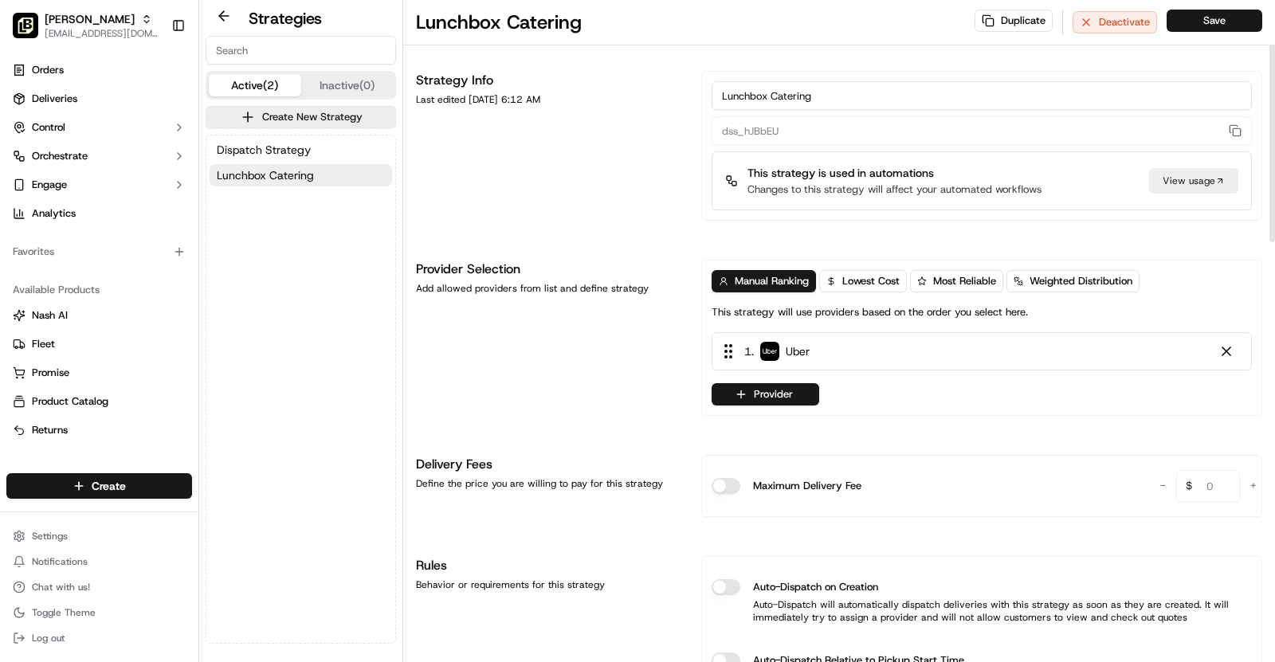
click at [1232, 348] on div at bounding box center [1227, 352] width 16 height 16
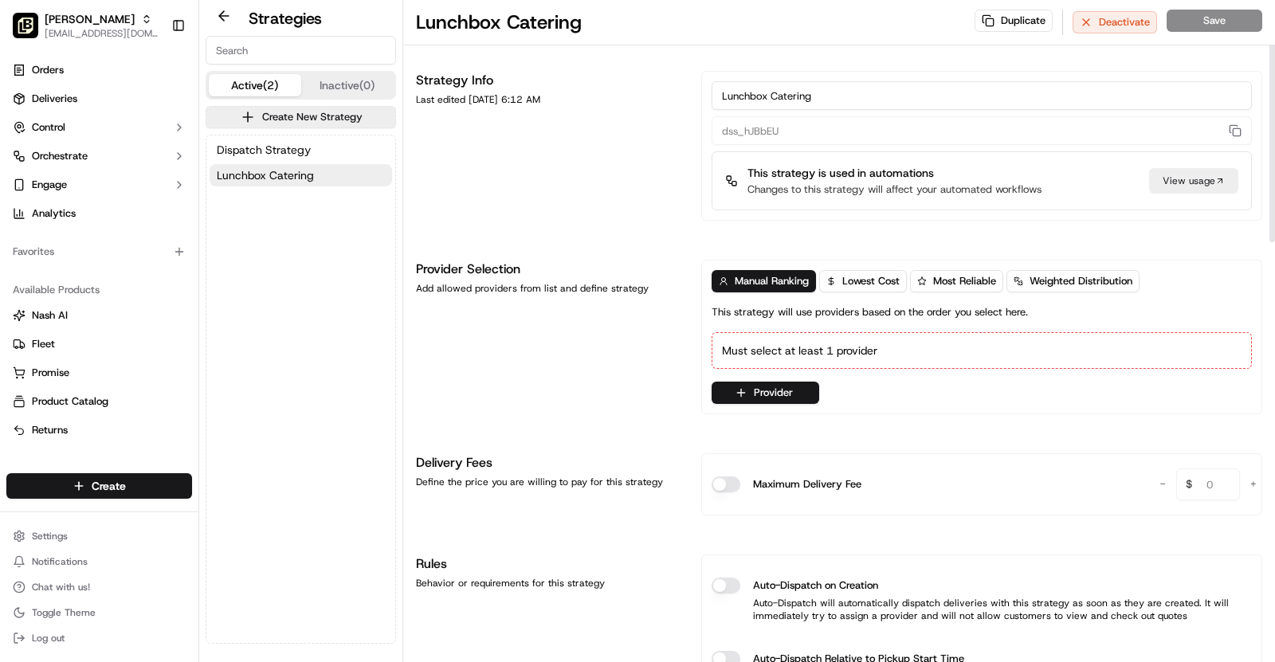
click at [946, 344] on div "Must select at least 1 provider" at bounding box center [982, 350] width 540 height 37
click at [809, 383] on button "Provider" at bounding box center [766, 393] width 108 height 22
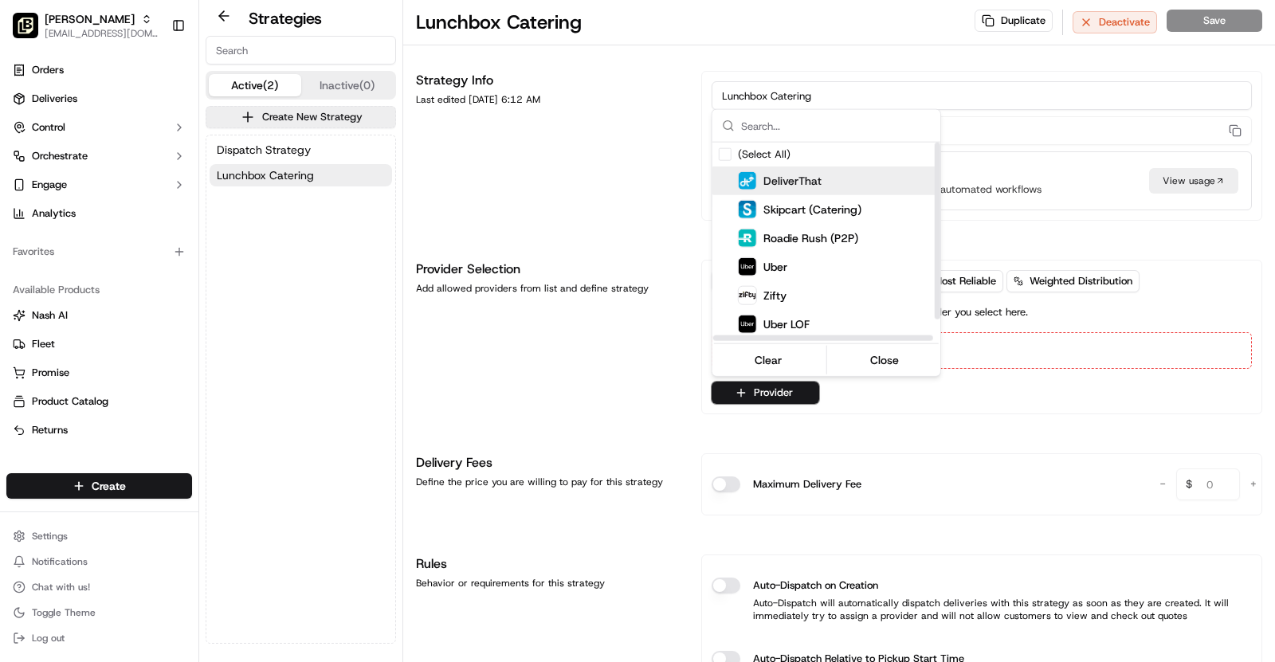
click at [822, 183] on div "DeliverThat" at bounding box center [865, 180] width 255 height 19
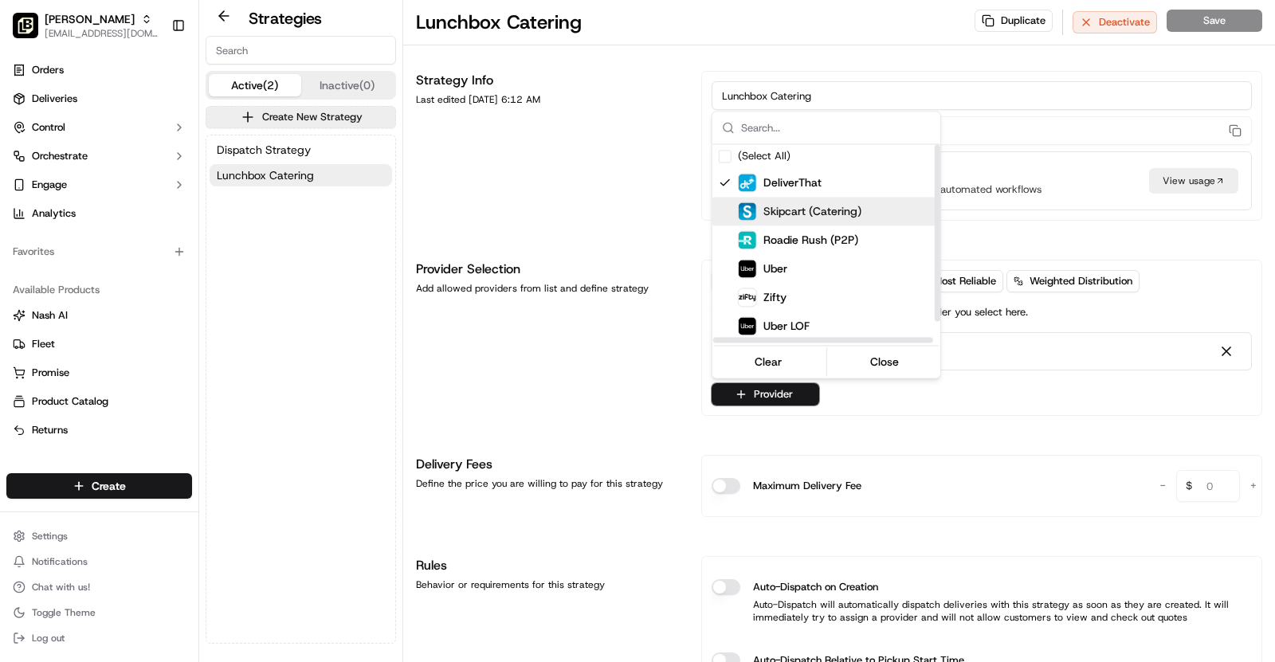
click at [839, 206] on span "Skipcart (Catering)" at bounding box center [813, 211] width 98 height 16
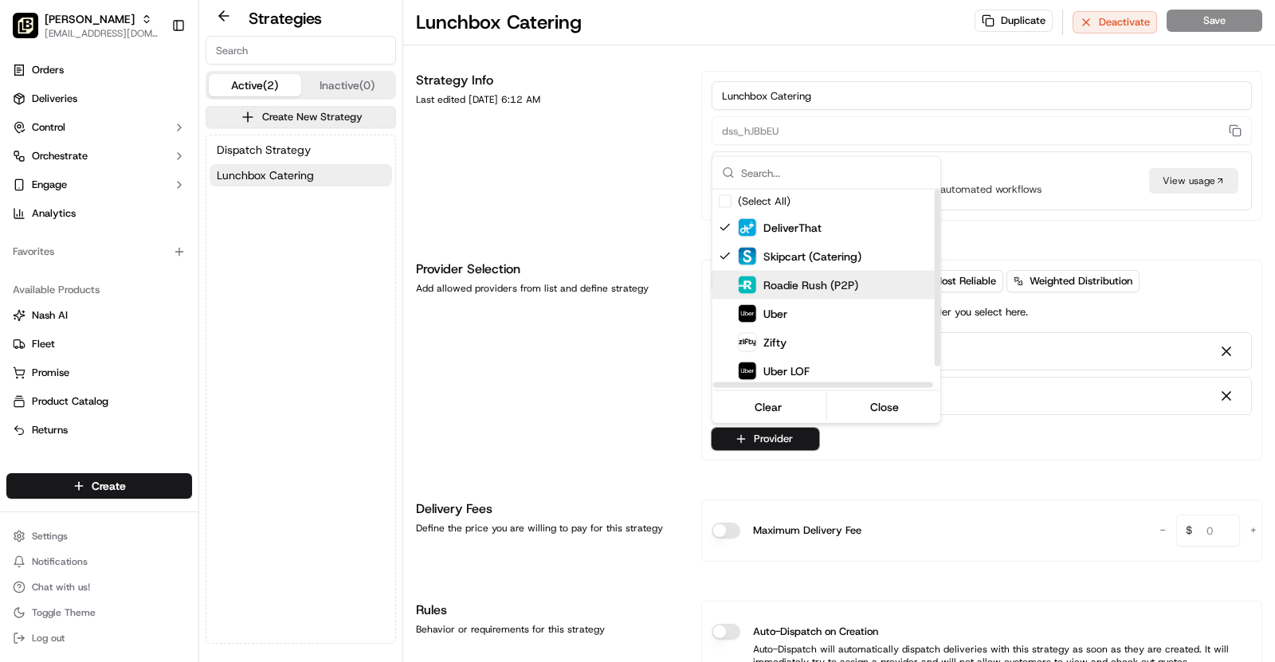
scroll to position [25, 0]
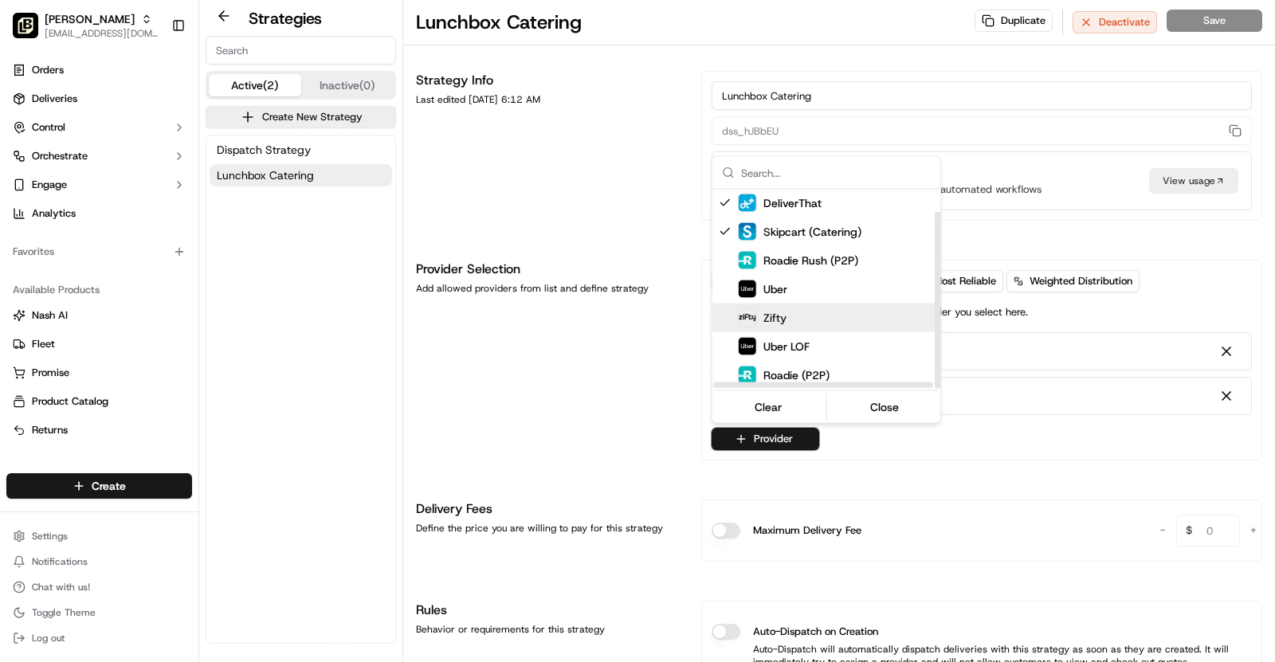
click at [790, 308] on div "Zifty" at bounding box center [865, 317] width 255 height 19
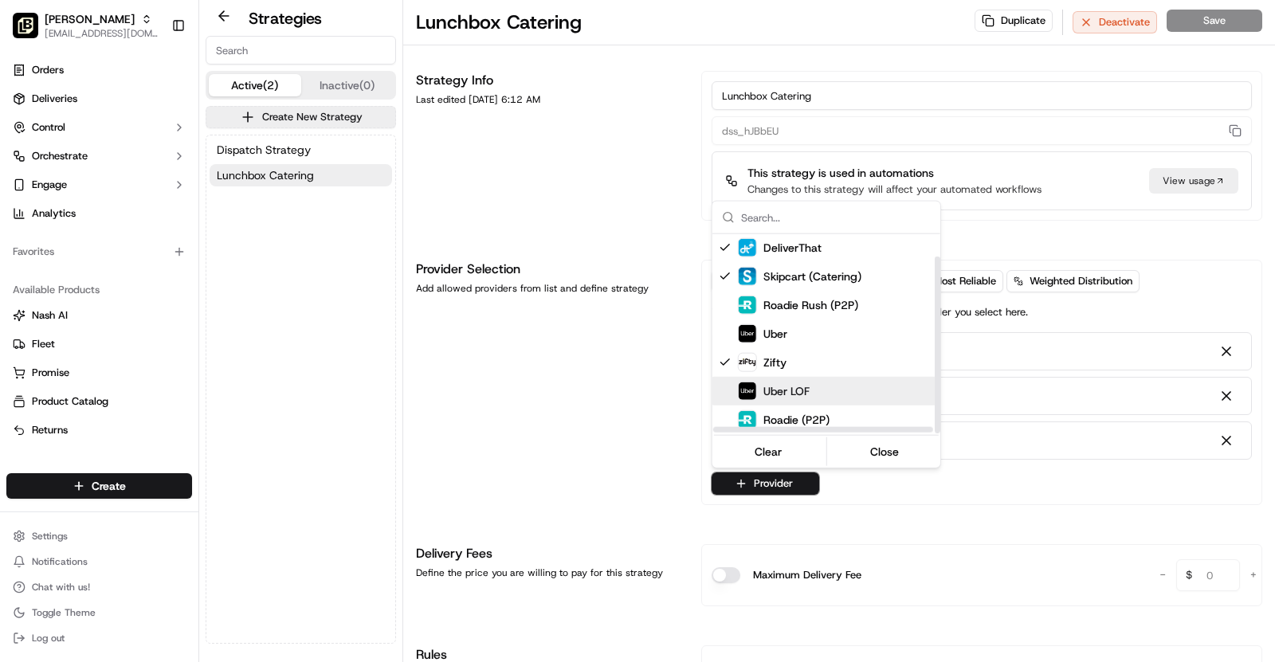
click at [796, 384] on span "Uber LOF" at bounding box center [787, 391] width 46 height 16
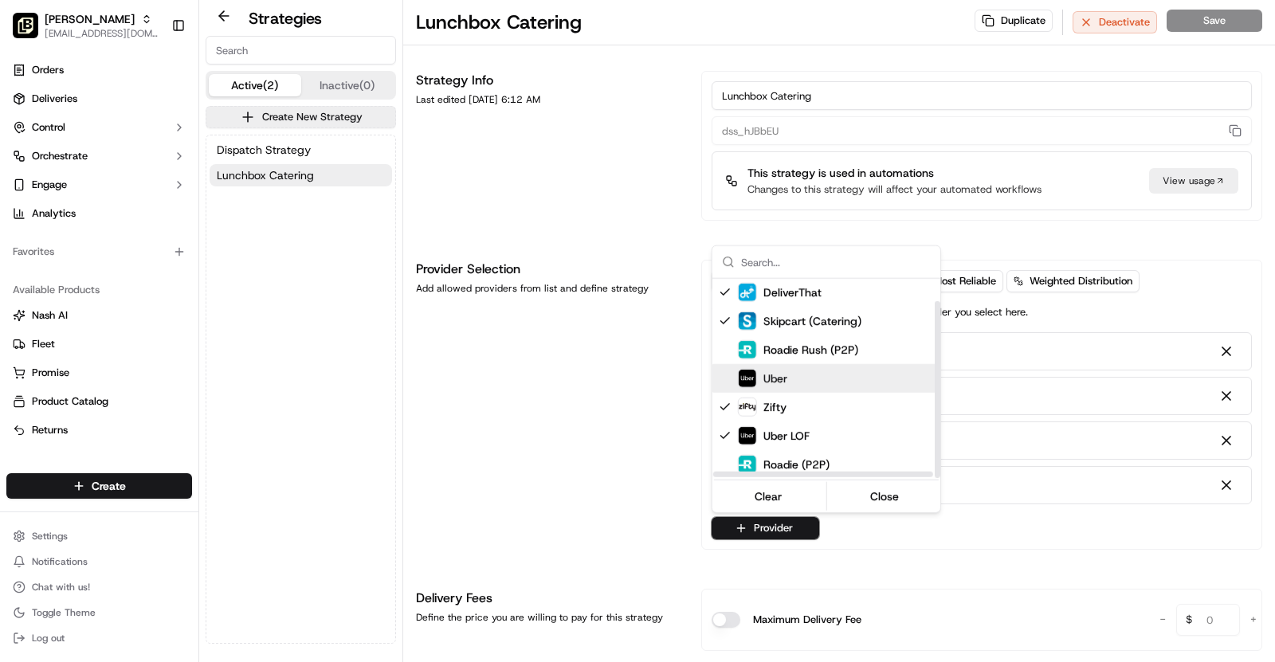
click at [568, 445] on html "[PERSON_NAME] - Owasso [EMAIL_ADDRESS][DOMAIN_NAME] Toggle Sidebar Orders Deliv…" at bounding box center [637, 331] width 1275 height 662
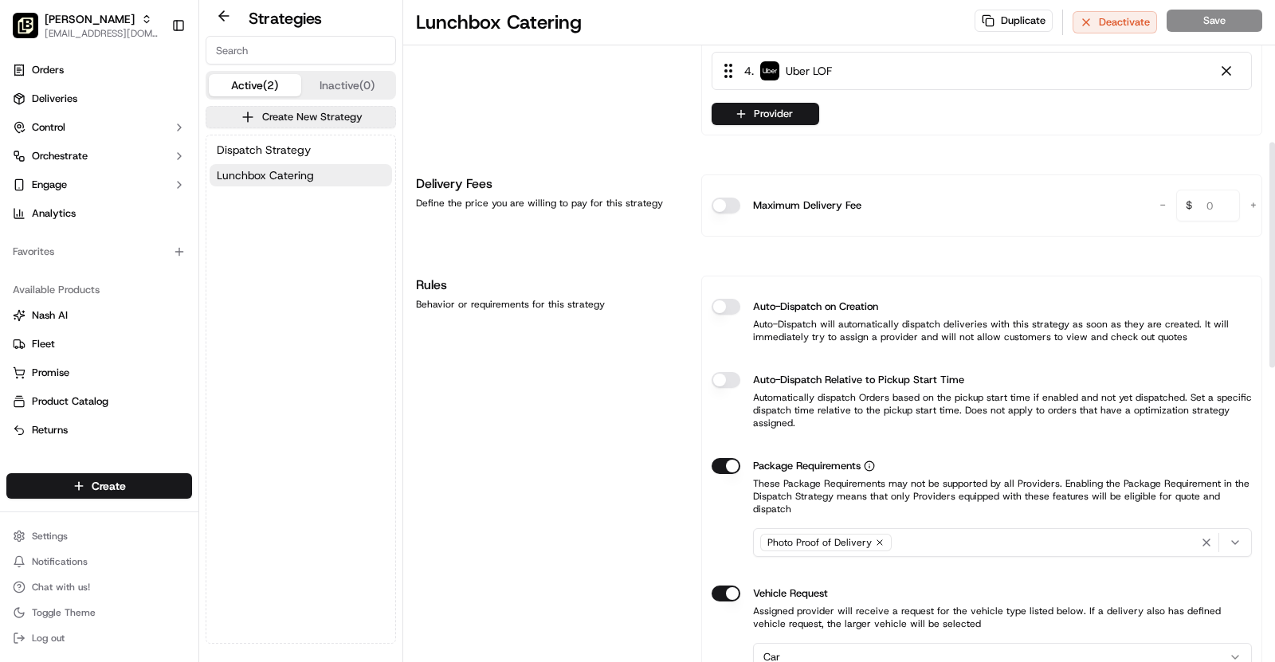
scroll to position [418, 0]
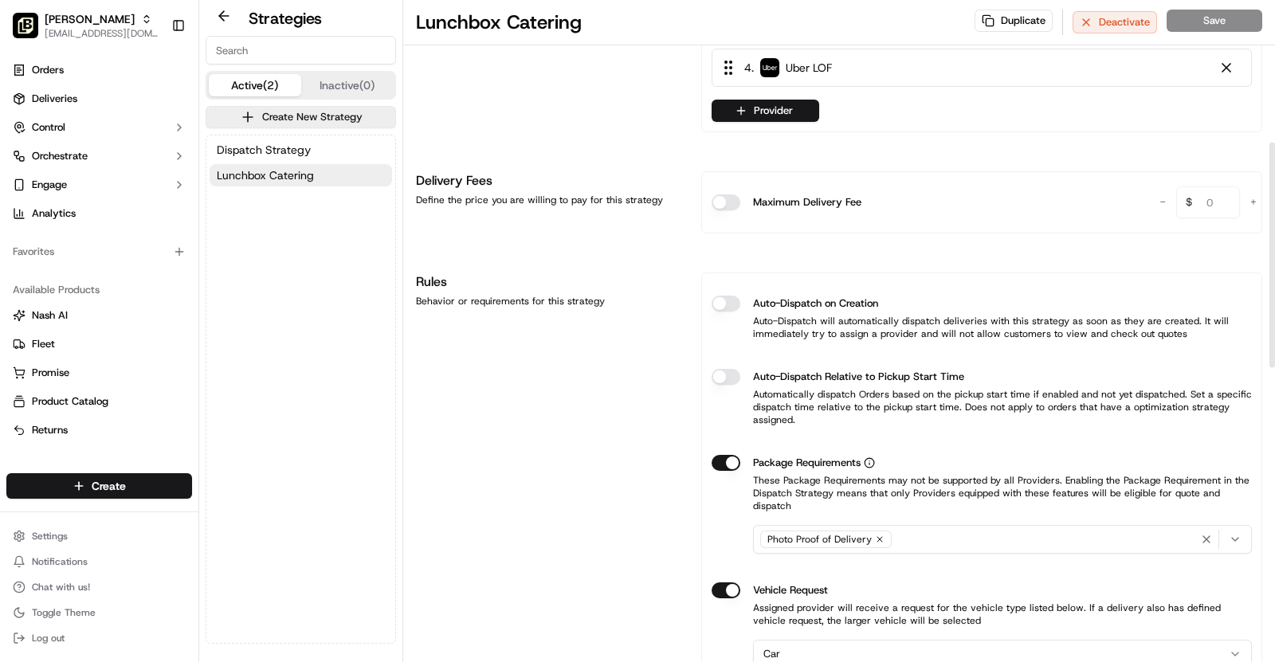
click at [736, 301] on button "Auto-Dispatch on Creation" at bounding box center [726, 304] width 29 height 16
click at [1220, 29] on button "Save" at bounding box center [1215, 21] width 96 height 22
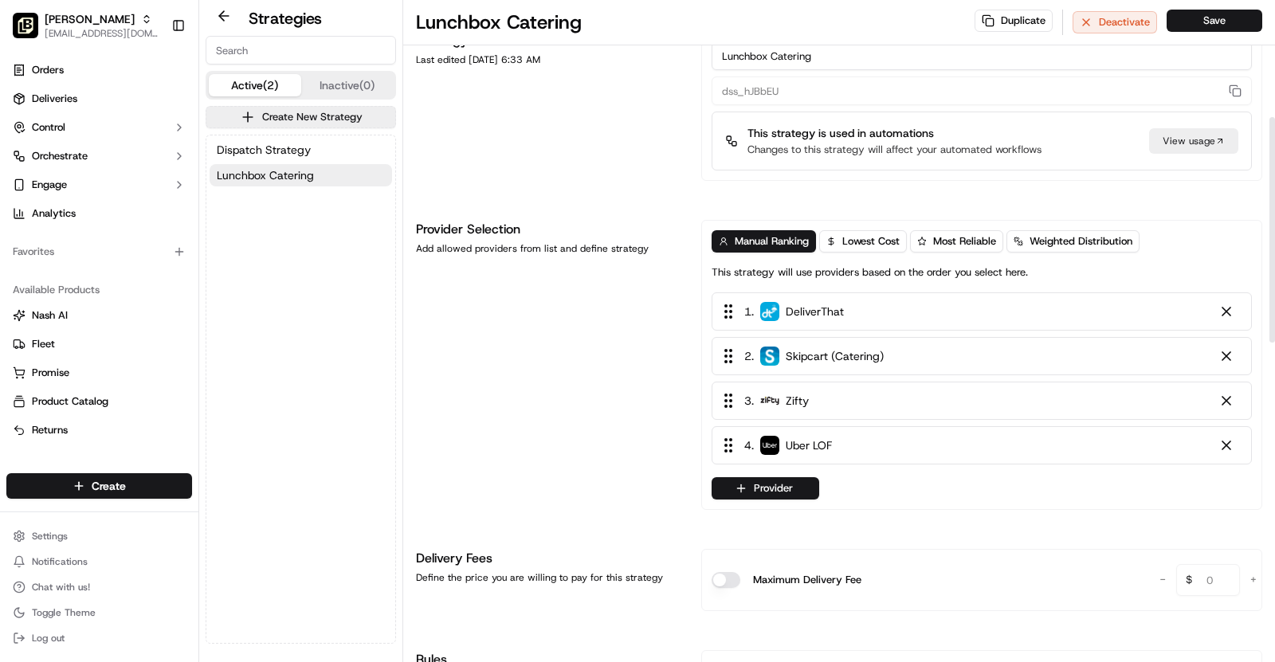
scroll to position [0, 0]
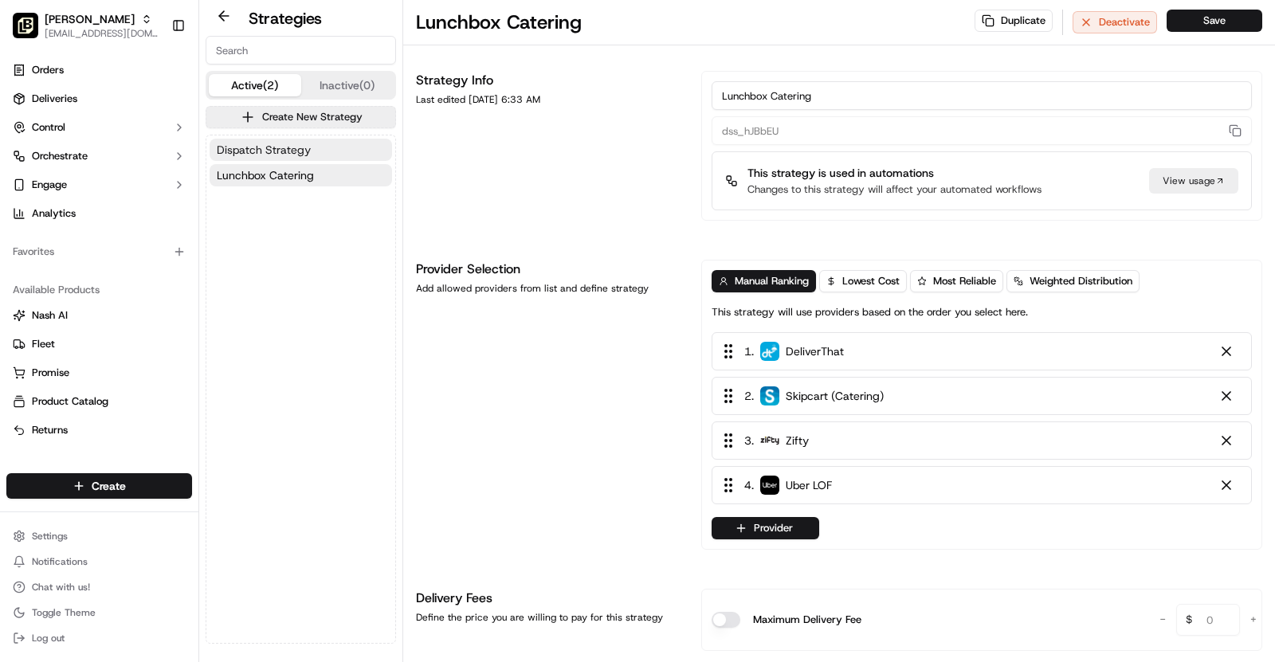
click at [299, 156] on span "Dispatch Strategy" at bounding box center [264, 150] width 94 height 16
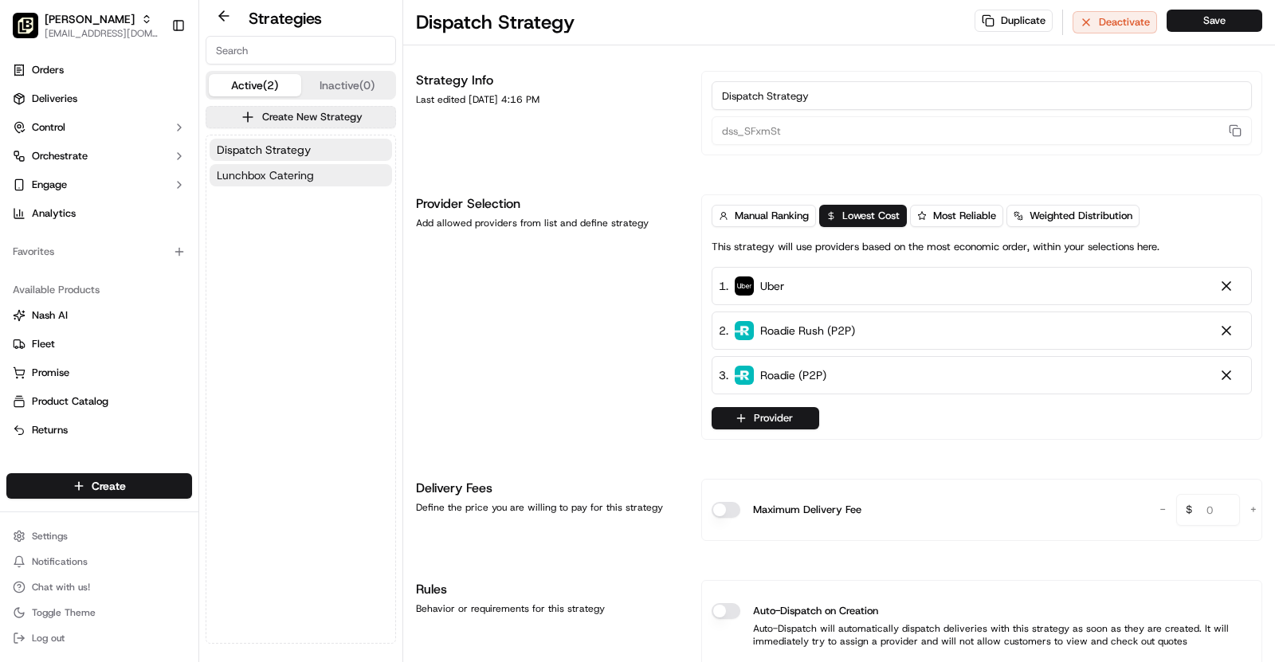
click at [299, 171] on span "Lunchbox Catering" at bounding box center [265, 175] width 97 height 16
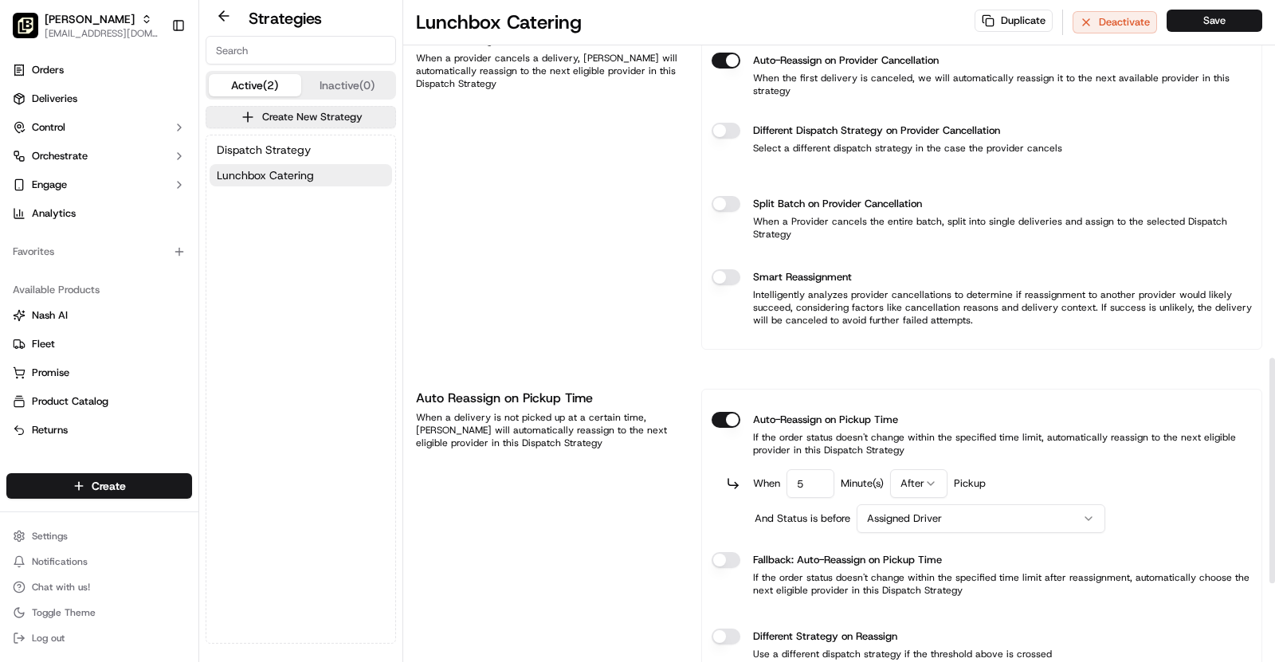
scroll to position [1029, 0]
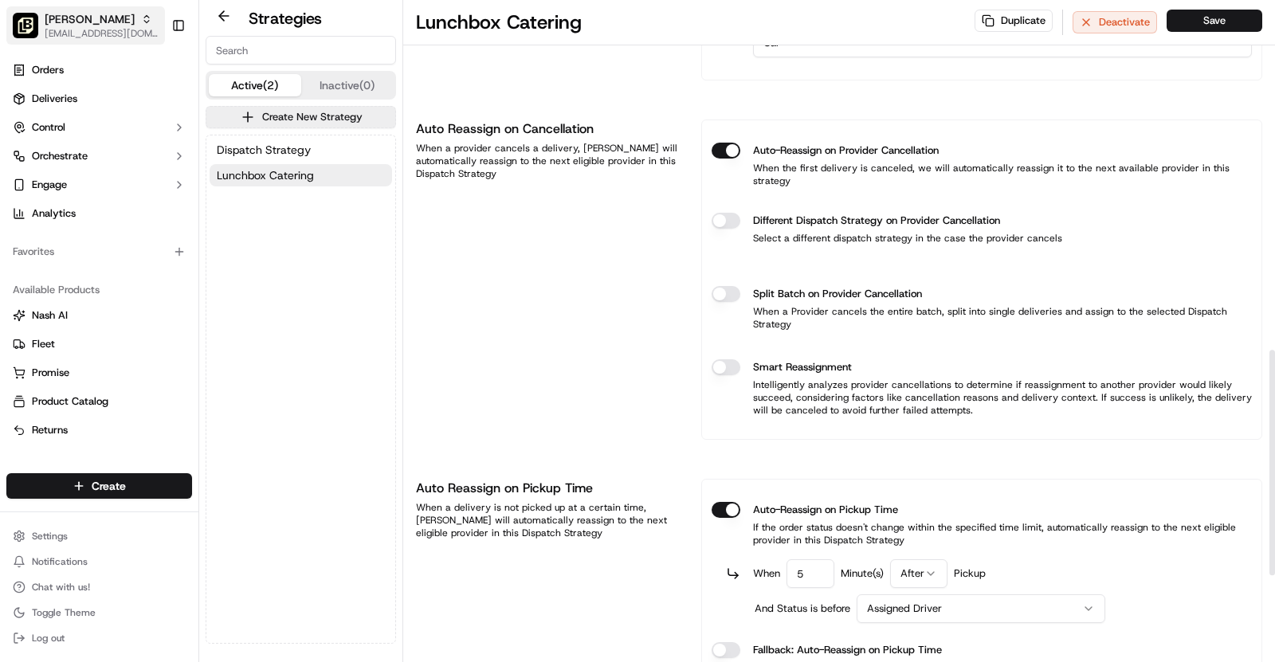
click at [117, 17] on span "[PERSON_NAME]" at bounding box center [90, 19] width 90 height 16
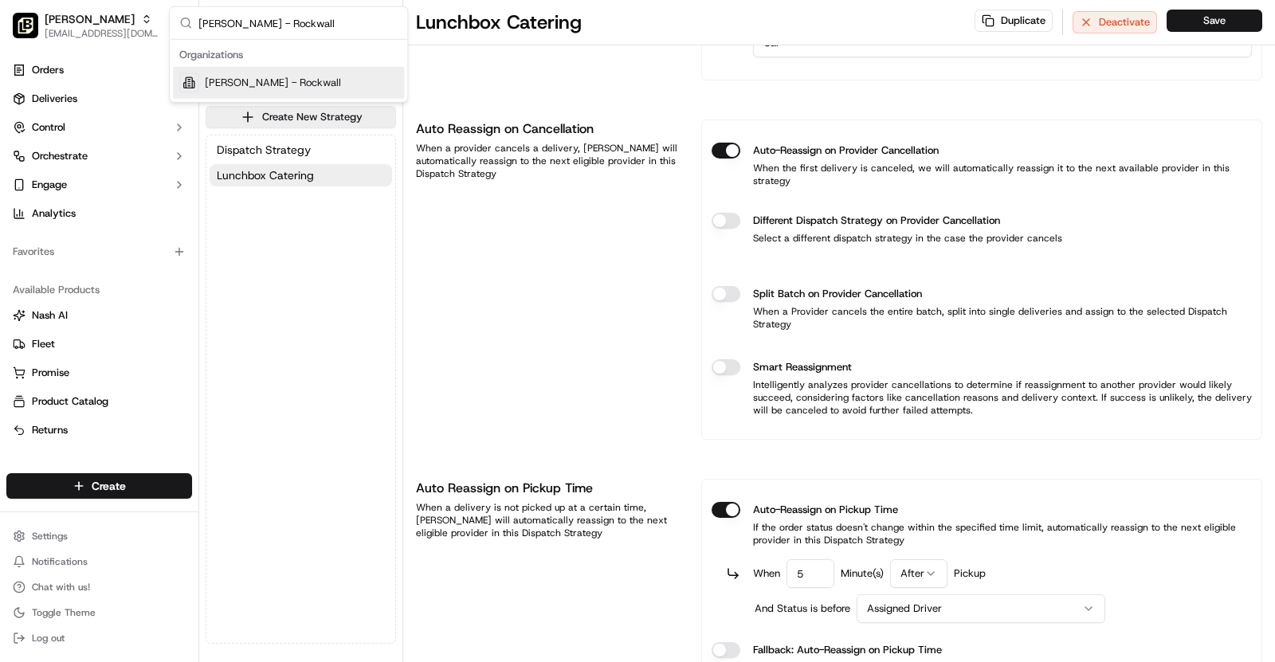
type input "[PERSON_NAME] - Rockwall"
click at [296, 73] on div "[PERSON_NAME] - Rockwall" at bounding box center [288, 83] width 231 height 32
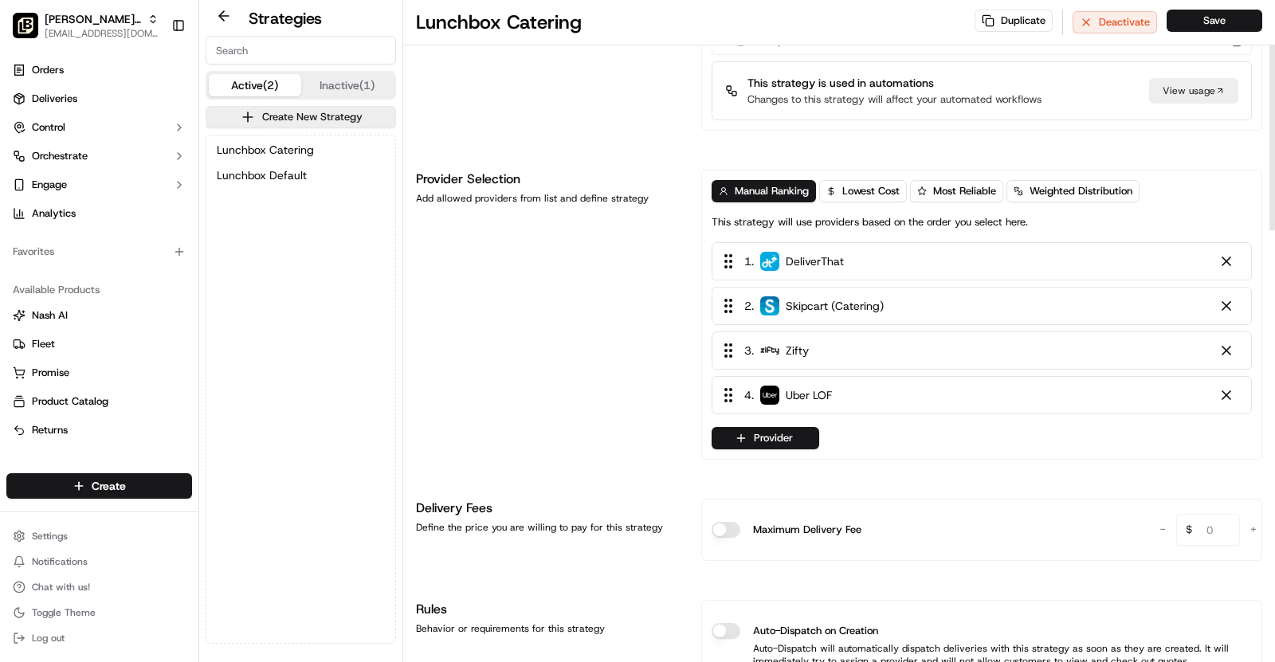
scroll to position [0, 0]
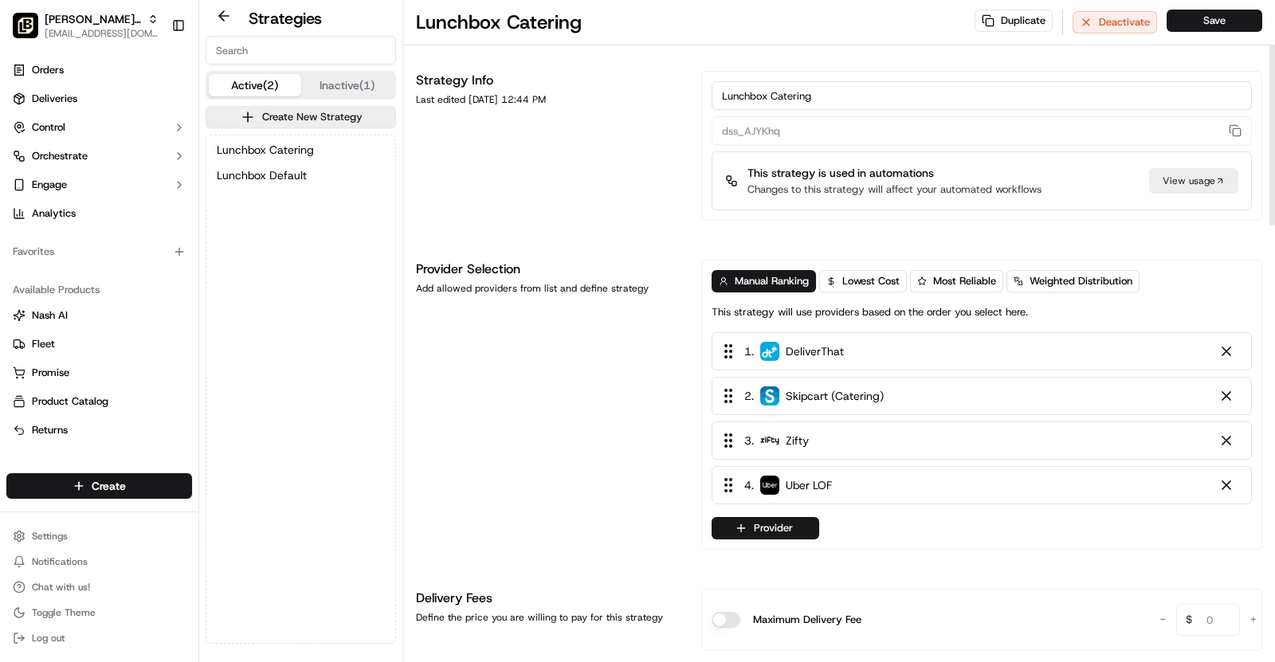
click at [1189, 176] on div "View usage" at bounding box center [1193, 181] width 89 height 26
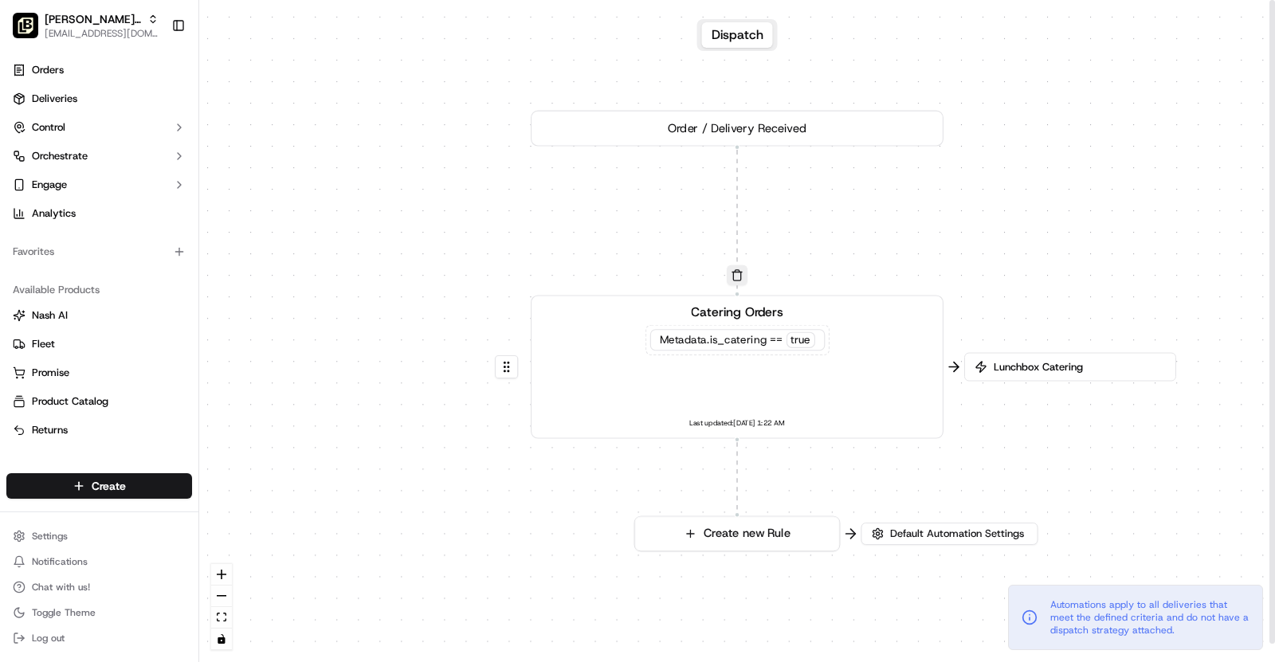
click at [1037, 360] on span "Lunchbox Catering" at bounding box center [1078, 367] width 175 height 14
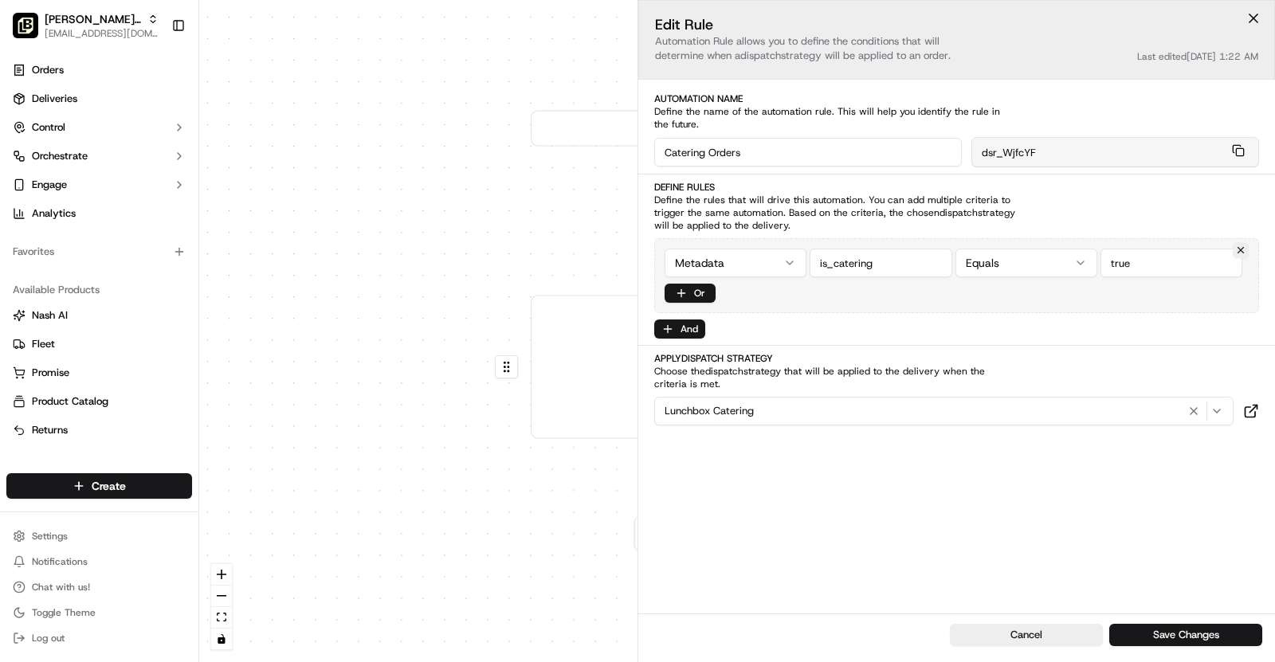
click at [505, 238] on div "0 0 Order / Delivery Received Catering Orders Metadata .is_catering == true Las…" at bounding box center [737, 331] width 1076 height 662
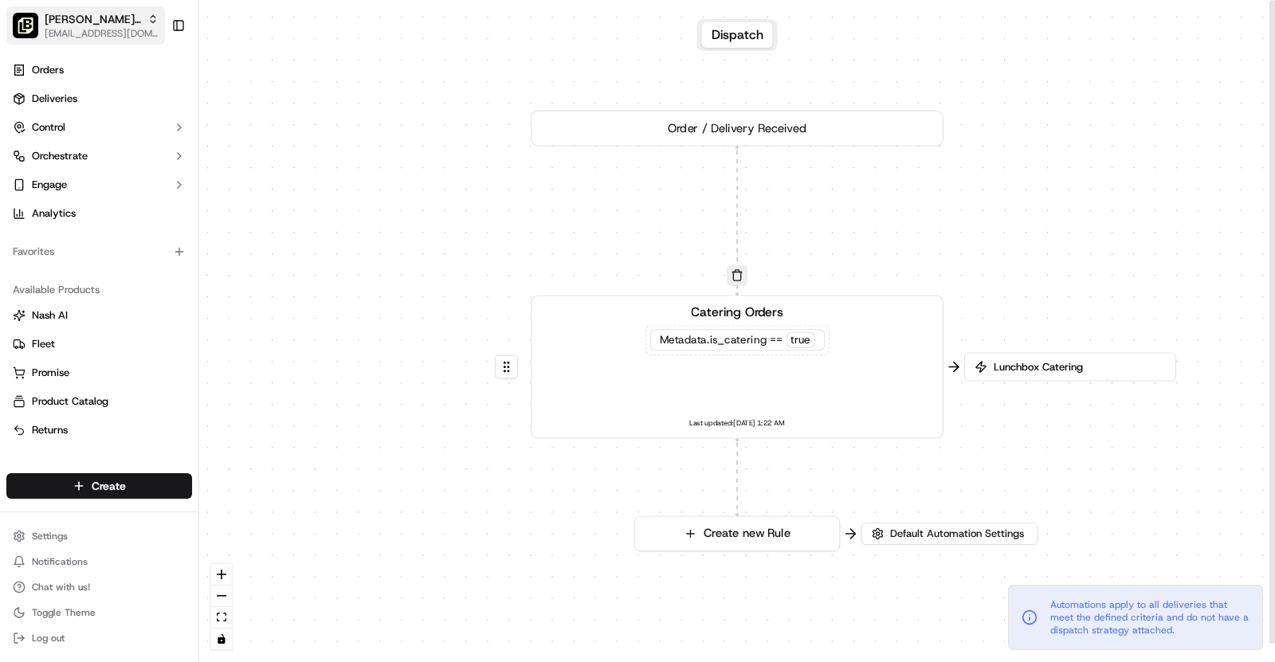
click at [111, 34] on span "[EMAIL_ADDRESS][DOMAIN_NAME]" at bounding box center [102, 33] width 114 height 13
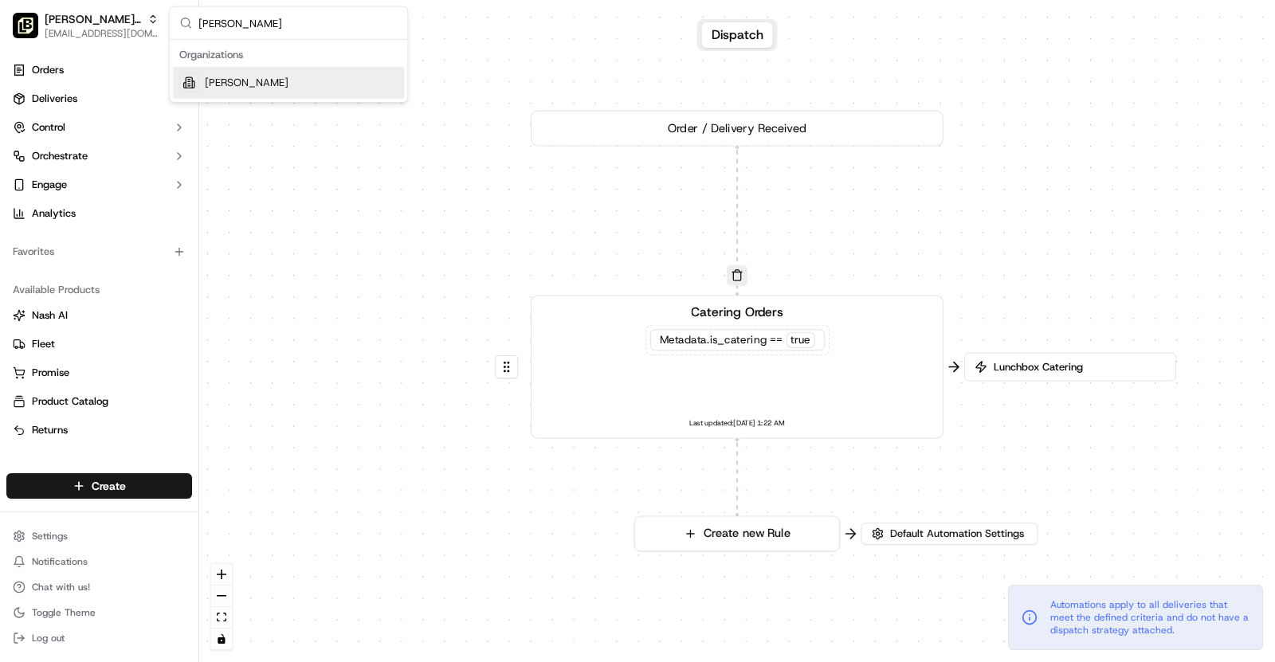
type input "[PERSON_NAME]"
click at [301, 83] on div "[PERSON_NAME]" at bounding box center [288, 83] width 231 height 32
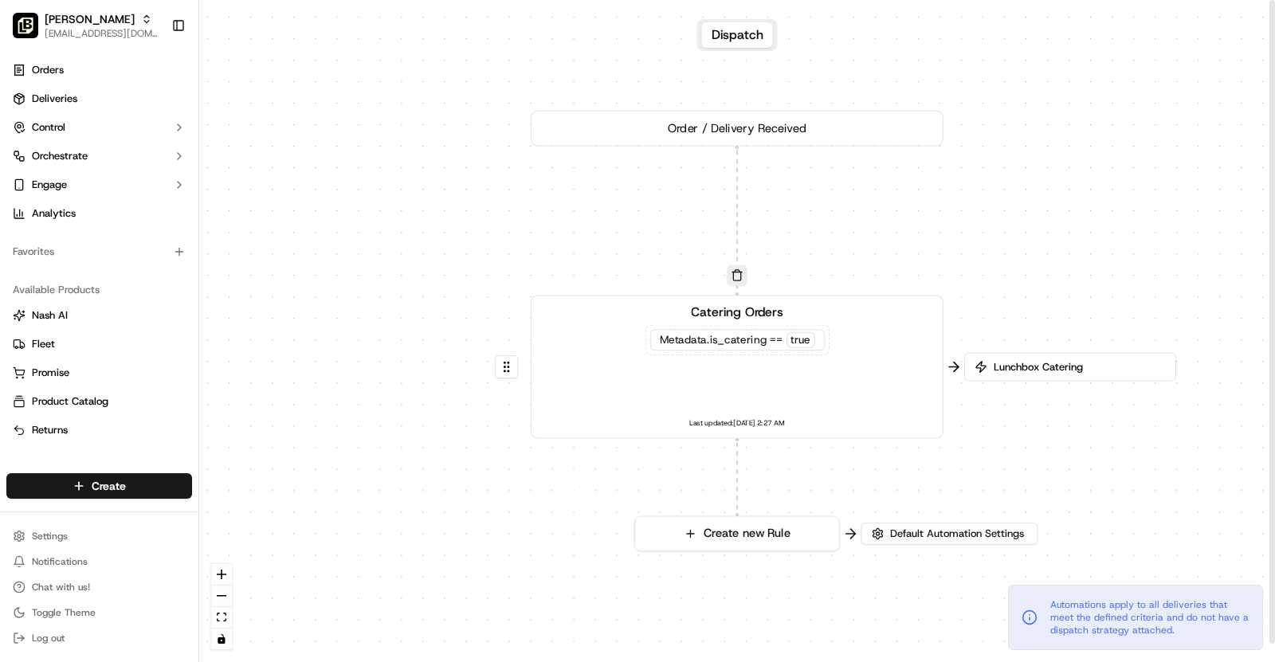
click at [862, 366] on div "Catering Orders Metadata .is_catering == true Last updated: [DATE] 2:27 AM" at bounding box center [737, 368] width 383 height 128
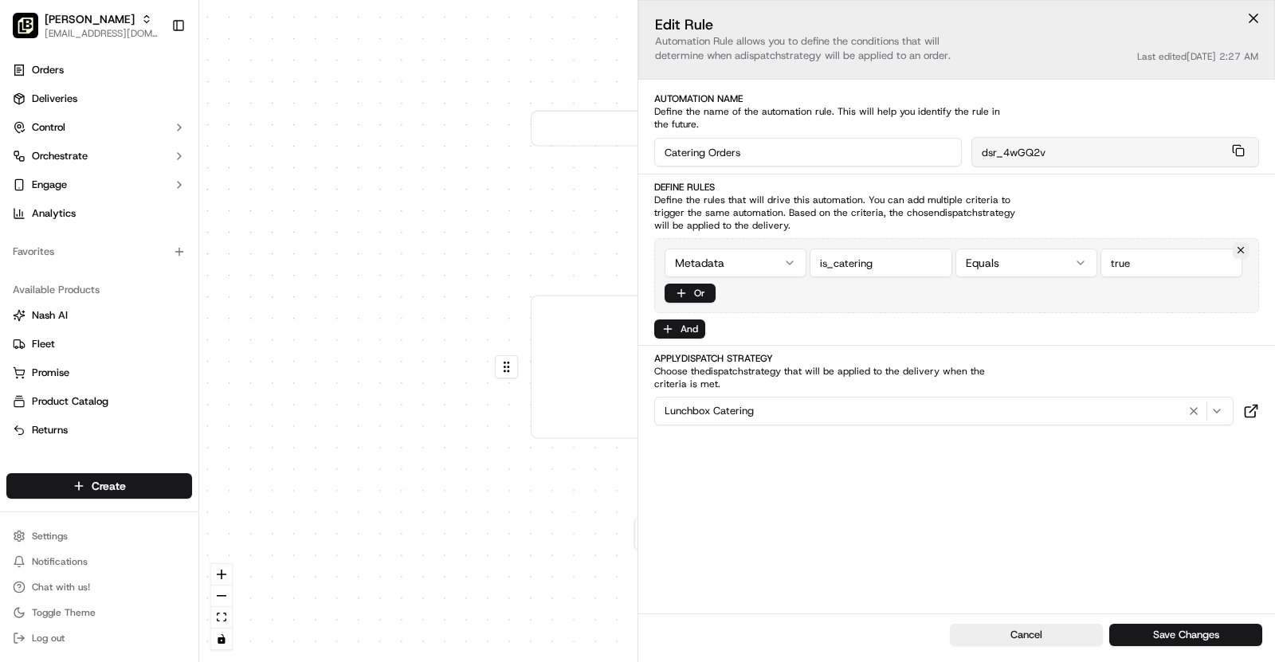
click at [388, 370] on div "0 0 Order / Delivery Received Catering Orders Metadata .is_catering == true Las…" at bounding box center [737, 331] width 1076 height 662
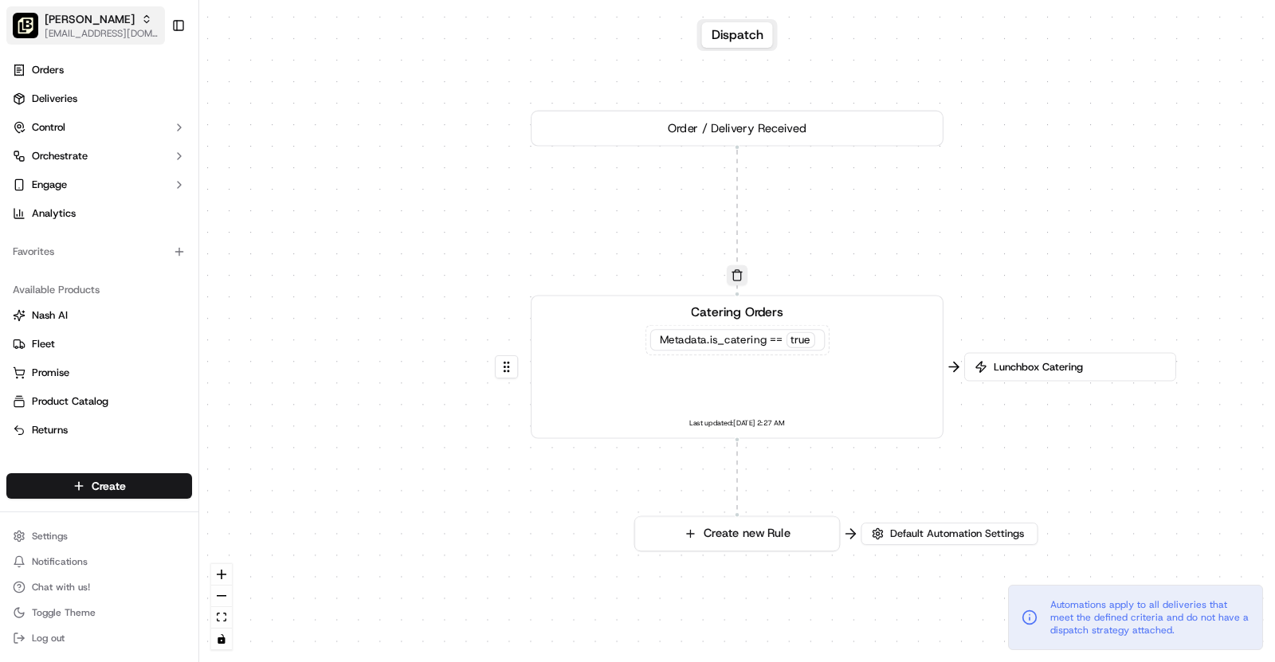
click at [92, 31] on span "[EMAIL_ADDRESS][DOMAIN_NAME]" at bounding box center [102, 33] width 114 height 13
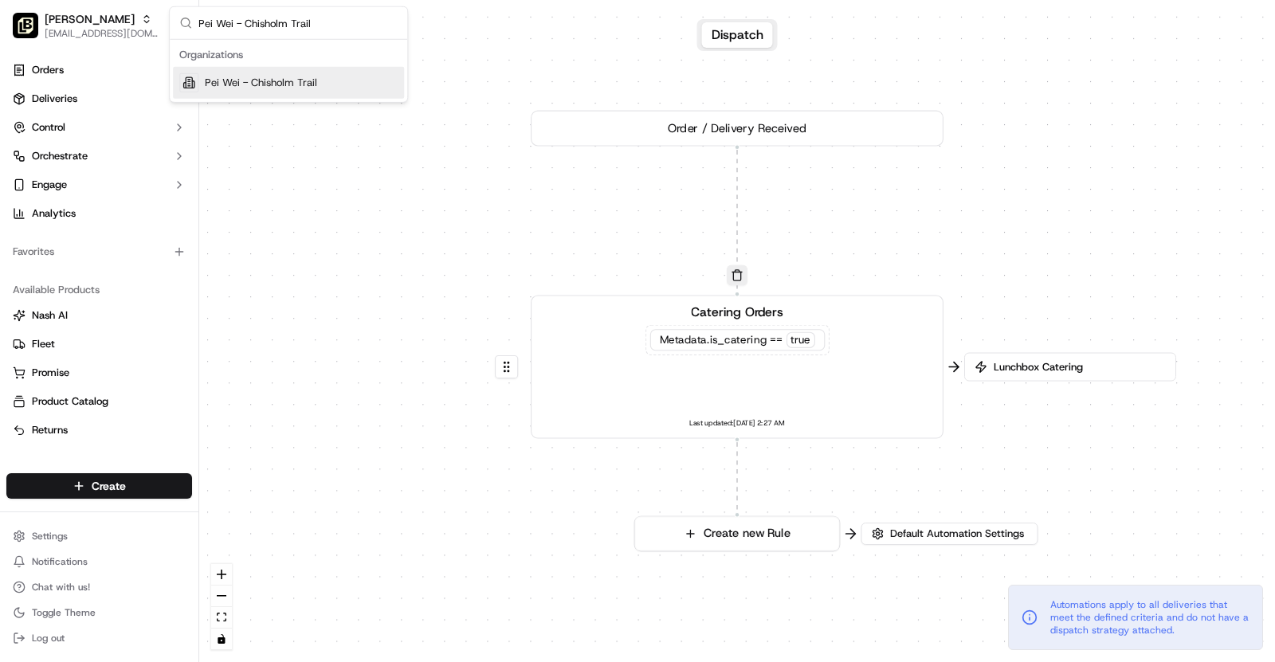
type input "Pei Wei - Chisholm Trail"
click at [300, 83] on span "Pei Wei - Chisholm Trail" at bounding box center [261, 83] width 112 height 14
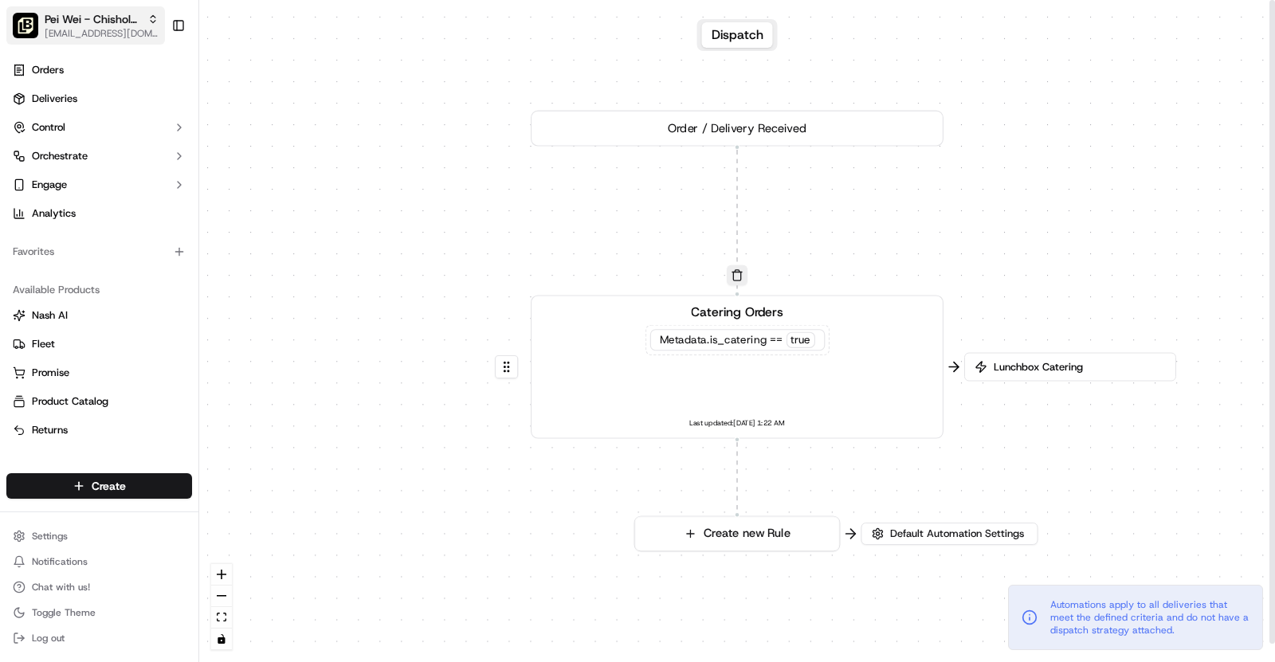
click at [118, 39] on span "[EMAIL_ADDRESS][DOMAIN_NAME]" at bounding box center [102, 33] width 114 height 13
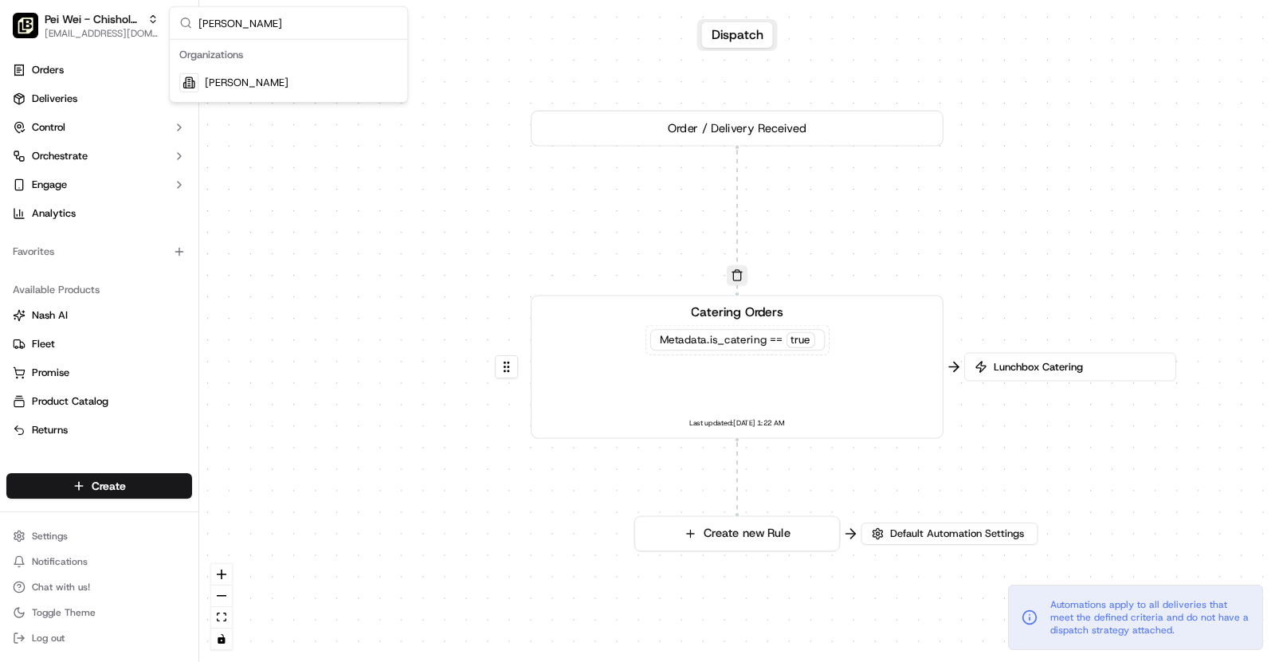
type input "[PERSON_NAME]"
click at [290, 83] on div "[PERSON_NAME]" at bounding box center [288, 83] width 231 height 32
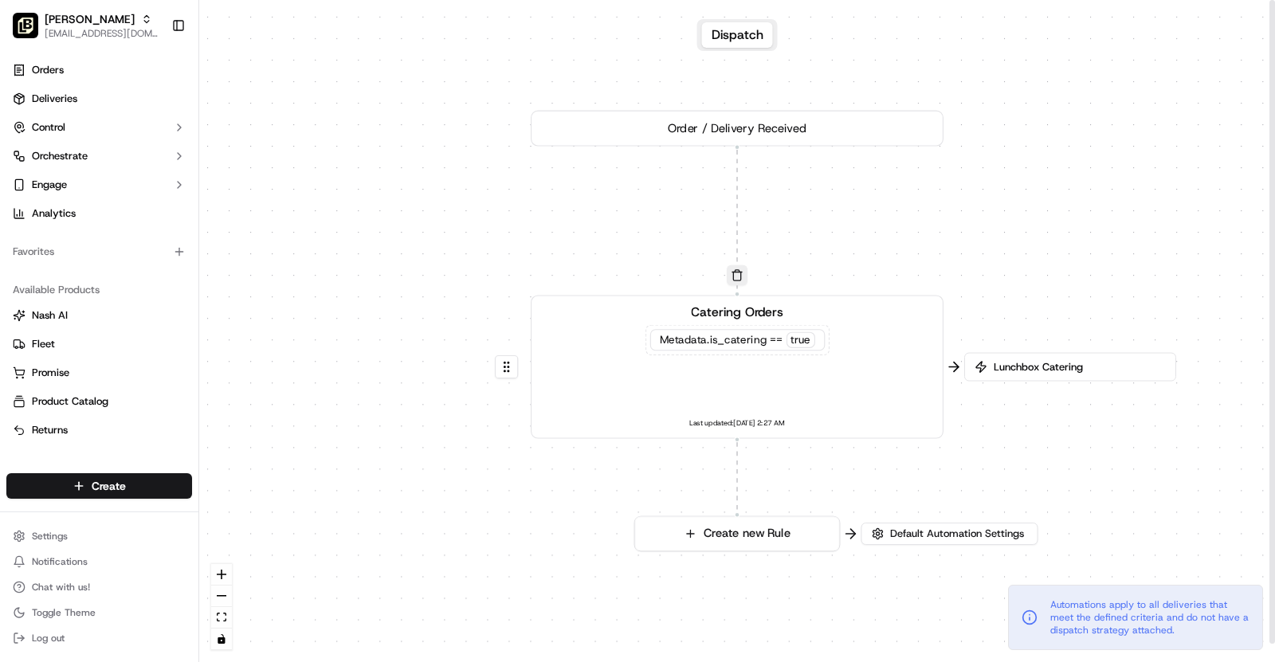
click at [814, 357] on div "Catering Orders Metadata .is_catering == true Last updated: [DATE] 2:27 AM" at bounding box center [737, 368] width 383 height 128
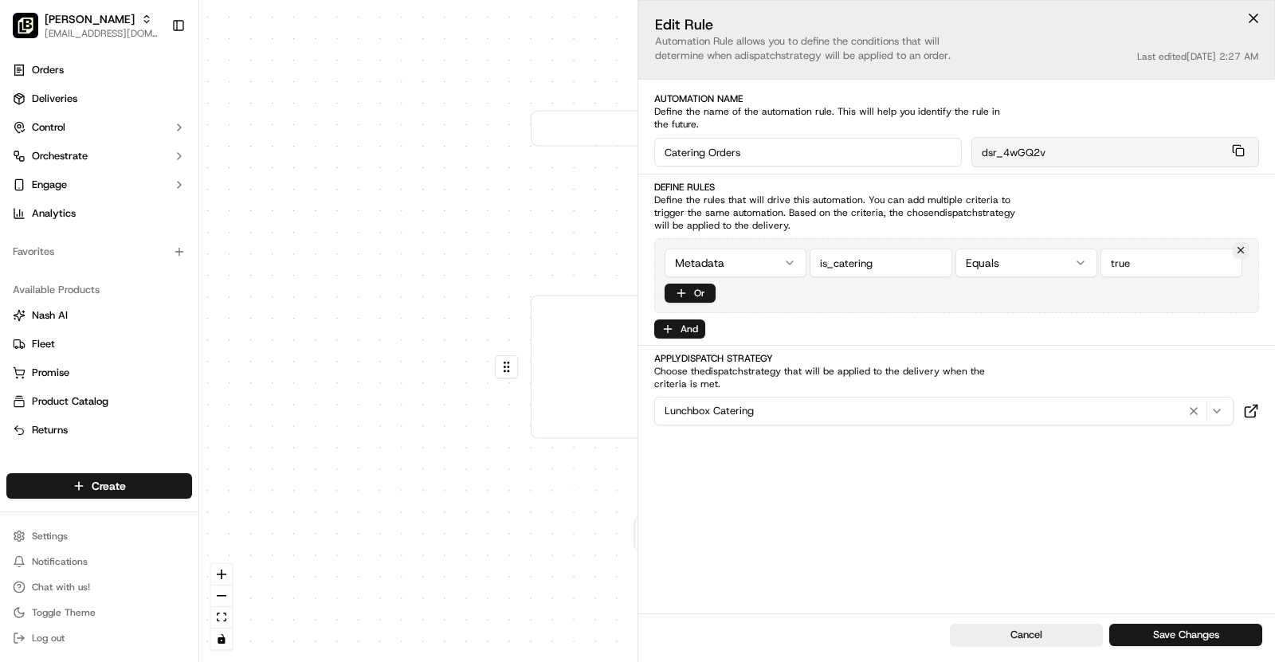
click at [424, 321] on div "0 0 Order / Delivery Received Catering Orders Metadata .is_catering == true Las…" at bounding box center [737, 331] width 1076 height 662
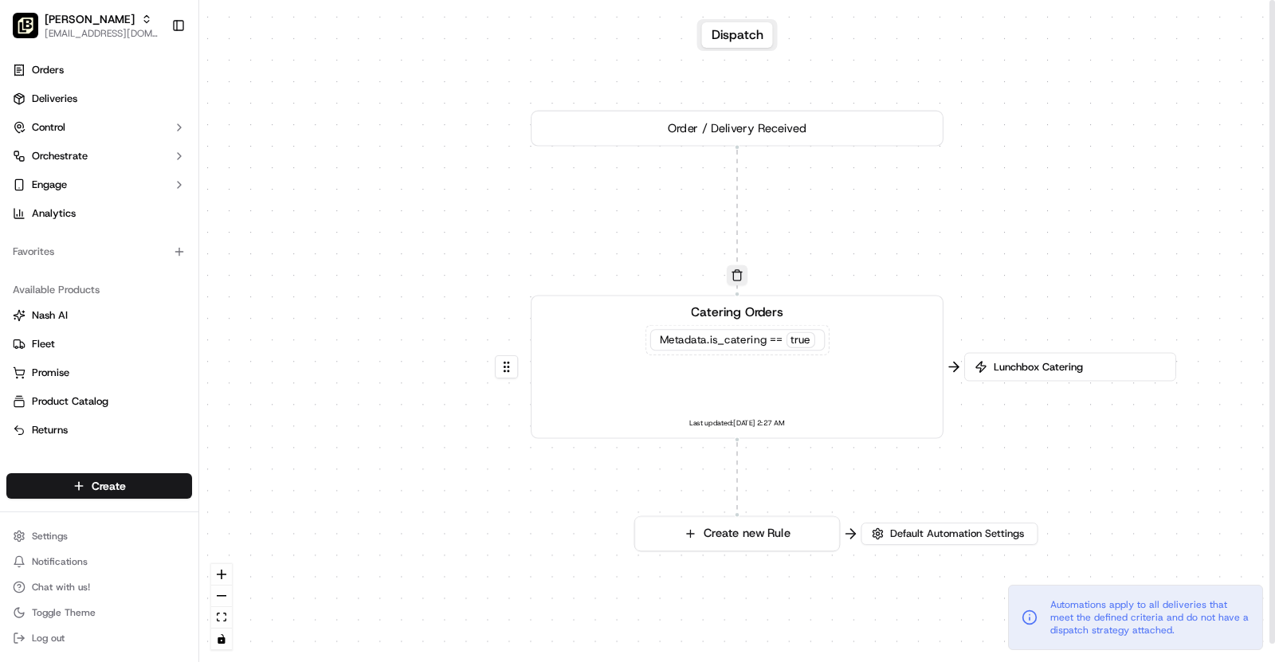
click at [1020, 372] on span "Lunchbox Catering" at bounding box center [1078, 367] width 175 height 14
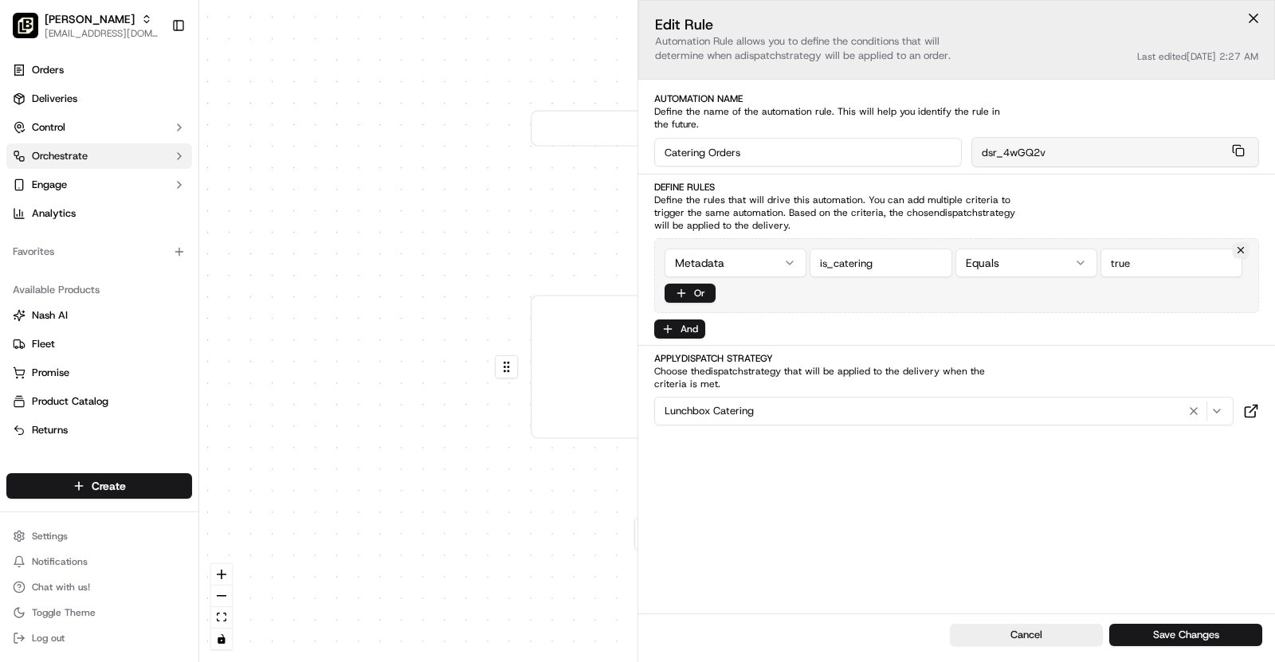
click at [97, 163] on button "Orchestrate" at bounding box center [99, 156] width 186 height 26
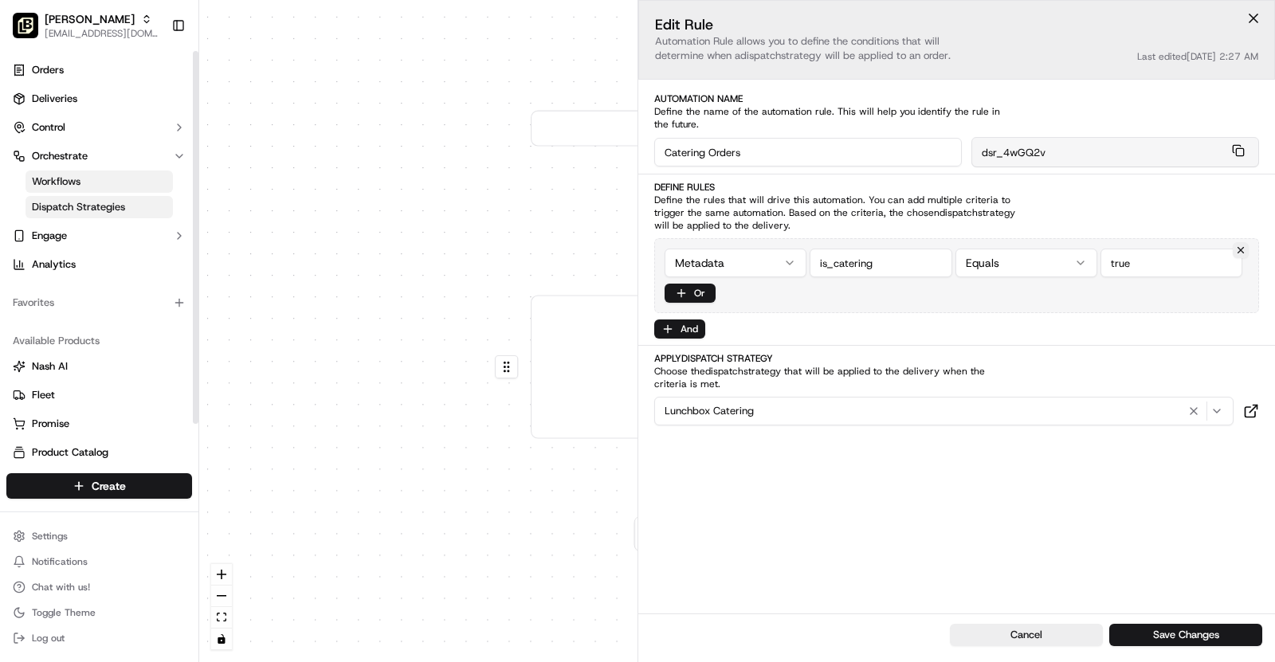
click at [117, 208] on span "Dispatch Strategies" at bounding box center [78, 207] width 93 height 14
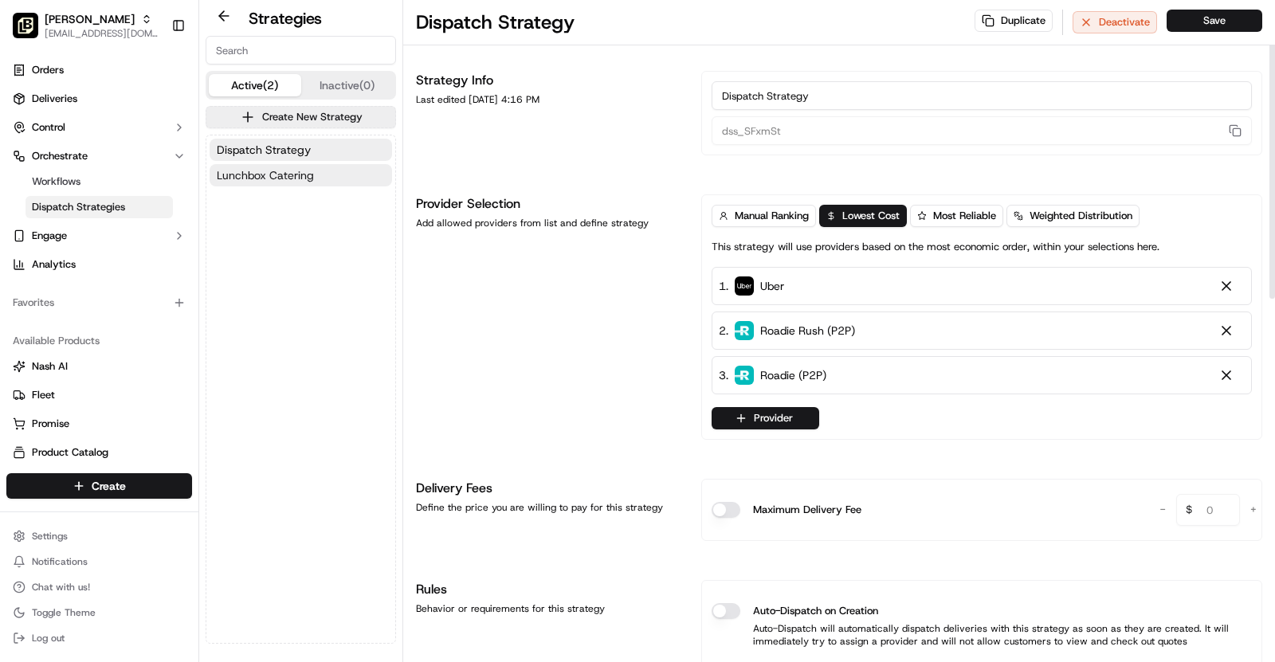
click at [289, 171] on span "Lunchbox Catering" at bounding box center [265, 175] width 97 height 16
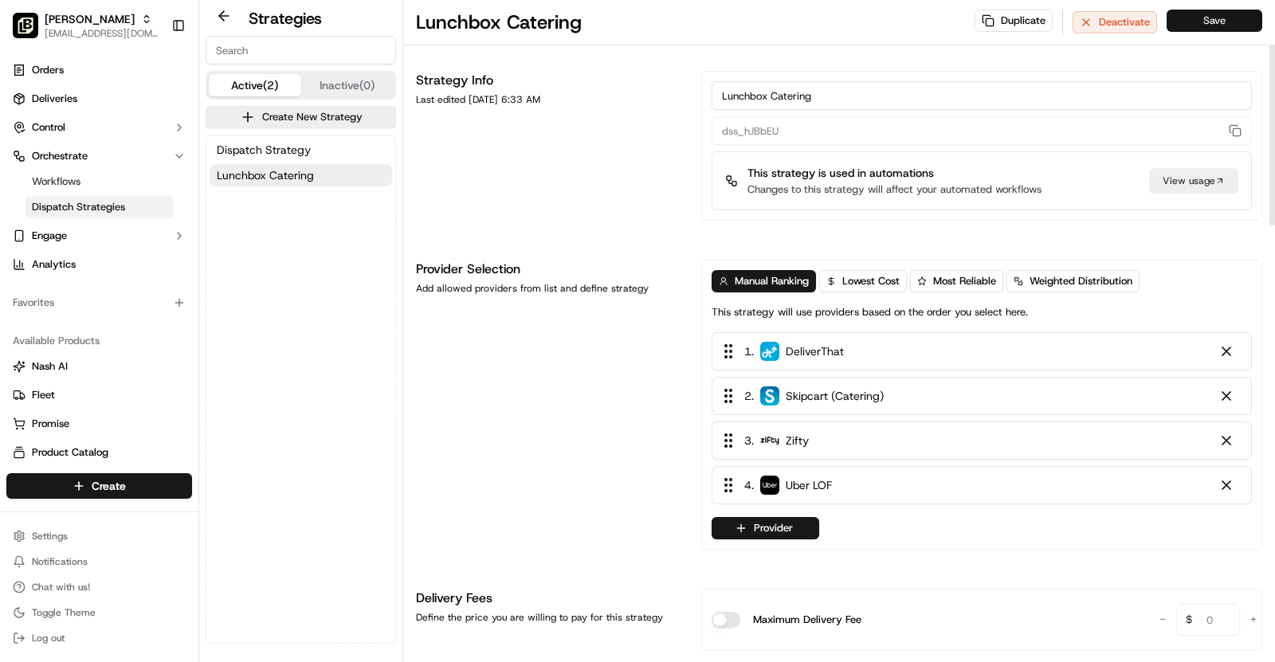
click at [1221, 28] on button "Save" at bounding box center [1215, 21] width 96 height 22
